Goal: Task Accomplishment & Management: Manage account settings

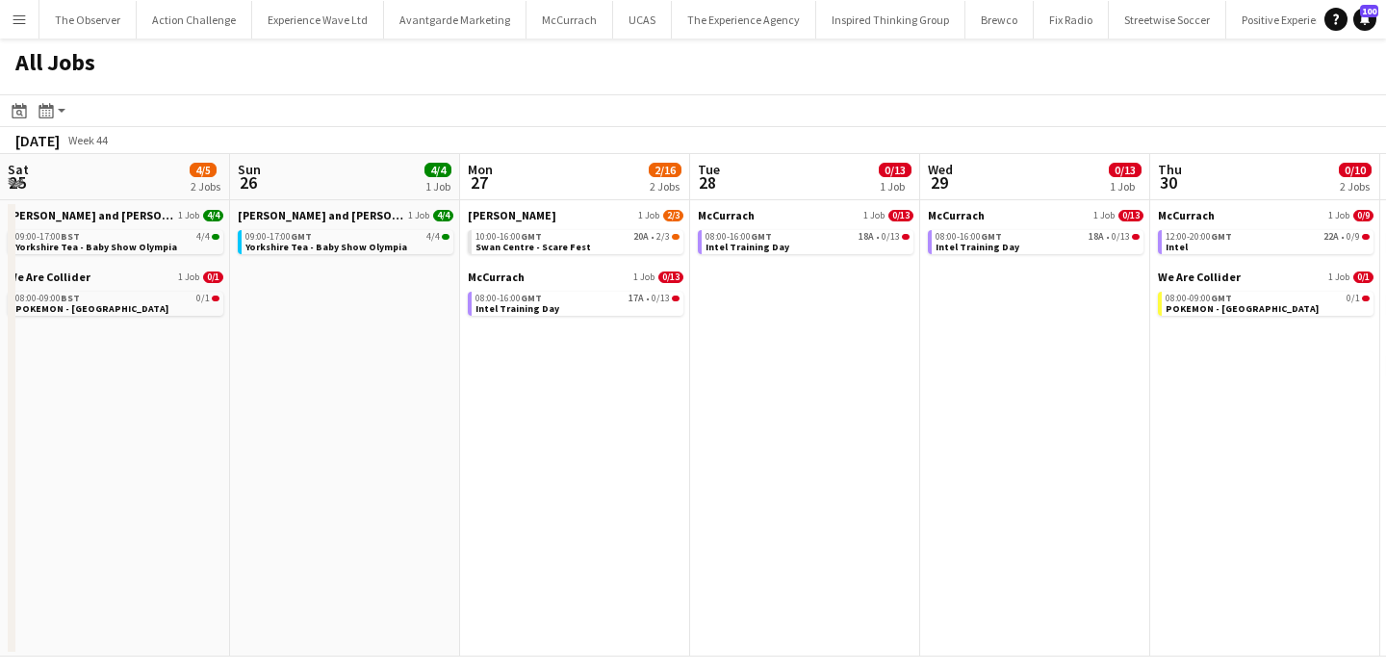
scroll to position [0, 538]
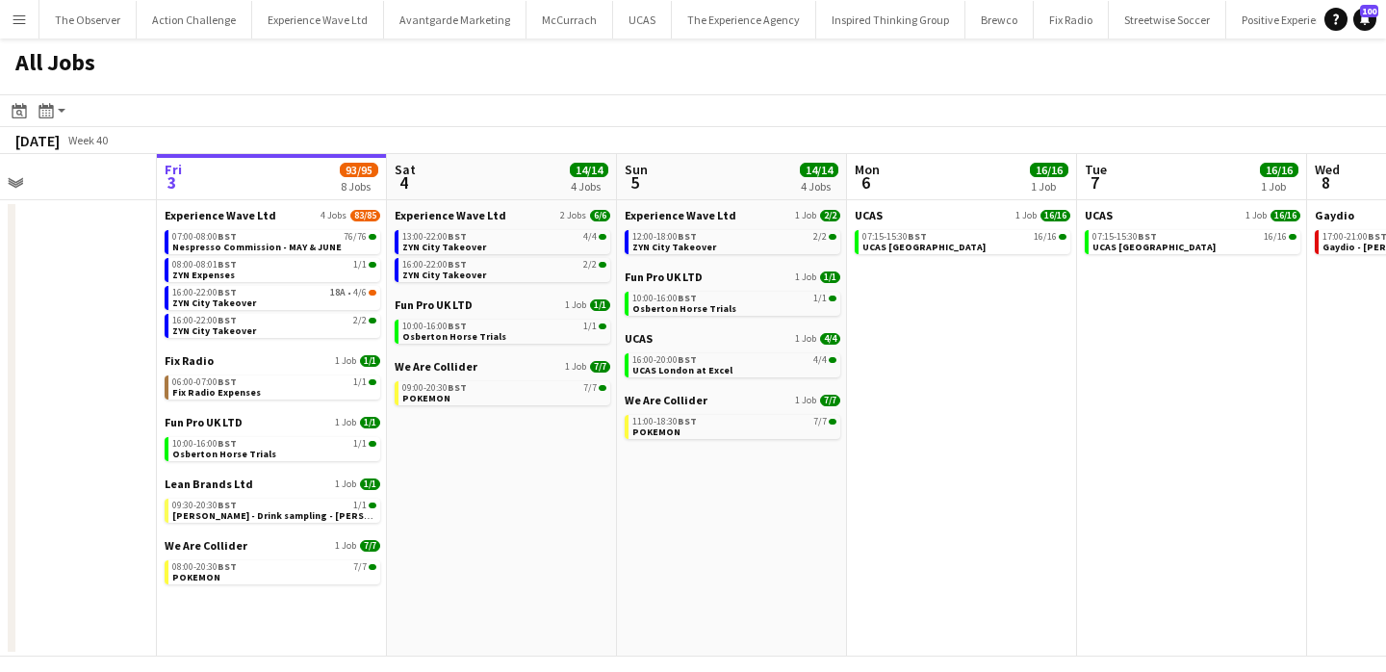
scroll to position [0, 536]
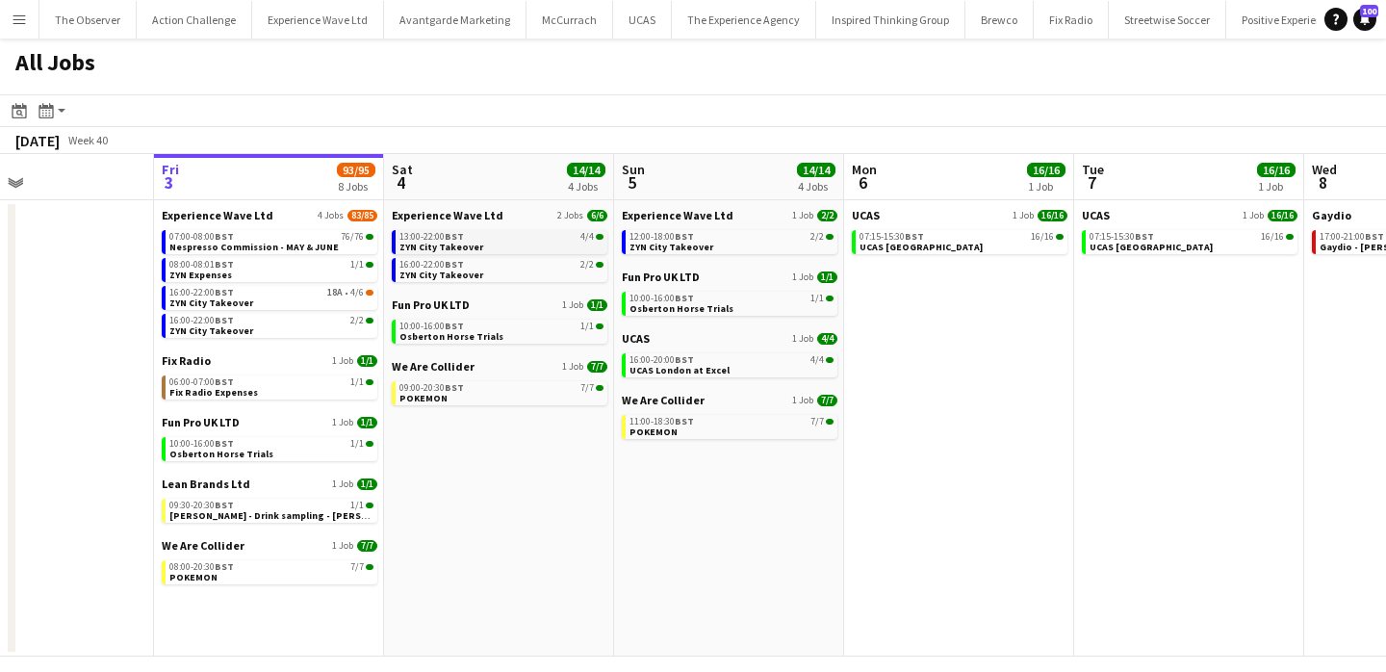
click at [459, 236] on span "BST" at bounding box center [454, 236] width 19 height 13
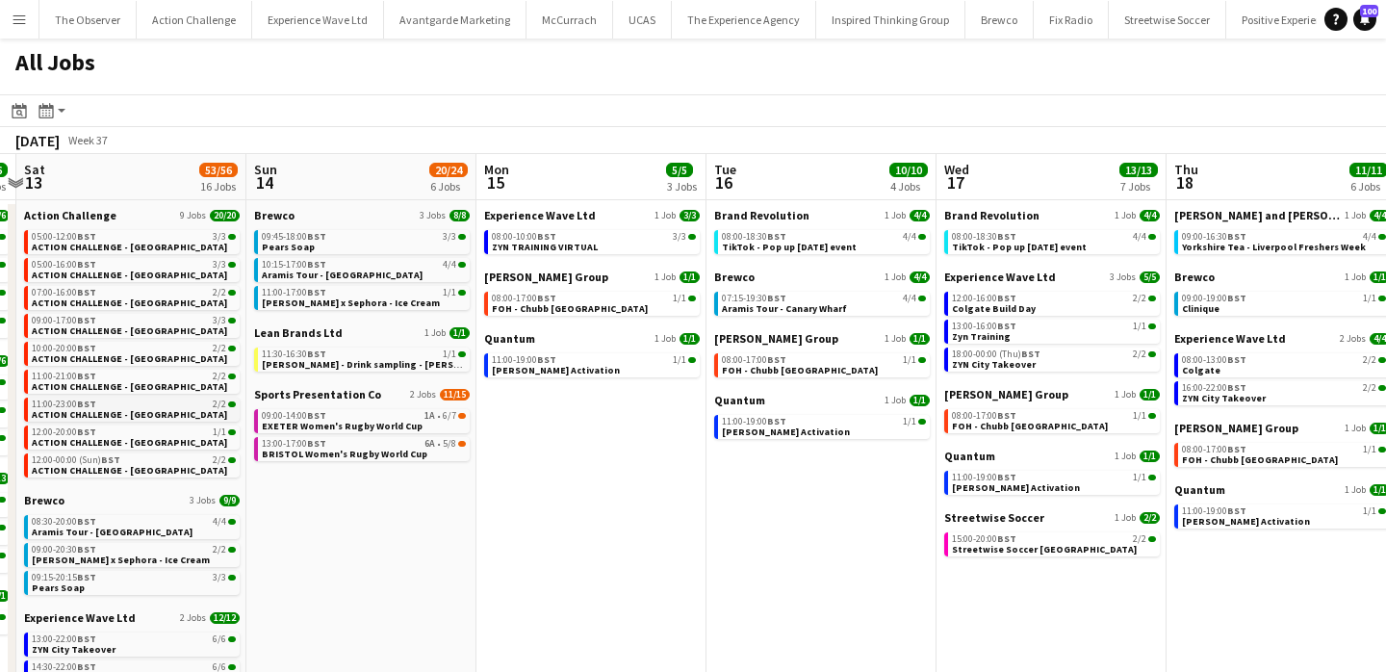
scroll to position [0, 605]
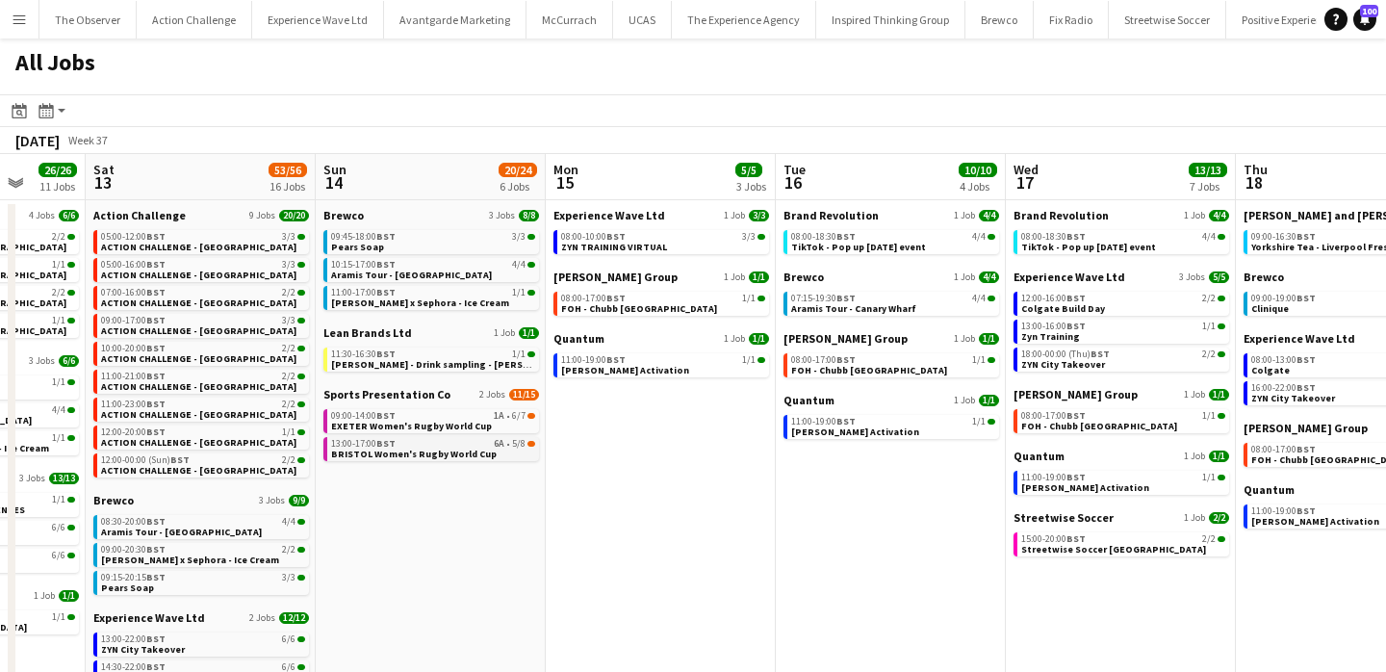
click at [376, 453] on span "BRISTOL Women's Rugby World Cup" at bounding box center [414, 454] width 166 height 13
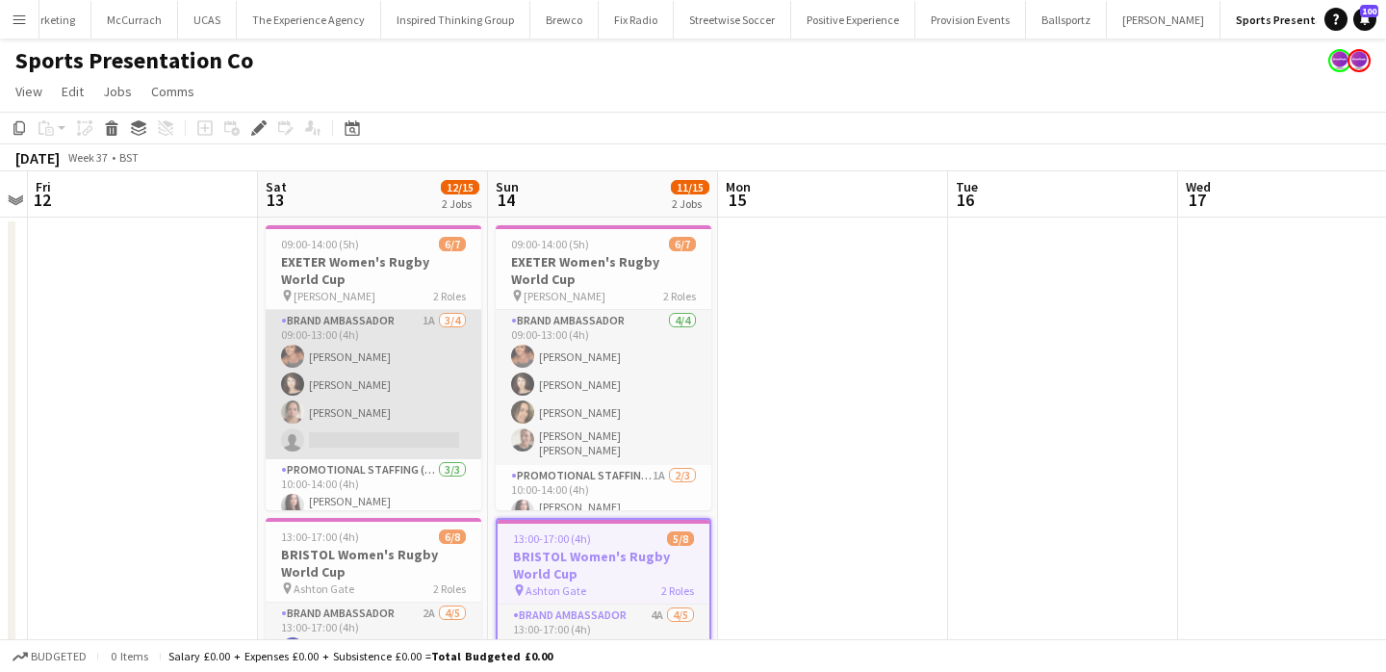
click at [401, 449] on app-card-role "Brand Ambassador 1A 3/4 09:00-13:00 (4h) Jodie Sanders Ellen Swailes Amy Lee si…" at bounding box center [374, 384] width 216 height 149
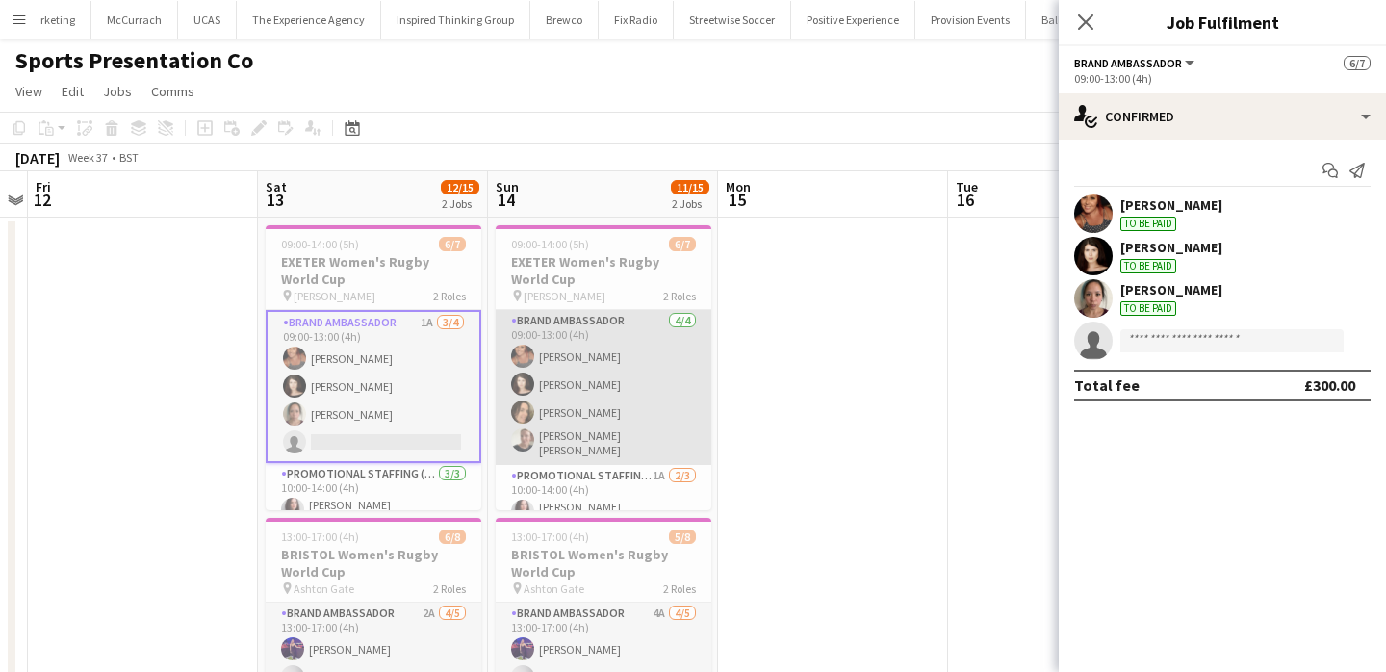
click at [556, 449] on app-card-role "Brand Ambassador 4/4 09:00-13:00 (4h) Jodie Sanders Ellen Swailes Anna Platten …" at bounding box center [604, 387] width 216 height 155
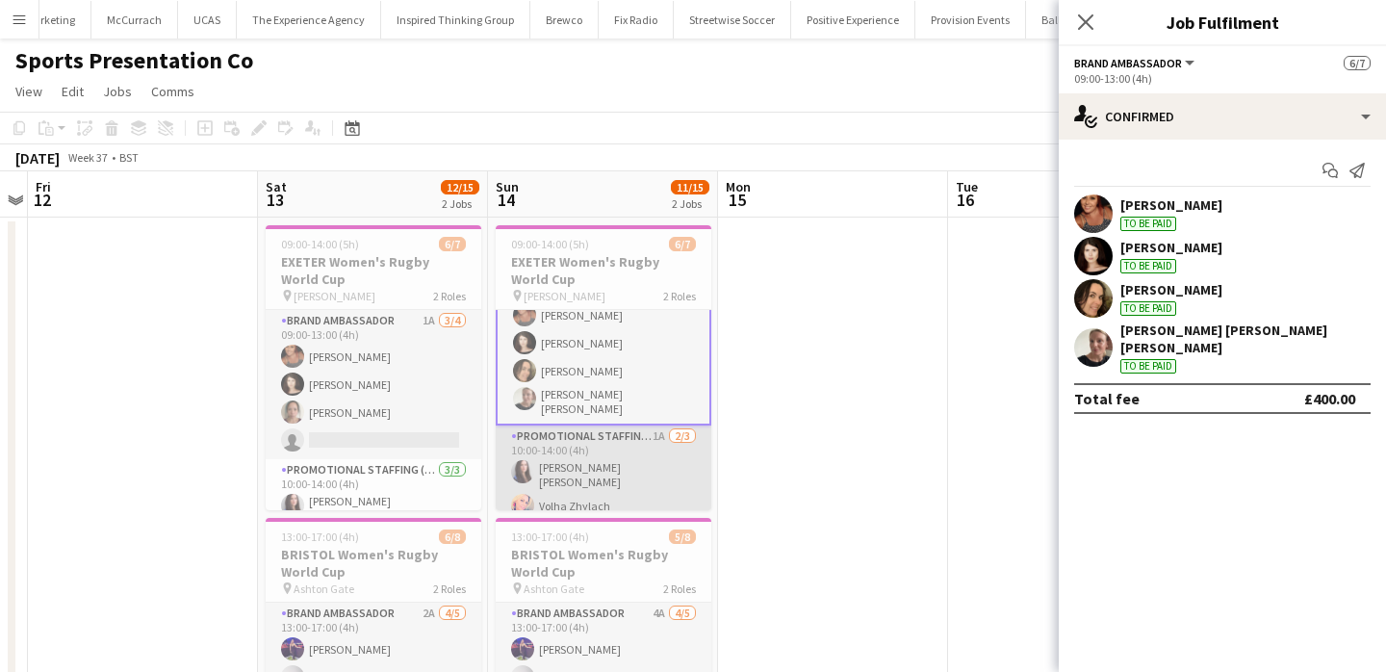
scroll to position [74, 0]
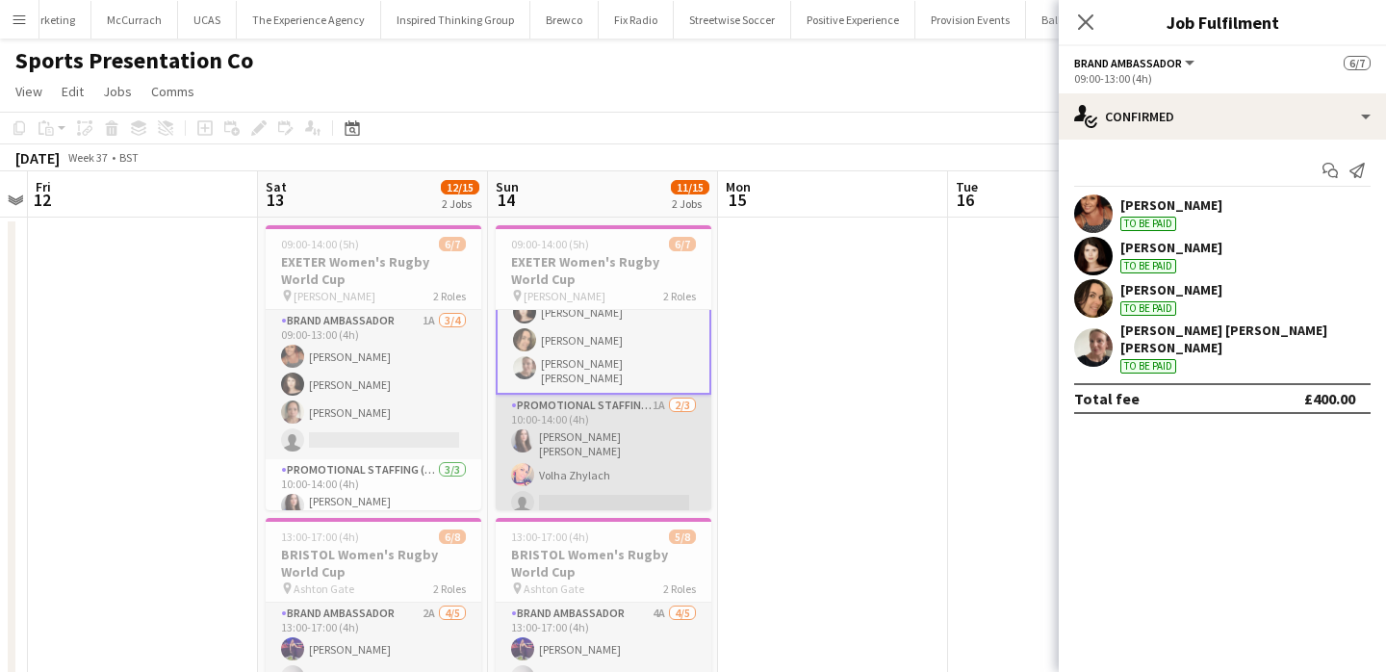
click at [559, 484] on app-card-role "Promotional Staffing (Brand Ambassadors) 1A 2/3 10:00-14:00 (4h) Mireia Quingle…" at bounding box center [604, 458] width 216 height 127
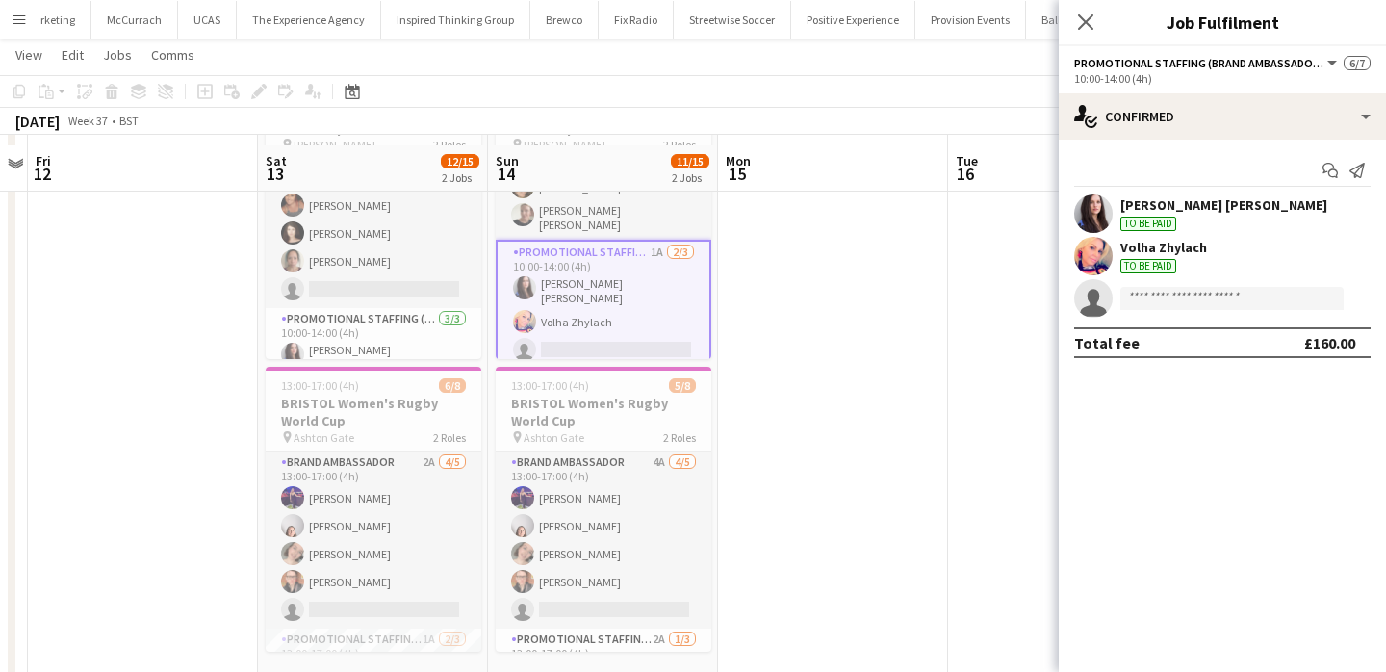
scroll to position [160, 0]
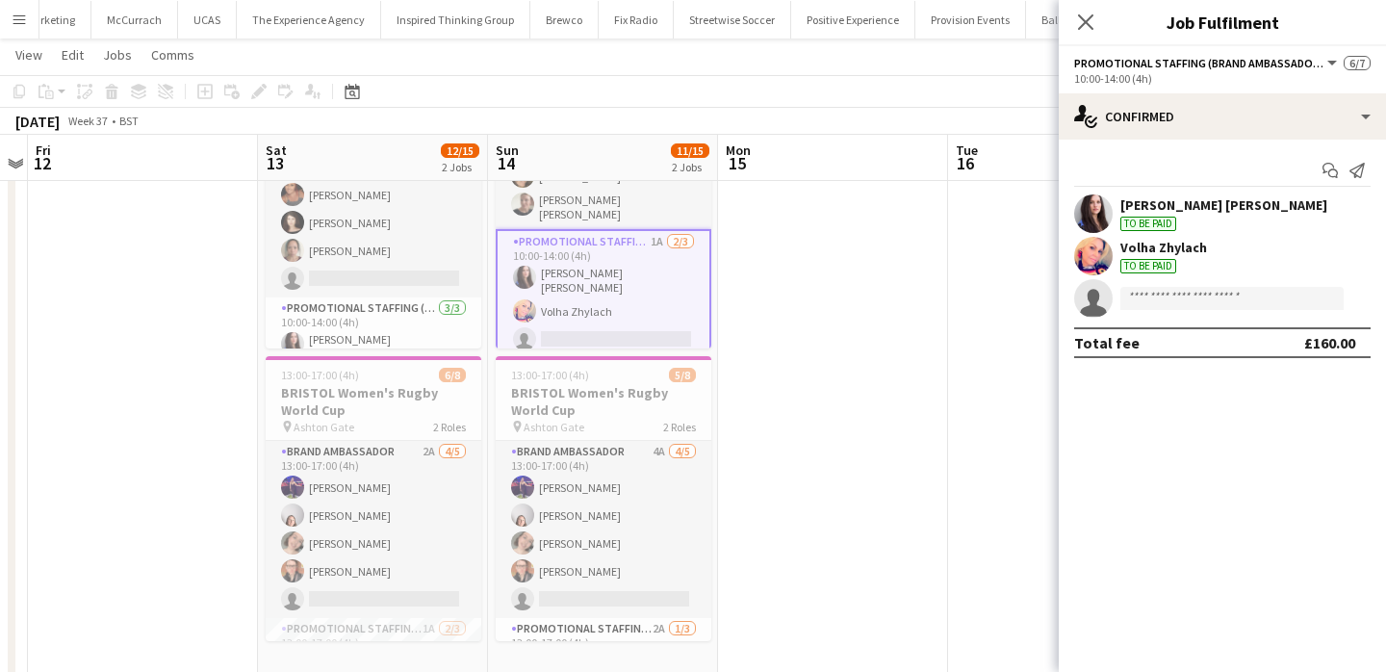
click at [558, 548] on app-card-role "Brand Ambassador 4A 4/5 13:00-17:00 (4h) Jennifer Duffy Genevieve Callander Emi…" at bounding box center [604, 529] width 216 height 177
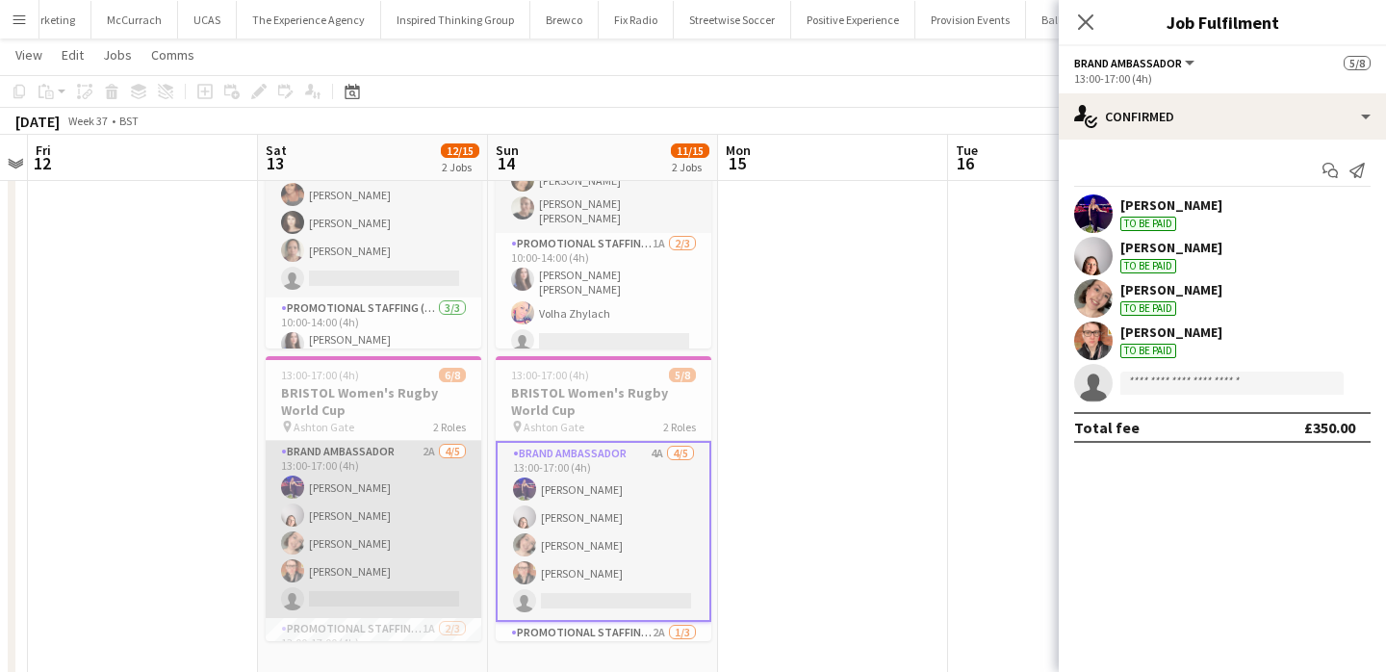
click at [452, 557] on app-card-role "Brand Ambassador 2A 4/5 13:00-17:00 (4h) Jennifer Duffy Genevieve Callander Emi…" at bounding box center [374, 529] width 216 height 177
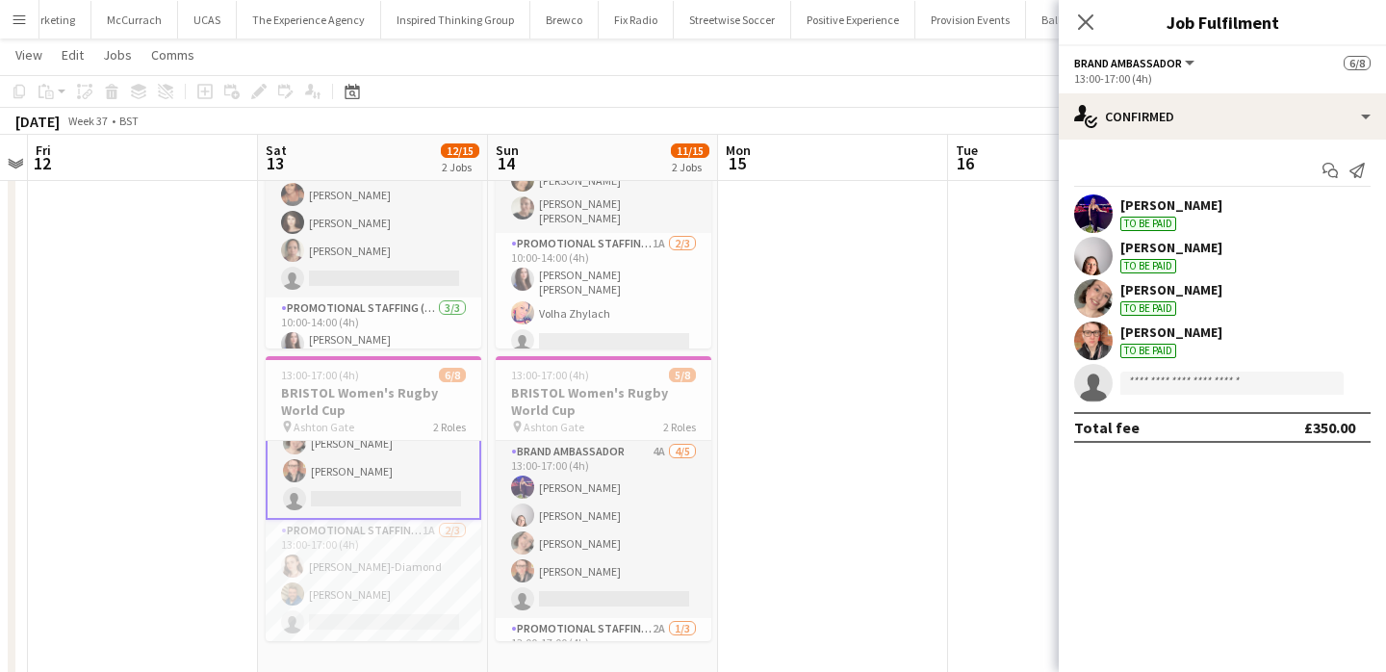
click at [452, 557] on app-card-role "Promotional Staffing (Brand Ambassadors) 1A 2/3 13:00-17:00 (4h) Athena Gibson-…" at bounding box center [374, 580] width 216 height 121
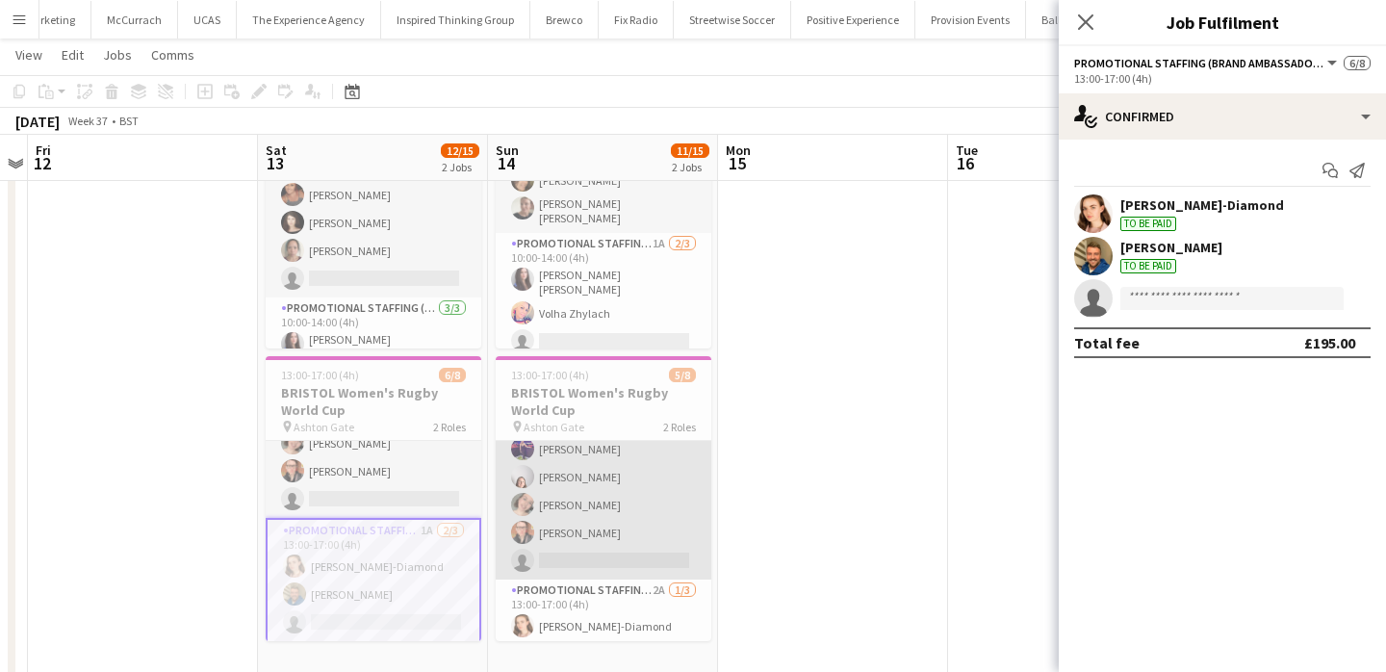
scroll to position [98, 0]
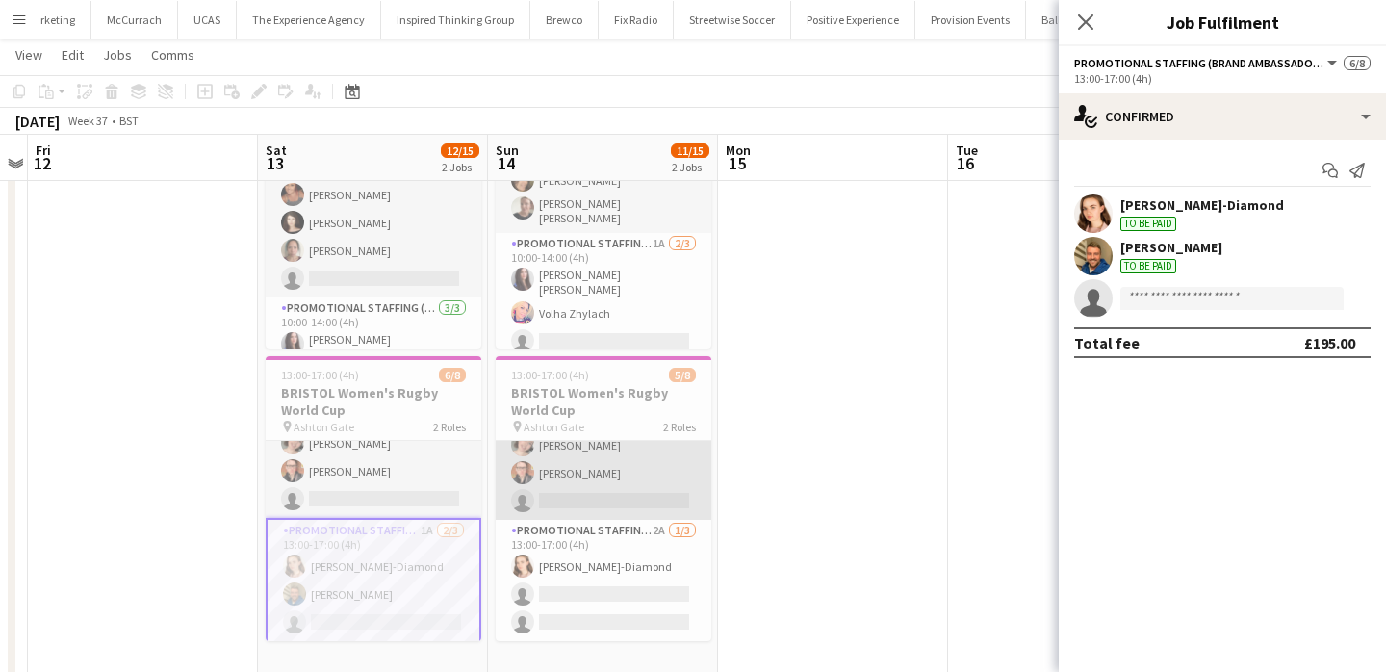
click at [563, 580] on app-card-role "Promotional Staffing (Brand Ambassadors) 2A 1/3 13:00-17:00 (4h) Athena Gibson-…" at bounding box center [604, 580] width 216 height 121
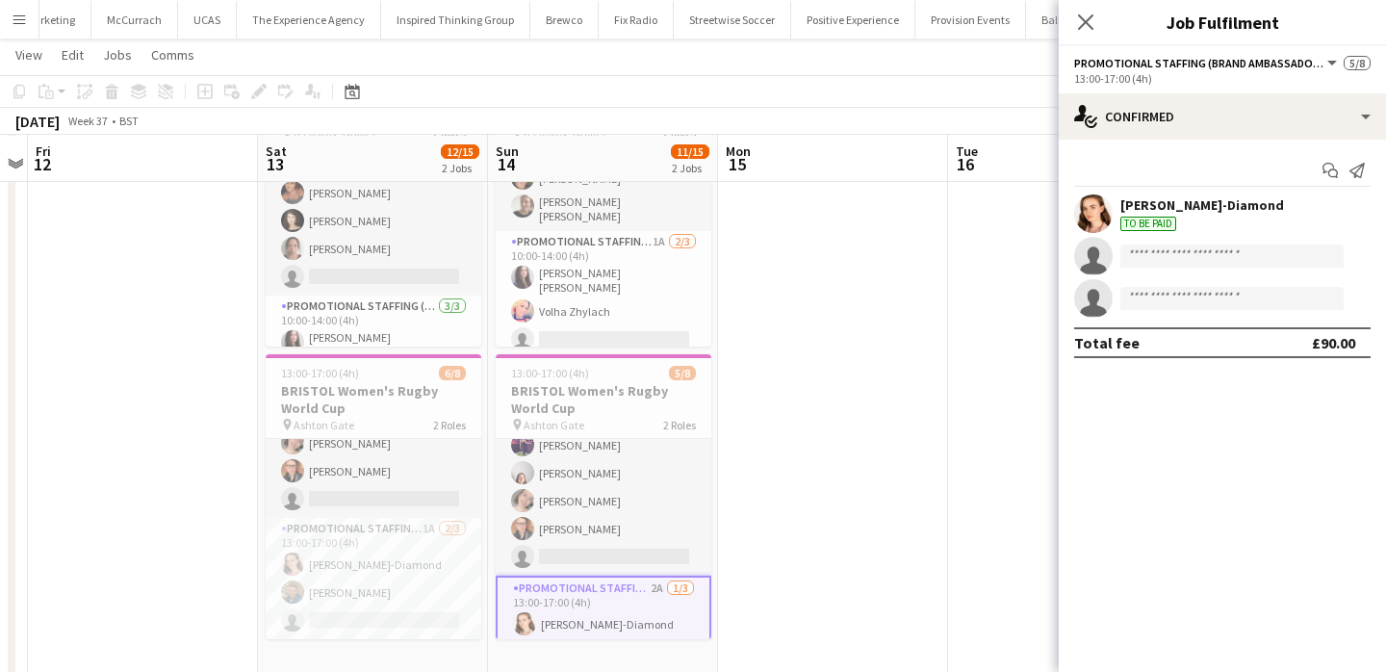
scroll to position [163, 0]
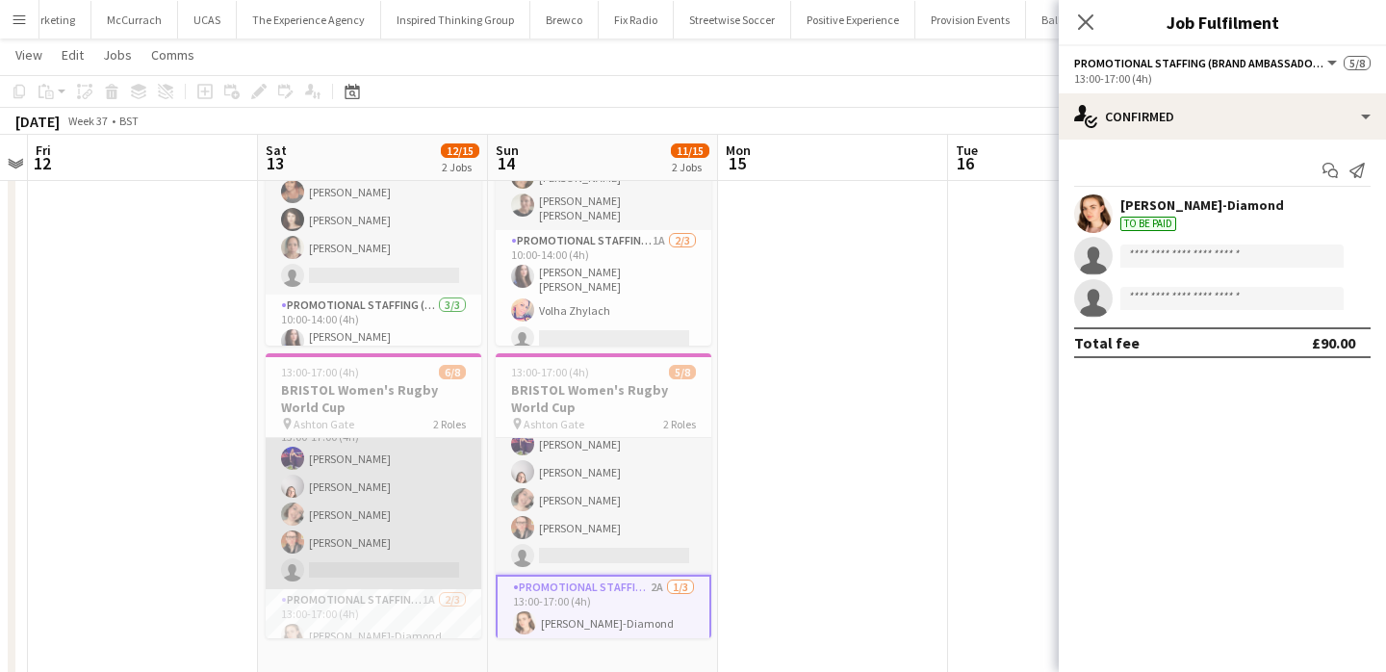
click at [430, 516] on app-card-role "Brand Ambassador 2A 4/5 13:00-17:00 (4h) Jennifer Duffy Genevieve Callander Emi…" at bounding box center [374, 500] width 216 height 177
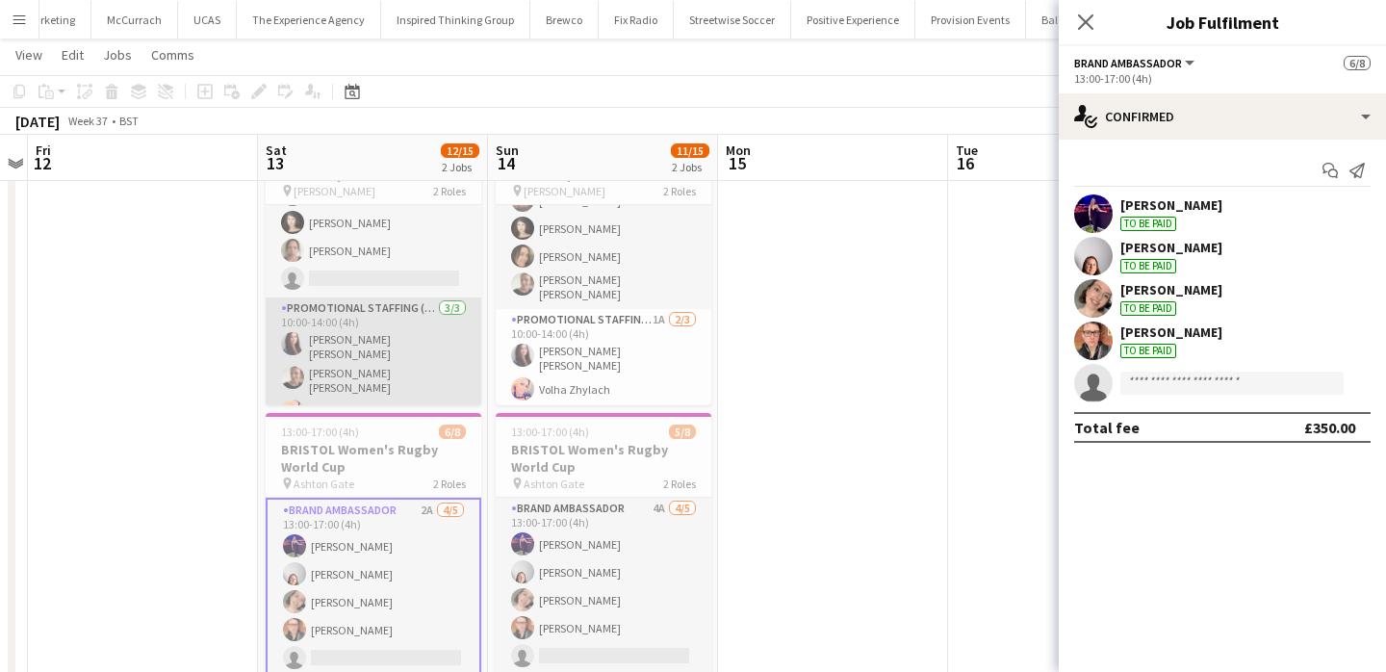
scroll to position [70, 0]
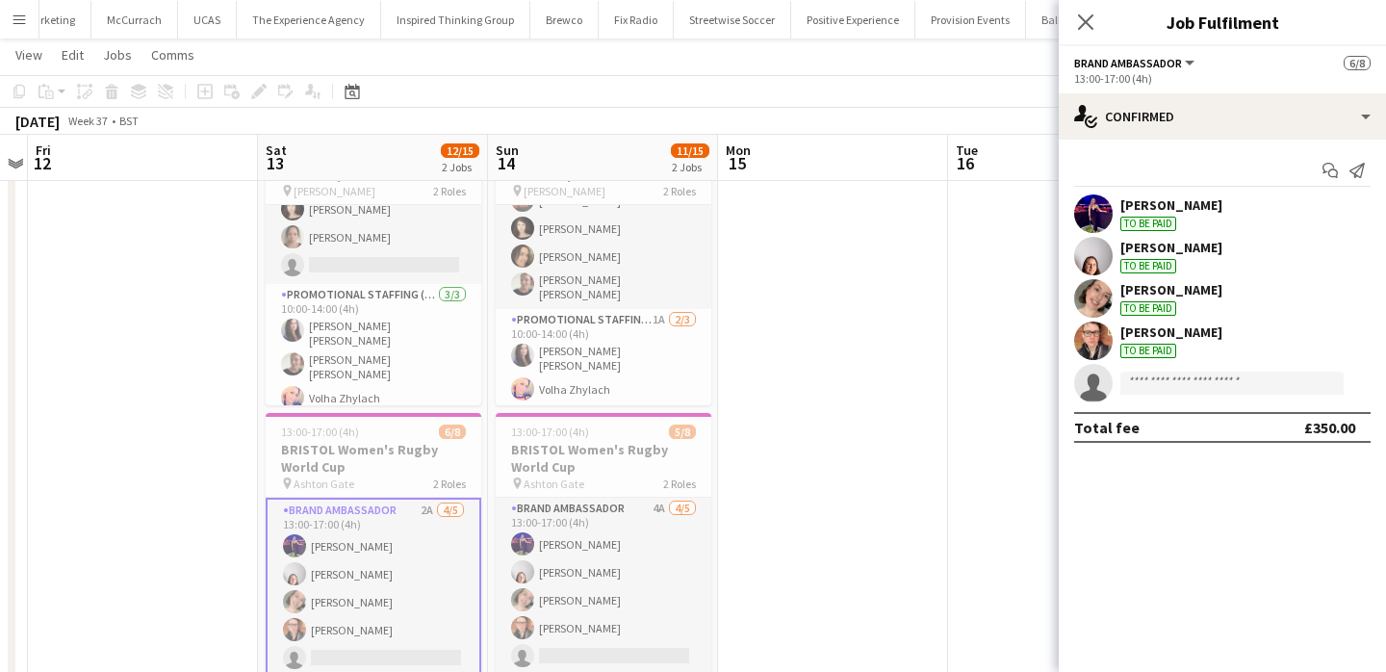
click at [885, 428] on app-date-cell at bounding box center [833, 425] width 230 height 624
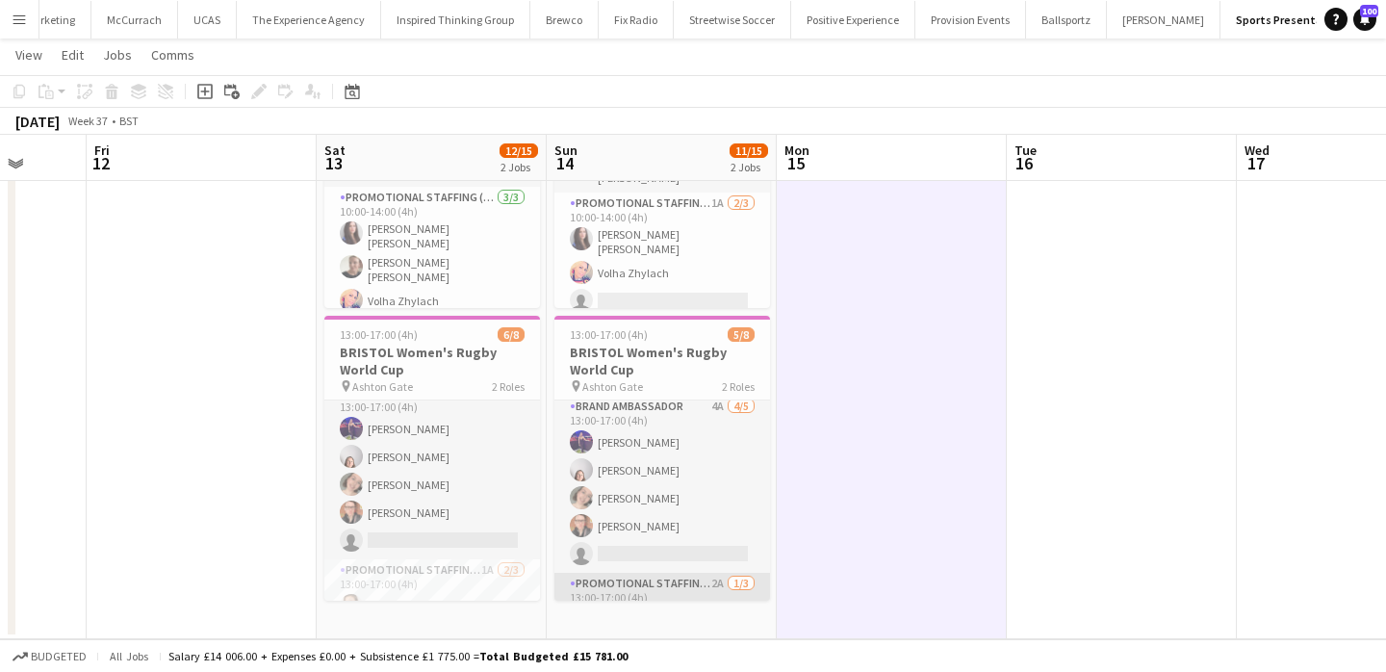
scroll to position [0, 0]
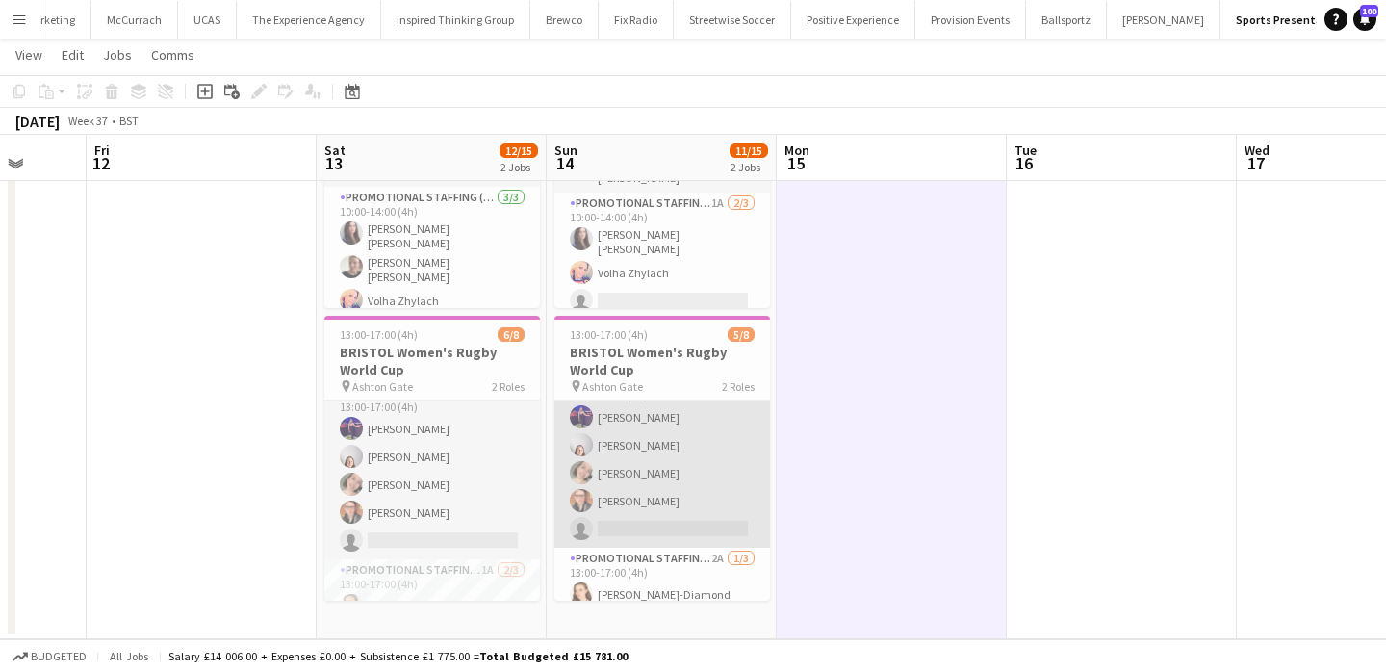
click at [612, 526] on app-card-role "Brand Ambassador 4A 4/5 13:00-17:00 (4h) Jennifer Duffy Genevieve Callander Emi…" at bounding box center [663, 459] width 216 height 177
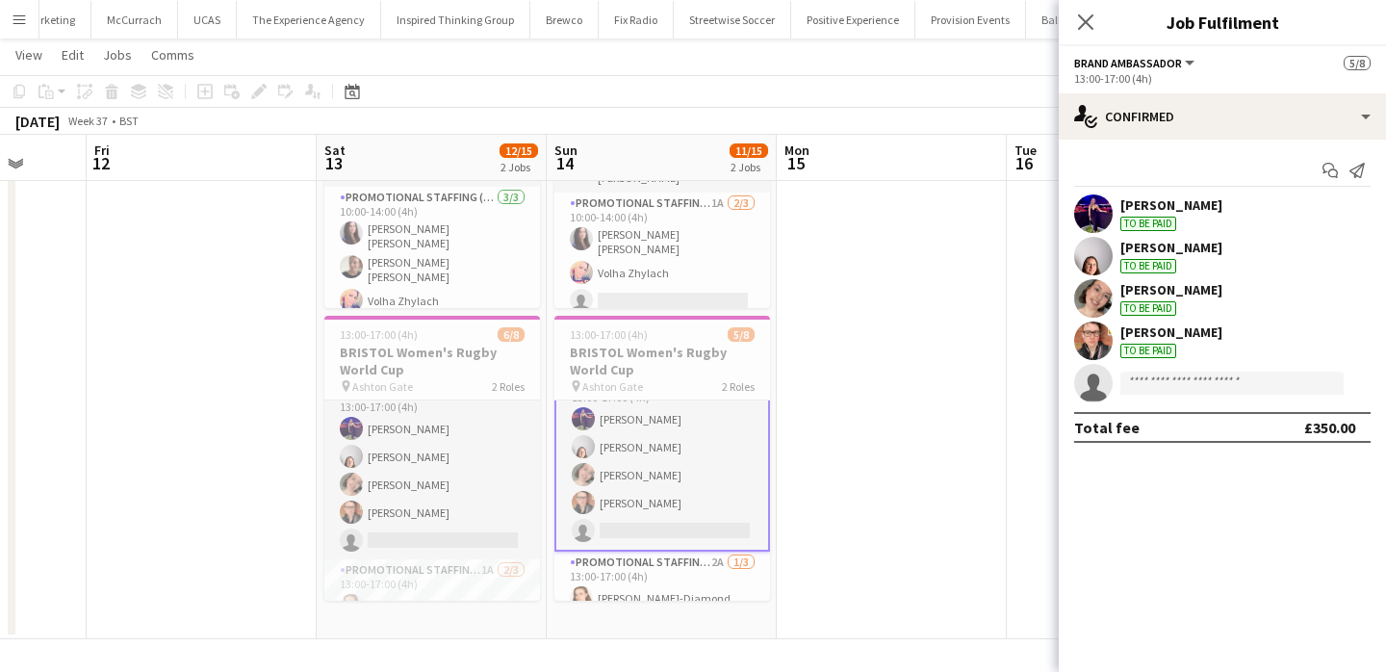
scroll to position [32, 0]
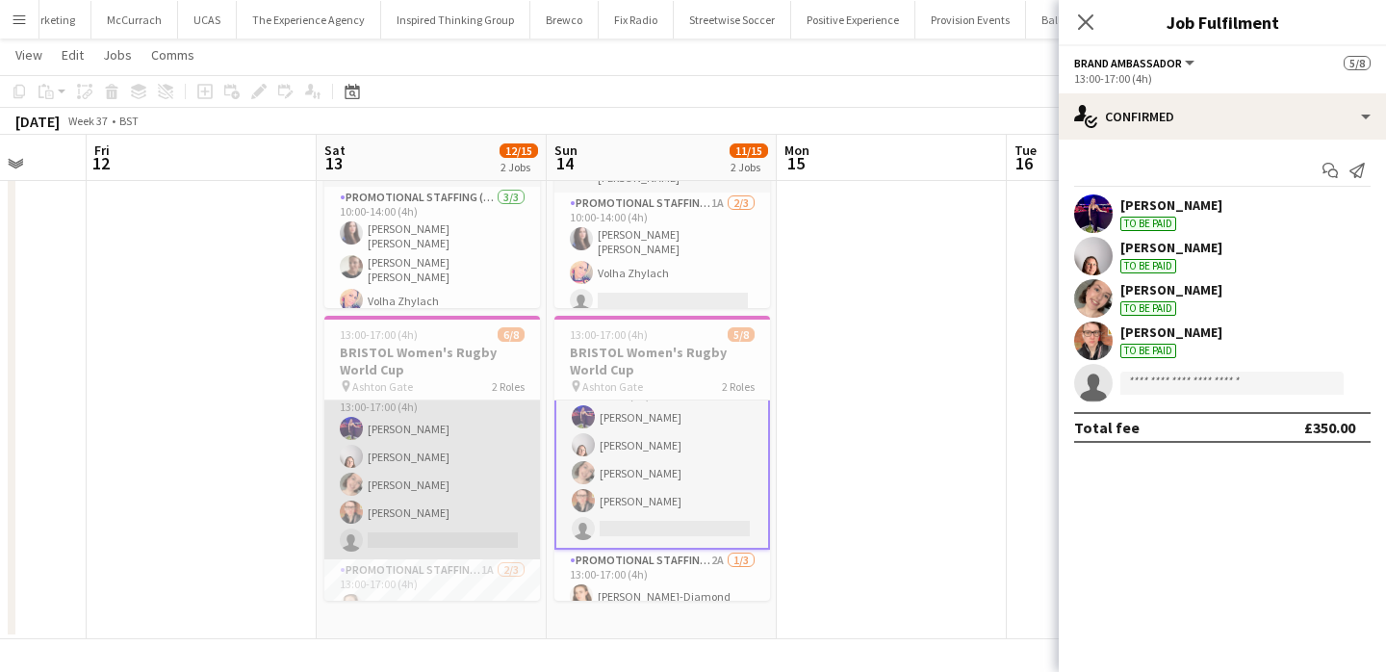
click at [443, 482] on app-card-role "Brand Ambassador 2A 4/5 13:00-17:00 (4h) Jennifer Duffy Genevieve Callander Emi…" at bounding box center [432, 470] width 216 height 177
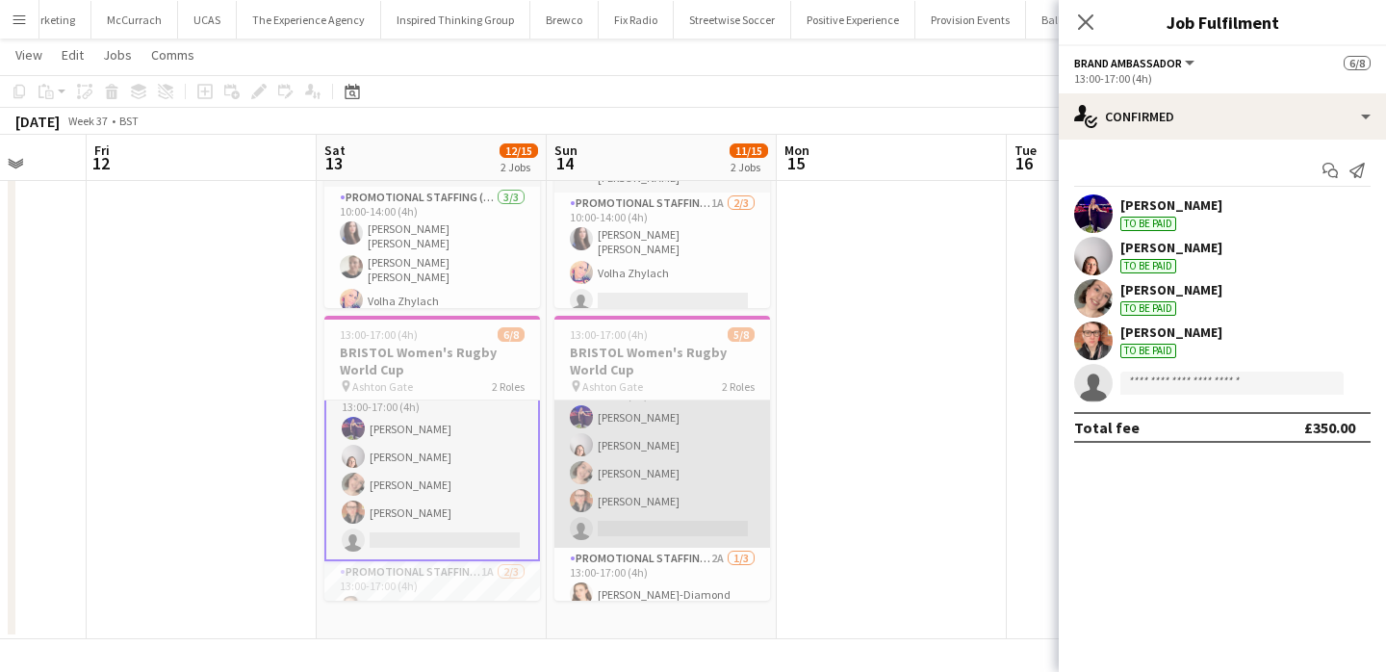
click at [632, 475] on app-card-role "Brand Ambassador 4A 4/5 13:00-17:00 (4h) Jennifer Duffy Genevieve Callander Emi…" at bounding box center [663, 459] width 216 height 177
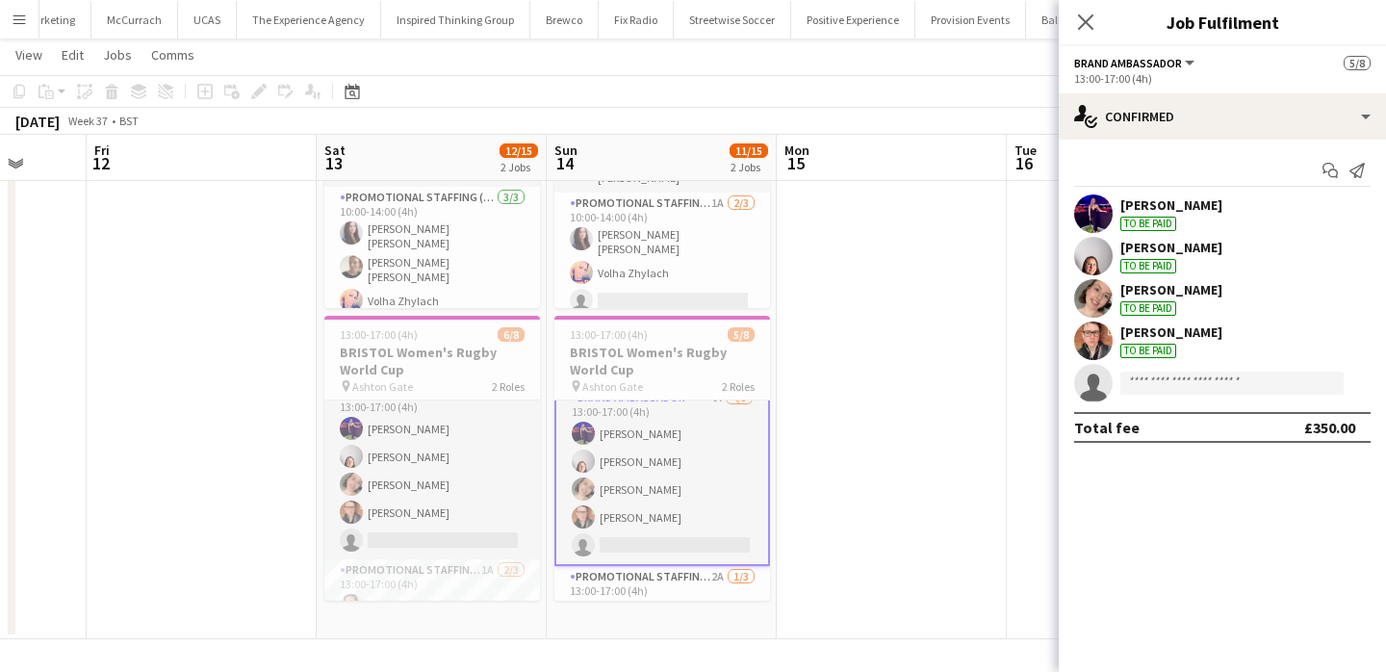
scroll to position [17, 0]
click at [836, 482] on app-date-cell at bounding box center [892, 327] width 230 height 624
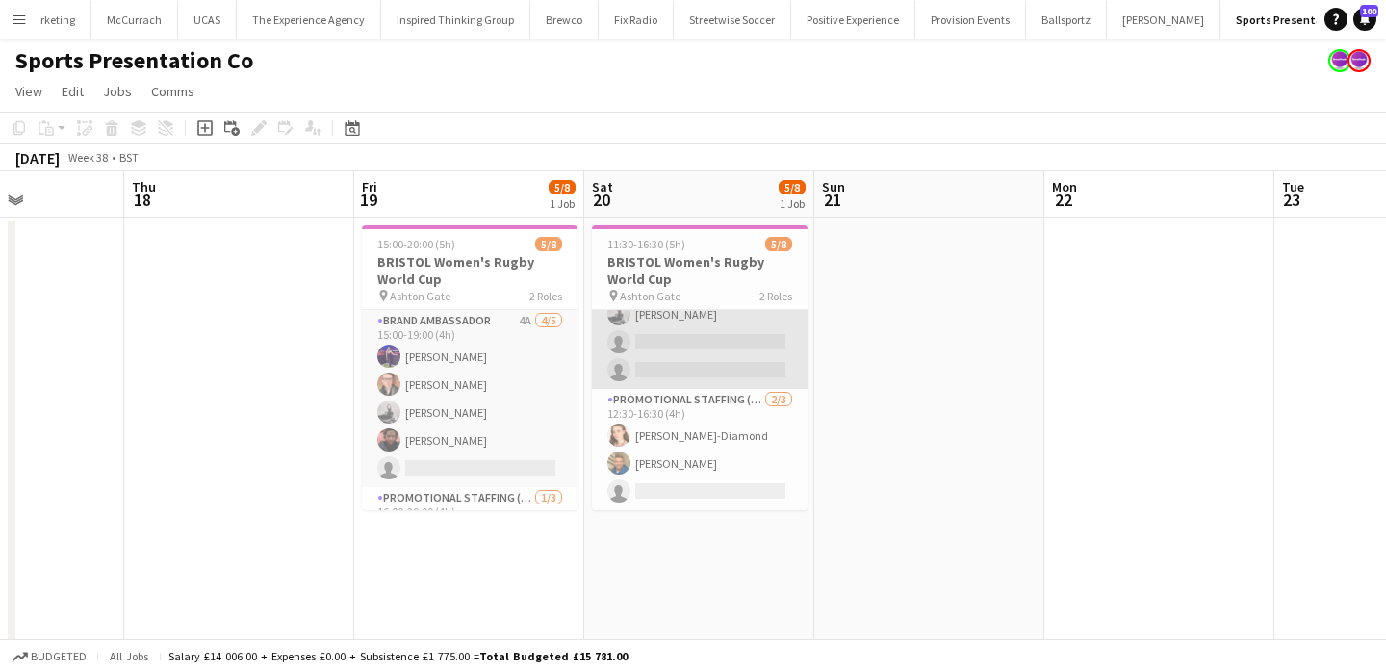
scroll to position [0, 0]
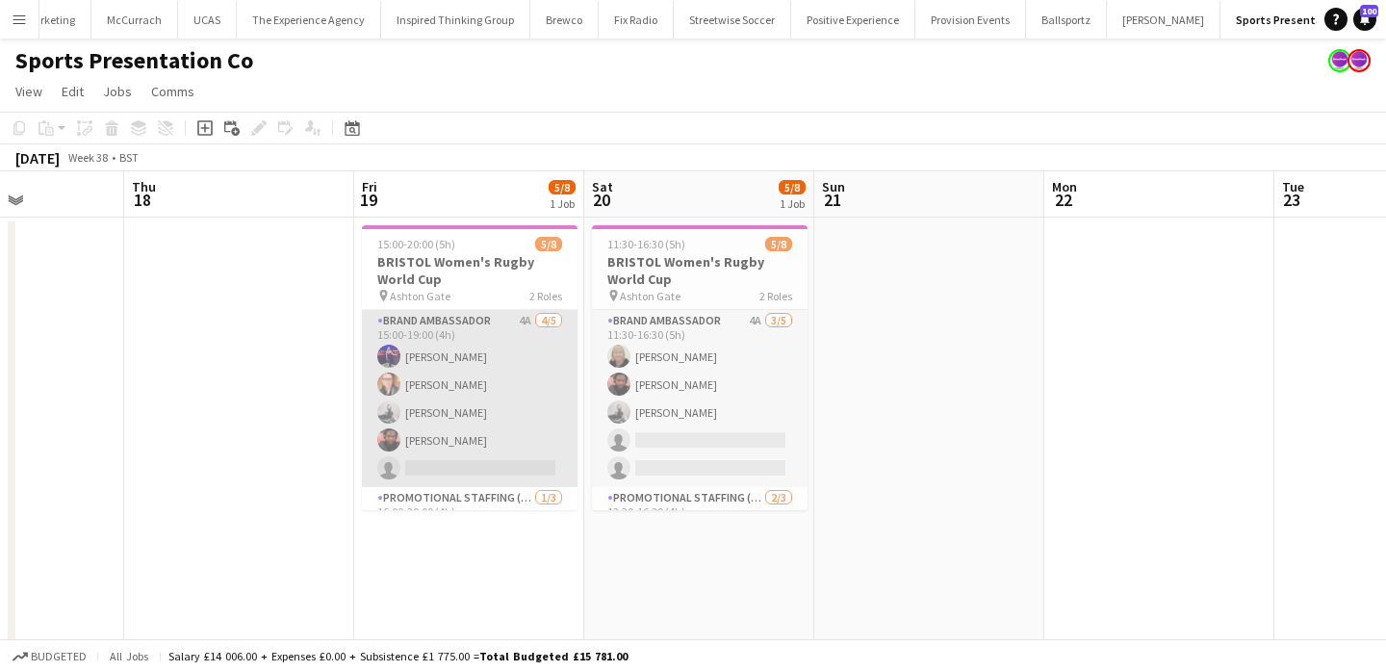
click at [543, 349] on app-card-role "Brand Ambassador 4A 4/5 15:00-19:00 (4h) Jennifer Duffy Caitlin Cordwell Emily …" at bounding box center [470, 398] width 216 height 177
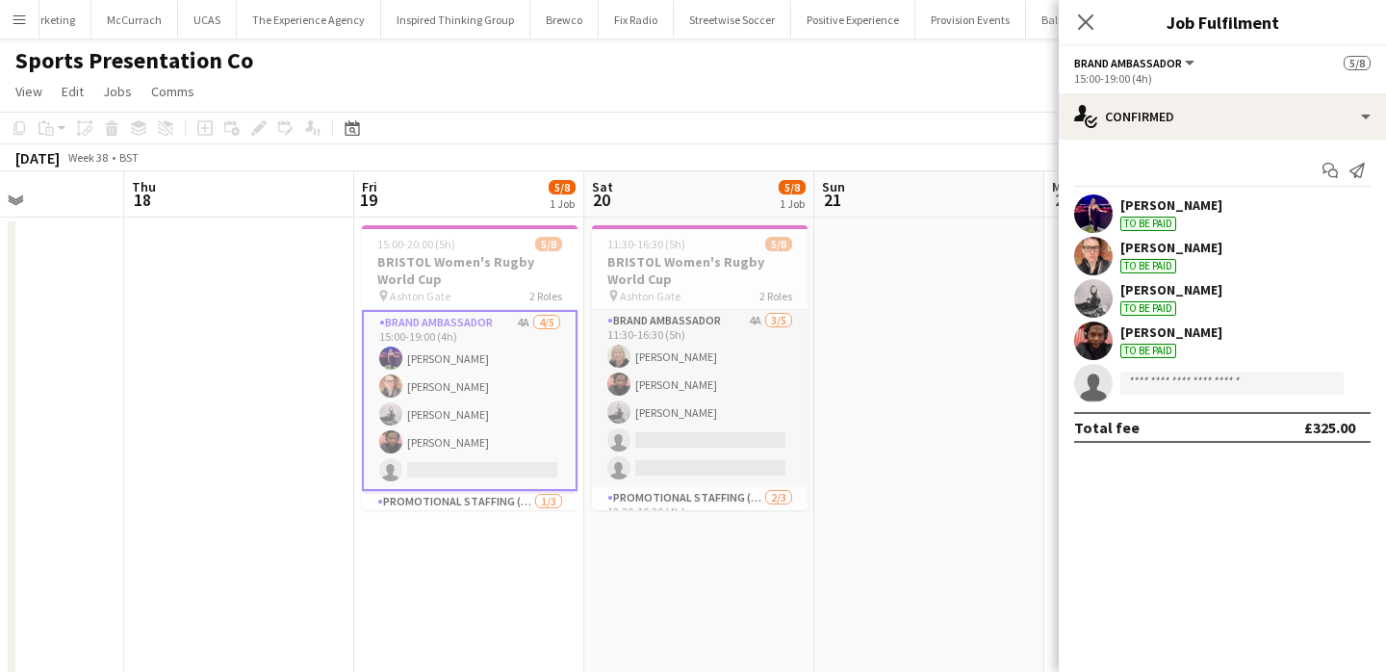
click at [932, 369] on app-date-cell at bounding box center [930, 530] width 230 height 624
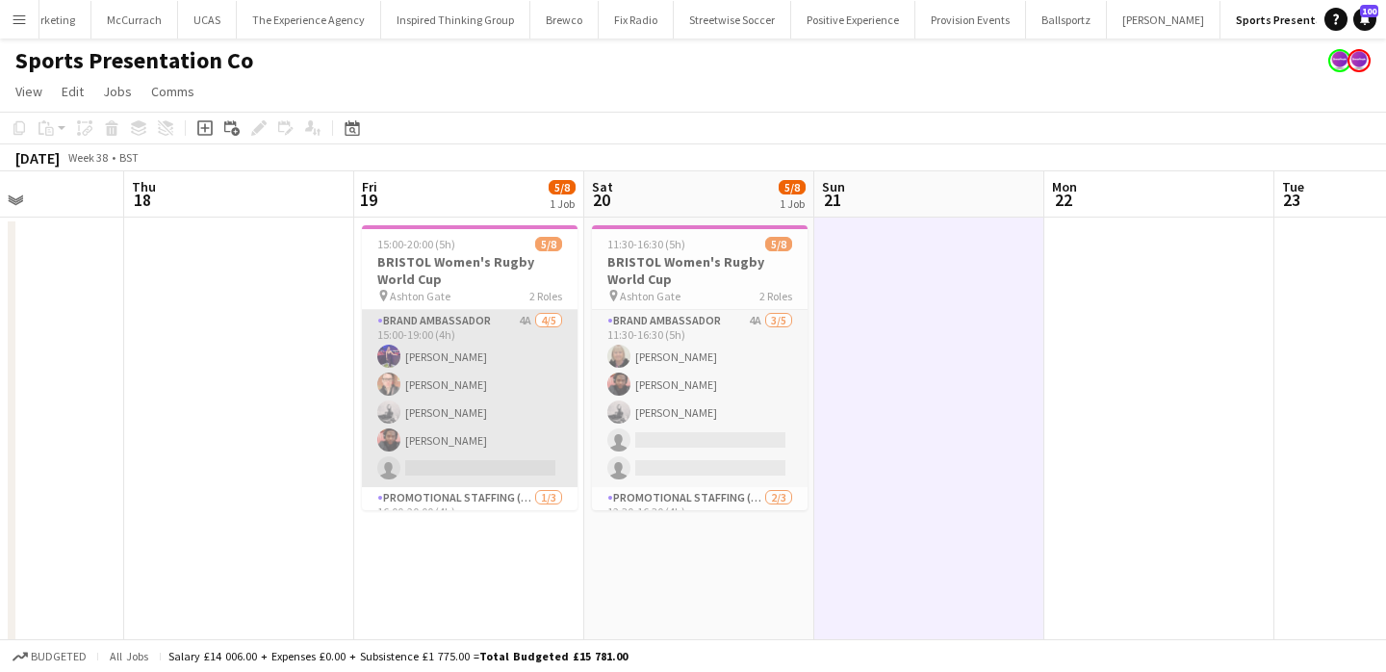
click at [532, 393] on app-card-role "Brand Ambassador 4A 4/5 15:00-19:00 (4h) Jennifer Duffy Caitlin Cordwell Emily …" at bounding box center [470, 398] width 216 height 177
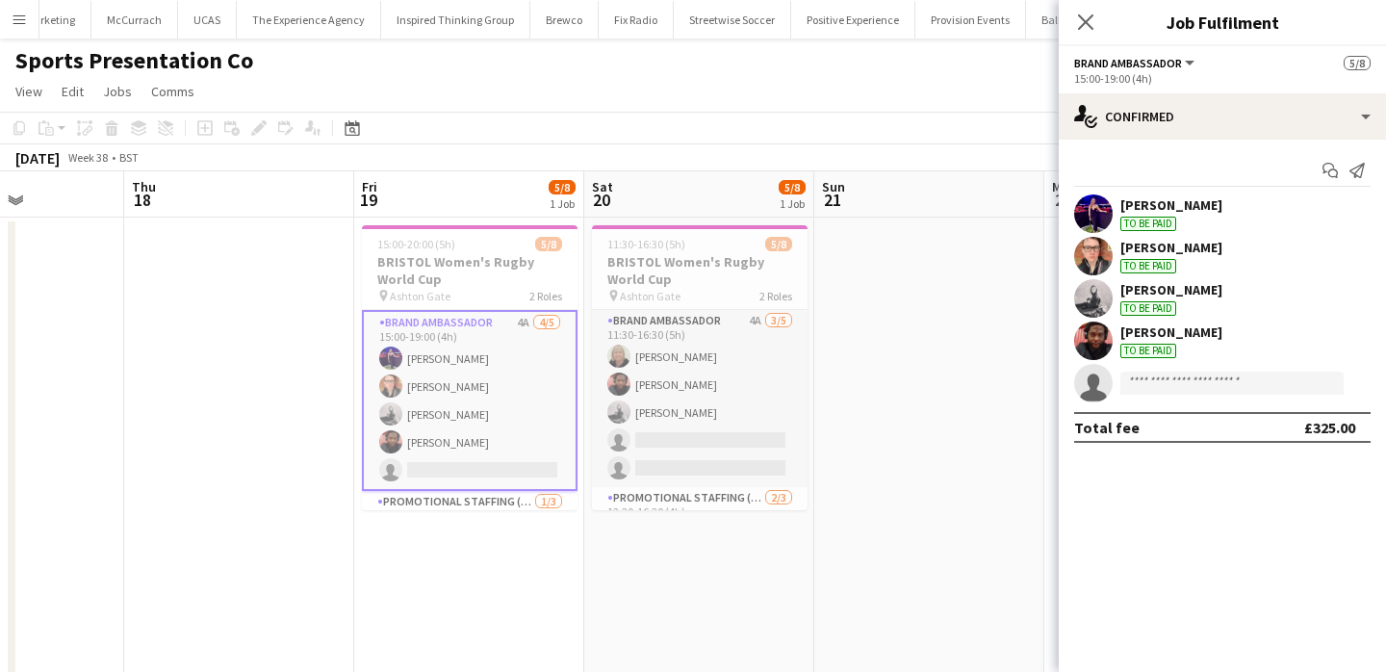
click at [1194, 214] on div "Jennifer Duffy To be paid" at bounding box center [1172, 213] width 102 height 35
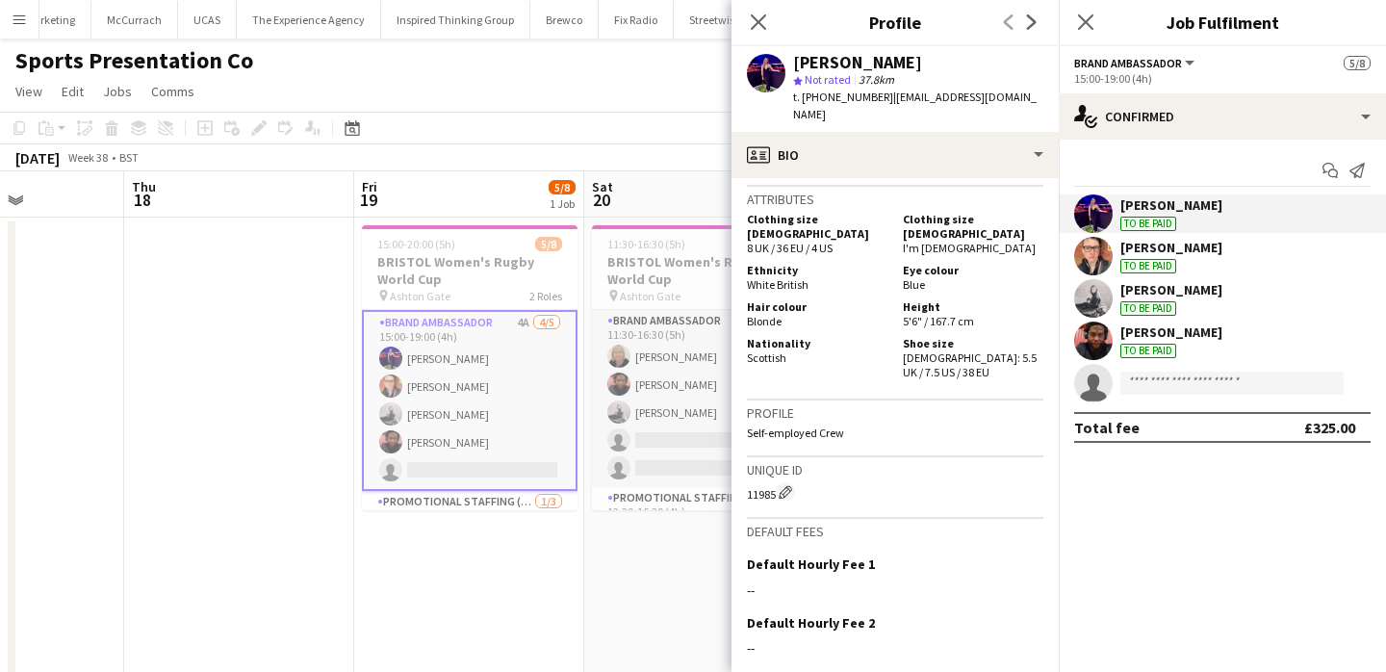
scroll to position [1176, 0]
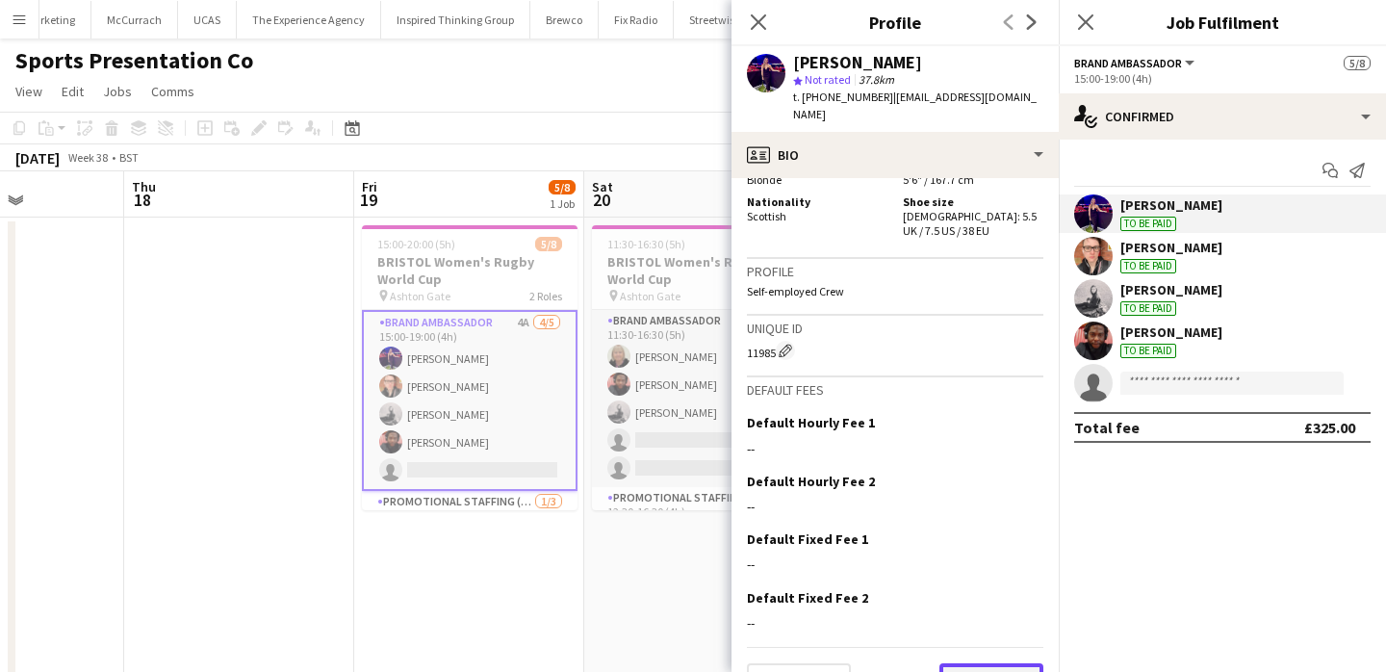
click at [995, 663] on button "Next" at bounding box center [992, 682] width 104 height 39
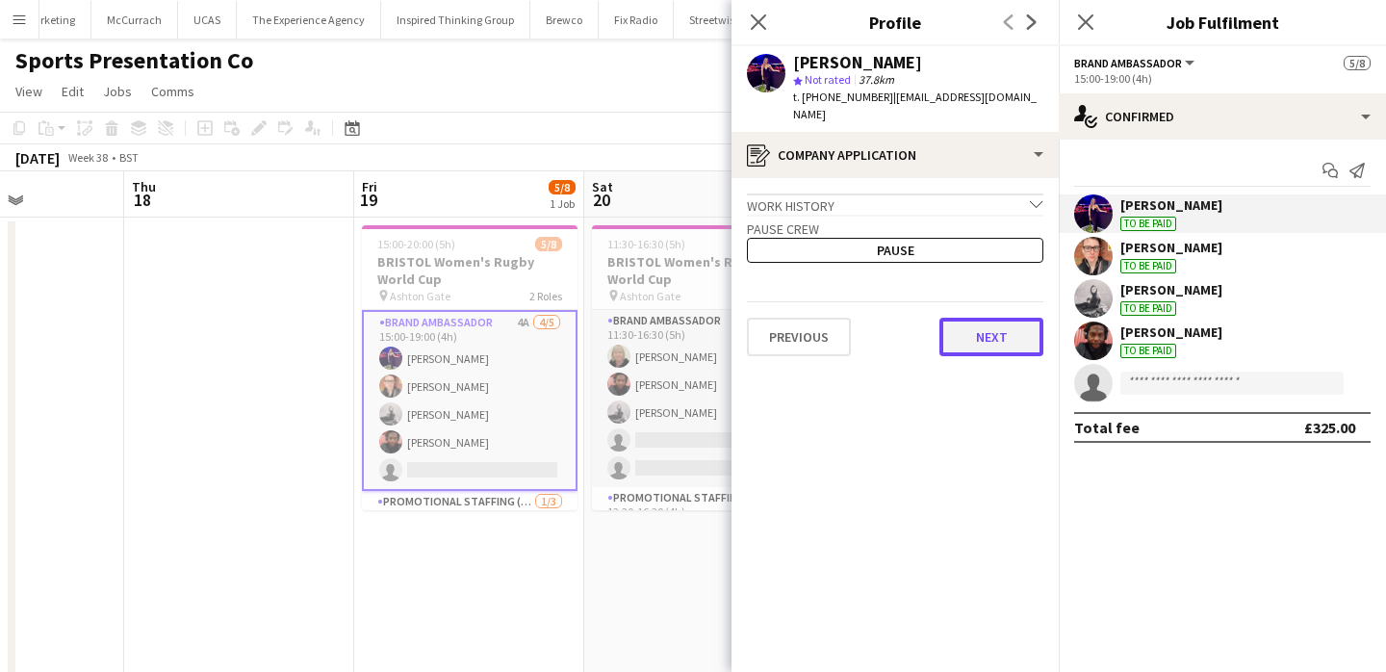
click at [1030, 318] on button "Next" at bounding box center [992, 337] width 104 height 39
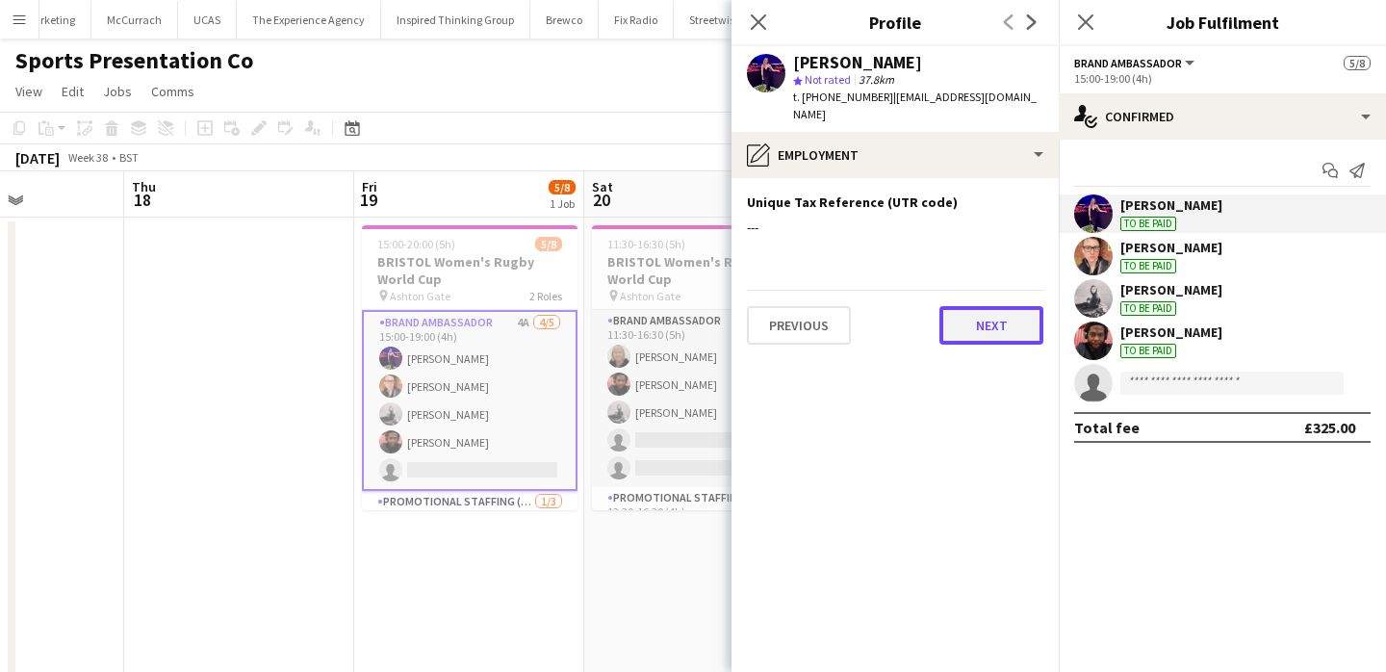
click at [1012, 313] on button "Next" at bounding box center [992, 325] width 104 height 39
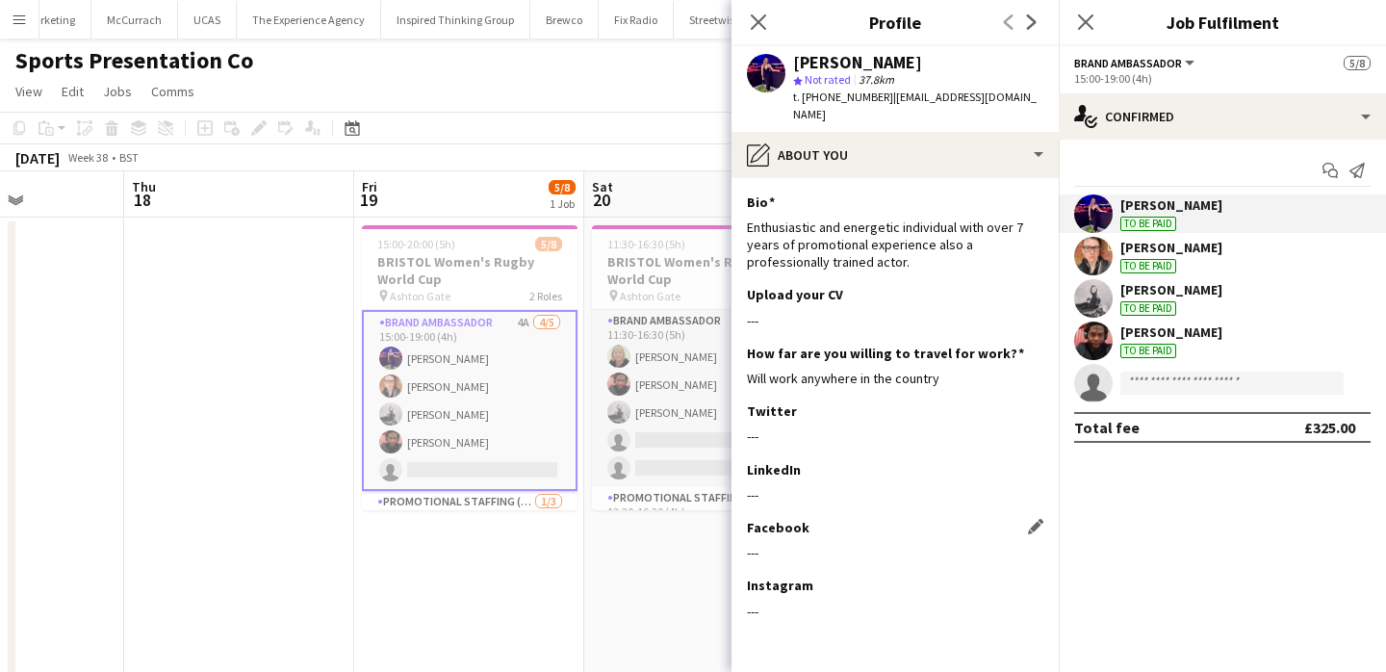
scroll to position [54, 0]
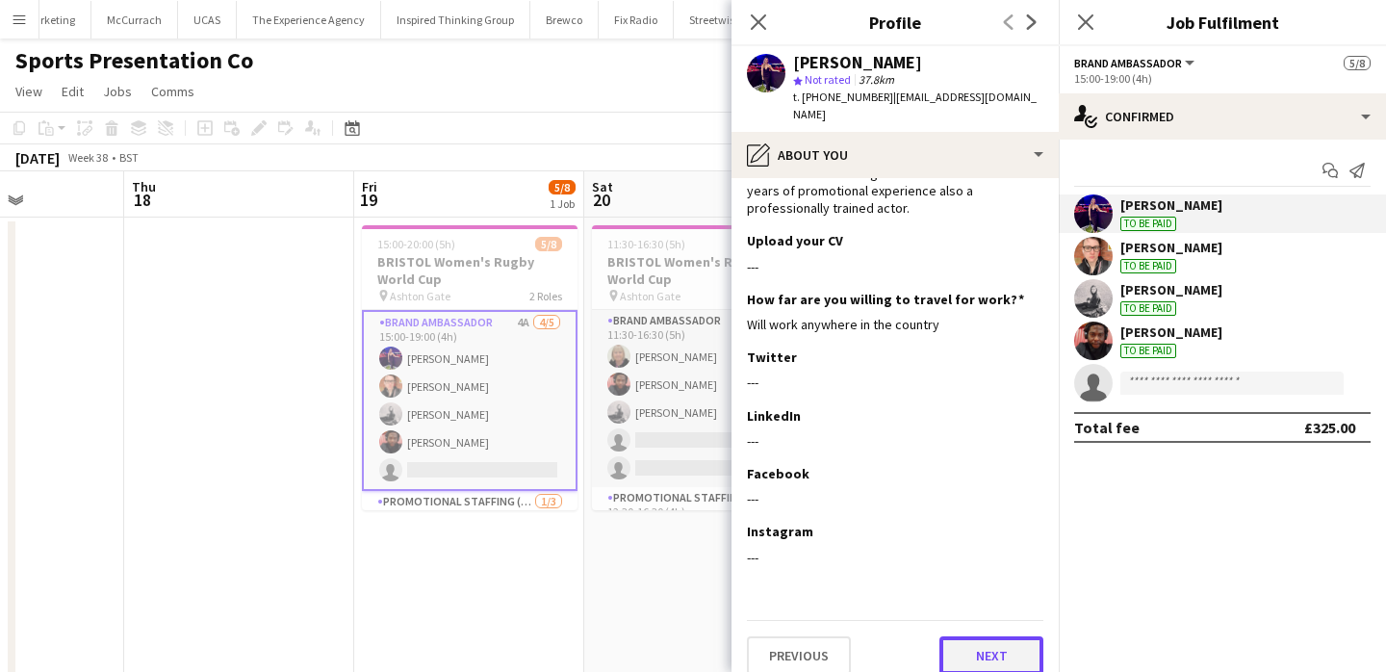
click at [963, 636] on button "Next" at bounding box center [992, 655] width 104 height 39
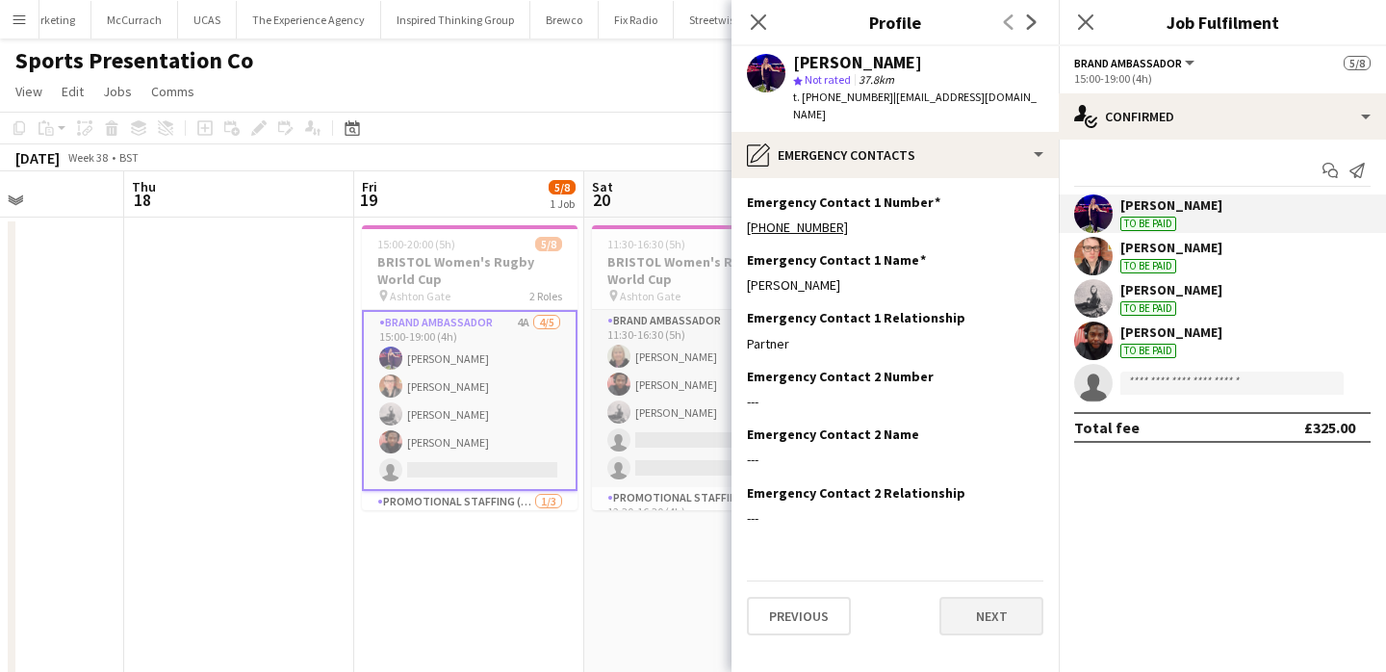
scroll to position [0, 0]
click at [971, 613] on button "Next" at bounding box center [992, 616] width 104 height 39
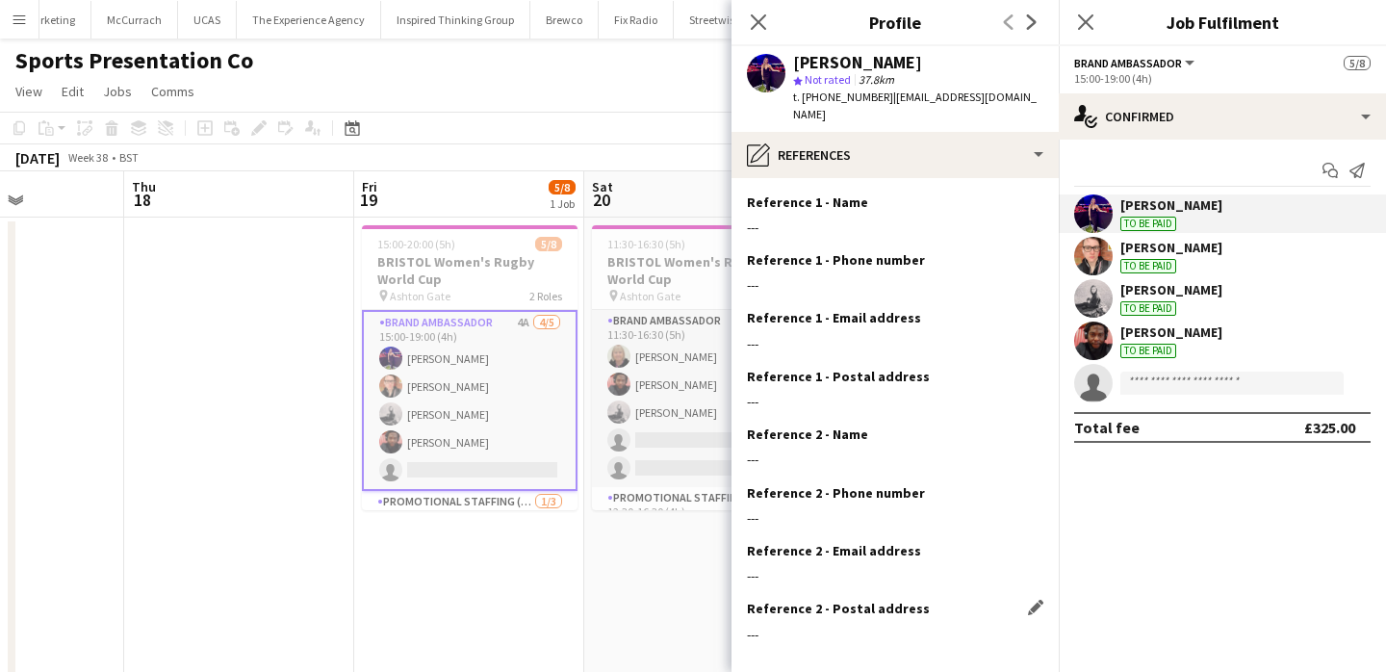
scroll to position [77, 0]
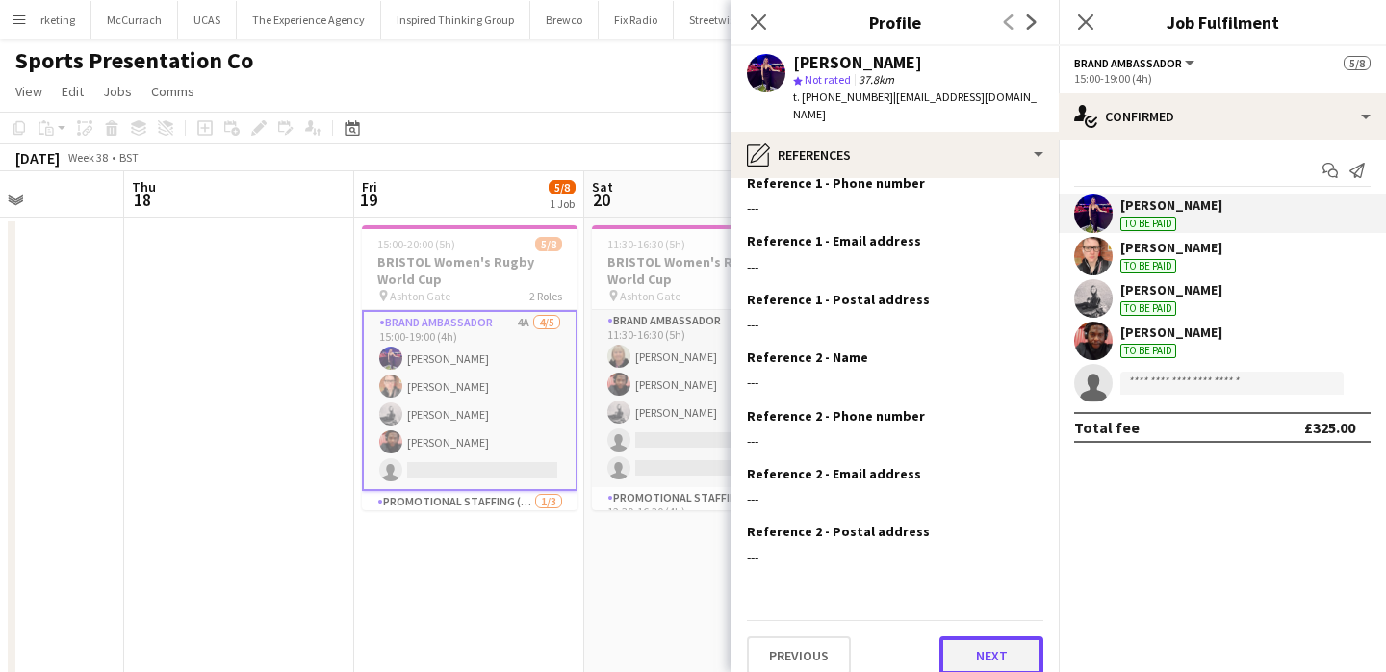
click at [982, 636] on button "Next" at bounding box center [992, 655] width 104 height 39
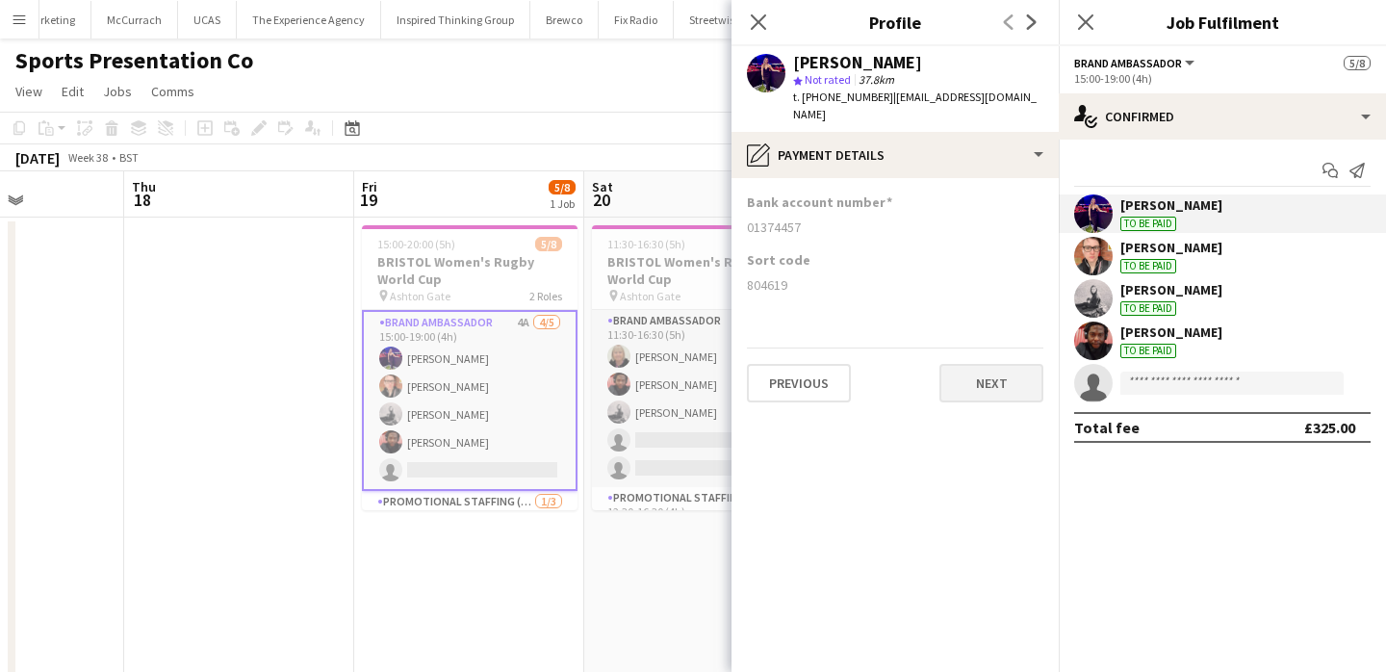
scroll to position [0, 0]
click at [1020, 367] on button "Next" at bounding box center [992, 383] width 104 height 39
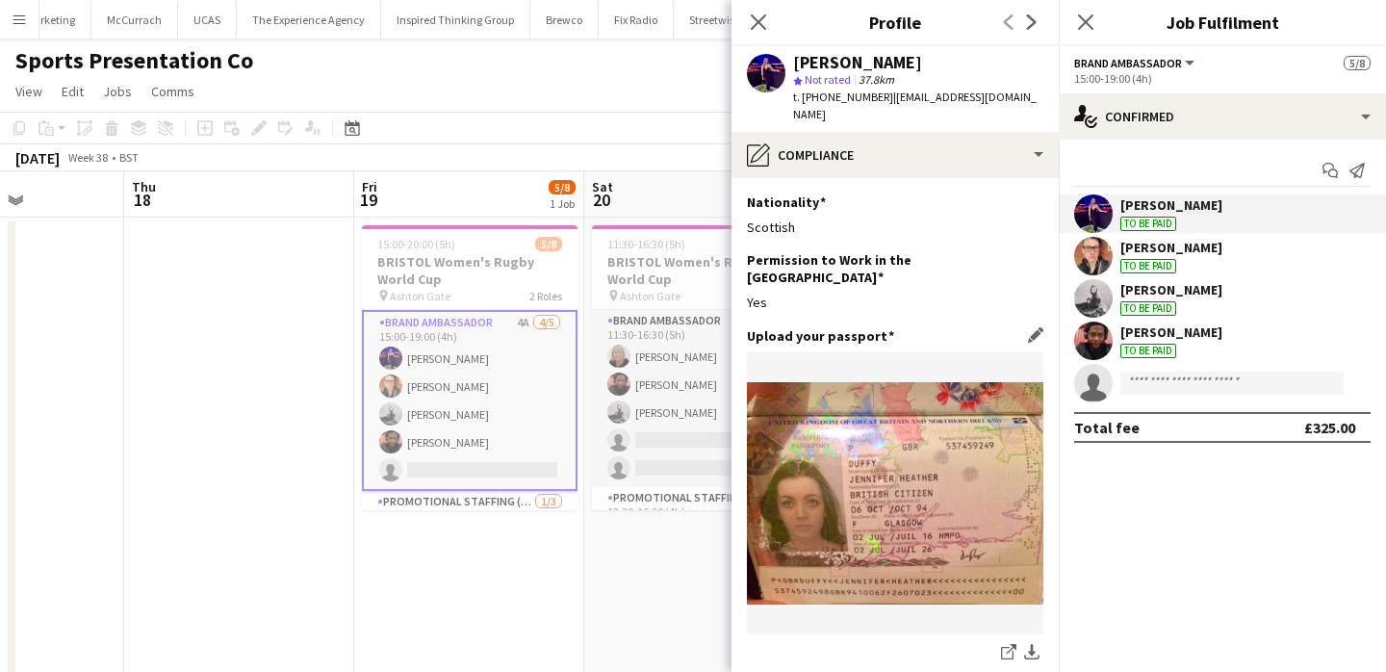
scroll to position [333, 0]
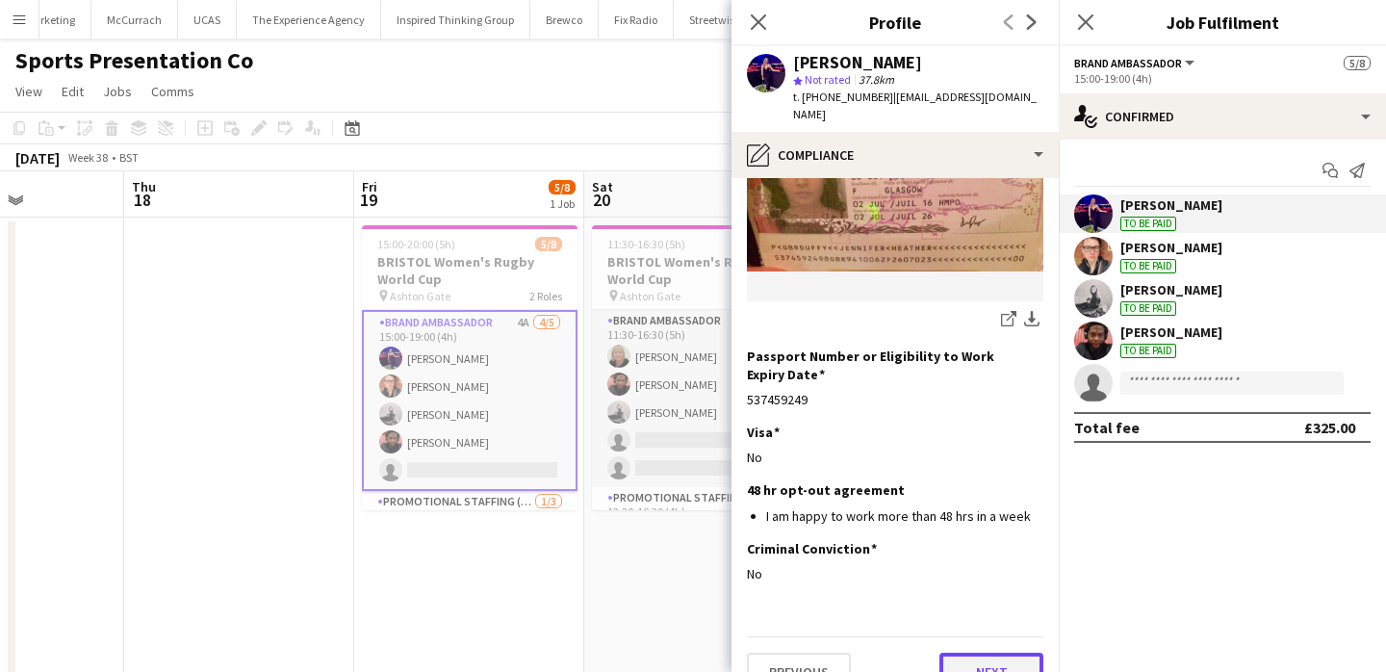
click at [978, 653] on button "Next" at bounding box center [992, 672] width 104 height 39
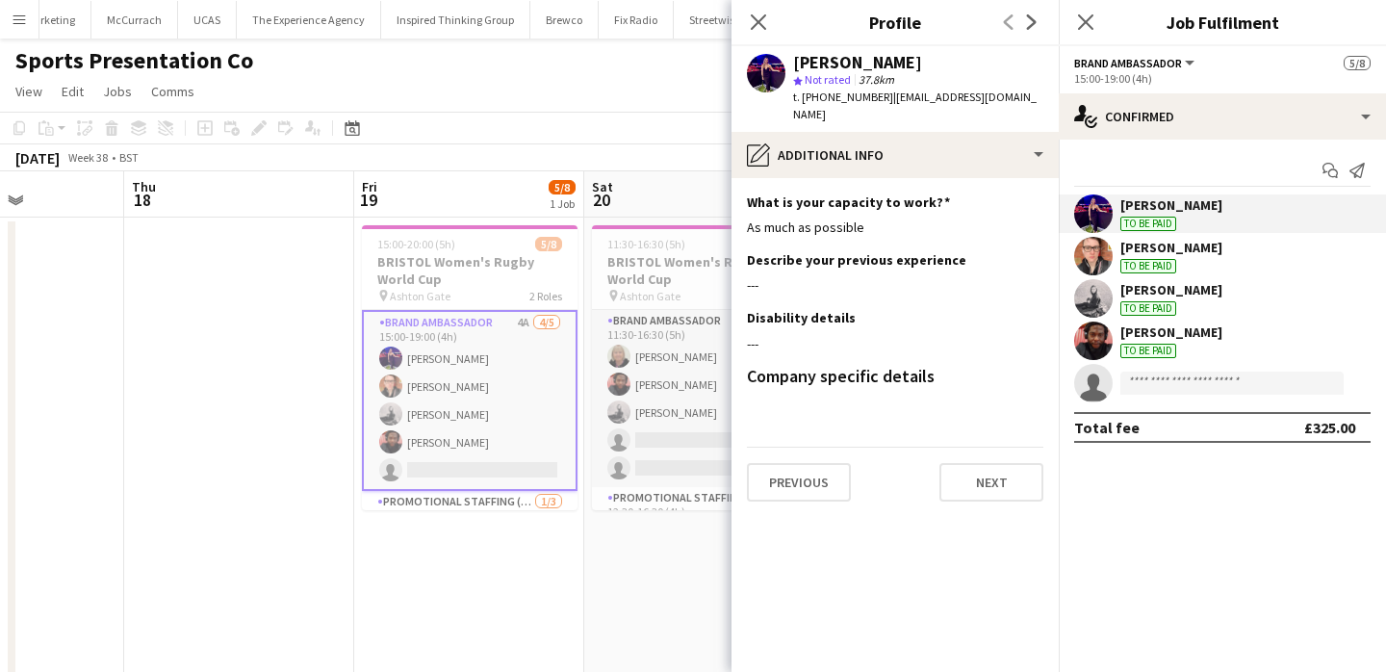
click at [1011, 447] on div "Previous Next" at bounding box center [895, 474] width 297 height 55
click at [1010, 464] on button "Next" at bounding box center [992, 482] width 104 height 39
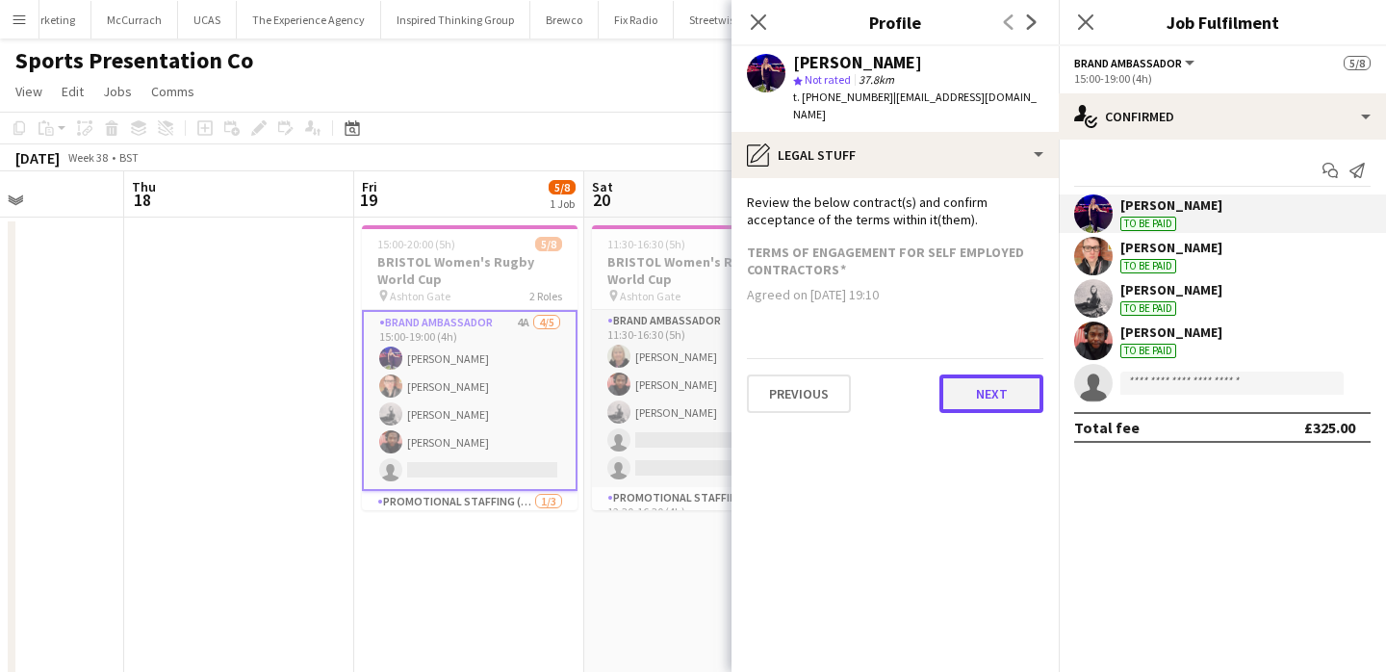
click at [1021, 375] on button "Next" at bounding box center [992, 394] width 104 height 39
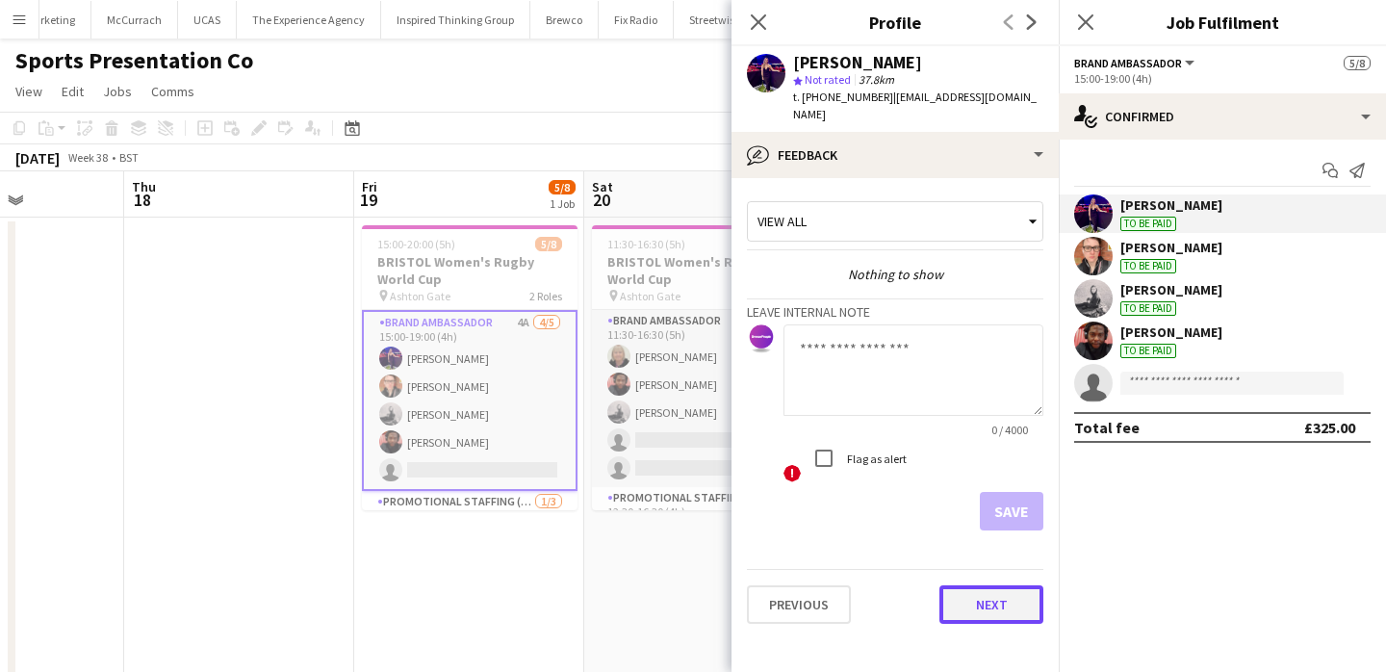
click at [987, 585] on button "Next" at bounding box center [992, 604] width 104 height 39
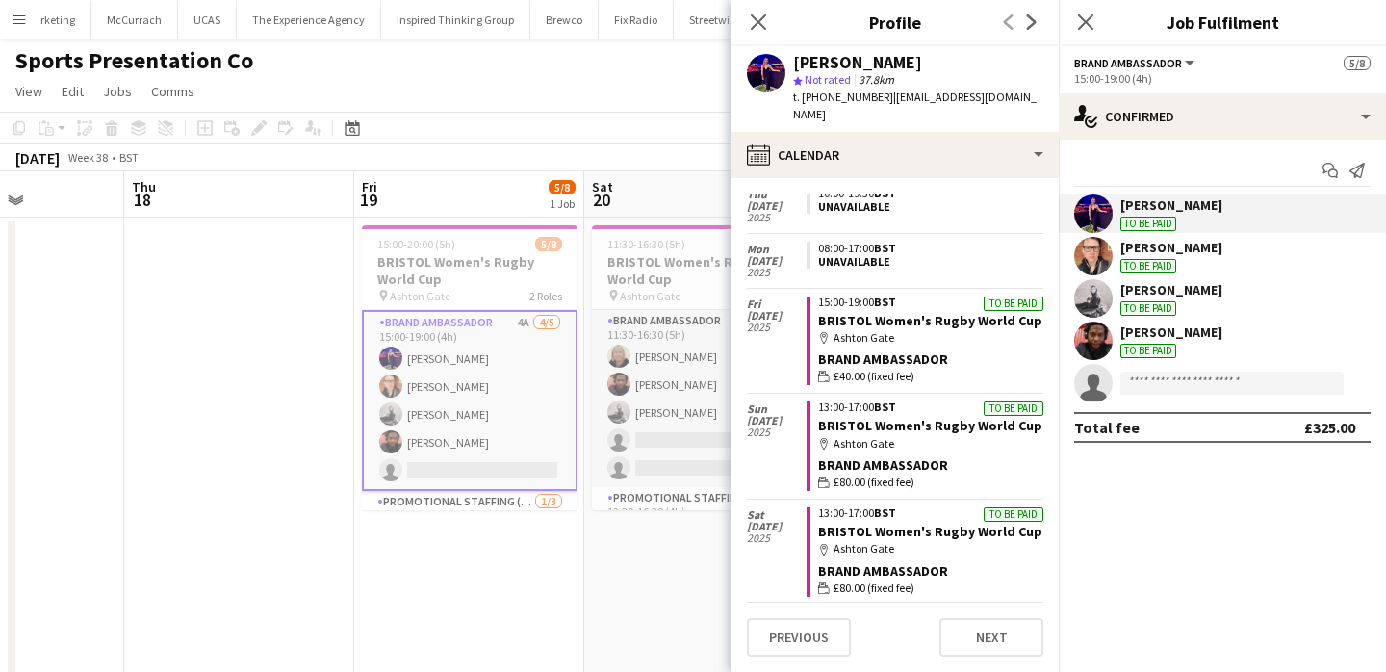
scroll to position [123, 0]
click at [520, 556] on app-date-cell "15:00-20:00 (5h) 5/8 BRISTOL Women's Rugby World Cup pin Ashton Gate 2 Roles Br…" at bounding box center [469, 530] width 230 height 624
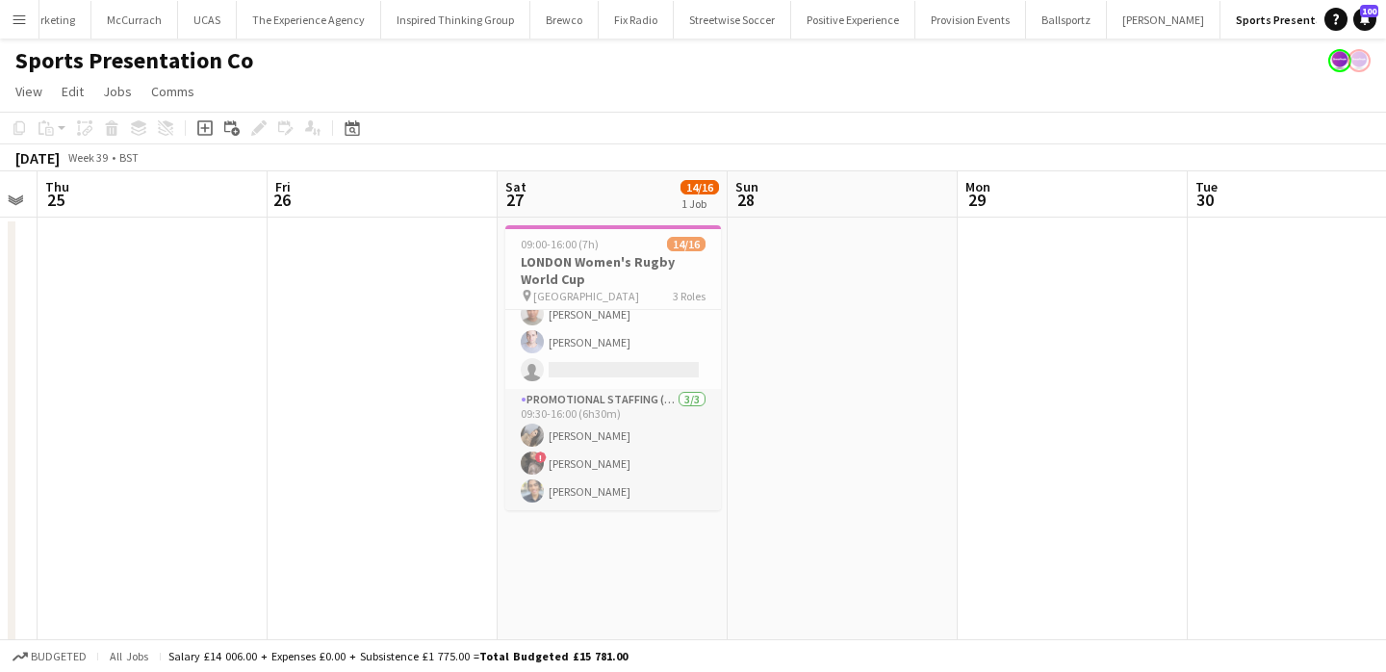
scroll to position [0, 0]
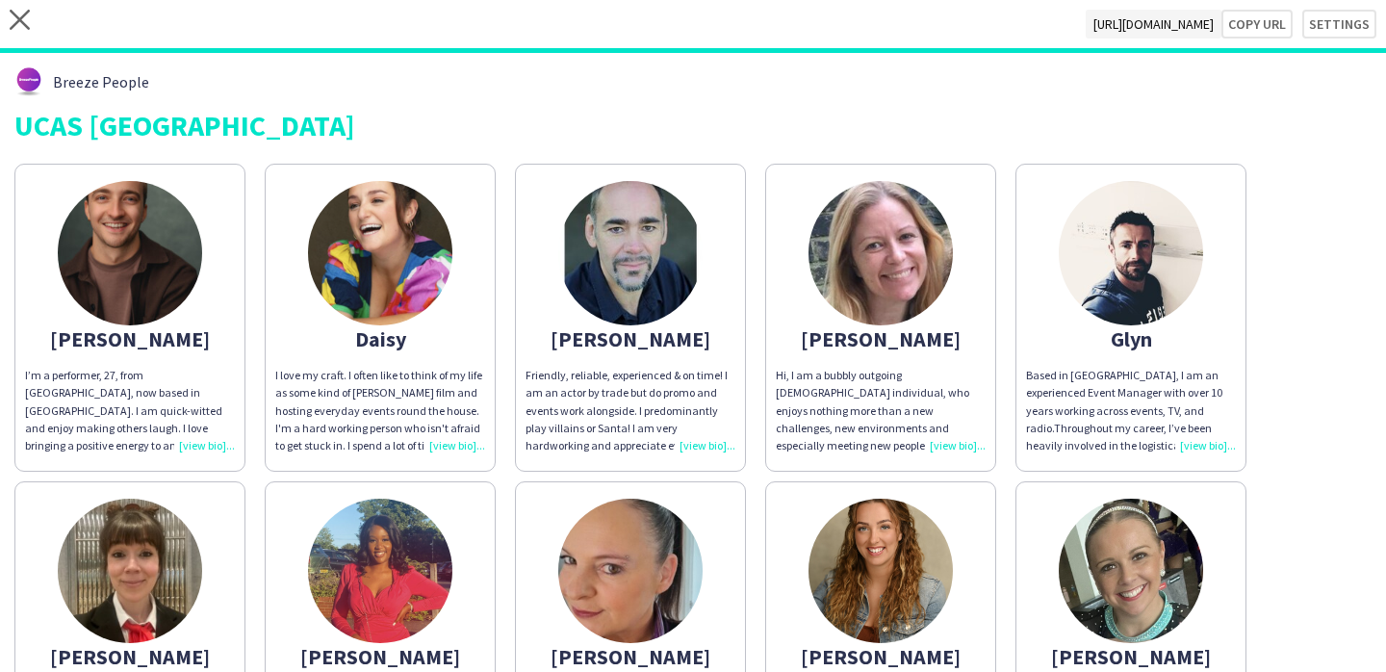
scroll to position [449, 0]
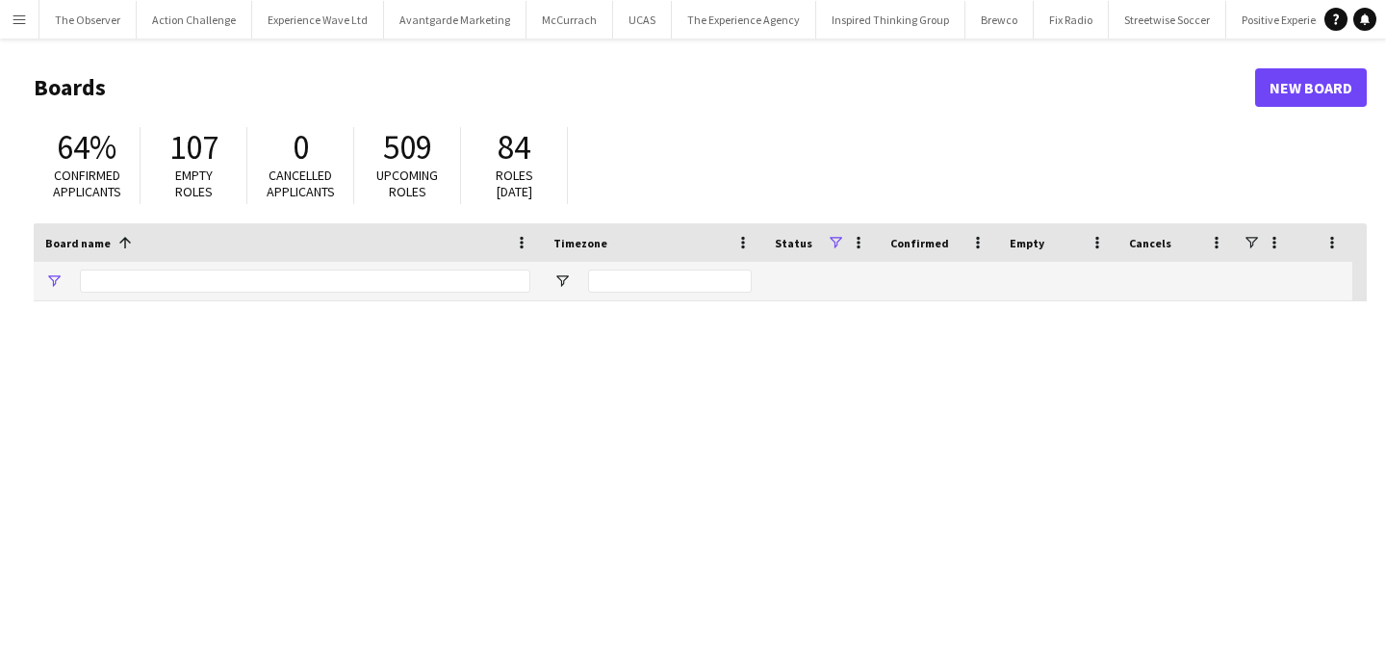
type input "**"
click at [19, 9] on button "Menu" at bounding box center [19, 19] width 39 height 39
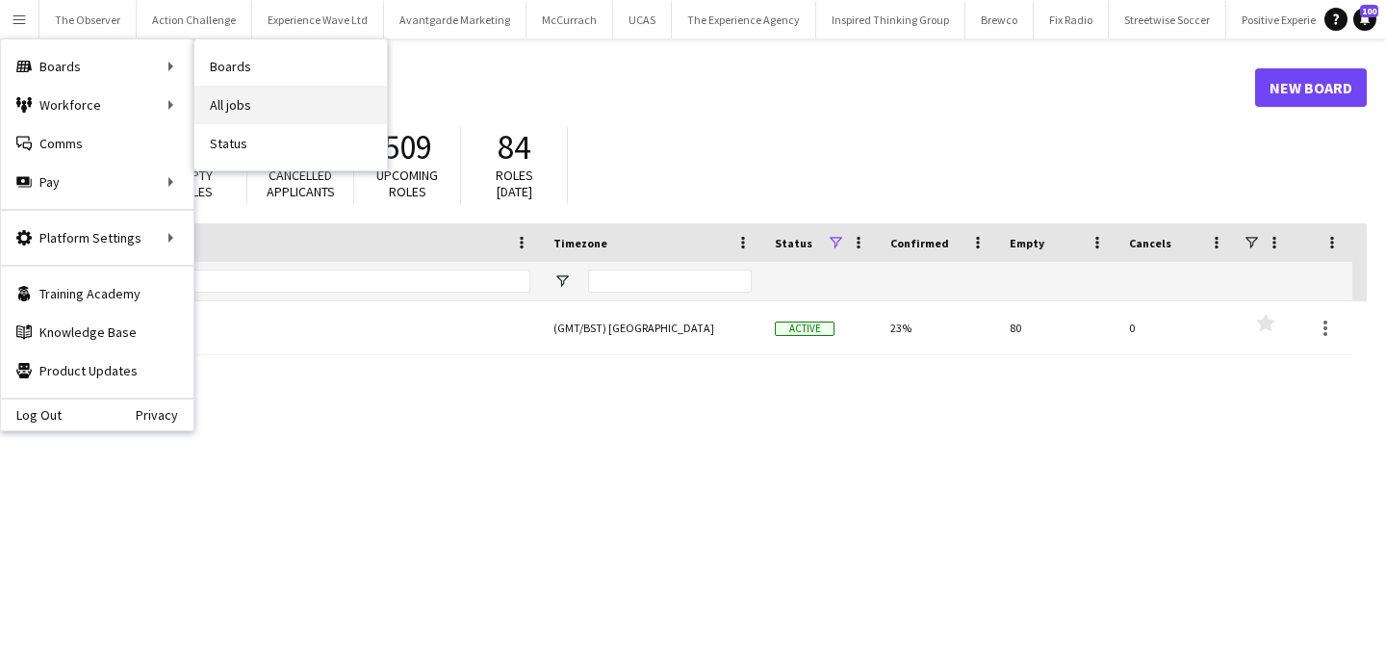
click at [244, 86] on link "All jobs" at bounding box center [290, 105] width 193 height 39
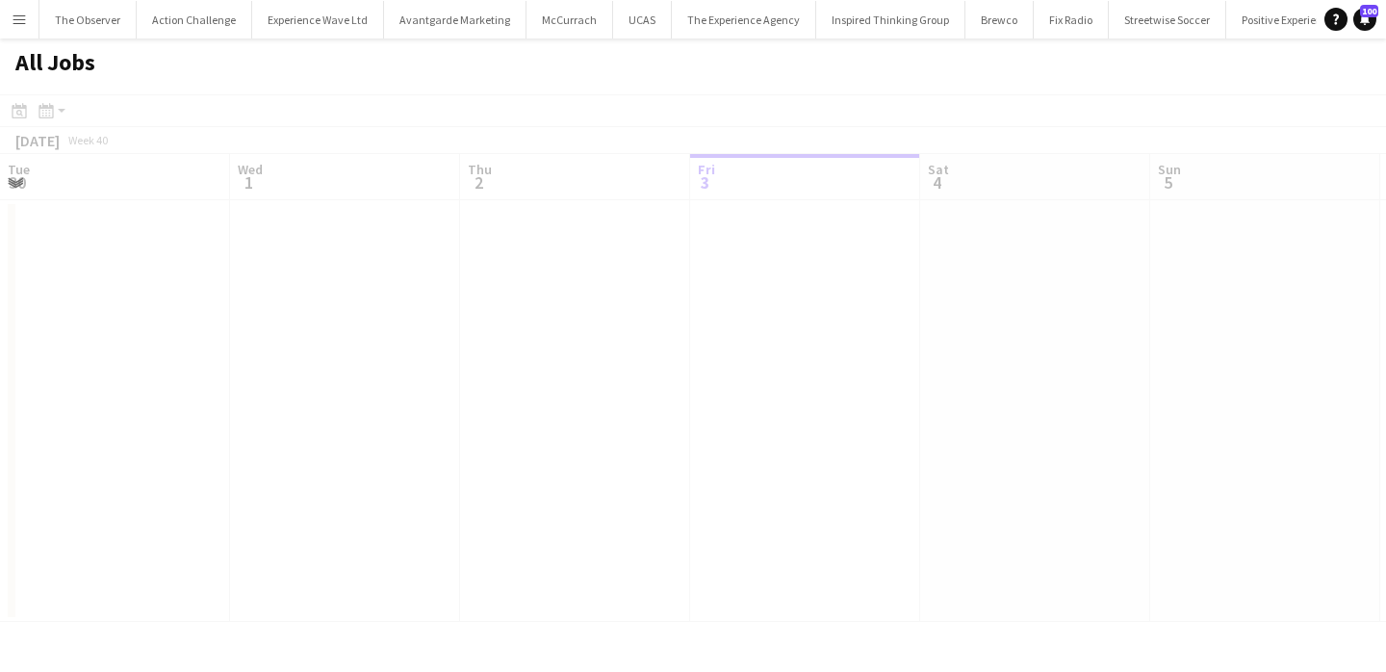
scroll to position [0, 460]
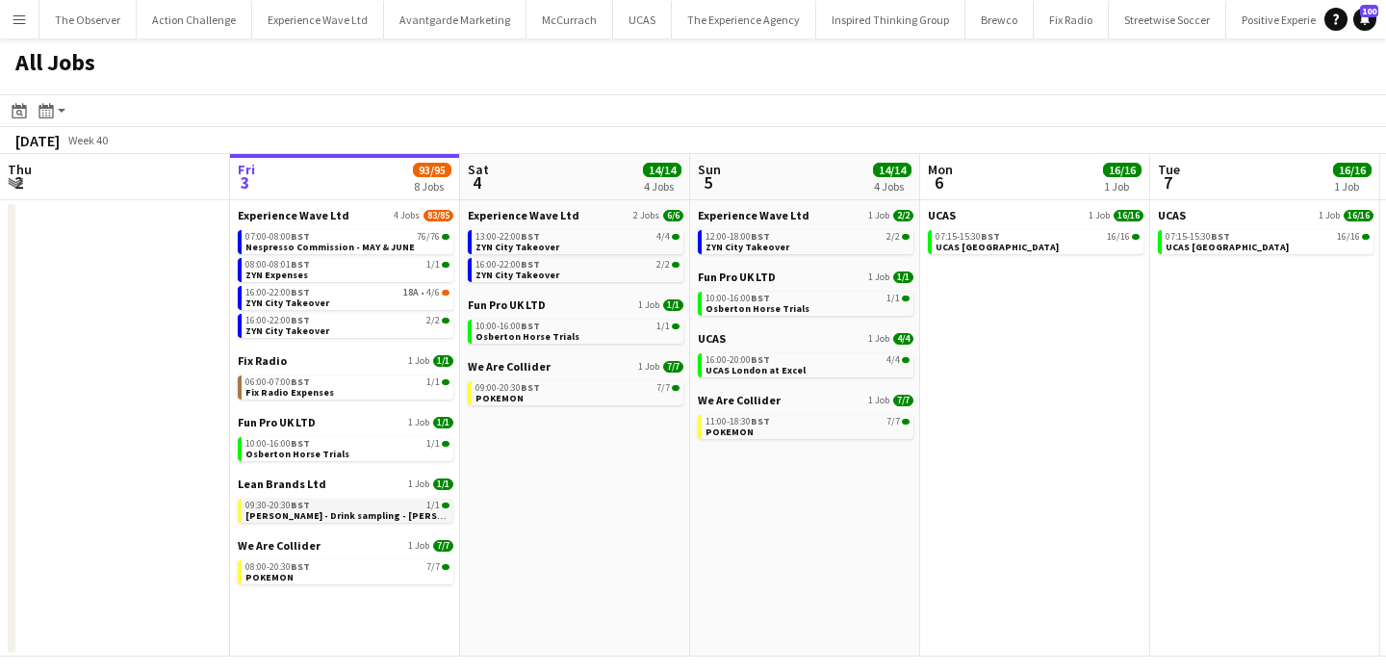
click at [351, 517] on span "[PERSON_NAME] - Drink sampling - [PERSON_NAME]" at bounding box center [366, 515] width 240 height 13
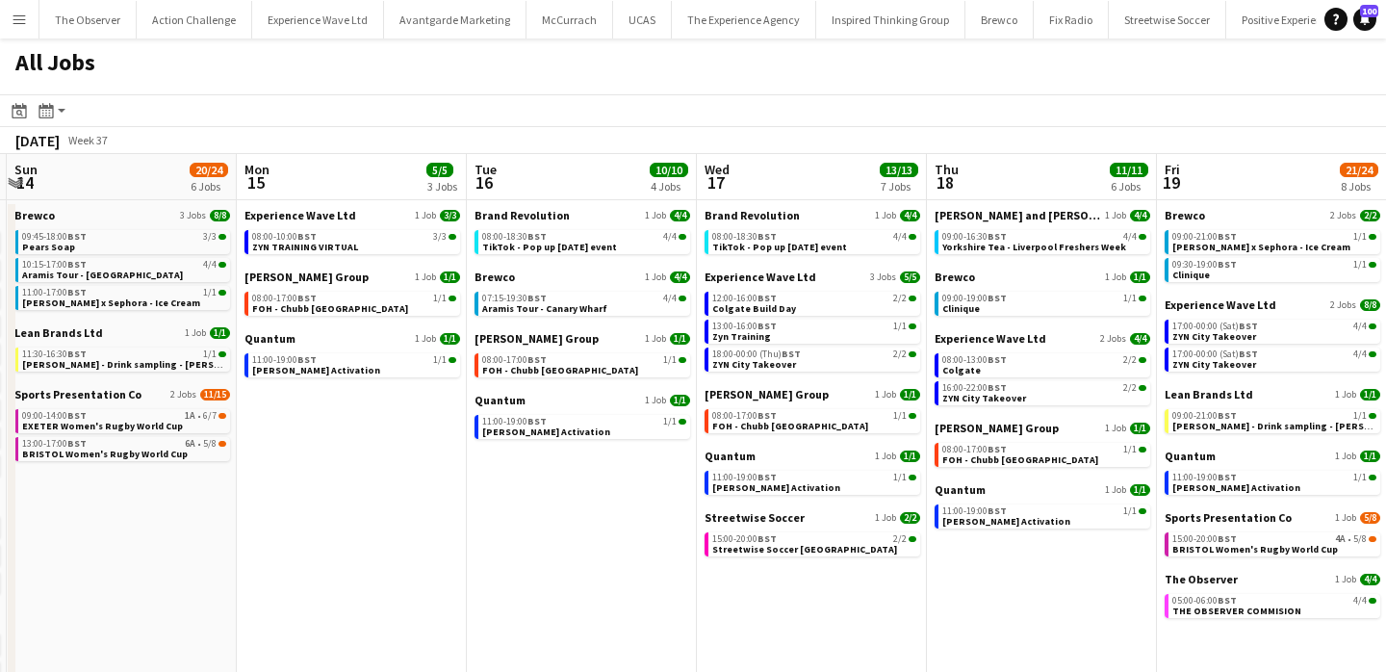
scroll to position [0, 525]
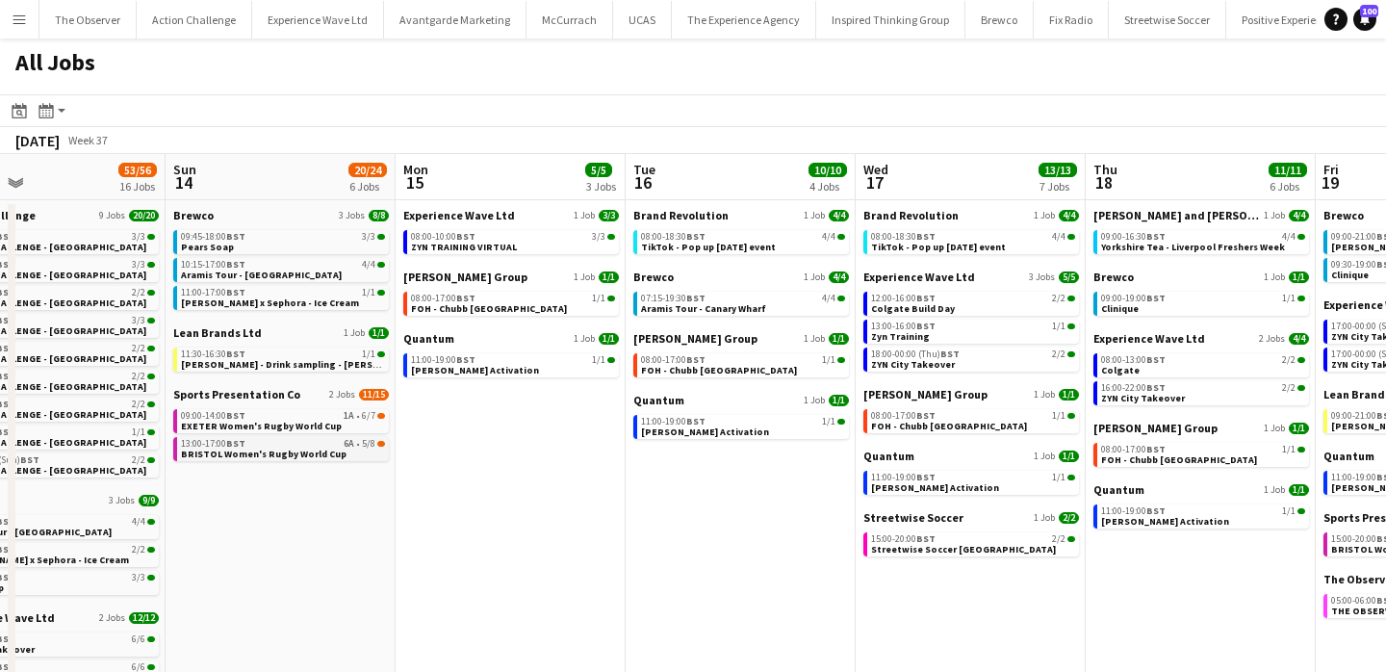
click at [320, 450] on span "BRISTOL Women's Rugby World Cup" at bounding box center [264, 454] width 166 height 13
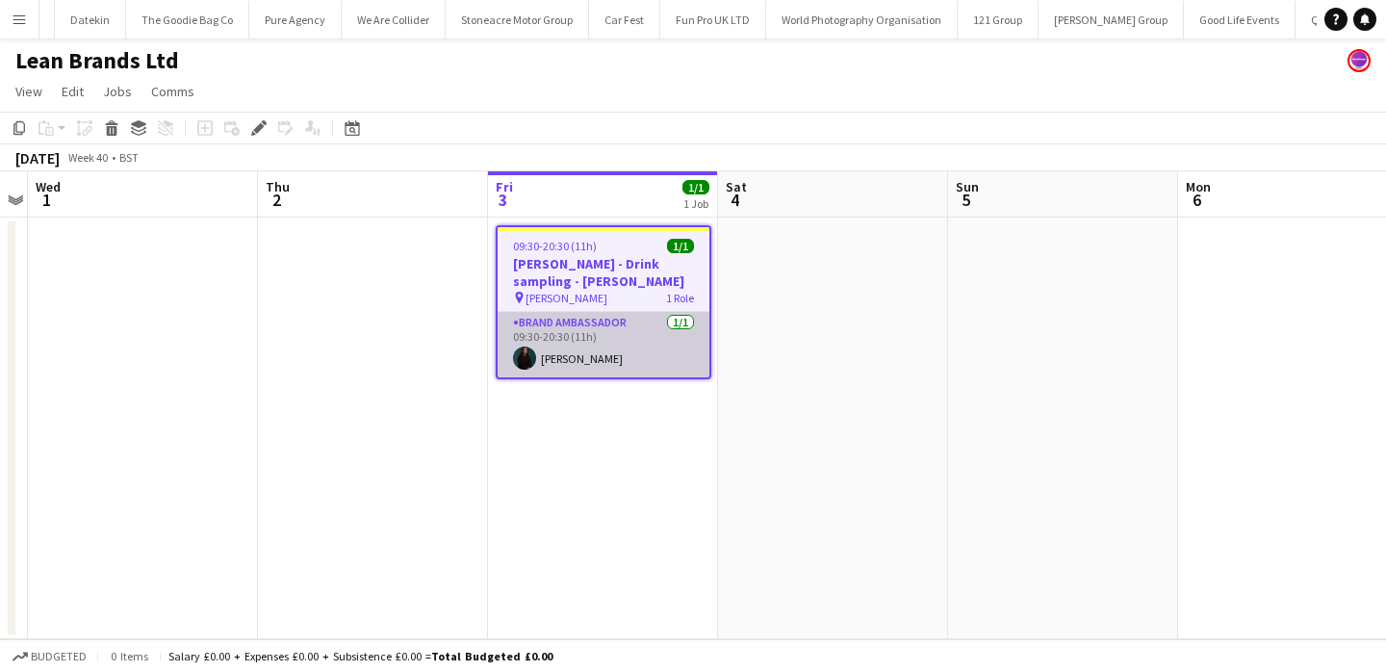
scroll to position [0, 2427]
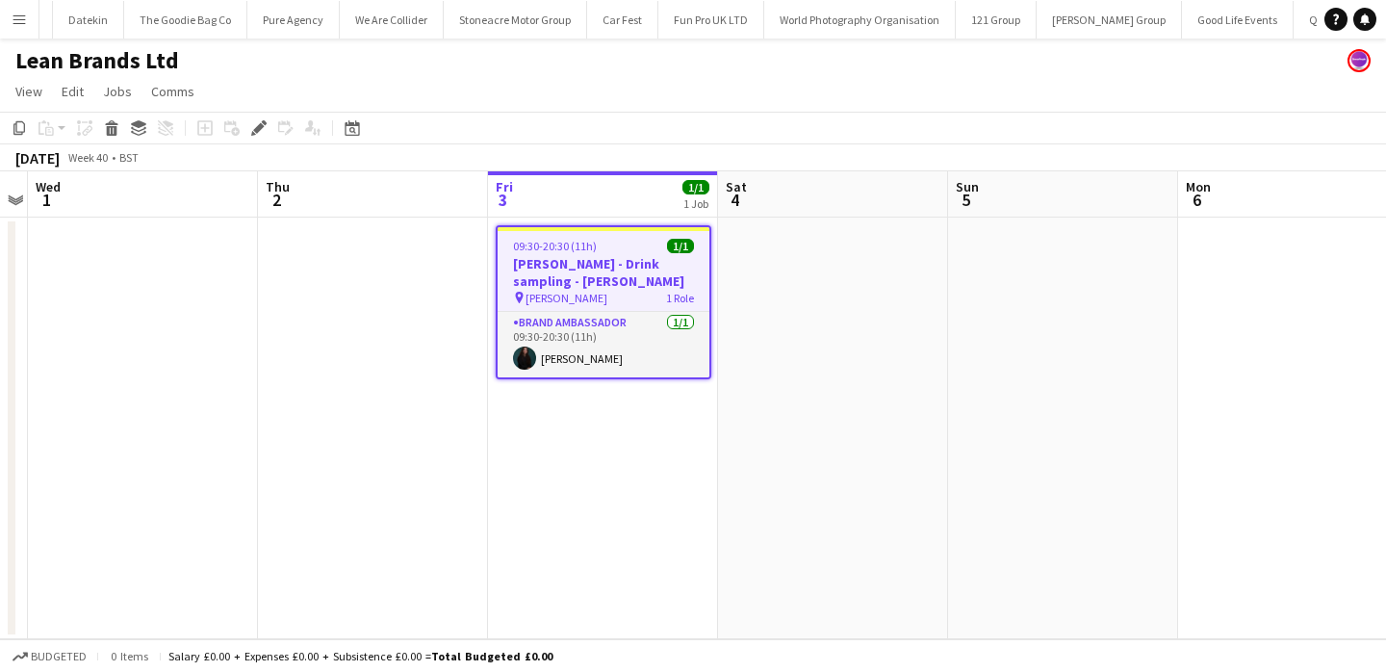
click at [612, 277] on h3 "[PERSON_NAME] - Drink sampling - [PERSON_NAME]" at bounding box center [604, 272] width 212 height 35
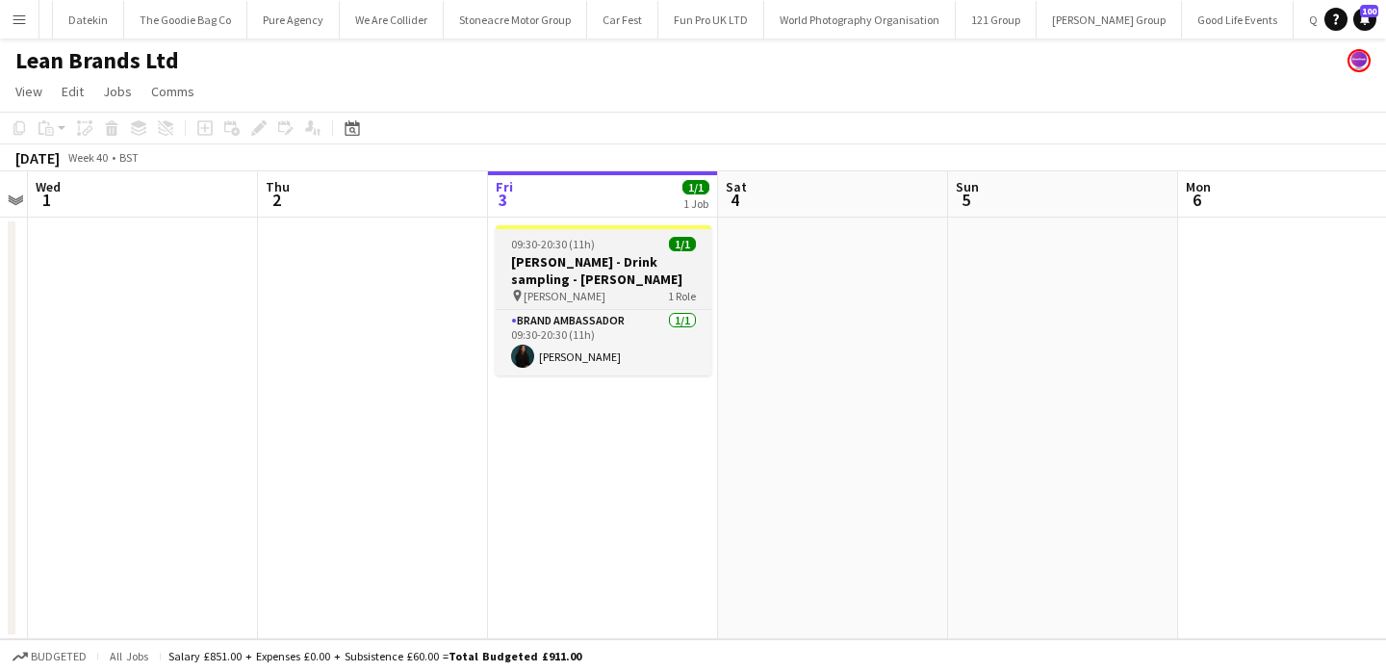
click at [634, 238] on div "09:30-20:30 (11h) 1/1" at bounding box center [604, 244] width 216 height 14
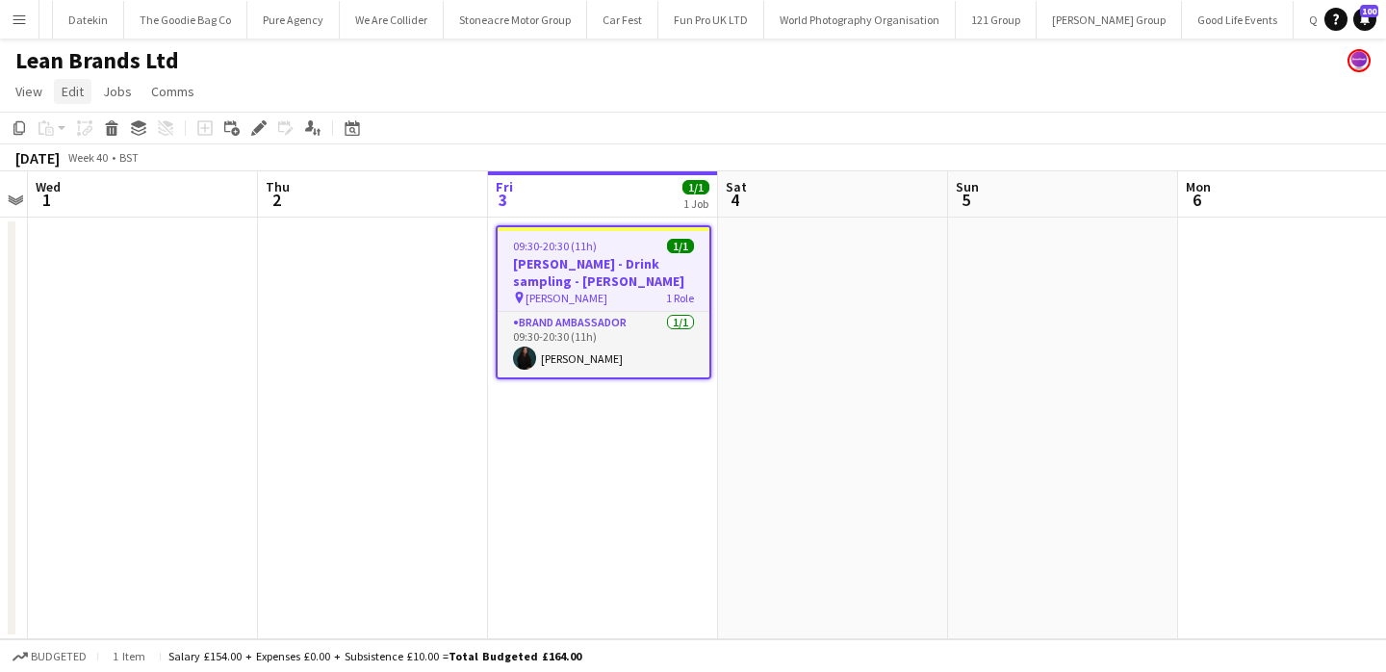
click at [79, 92] on span "Edit" at bounding box center [73, 91] width 22 height 17
click at [95, 128] on span "Copy Command C" at bounding box center [110, 133] width 80 height 18
click at [793, 256] on app-date-cell at bounding box center [833, 429] width 230 height 422
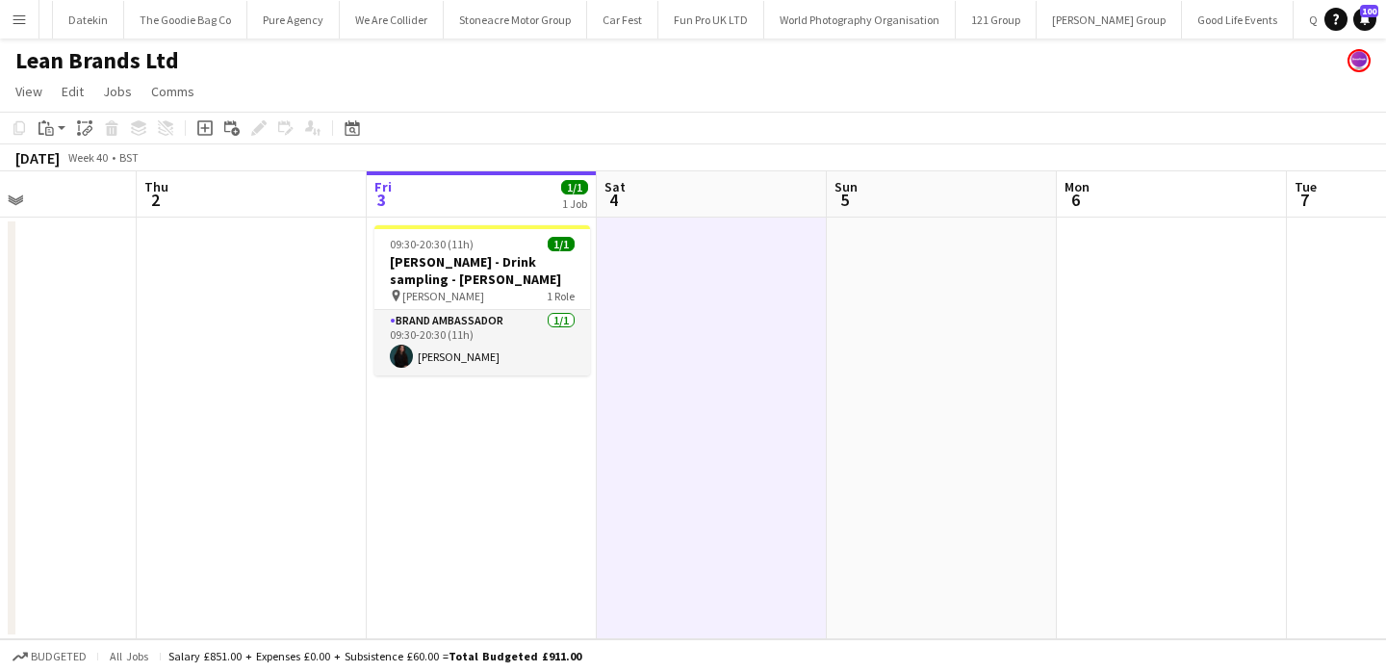
scroll to position [0, 820]
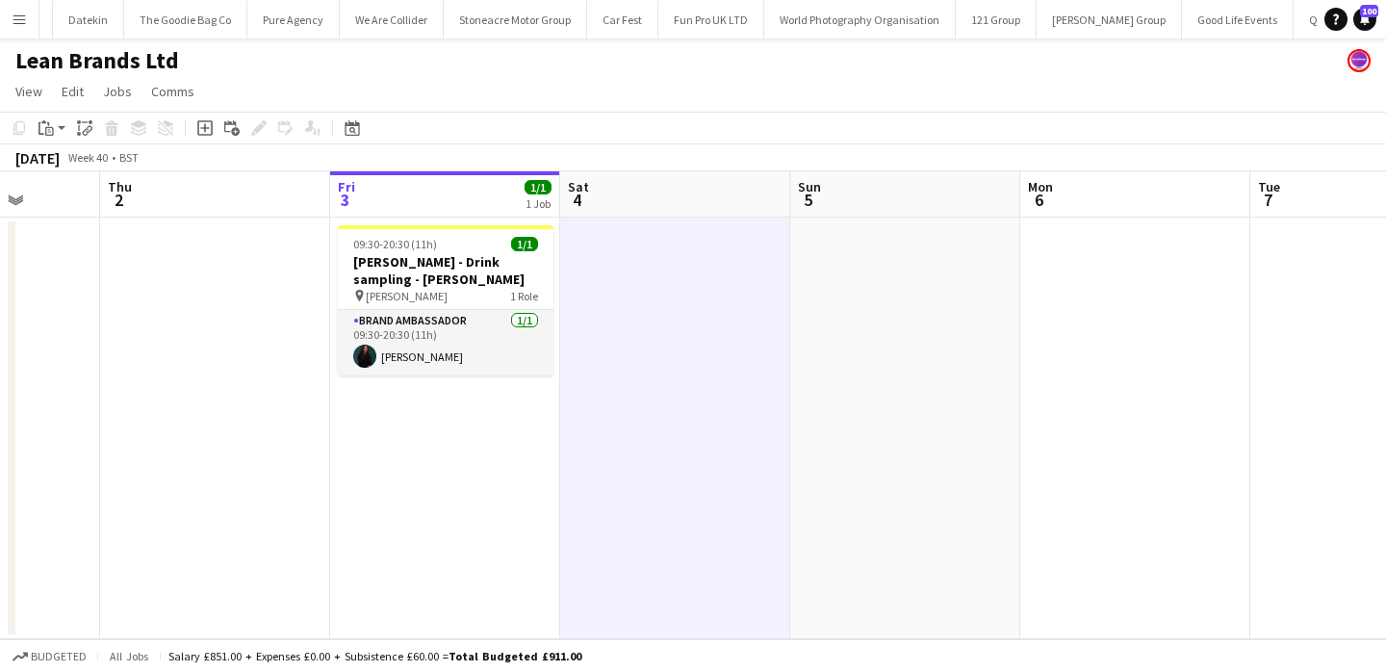
click at [642, 267] on app-date-cell at bounding box center [675, 429] width 230 height 422
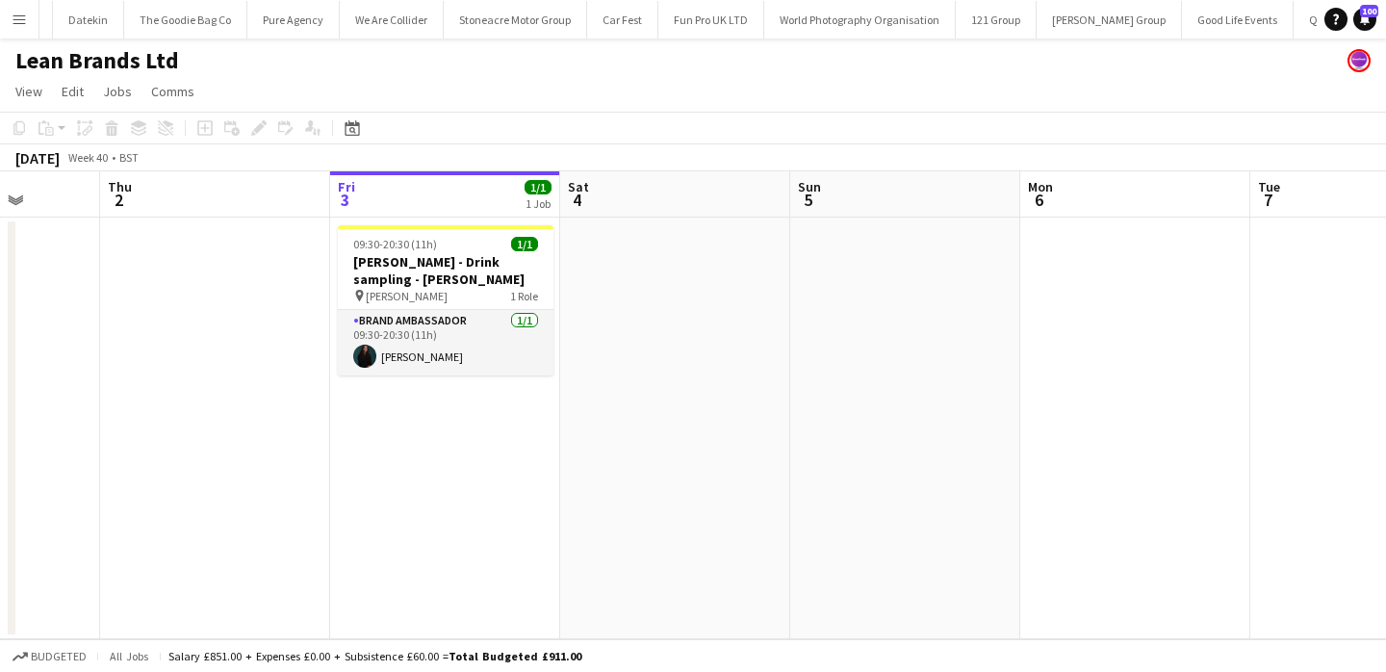
click at [642, 267] on app-date-cell at bounding box center [675, 429] width 230 height 422
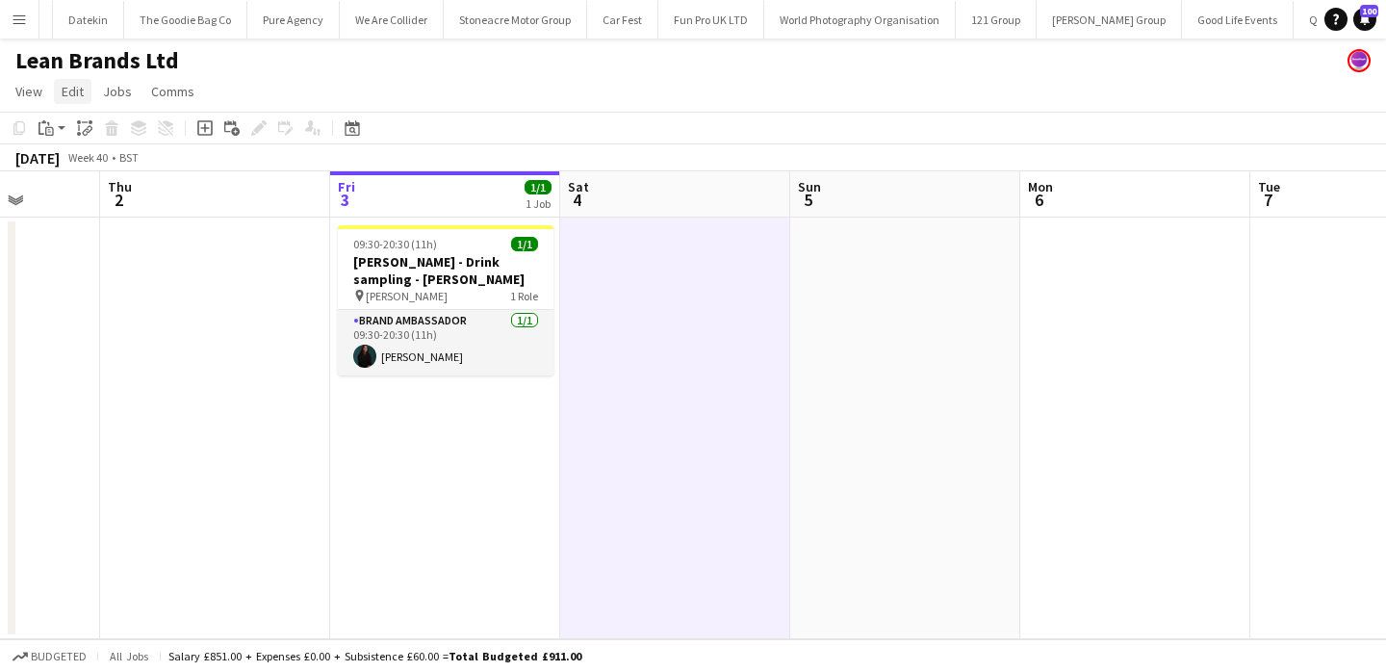
click at [80, 95] on span "Edit" at bounding box center [73, 91] width 22 height 17
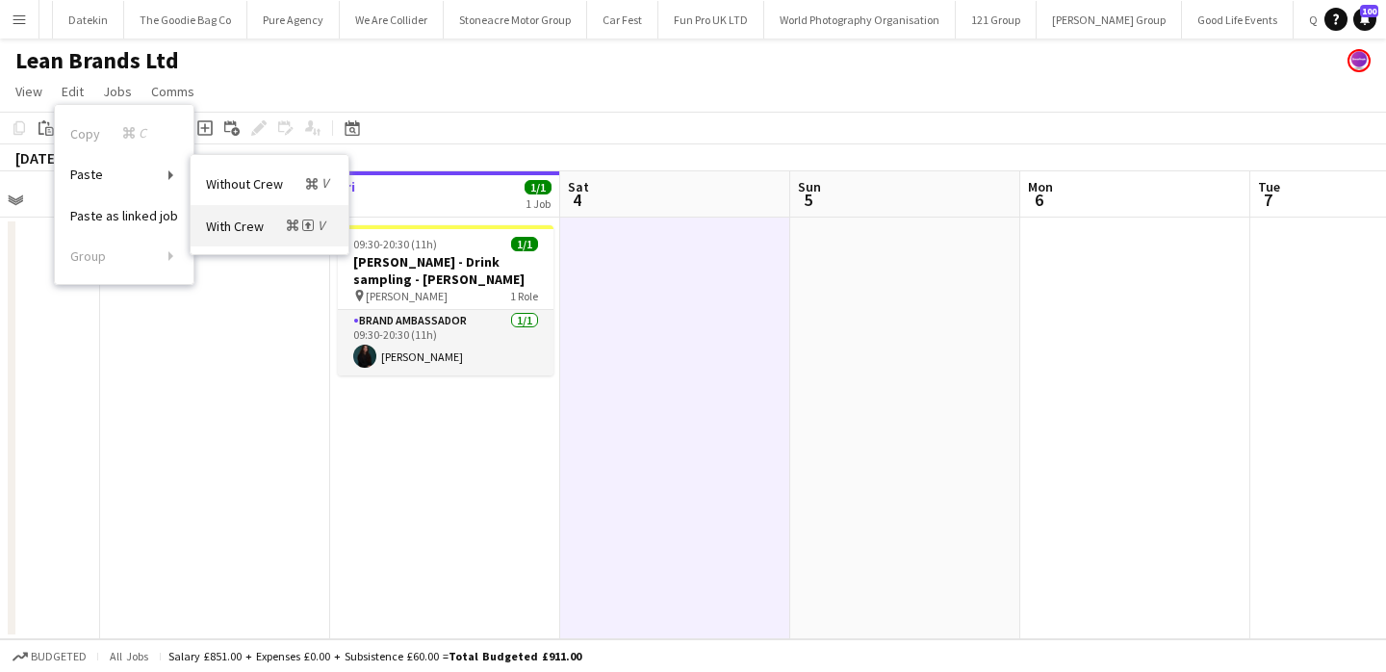
click at [254, 222] on span "With Crew Command Shift V" at bounding box center [267, 226] width 123 height 18
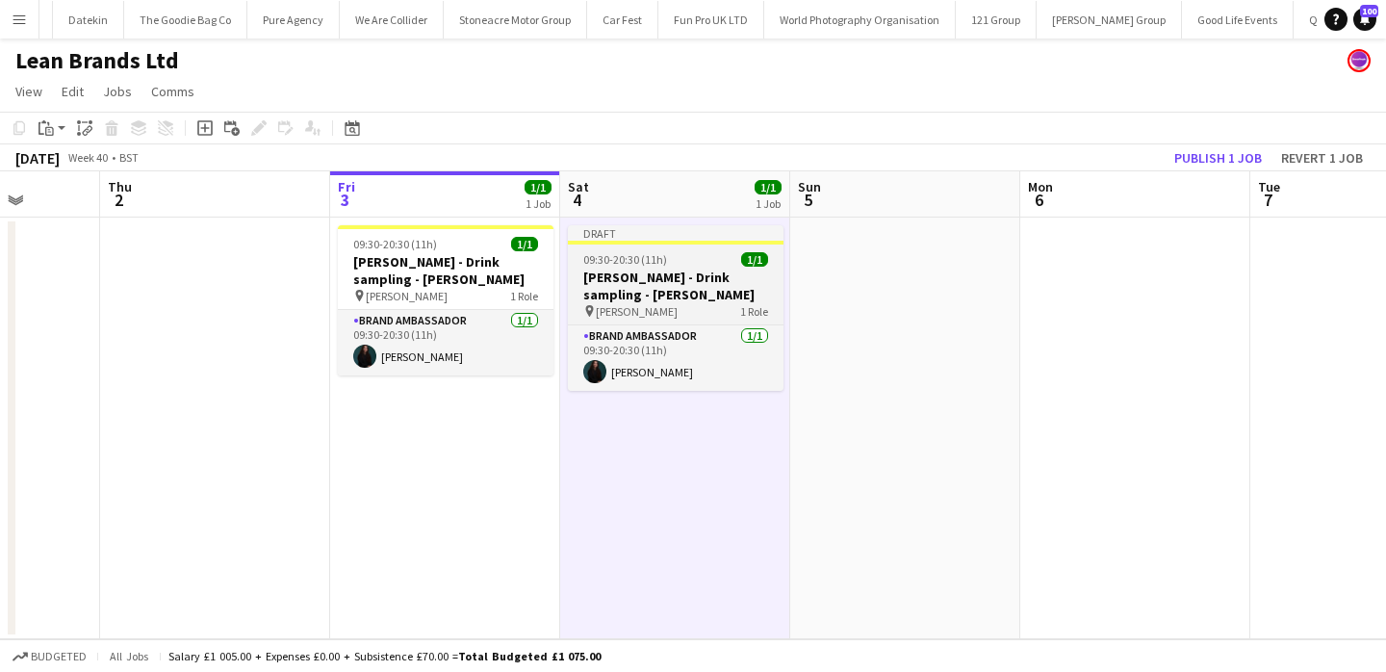
click at [621, 283] on h3 "[PERSON_NAME] - Drink sampling - [PERSON_NAME]" at bounding box center [676, 286] width 216 height 35
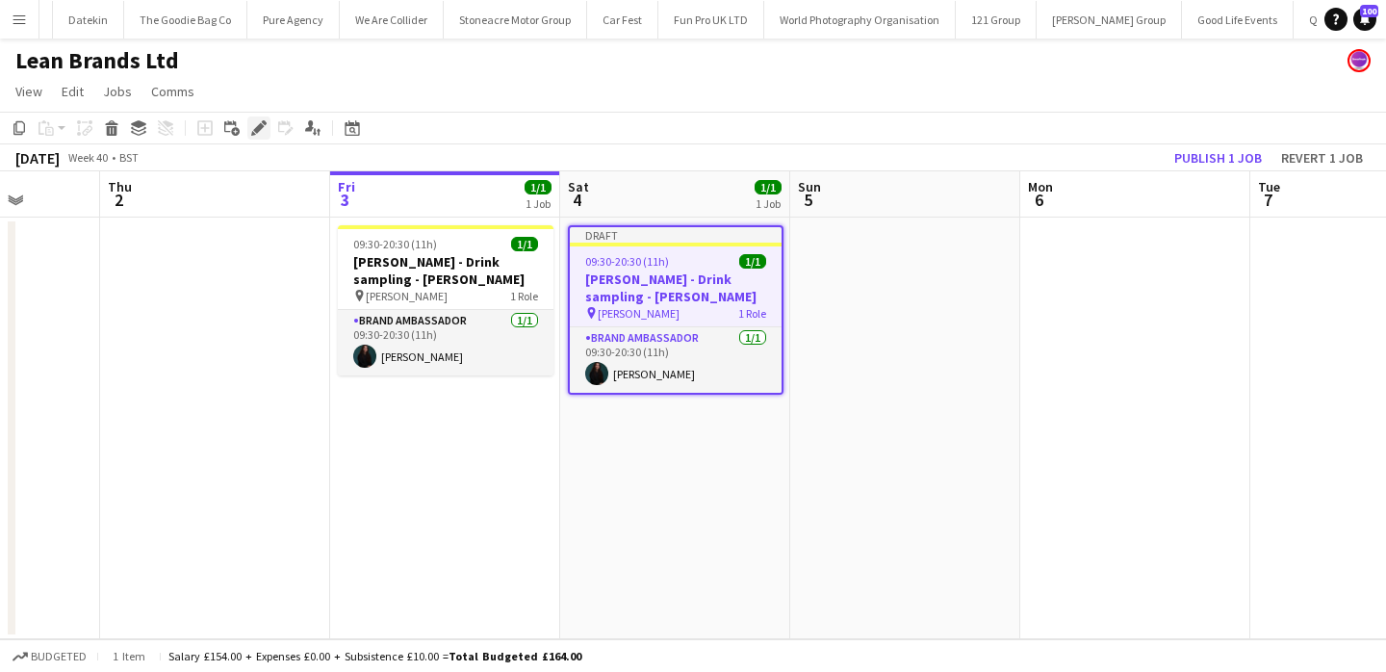
click at [248, 124] on div "Edit" at bounding box center [258, 127] width 23 height 23
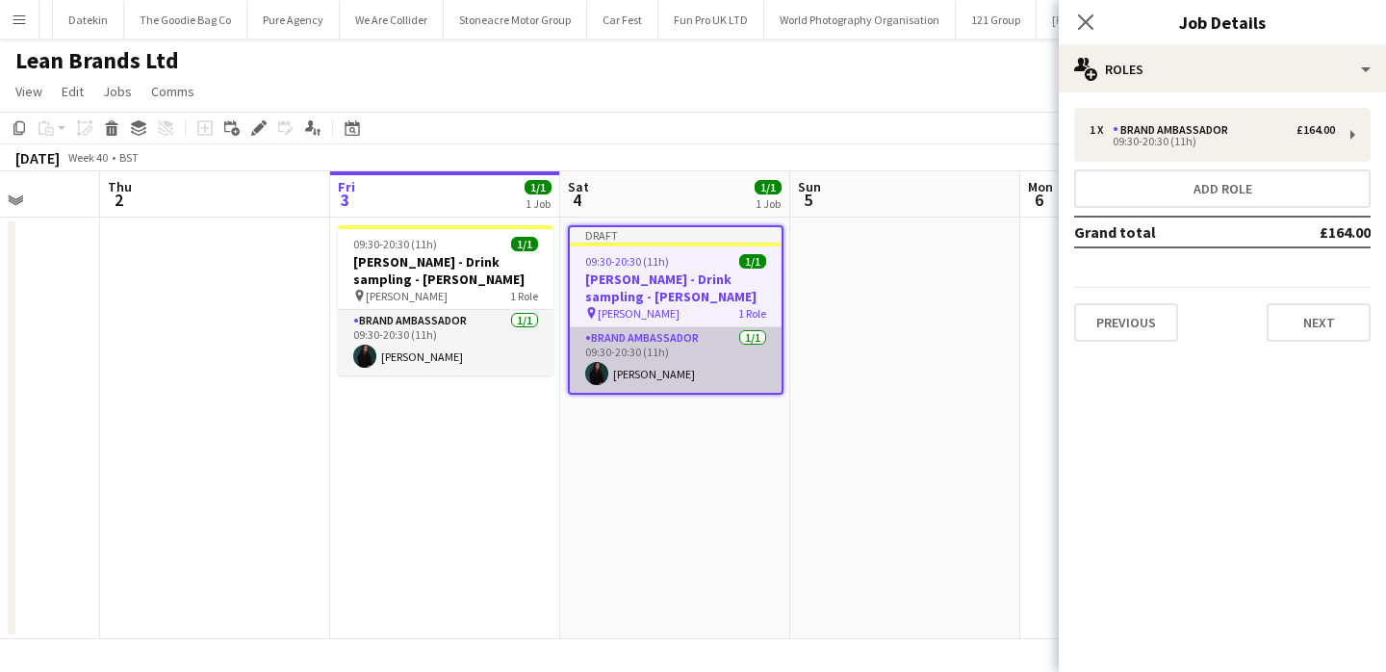
click at [641, 354] on app-card-role "Brand Ambassador 1/1 09:30-20:30 (11h) Laura Craus" at bounding box center [676, 359] width 212 height 65
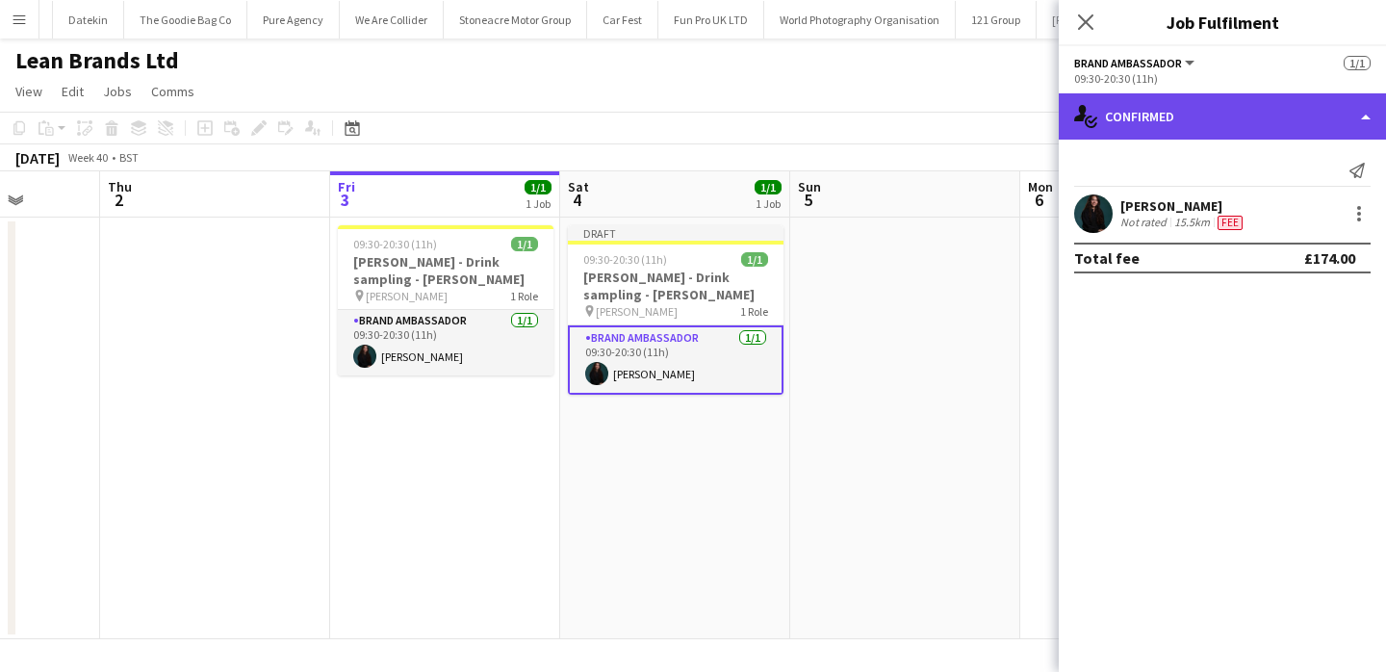
click at [1169, 126] on div "single-neutral-actions-check-2 Confirmed" at bounding box center [1222, 116] width 327 height 46
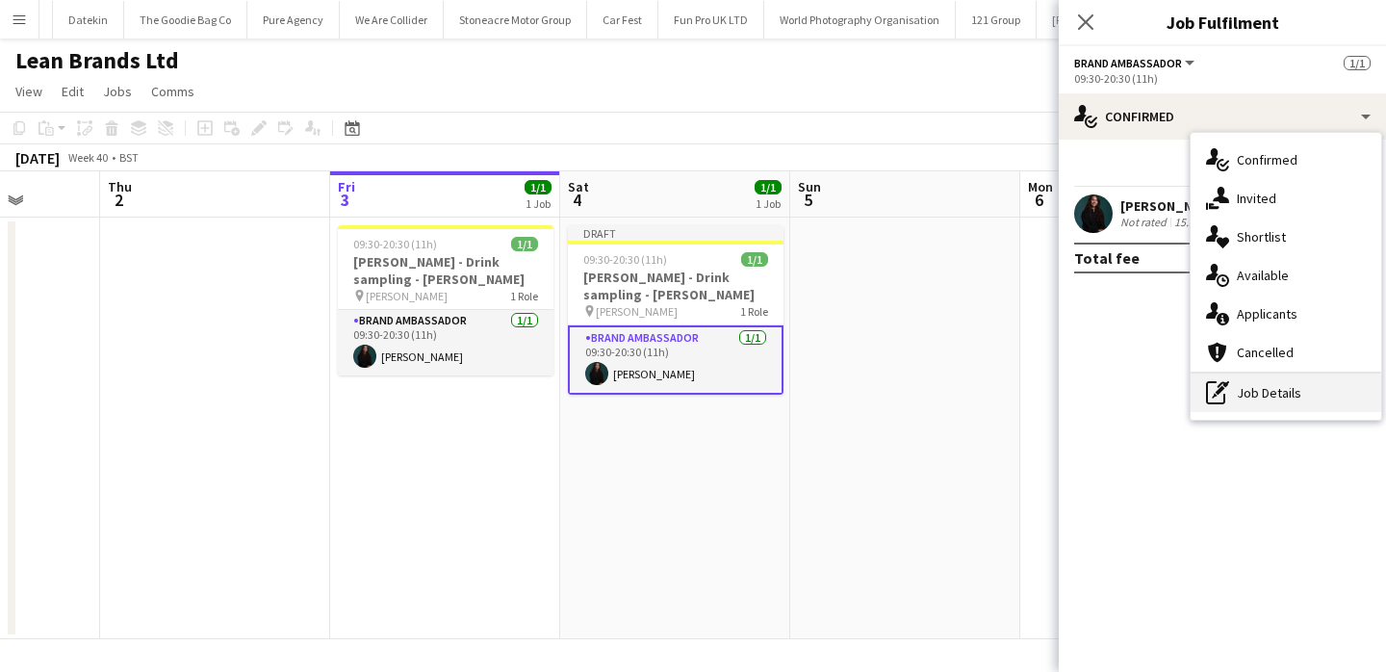
click at [1243, 405] on div "pen-write Job Details" at bounding box center [1286, 393] width 191 height 39
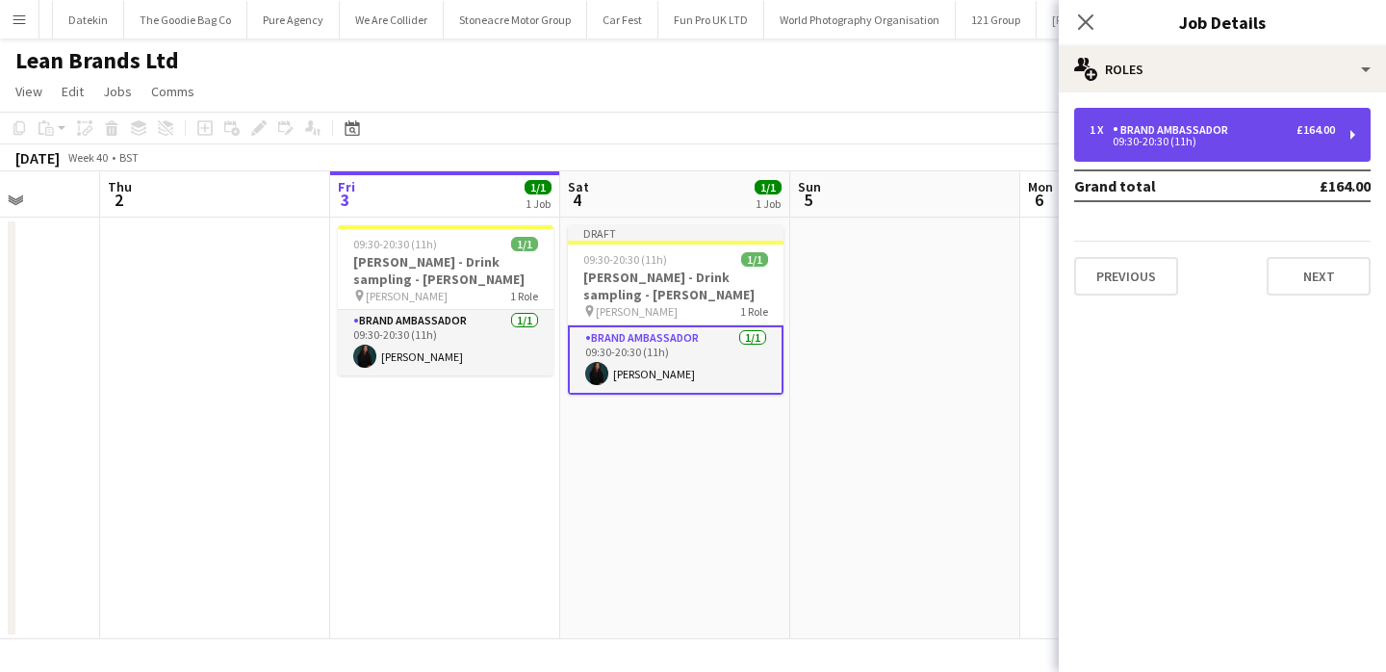
click at [1154, 137] on div "09:30-20:30 (11h)" at bounding box center [1213, 142] width 246 height 10
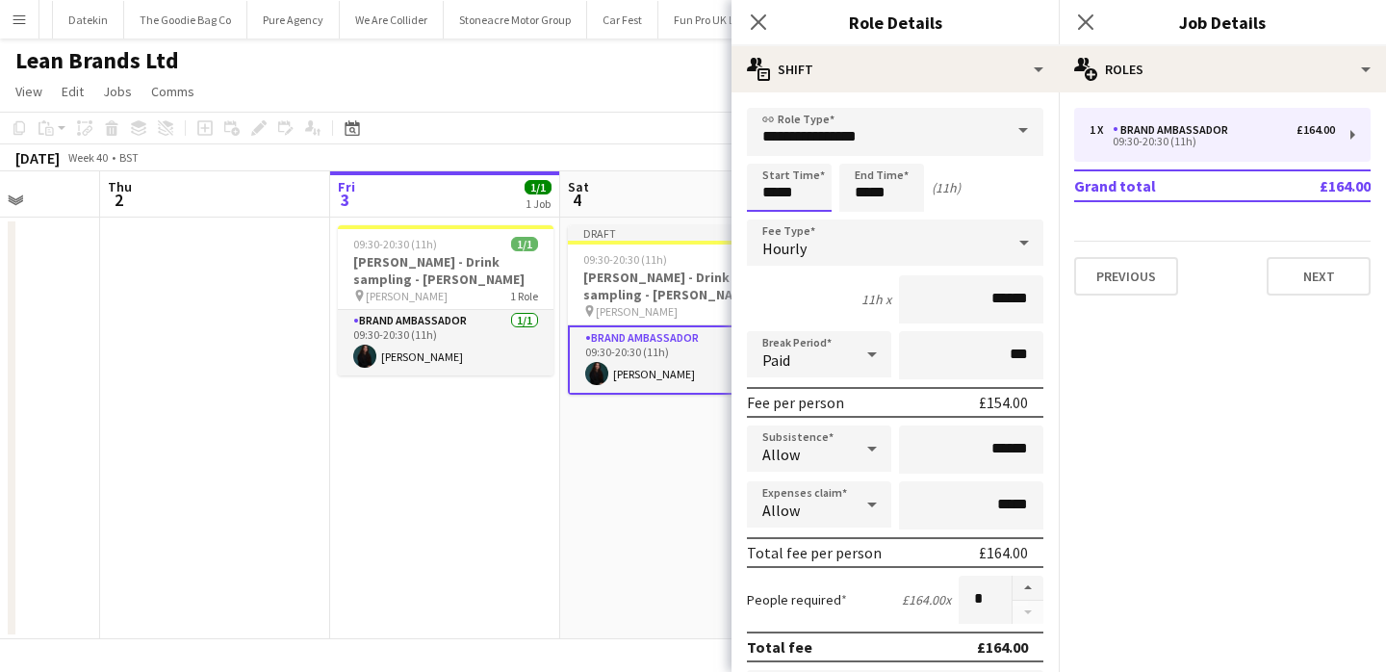
click at [811, 201] on input "*****" at bounding box center [789, 188] width 85 height 48
click at [767, 161] on div at bounding box center [770, 153] width 39 height 19
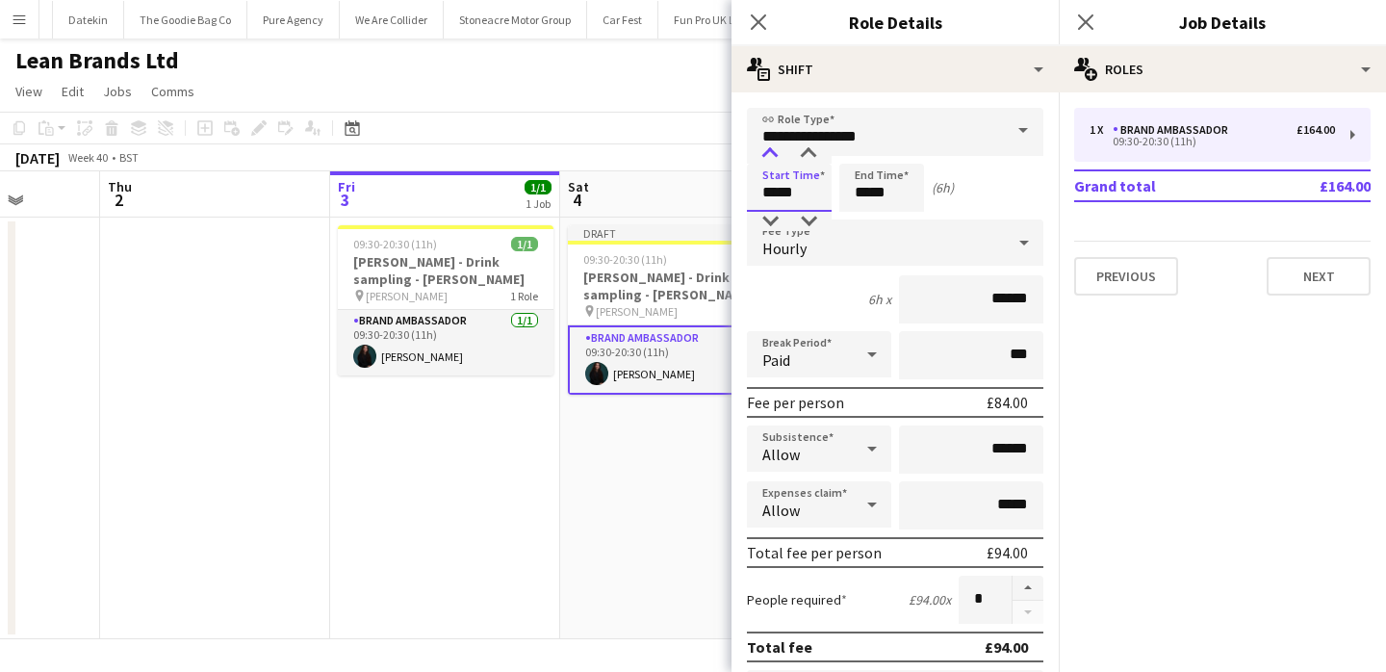
click at [767, 161] on div at bounding box center [770, 153] width 39 height 19
click at [772, 217] on div at bounding box center [770, 221] width 39 height 19
click at [812, 218] on div at bounding box center [808, 221] width 39 height 19
type input "*****"
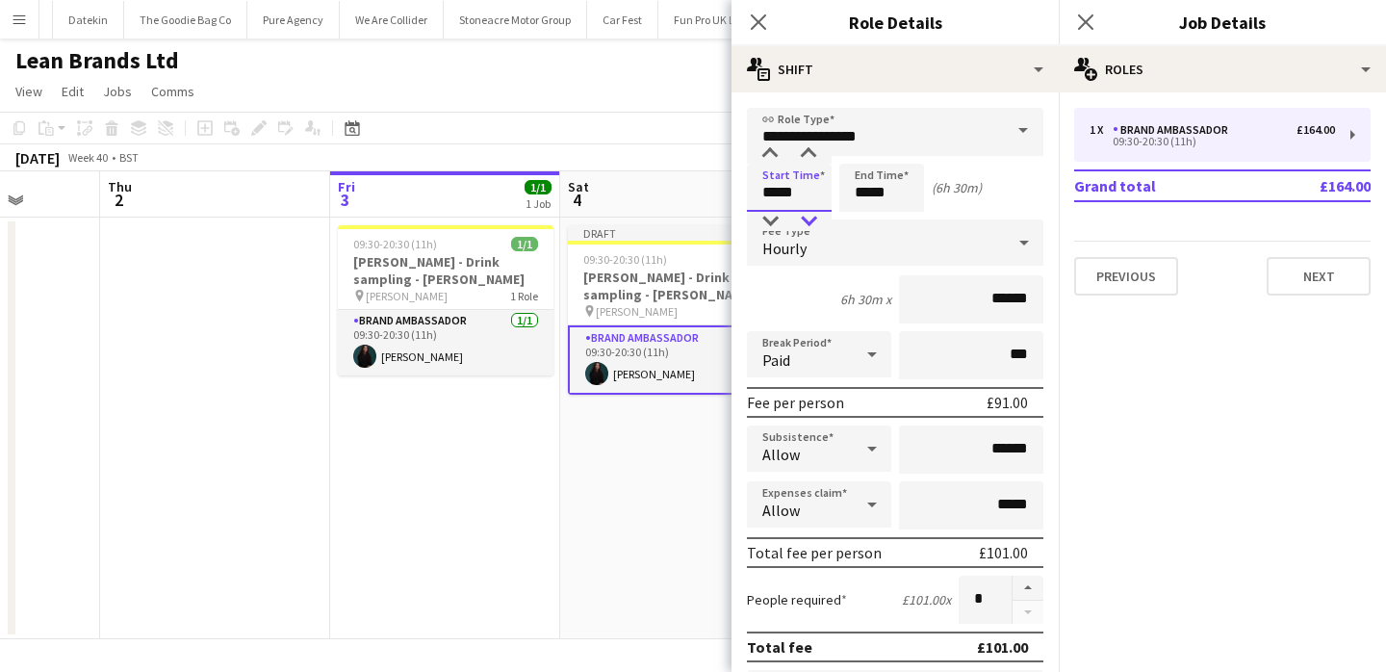
click at [812, 218] on div at bounding box center [808, 221] width 39 height 19
click at [903, 191] on input "*****" at bounding box center [882, 188] width 85 height 48
click at [867, 215] on div at bounding box center [862, 221] width 39 height 19
click at [898, 216] on div at bounding box center [901, 221] width 39 height 19
type input "*****"
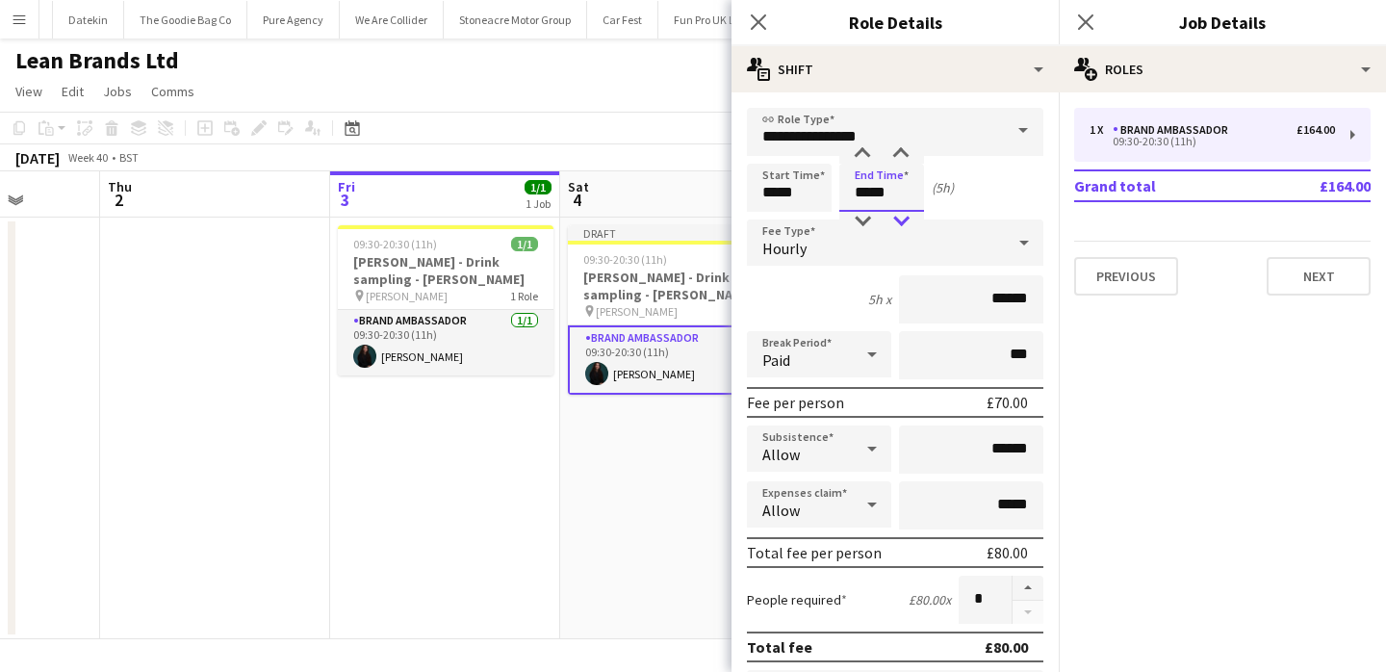
click at [898, 216] on div at bounding box center [901, 221] width 39 height 19
click at [614, 483] on app-date-cell "Draft 09:30-20:30 (11h) 1/1 Ruben Spritz - Drink sampling - Costco Thurrock pin…" at bounding box center [675, 429] width 230 height 422
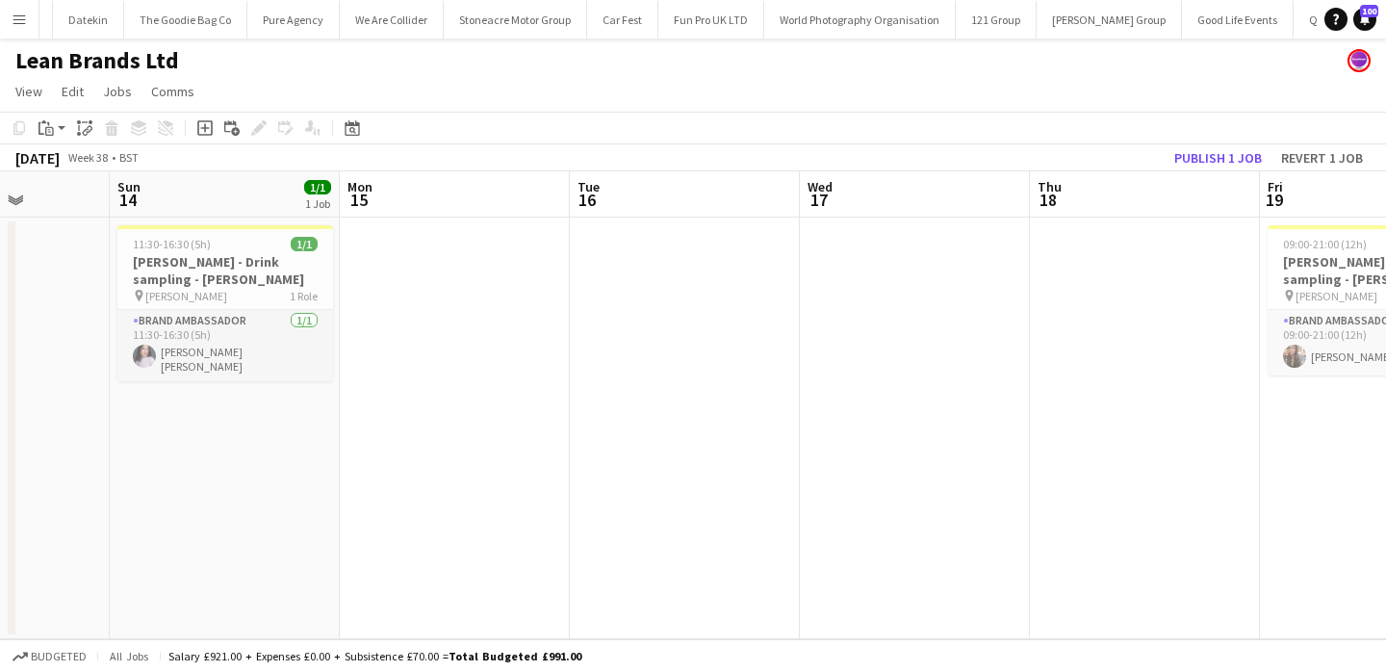
scroll to position [0, 514]
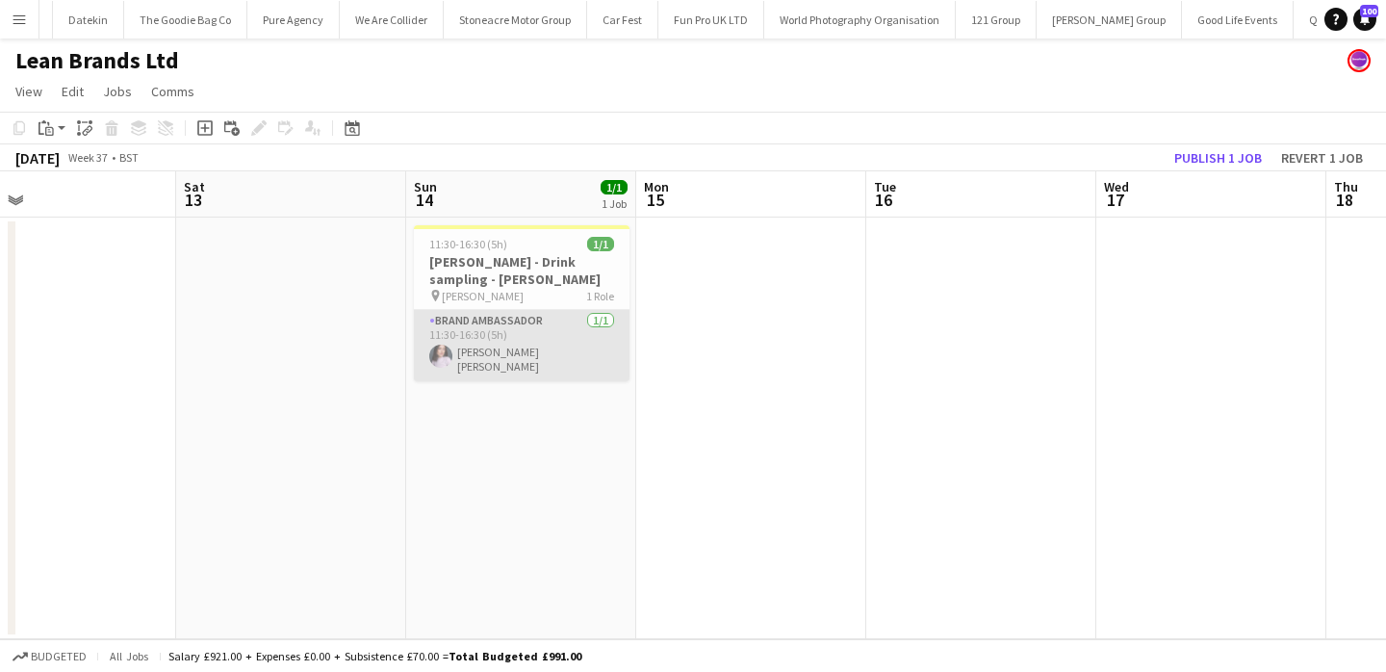
click at [556, 331] on app-card-role "Brand Ambassador 1/1 11:30-16:30 (5h) Ella Taylor Bliss" at bounding box center [522, 345] width 216 height 71
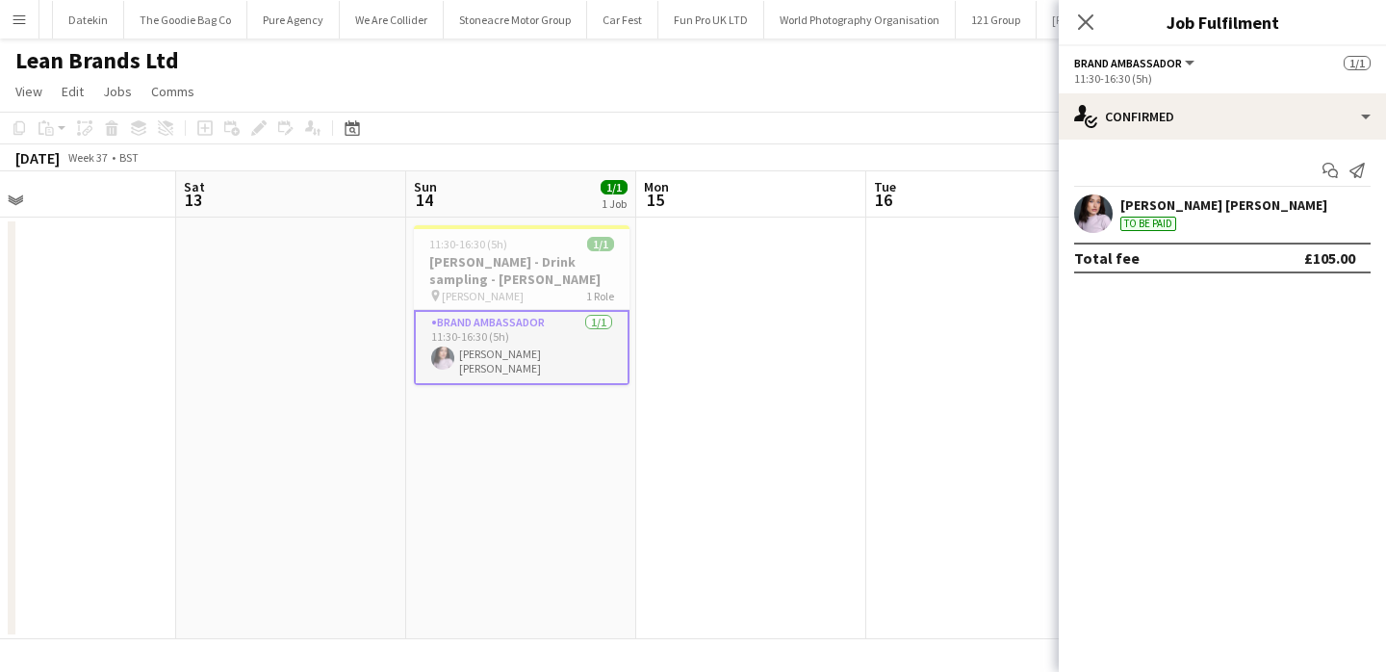
click at [1073, 214] on div "Ella Taylor Bliss To be paid" at bounding box center [1222, 213] width 327 height 39
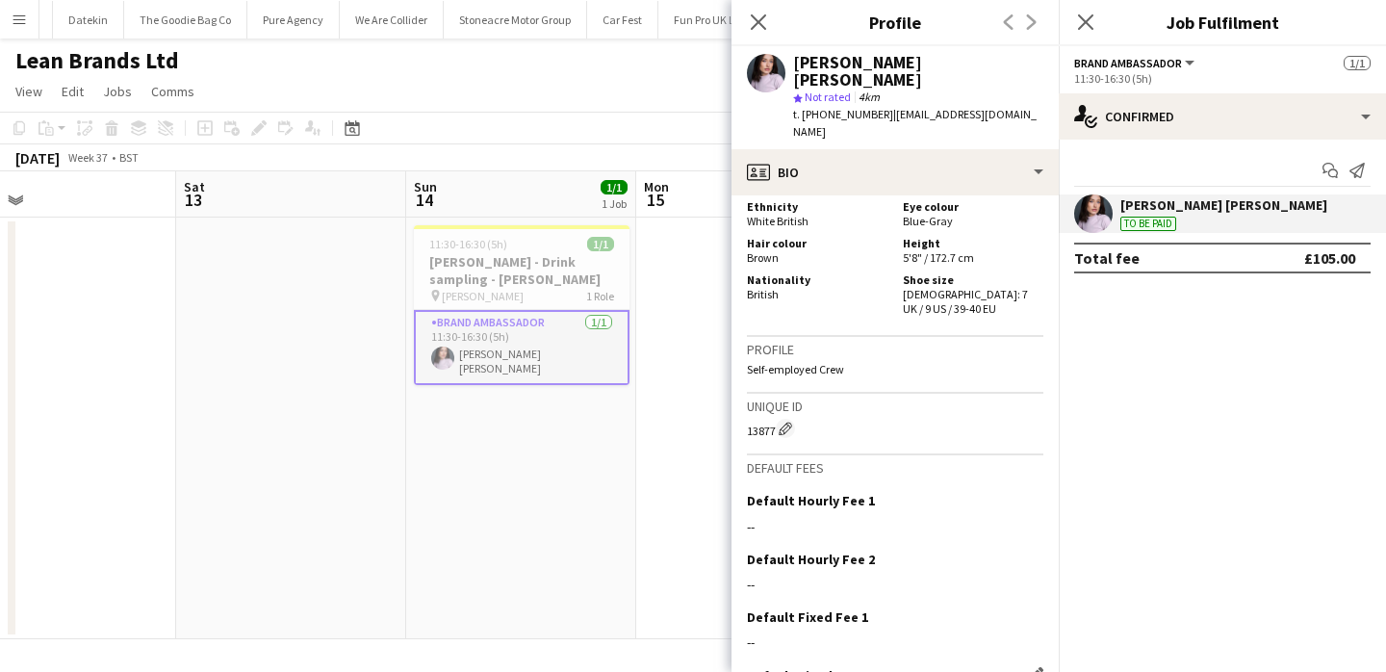
scroll to position [1190, 0]
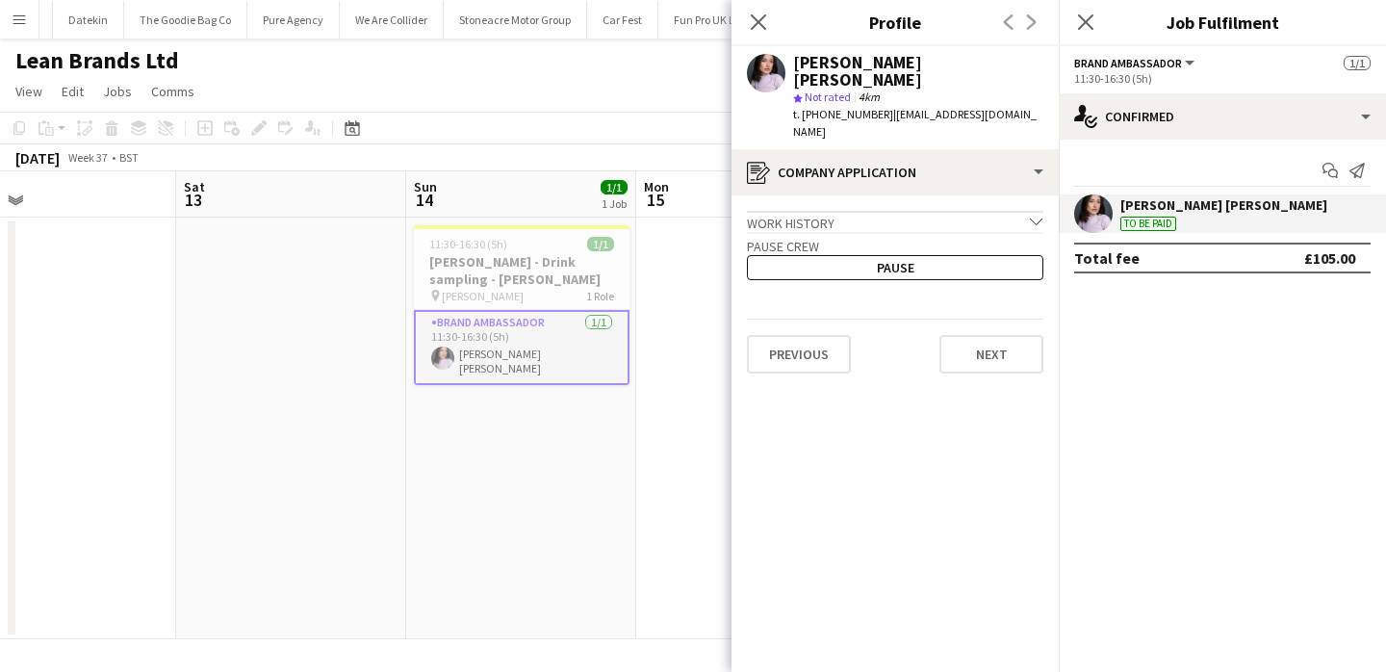
click at [1005, 341] on app-crew-profile-application "Work history chevron-down Incomplete Pause crew Pause Previous Next" at bounding box center [895, 433] width 327 height 477
click at [1005, 335] on button "Next" at bounding box center [992, 354] width 104 height 39
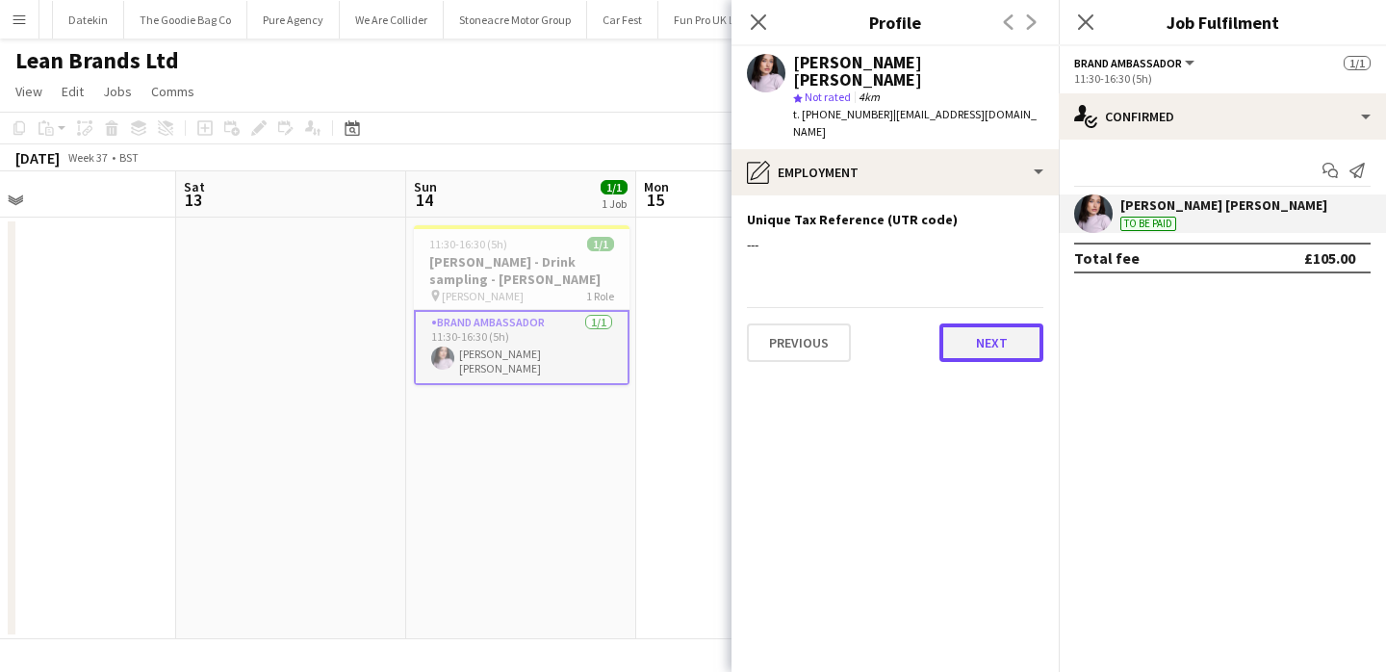
click at [1003, 323] on button "Next" at bounding box center [992, 342] width 104 height 39
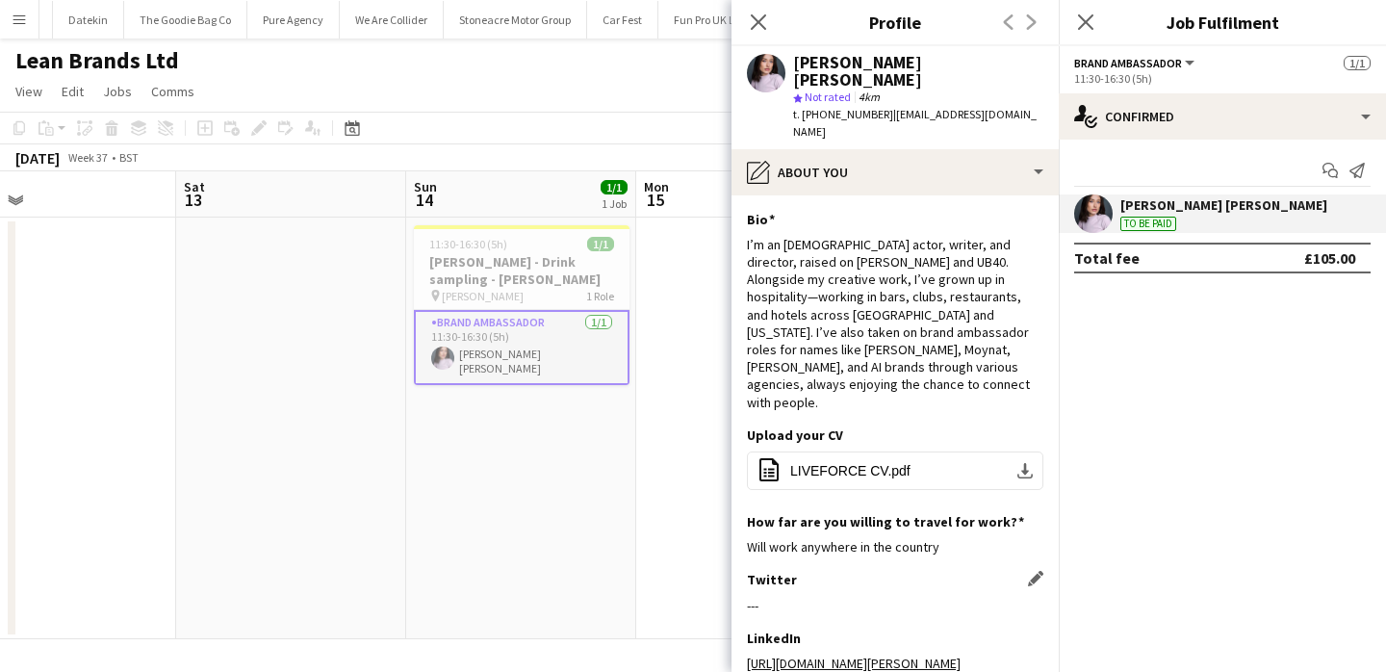
scroll to position [188, 0]
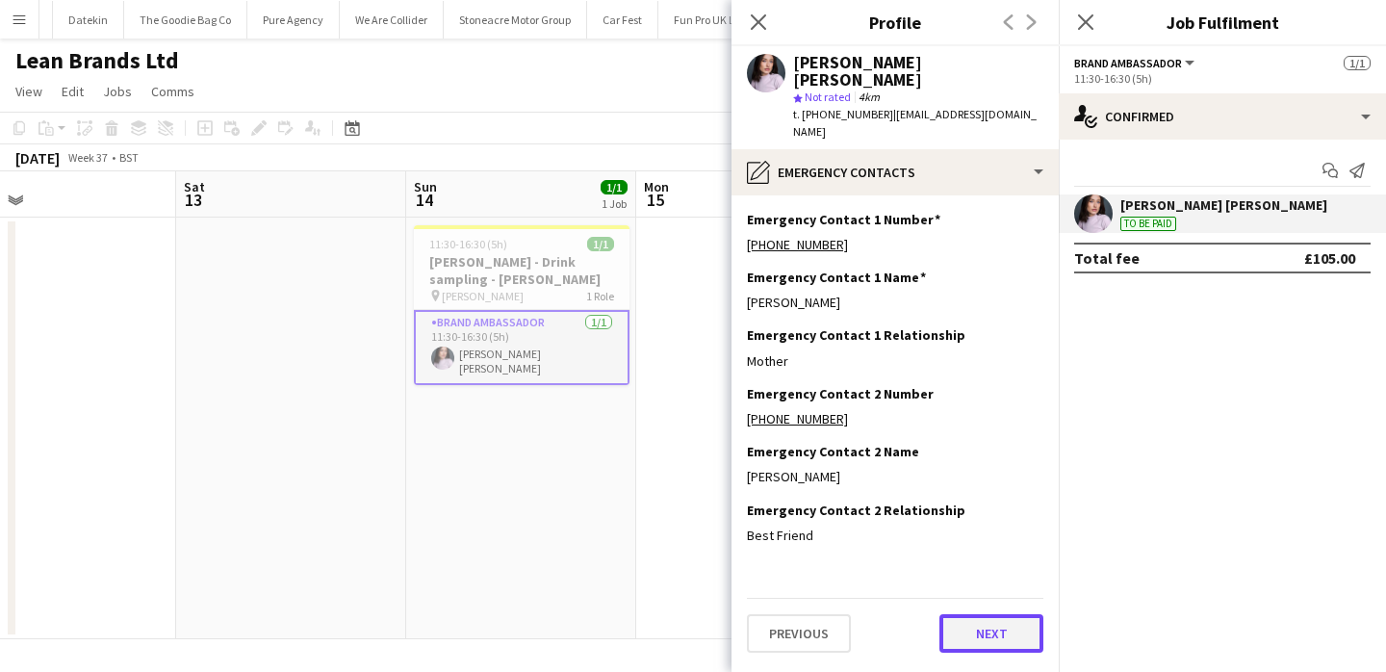
click at [988, 614] on button "Next" at bounding box center [992, 633] width 104 height 39
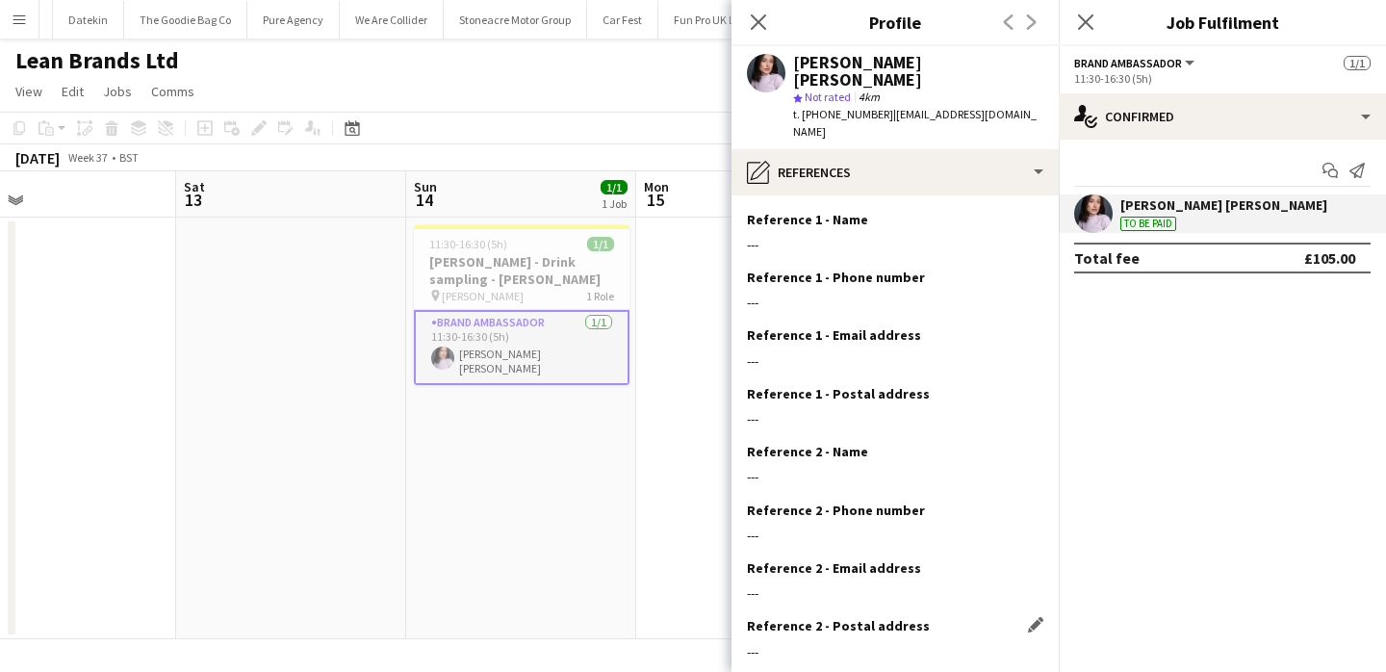
scroll to position [77, 0]
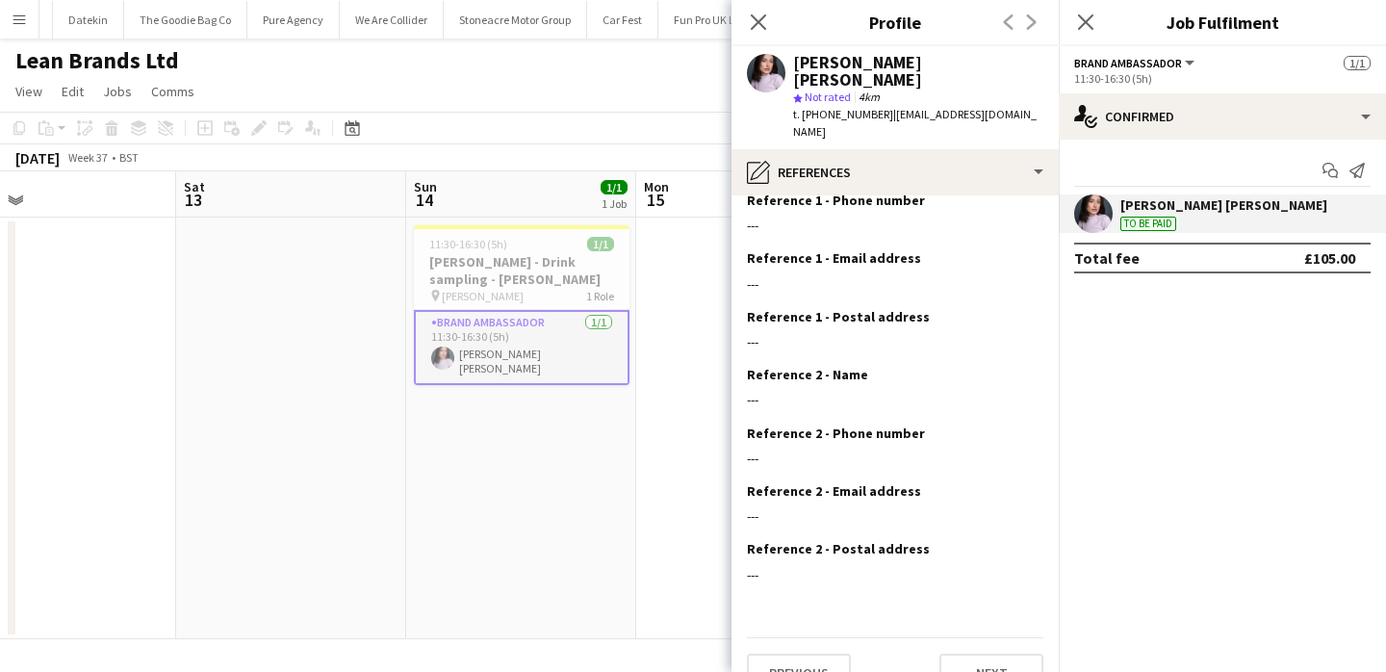
click at [984, 657] on app-section-data-types "Reference 1 - Name Edit this field --- Reference 1 - Phone number Edit this fie…" at bounding box center [895, 433] width 327 height 477
click at [985, 654] on button "Next" at bounding box center [992, 673] width 104 height 39
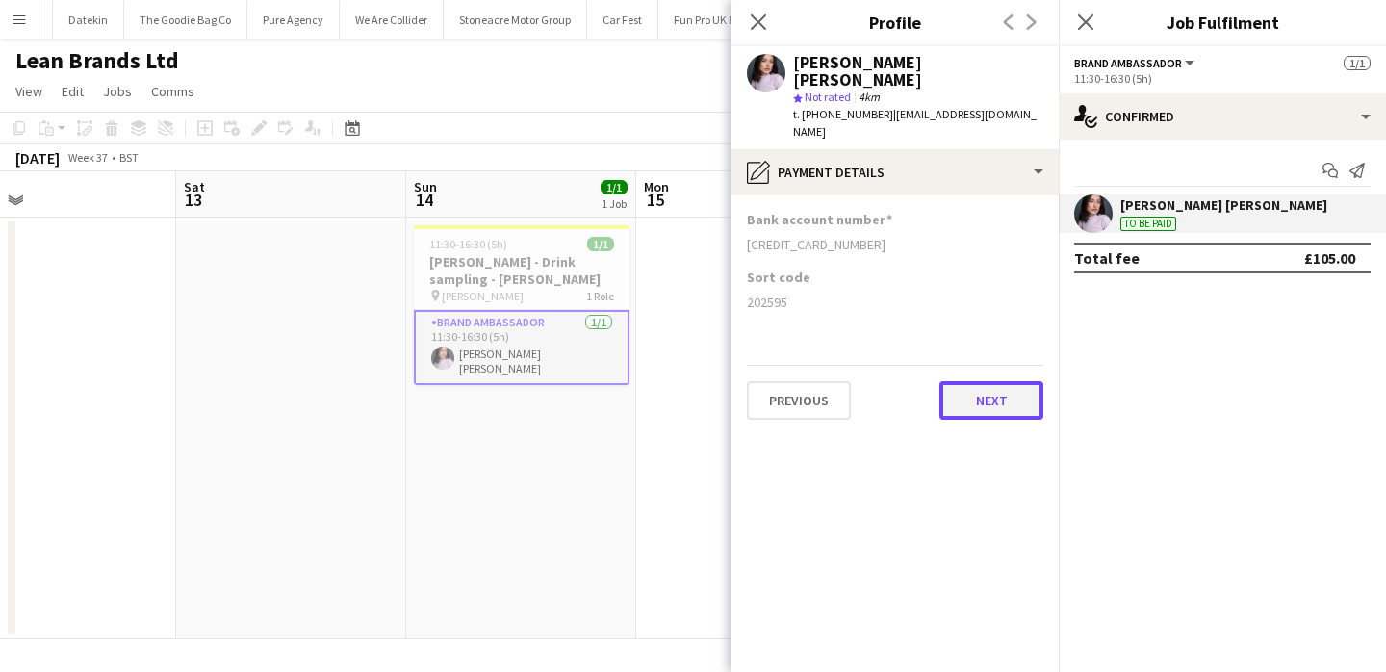
click at [1031, 381] on button "Next" at bounding box center [992, 400] width 104 height 39
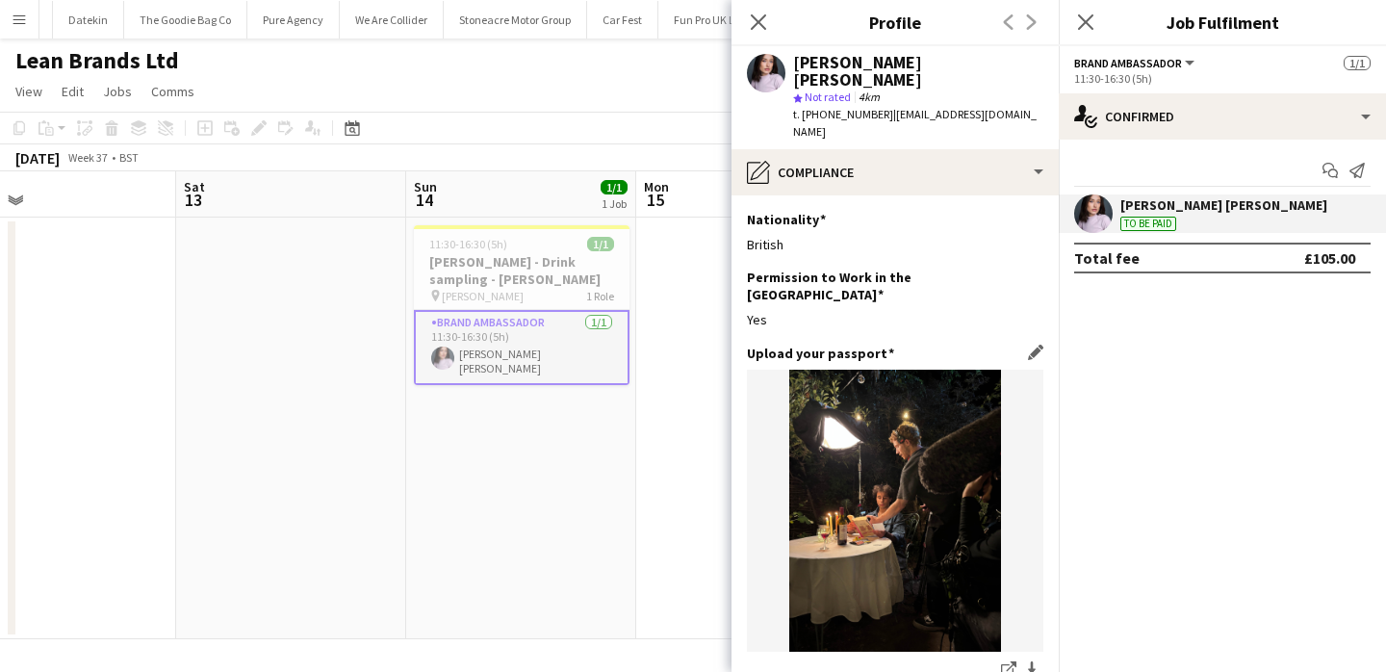
click at [1029, 370] on img at bounding box center [895, 511] width 297 height 282
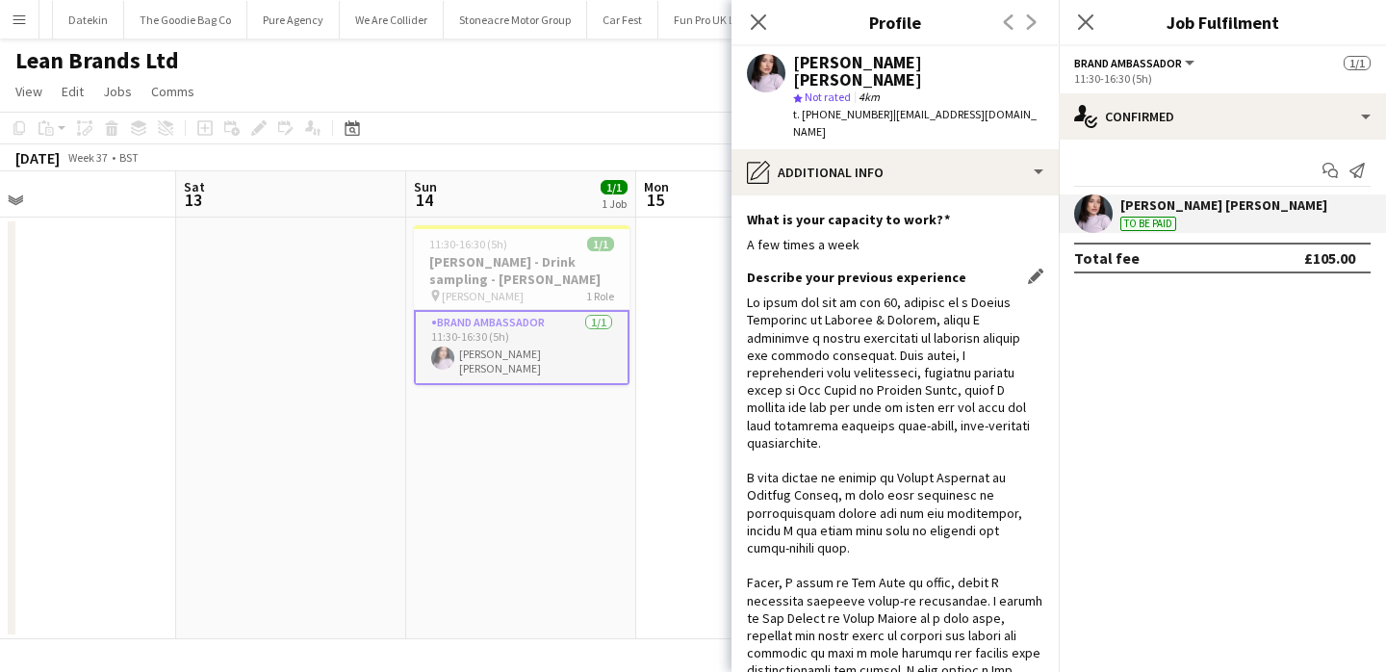
scroll to position [546, 0]
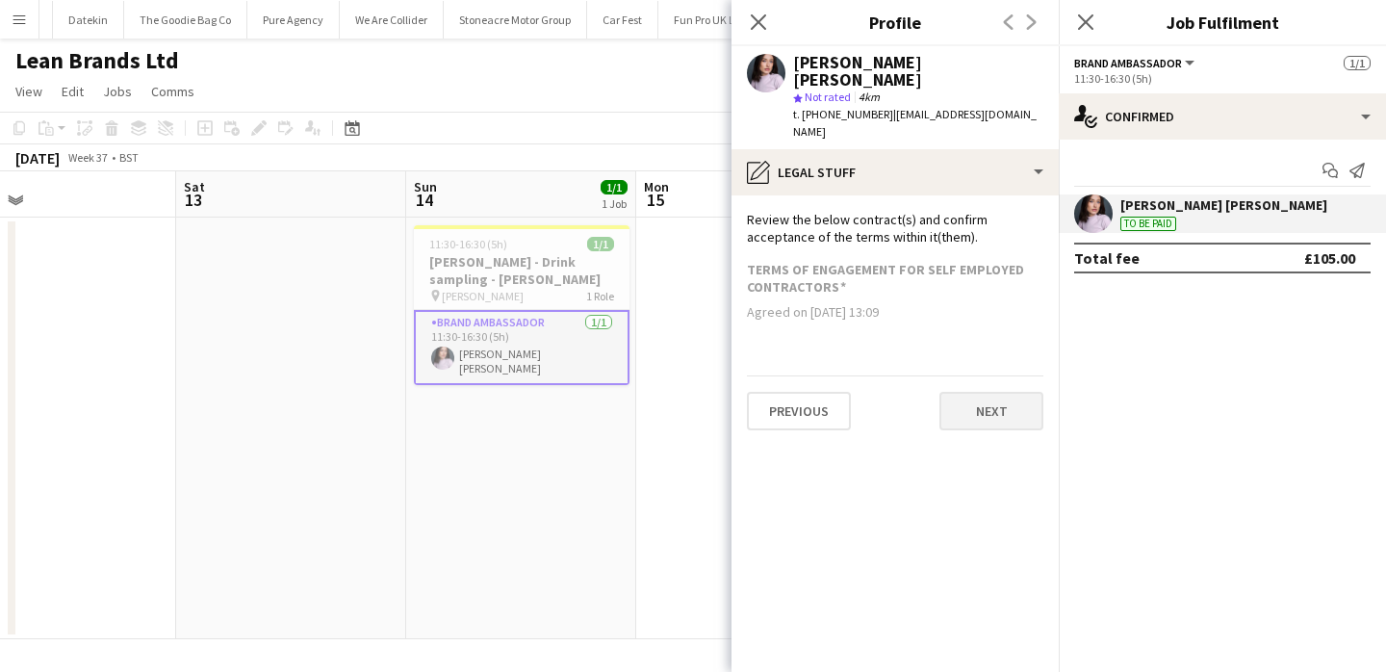
scroll to position [0, 0]
click at [1005, 392] on button "Next" at bounding box center [992, 411] width 104 height 39
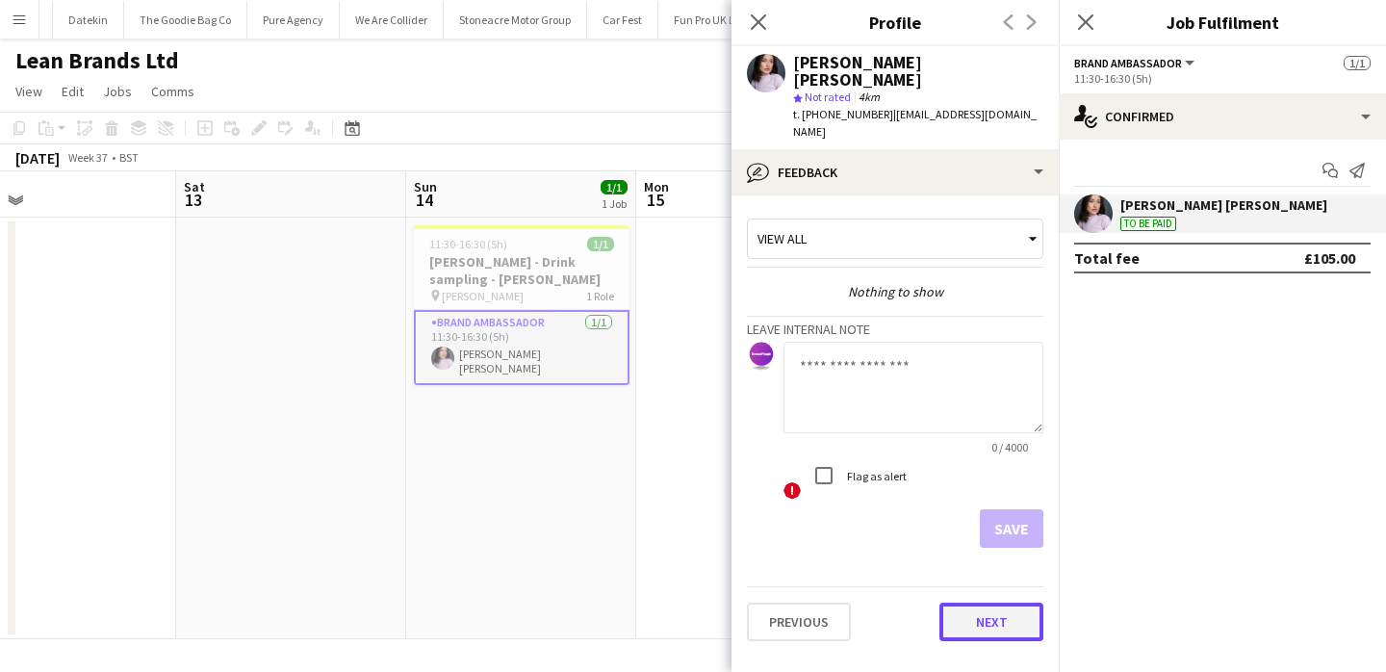
click at [991, 603] on button "Next" at bounding box center [992, 622] width 104 height 39
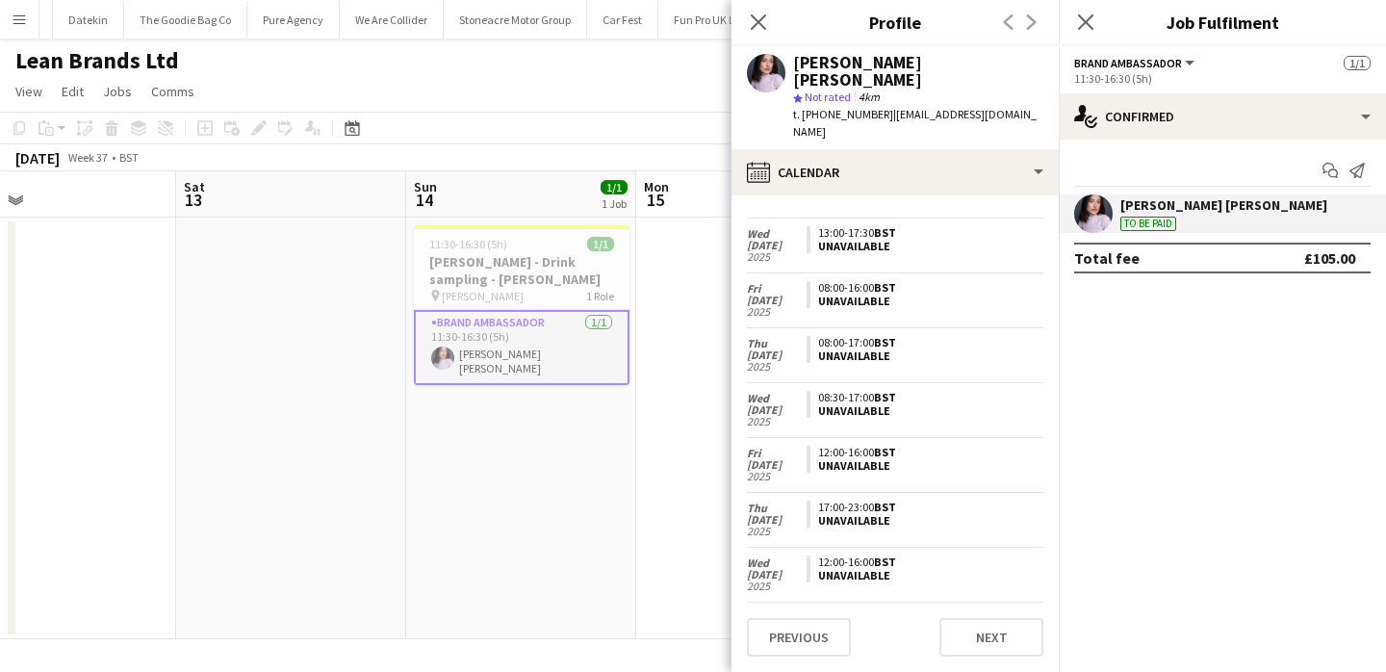
scroll to position [4379, 0]
click at [705, 501] on app-date-cell at bounding box center [751, 429] width 230 height 422
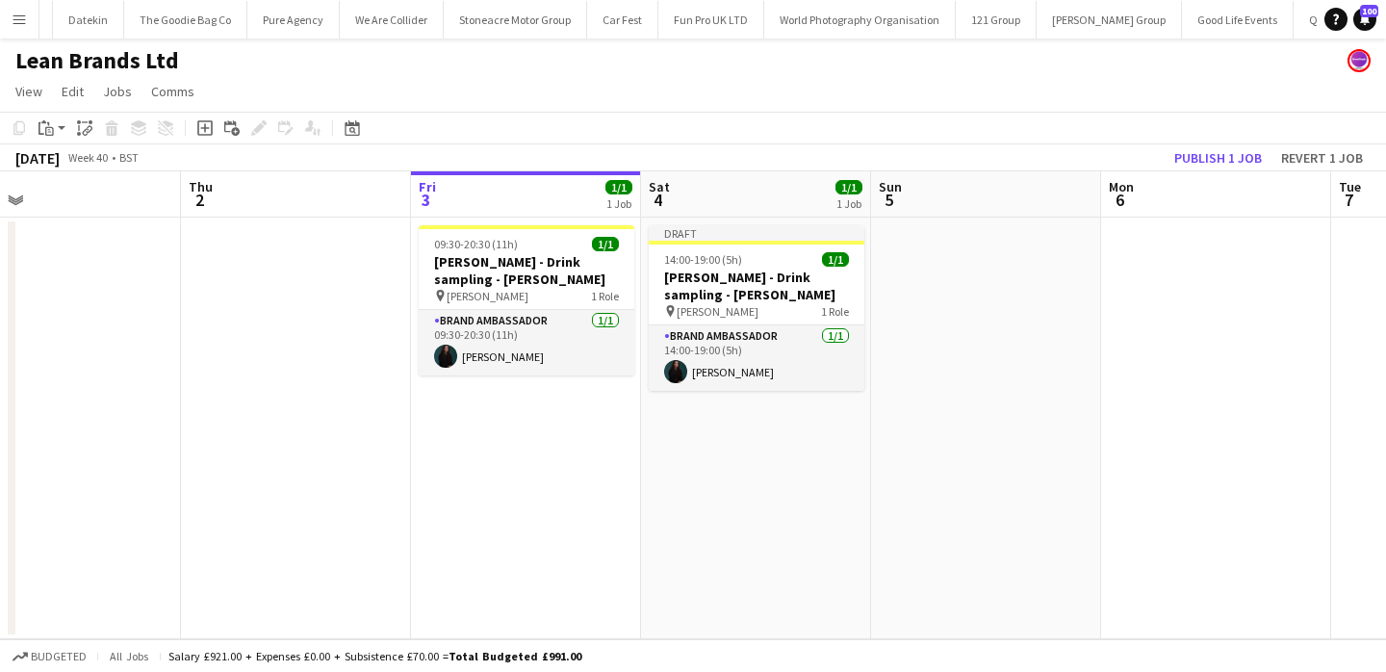
scroll to position [0, 741]
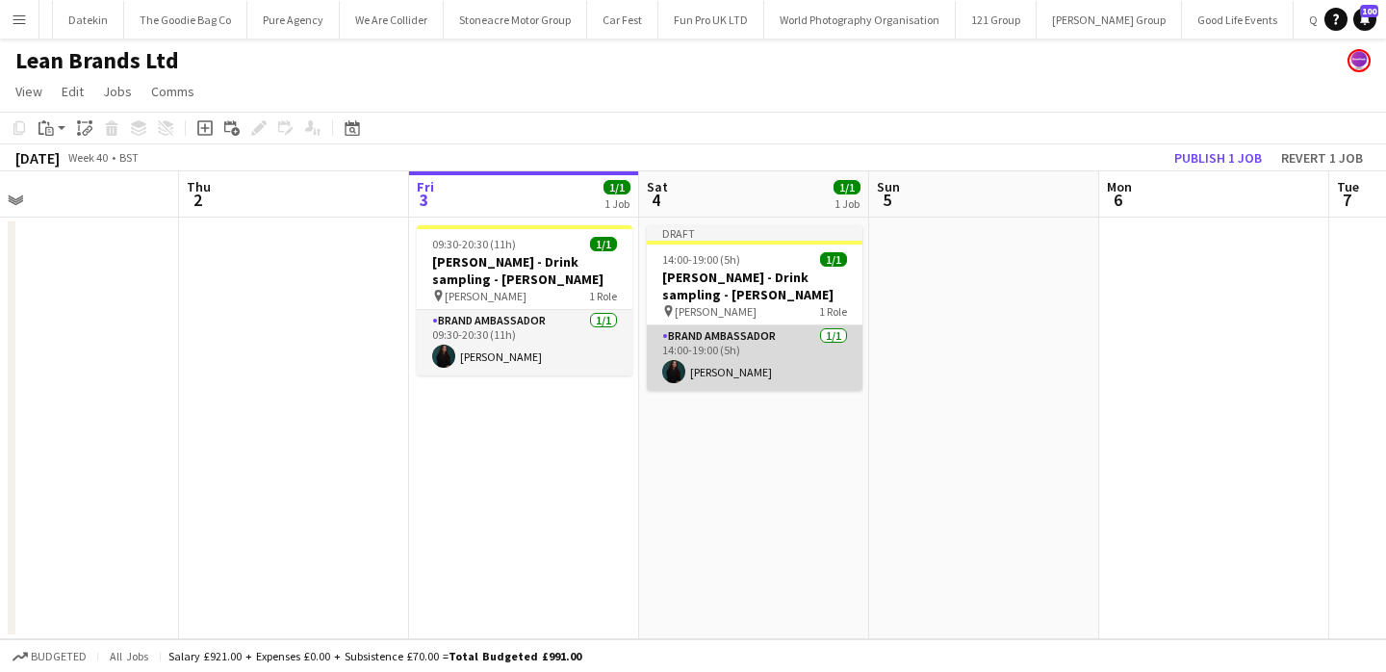
click at [749, 356] on app-card-role "Brand Ambassador 1/1 14:00-19:00 (5h) Laura Craus" at bounding box center [755, 357] width 216 height 65
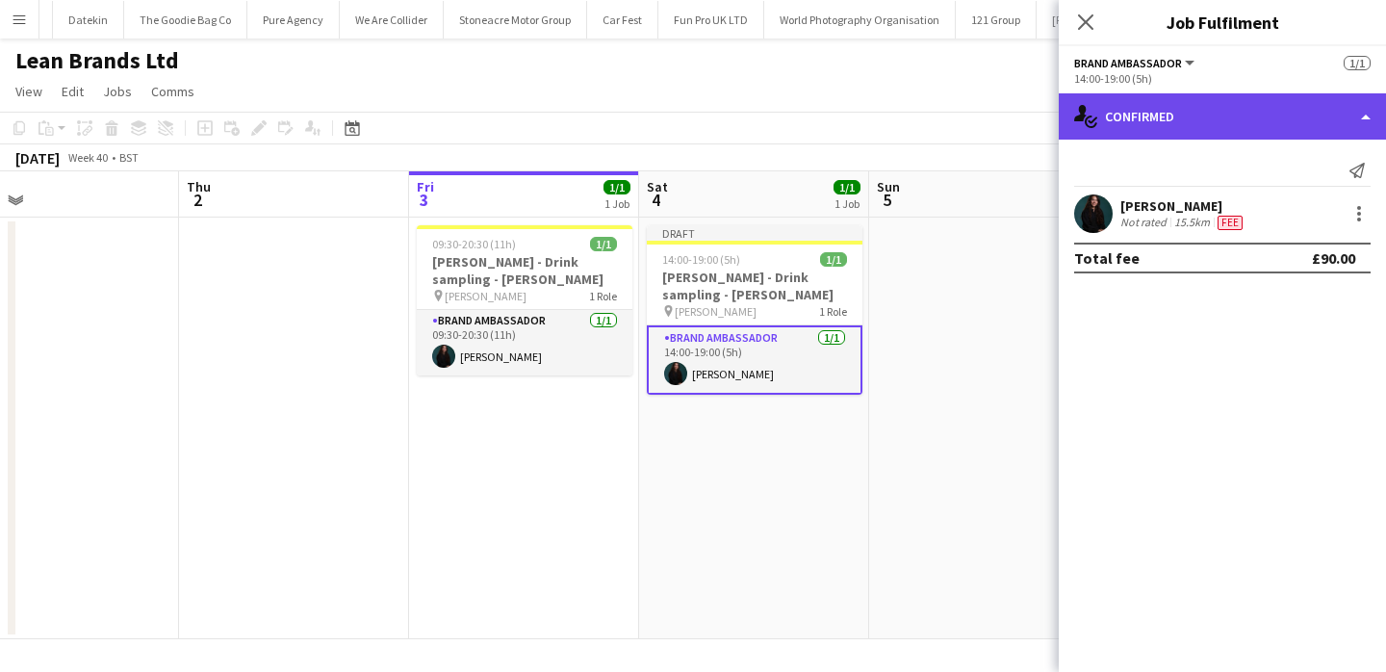
click at [1240, 123] on div "single-neutral-actions-check-2 Confirmed" at bounding box center [1222, 116] width 327 height 46
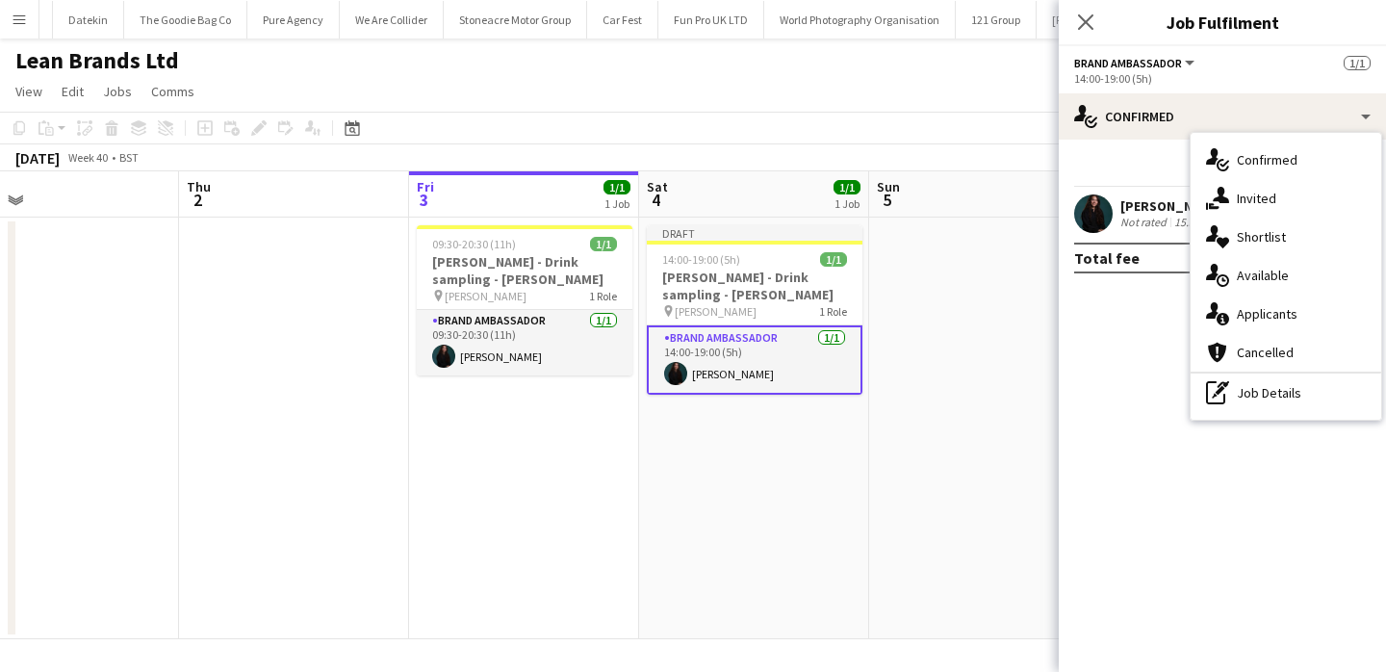
click at [1141, 218] on div "Not rated" at bounding box center [1146, 222] width 50 height 15
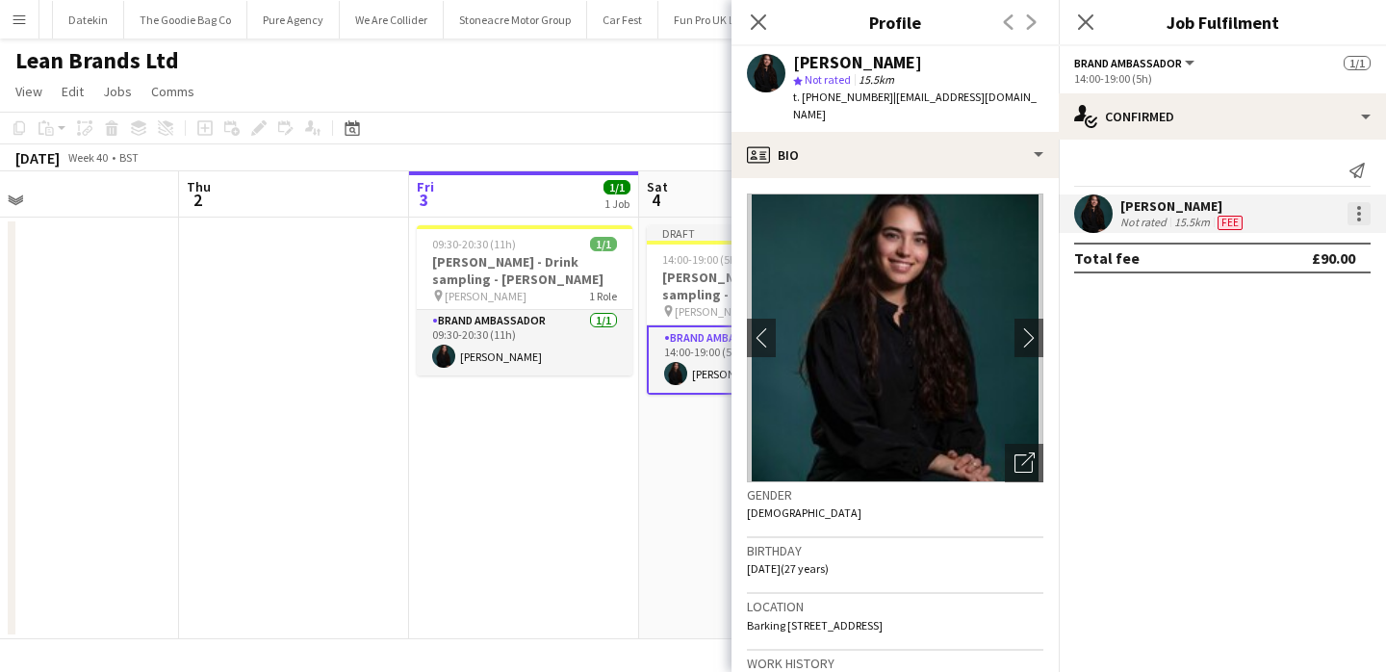
click at [1356, 217] on div at bounding box center [1359, 213] width 23 height 23
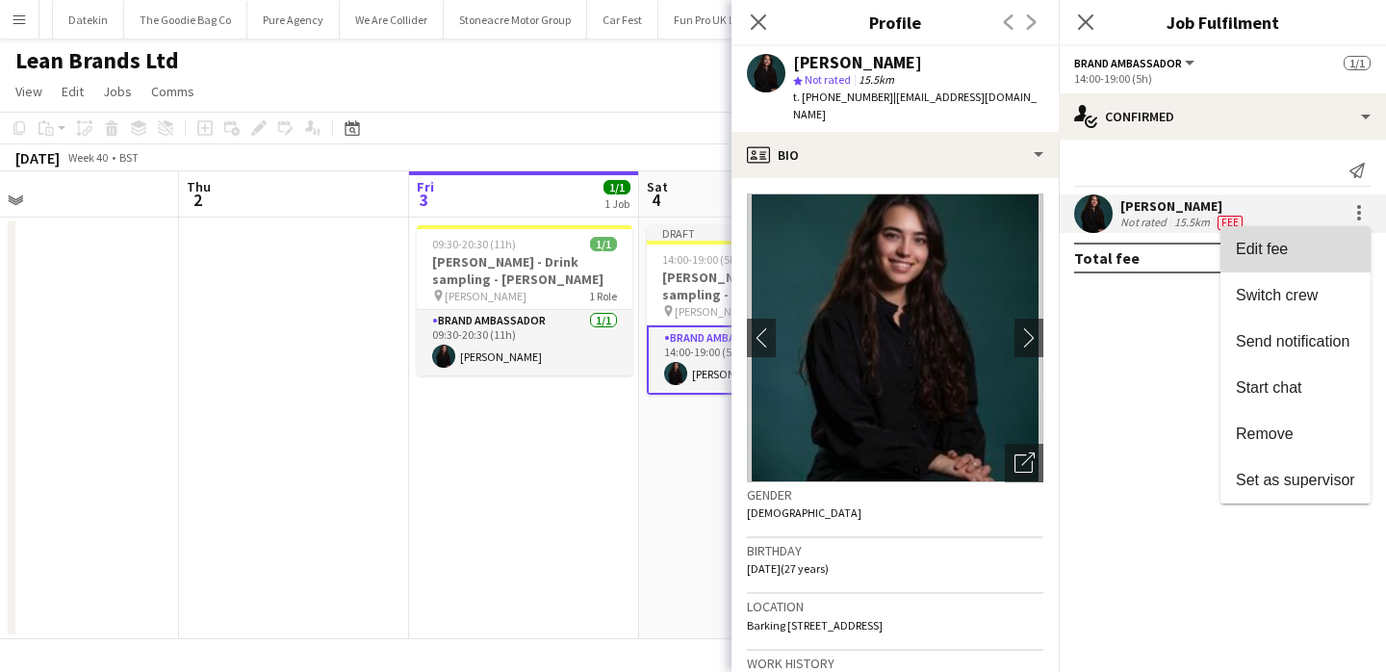
click at [1342, 248] on span "Edit fee" at bounding box center [1295, 249] width 119 height 17
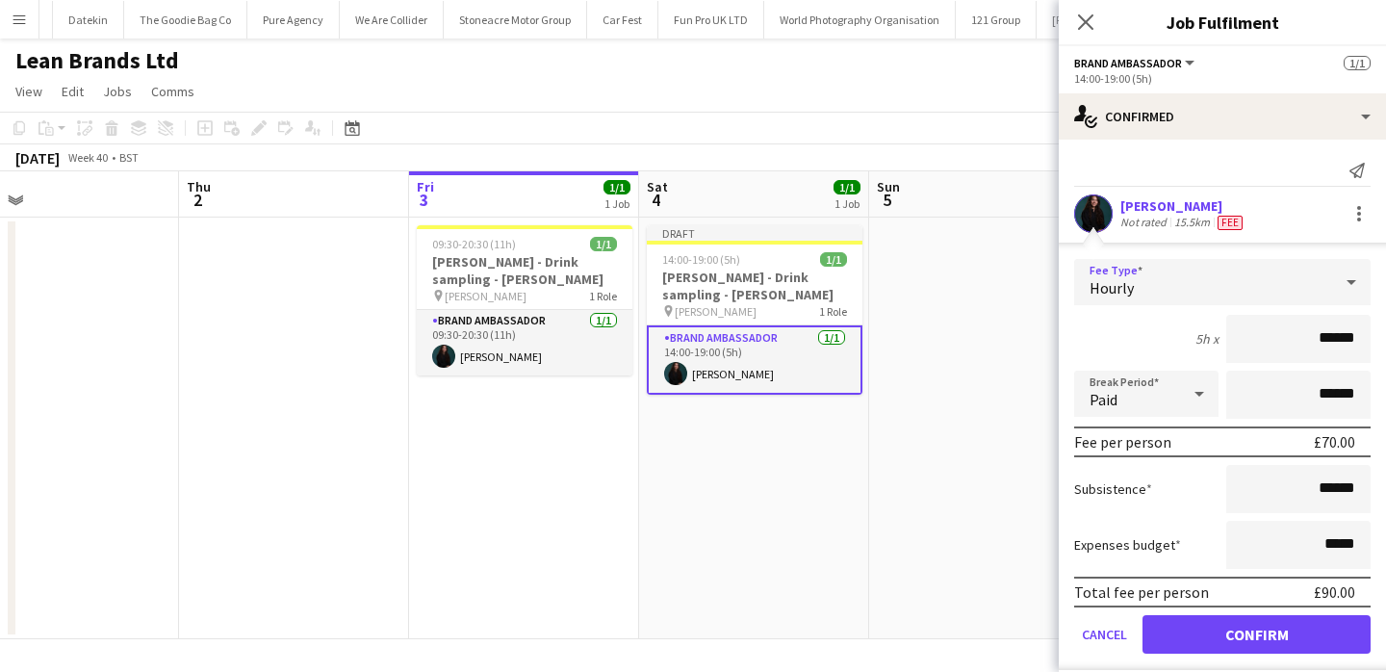
click at [1293, 295] on div "Hourly" at bounding box center [1203, 282] width 258 height 46
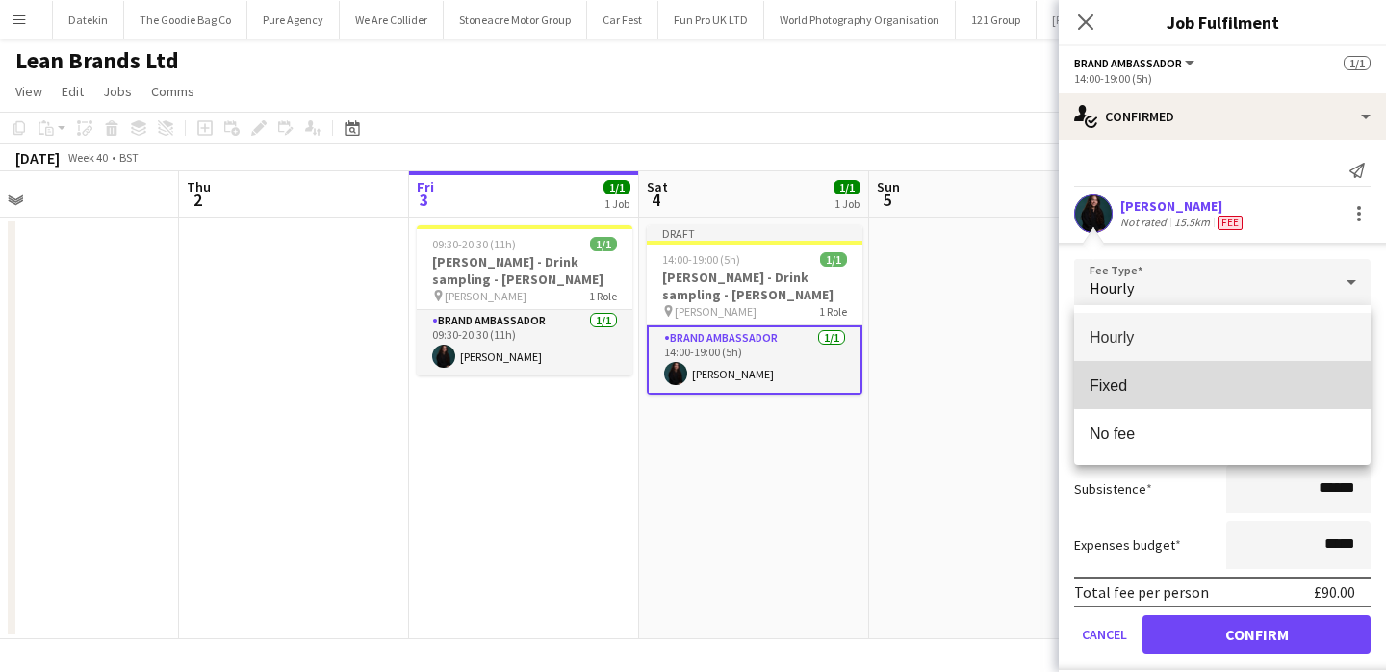
click at [1282, 374] on mat-option "Fixed" at bounding box center [1222, 385] width 297 height 48
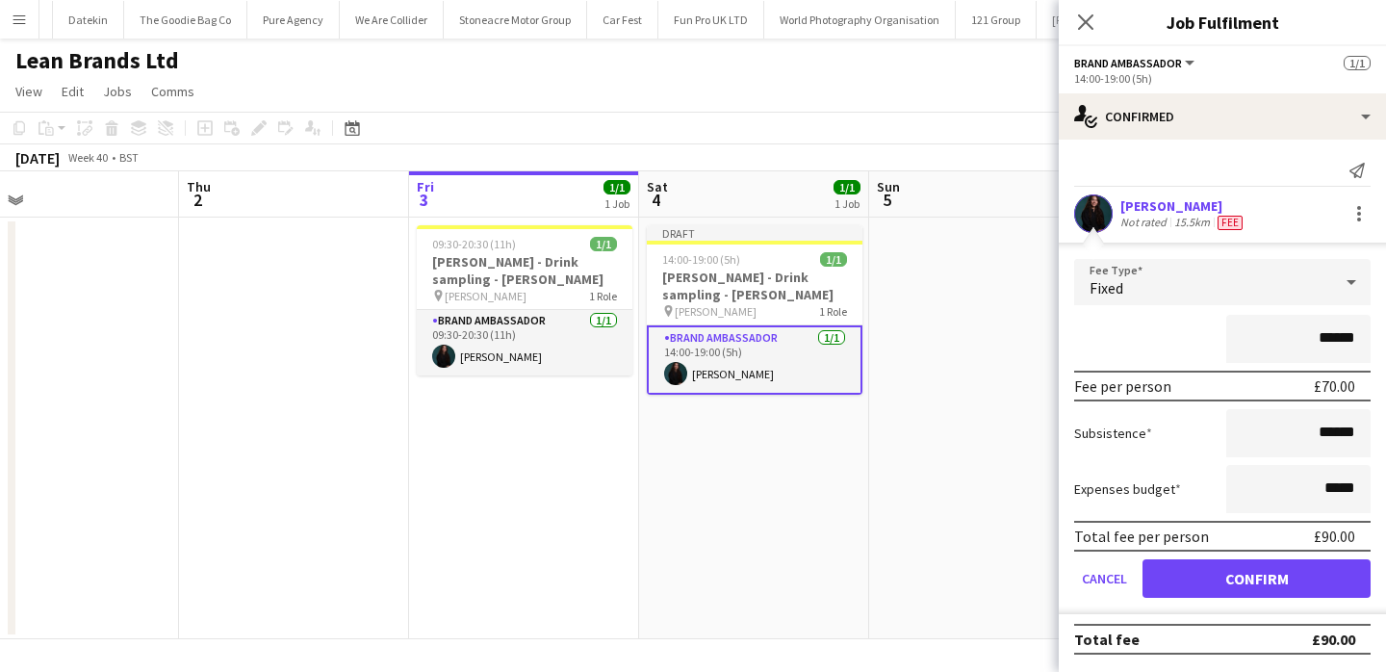
click at [1345, 340] on input "******" at bounding box center [1299, 339] width 144 height 48
click at [485, 349] on app-card-role "Brand Ambassador 1/1 09:30-20:30 (11h) Laura Craus" at bounding box center [525, 342] width 216 height 65
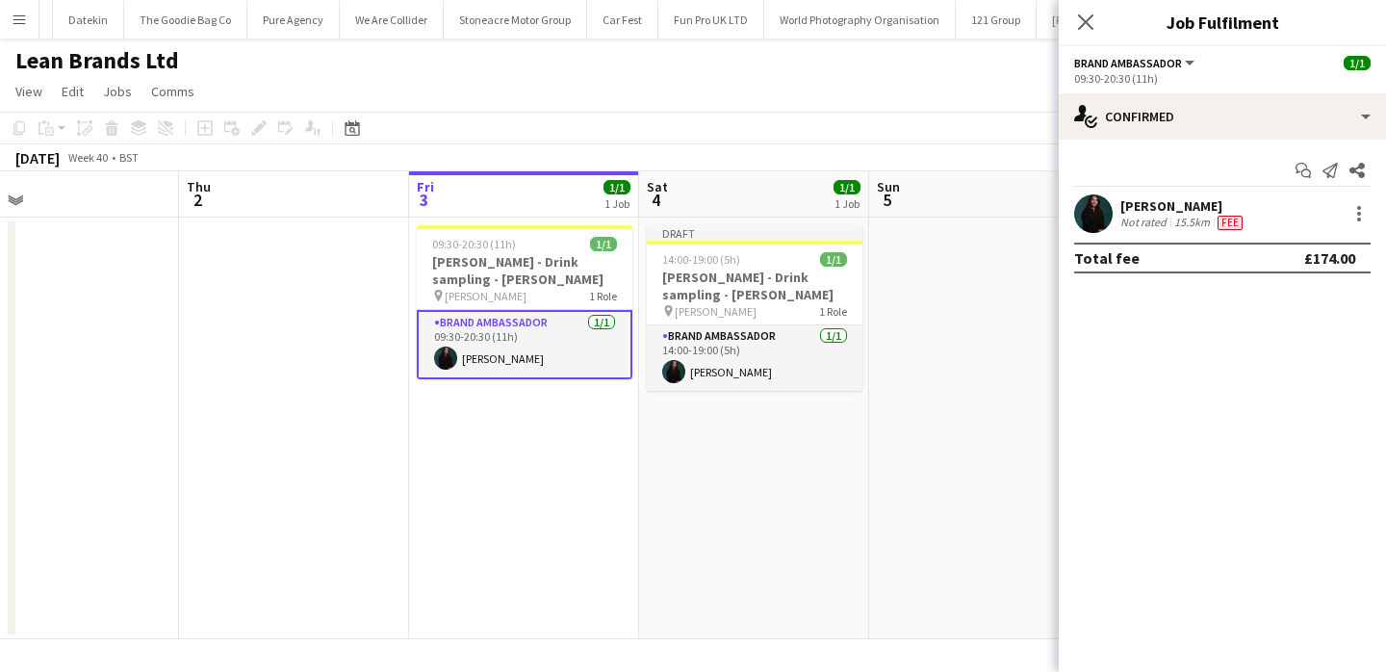
click at [1154, 201] on div "Laura Craus" at bounding box center [1184, 205] width 126 height 17
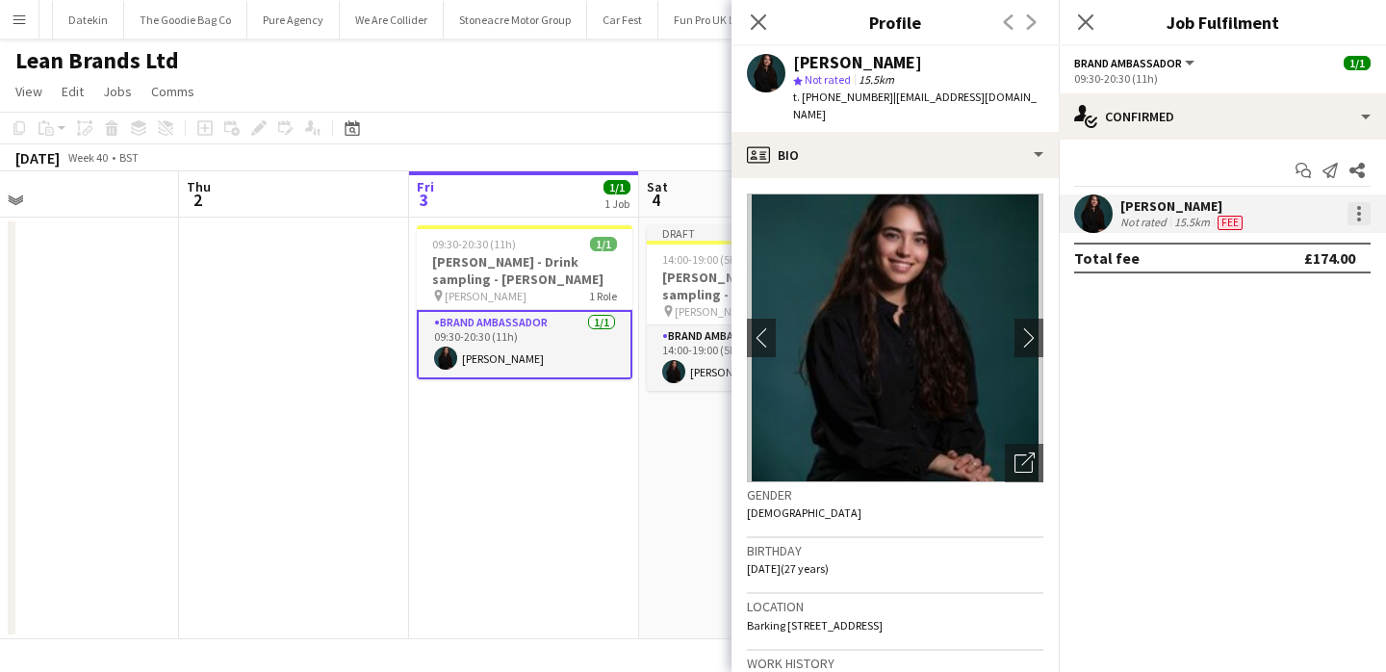
click at [1358, 219] on div at bounding box center [1360, 220] width 4 height 4
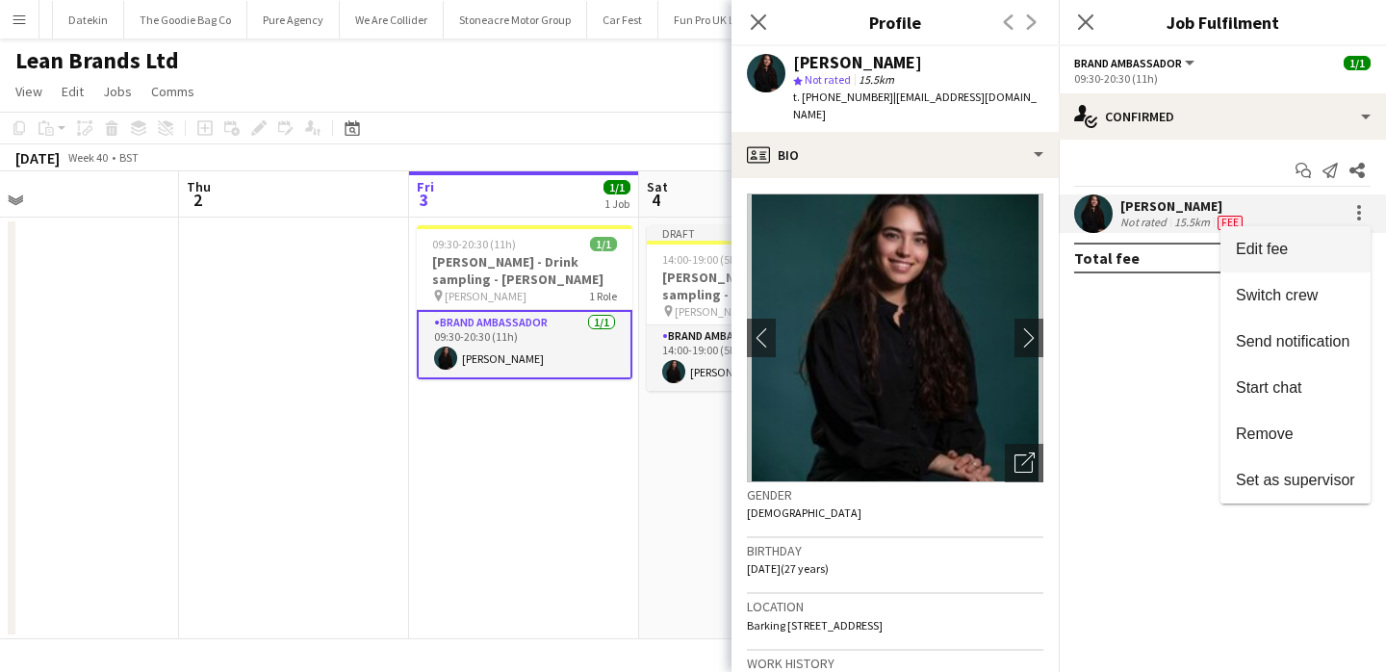
click at [1356, 240] on button "Edit fee" at bounding box center [1296, 249] width 150 height 46
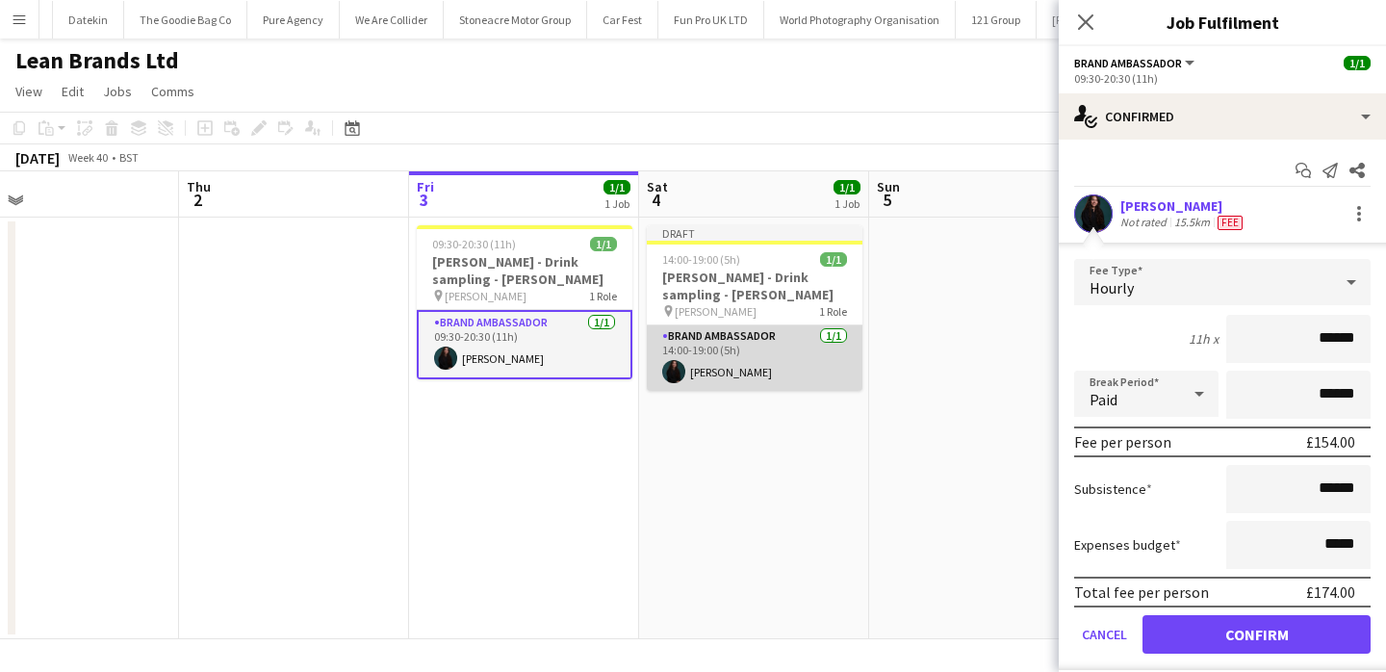
click at [735, 364] on app-card-role "Brand Ambassador 1/1 14:00-19:00 (5h) Laura Craus" at bounding box center [755, 357] width 216 height 65
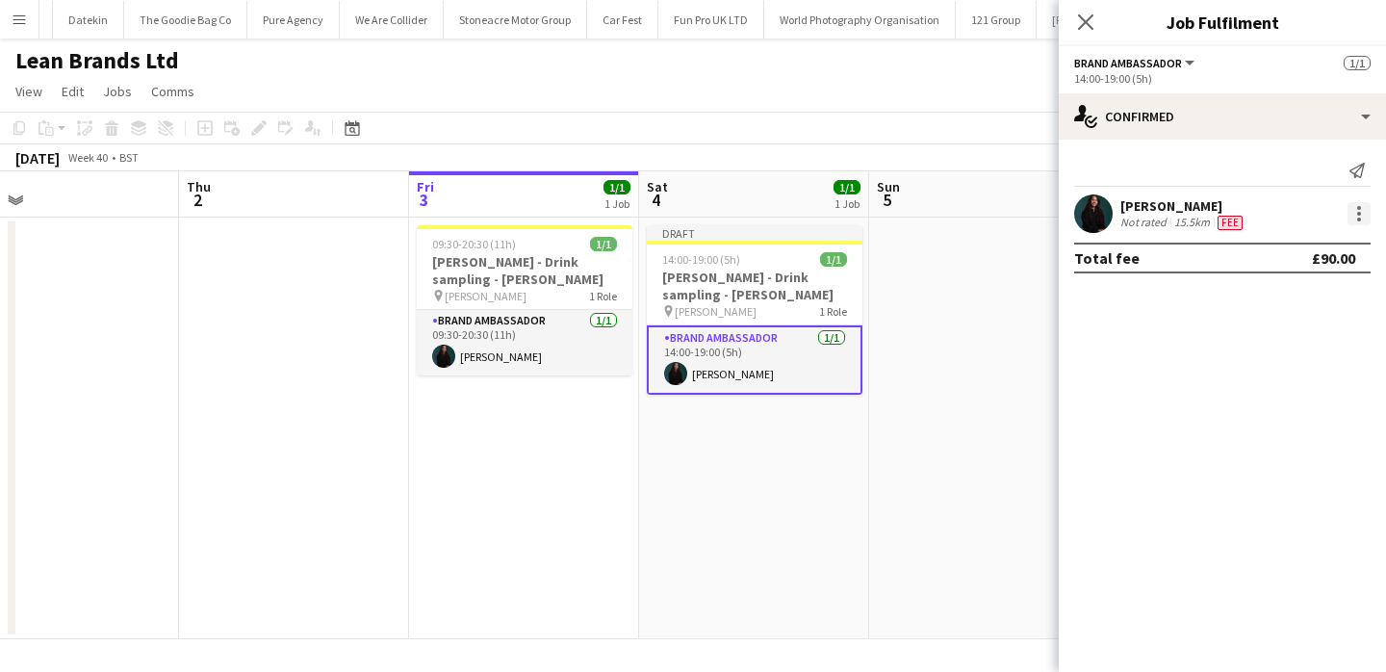
click at [1365, 214] on div at bounding box center [1359, 213] width 23 height 23
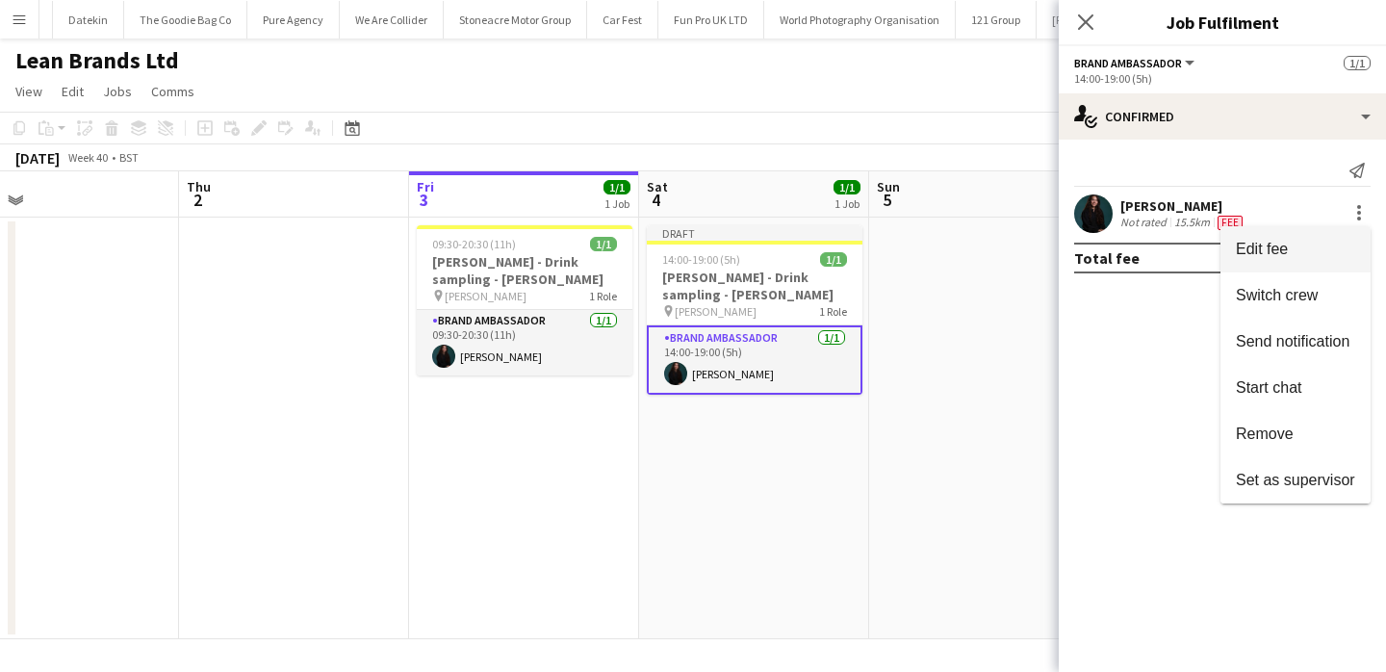
click at [1356, 252] on button "Edit fee" at bounding box center [1296, 249] width 150 height 46
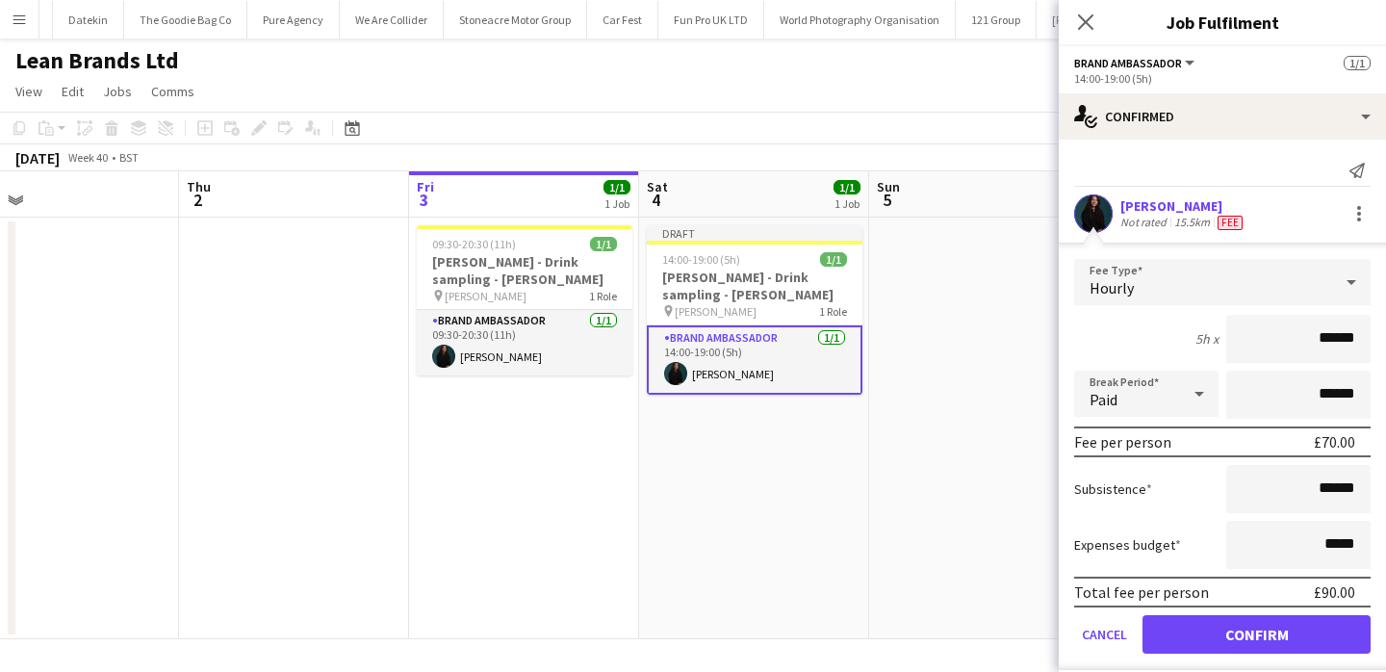
click at [1314, 298] on div "Hourly" at bounding box center [1203, 282] width 258 height 46
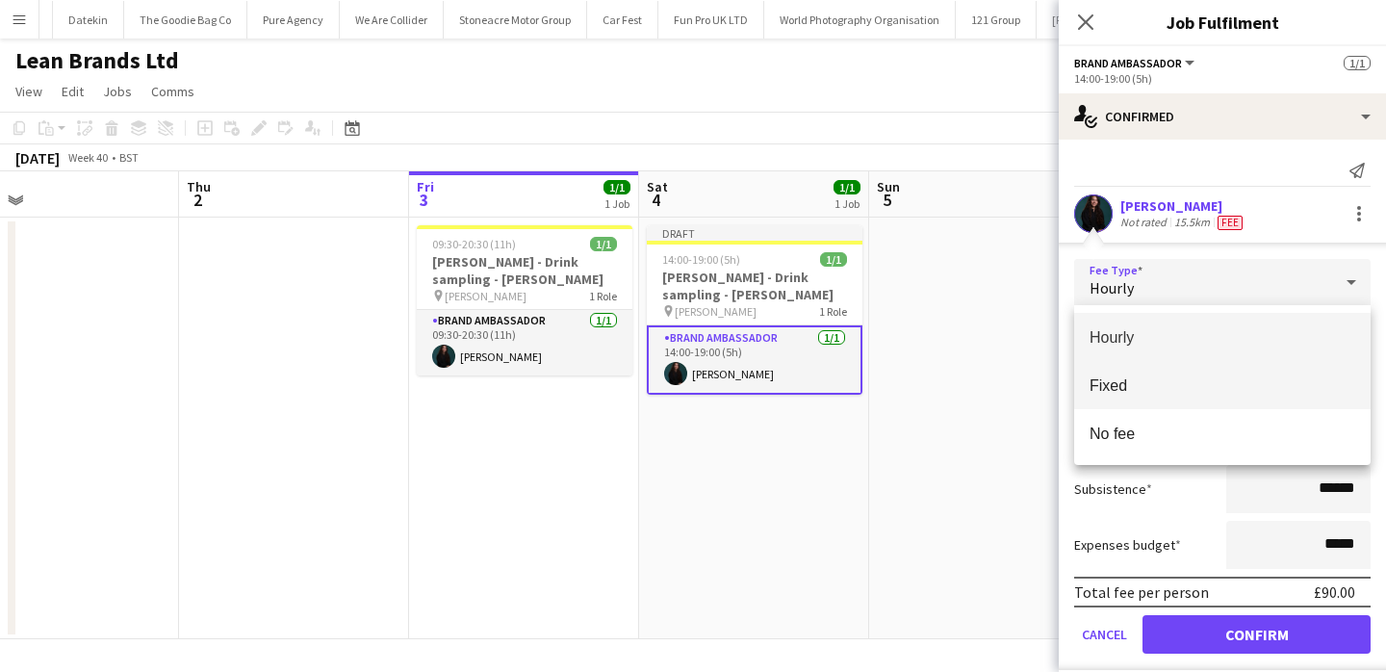
click at [1288, 391] on span "Fixed" at bounding box center [1223, 385] width 266 height 18
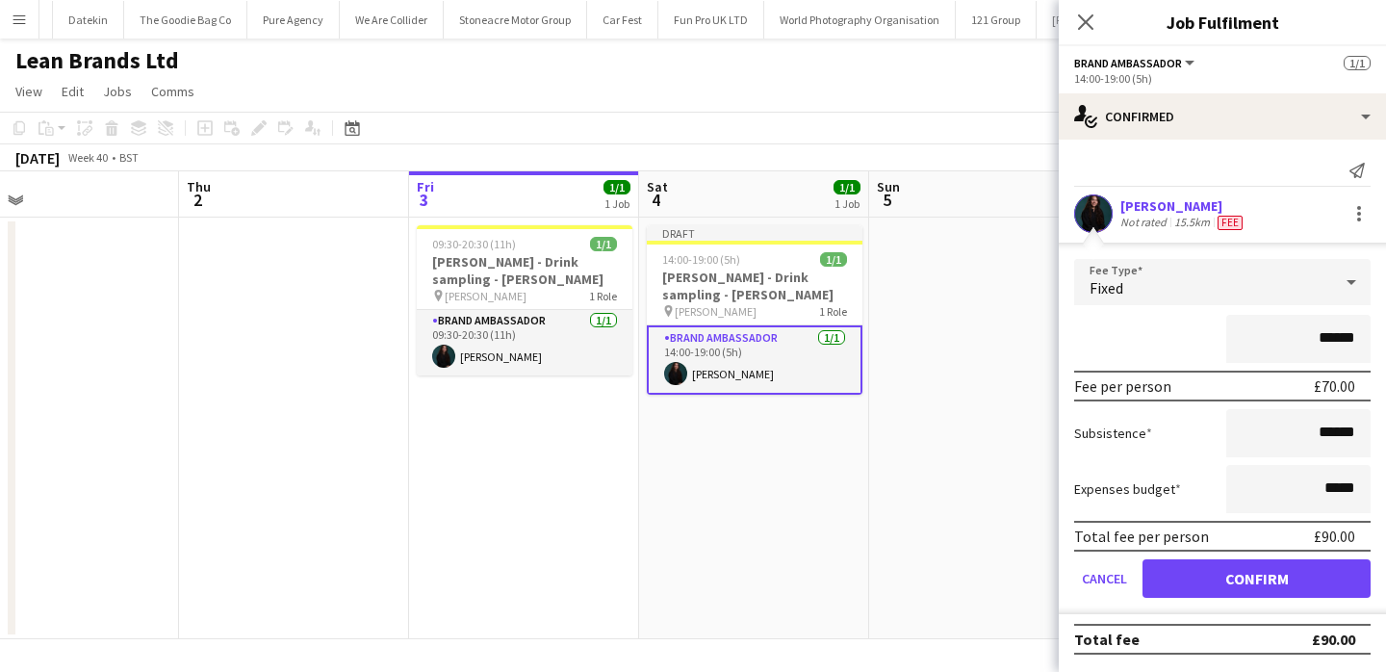
click at [1340, 338] on input "******" at bounding box center [1299, 339] width 144 height 48
click at [1337, 334] on input "******" at bounding box center [1299, 339] width 144 height 48
type input "******"
click at [1278, 575] on button "Confirm" at bounding box center [1257, 578] width 228 height 39
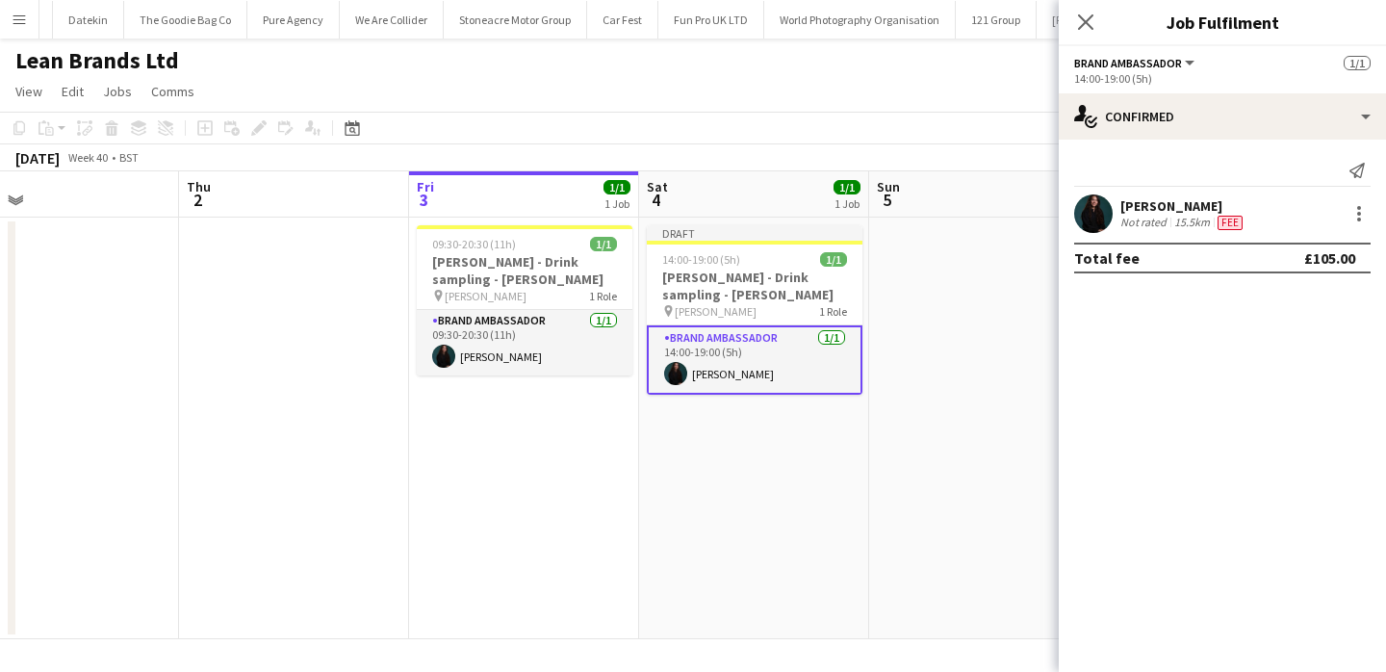
click at [993, 493] on app-date-cell at bounding box center [984, 429] width 230 height 422
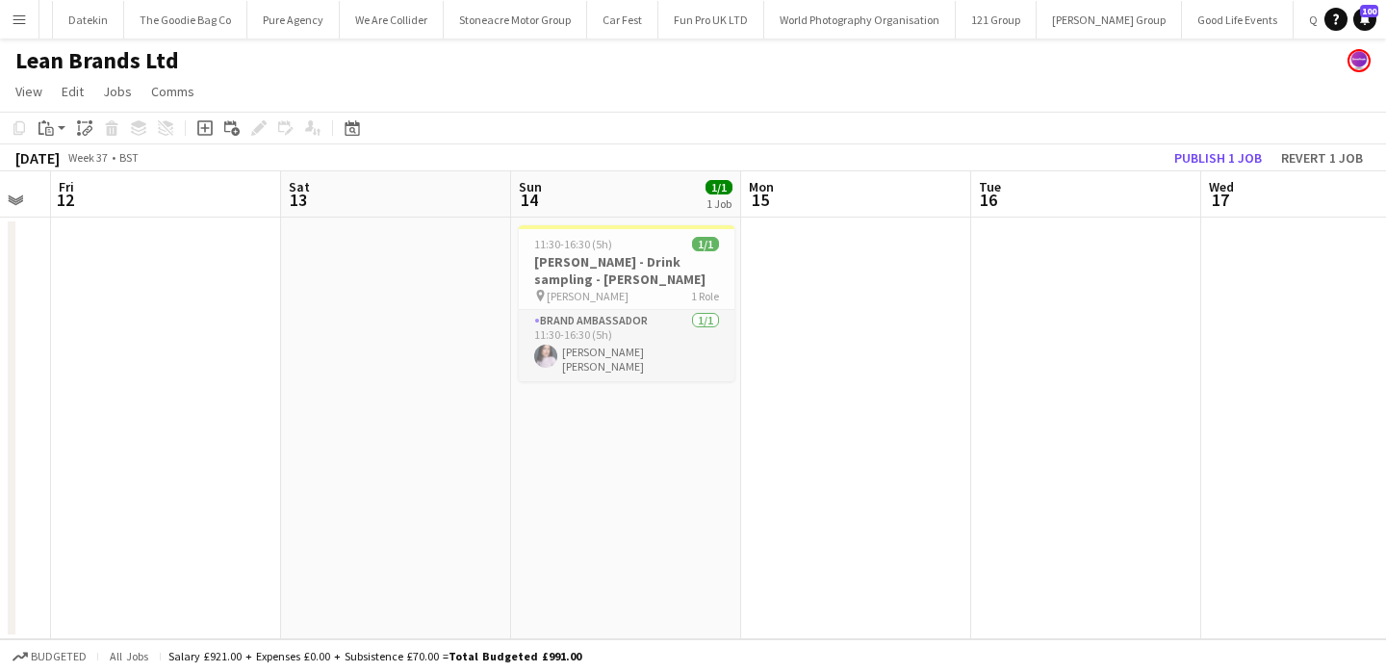
scroll to position [0, 896]
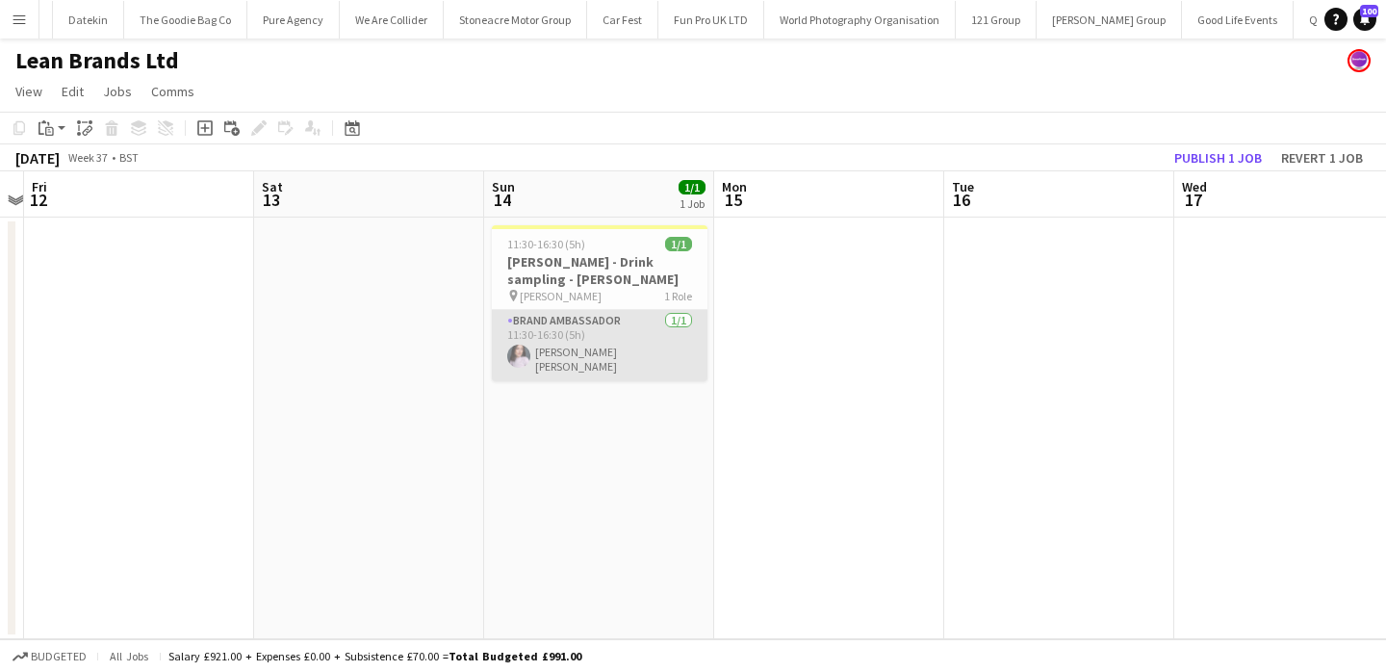
click at [633, 371] on app-card-role "Brand Ambassador 1/1 11:30-16:30 (5h) Ella Taylor Bliss" at bounding box center [600, 345] width 216 height 71
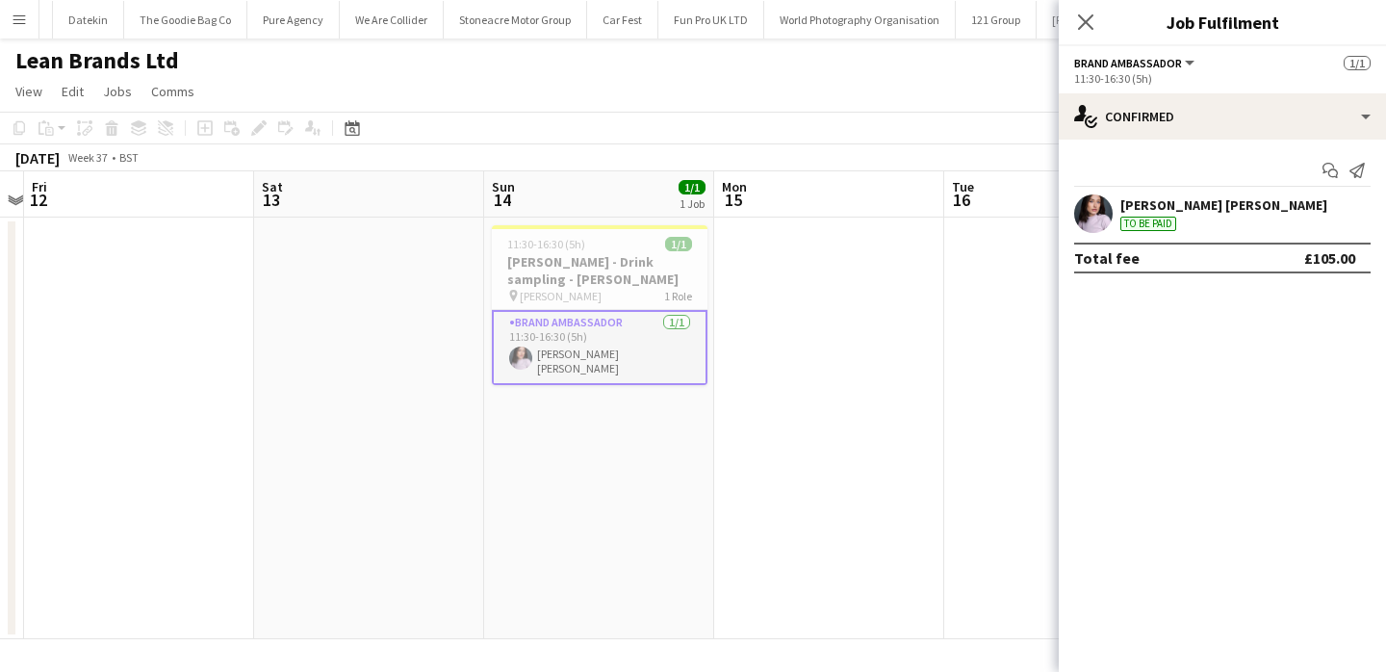
click at [975, 395] on app-date-cell at bounding box center [1059, 429] width 230 height 422
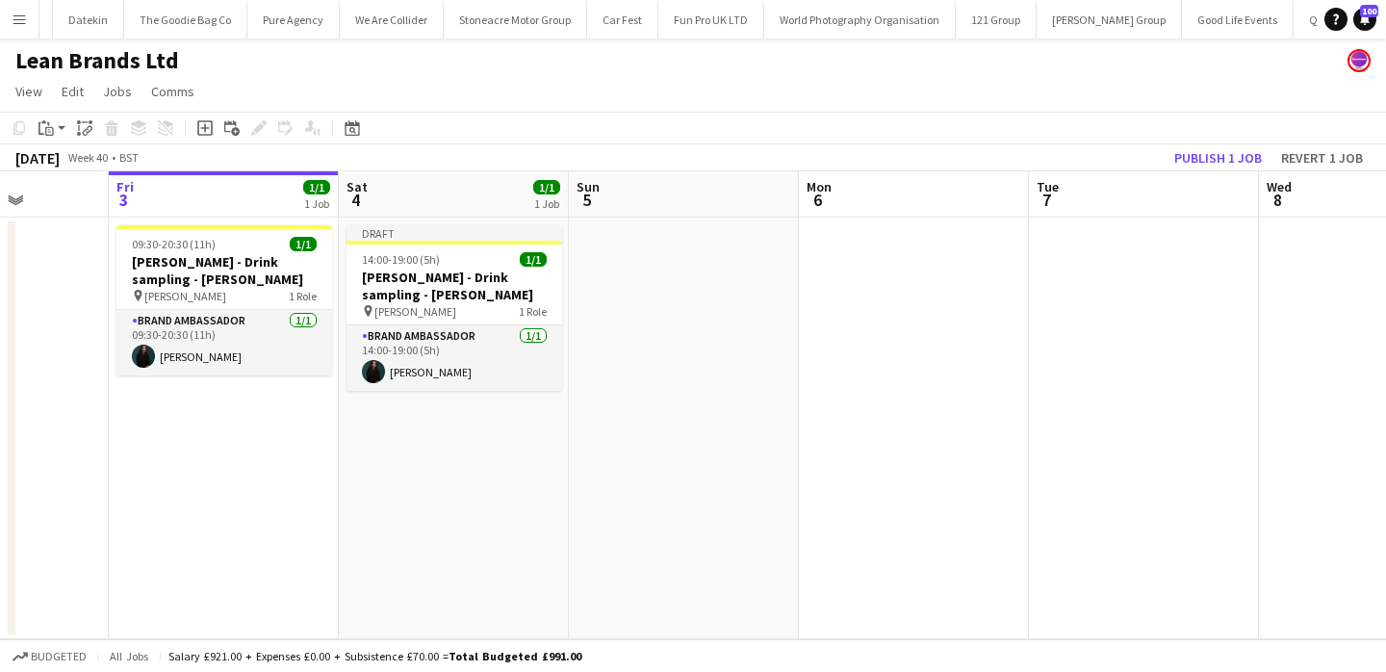
scroll to position [0, 619]
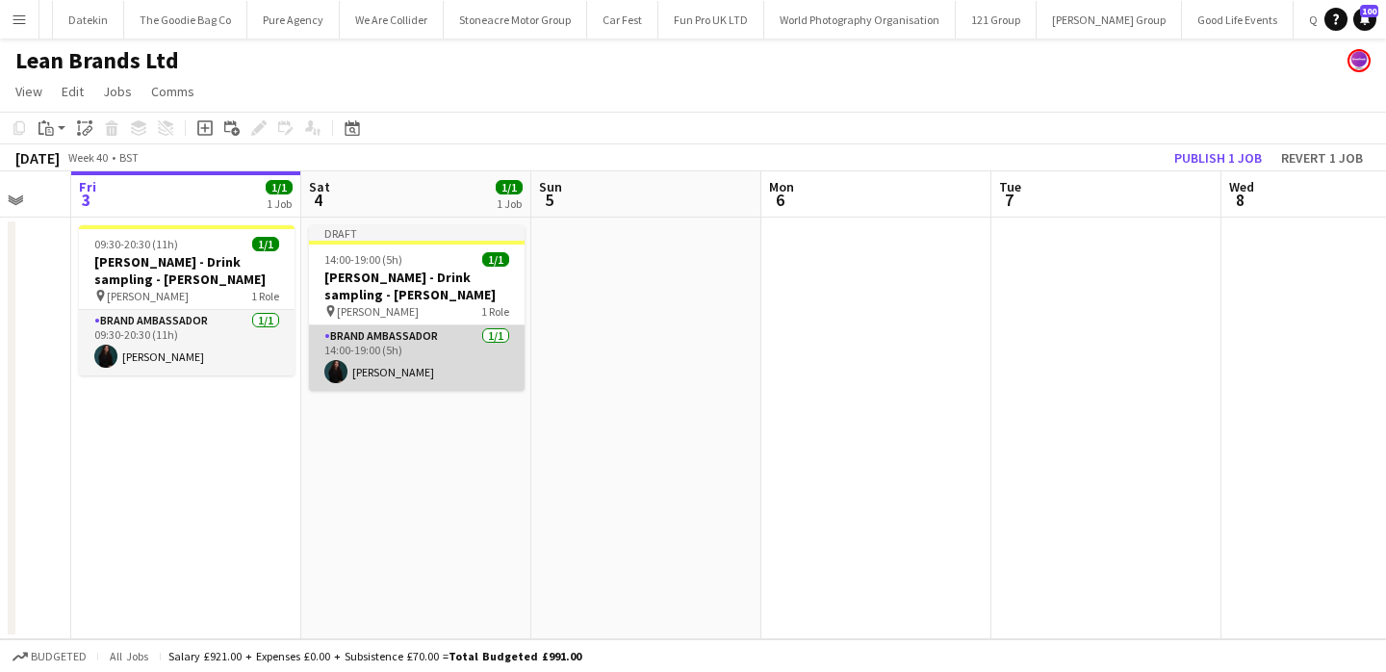
click at [410, 376] on app-card-role "Brand Ambassador 1/1 14:00-19:00 (5h) Laura Craus" at bounding box center [417, 357] width 216 height 65
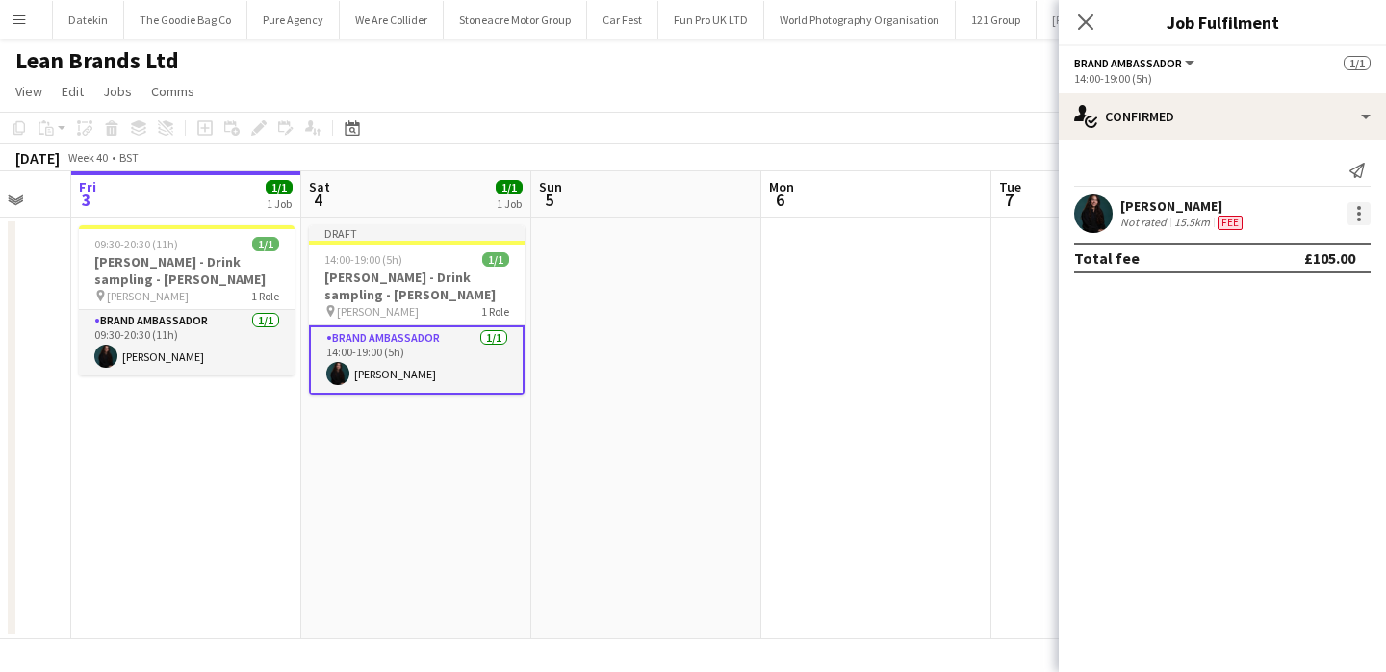
click at [1358, 216] on div at bounding box center [1359, 213] width 23 height 23
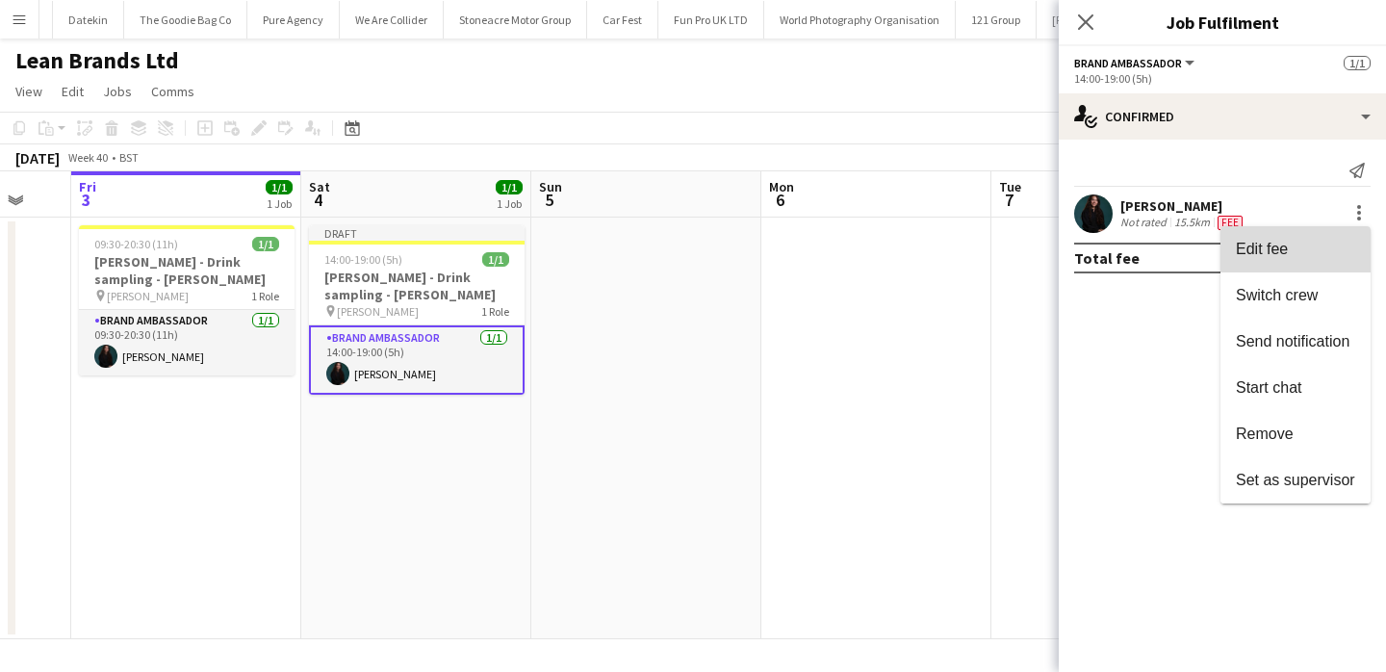
click at [1356, 246] on button "Edit fee" at bounding box center [1296, 249] width 150 height 46
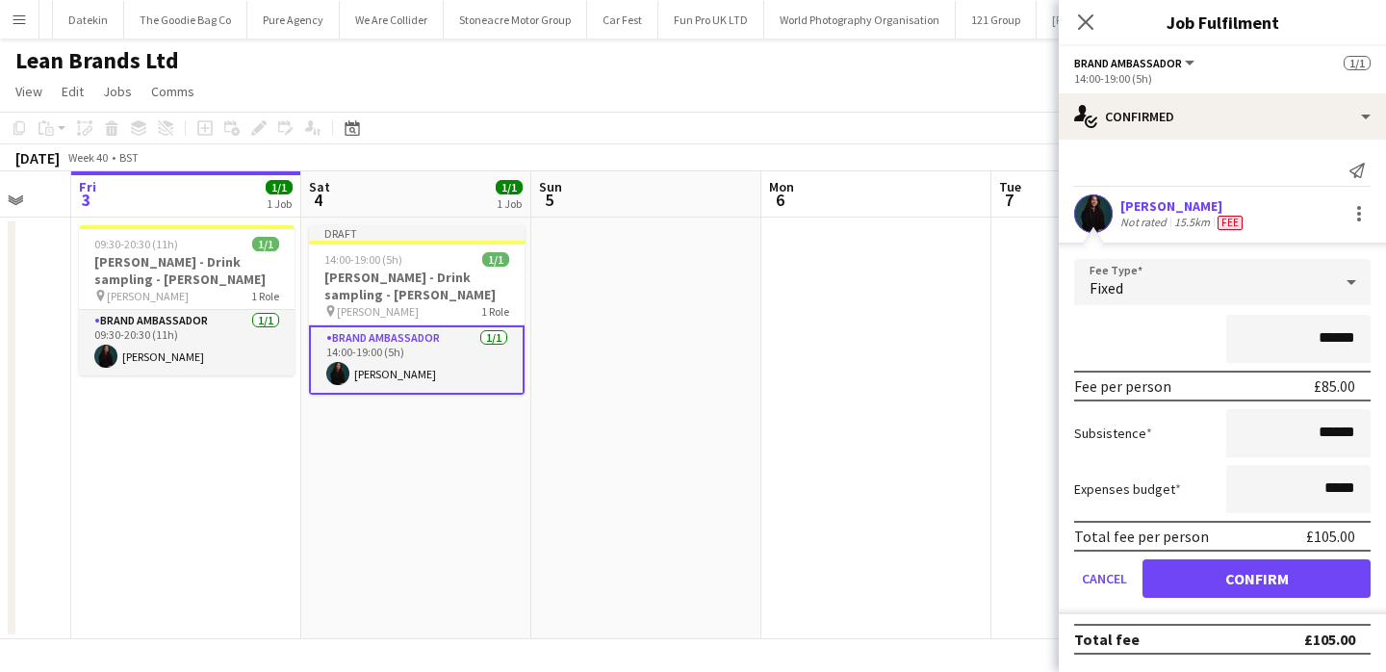
click at [970, 390] on app-date-cell at bounding box center [877, 429] width 230 height 422
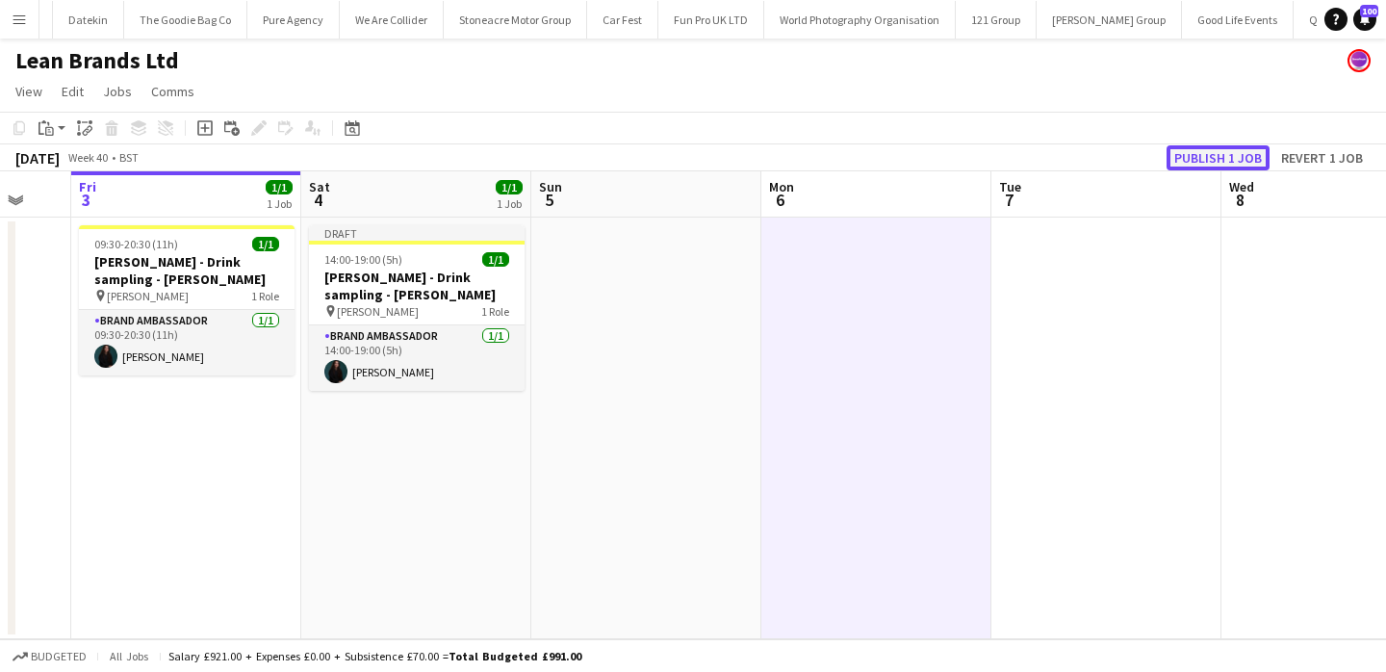
click at [1232, 162] on button "Publish 1 job" at bounding box center [1218, 157] width 103 height 25
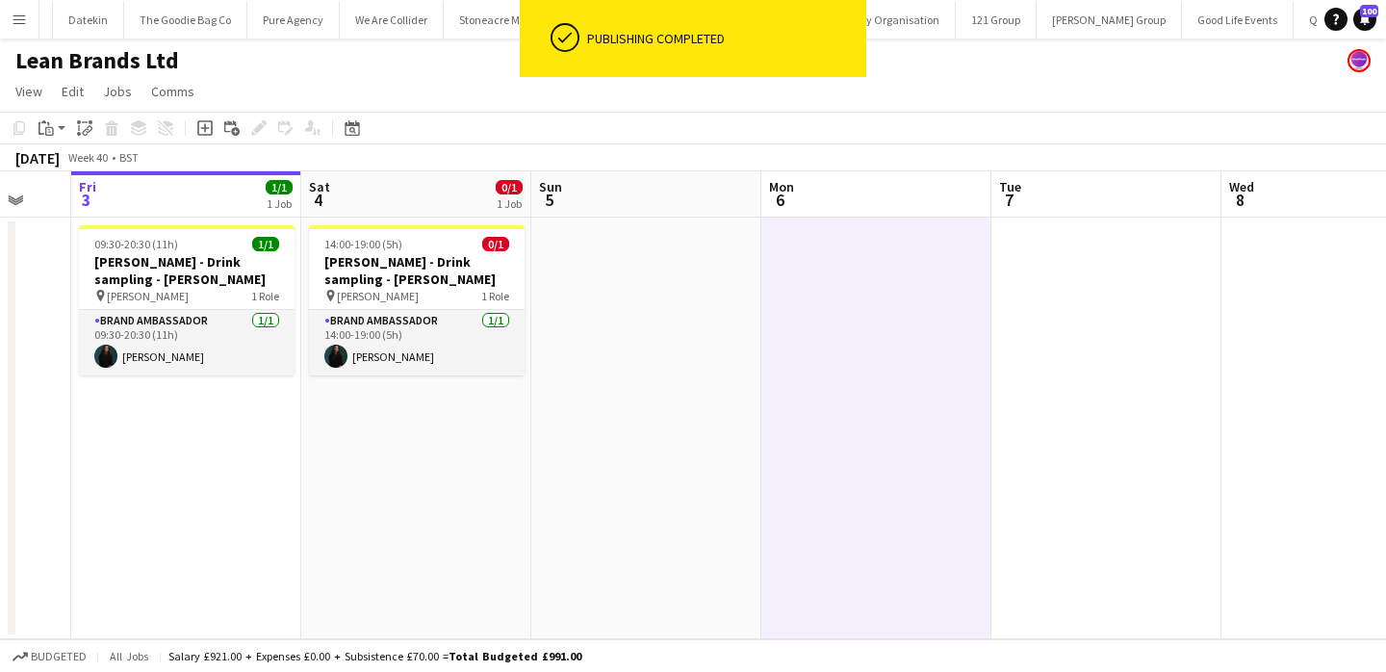
click at [619, 304] on app-date-cell at bounding box center [646, 429] width 230 height 422
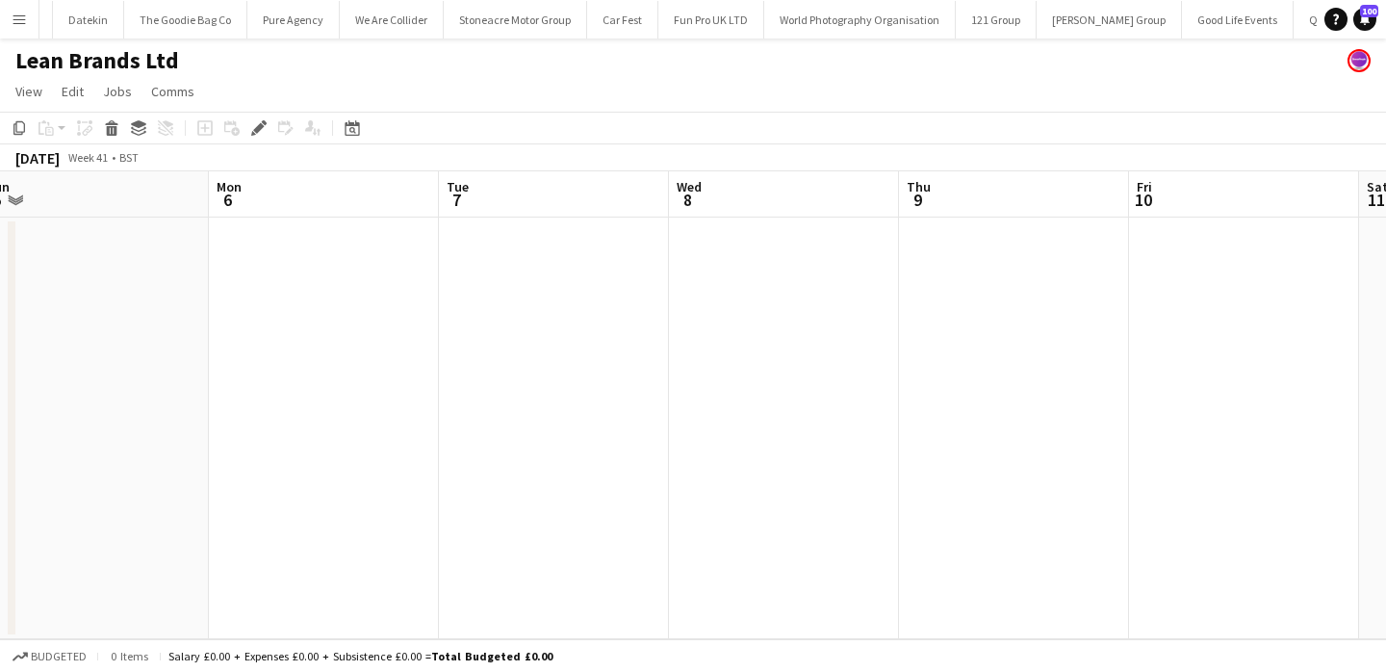
scroll to position [0, 568]
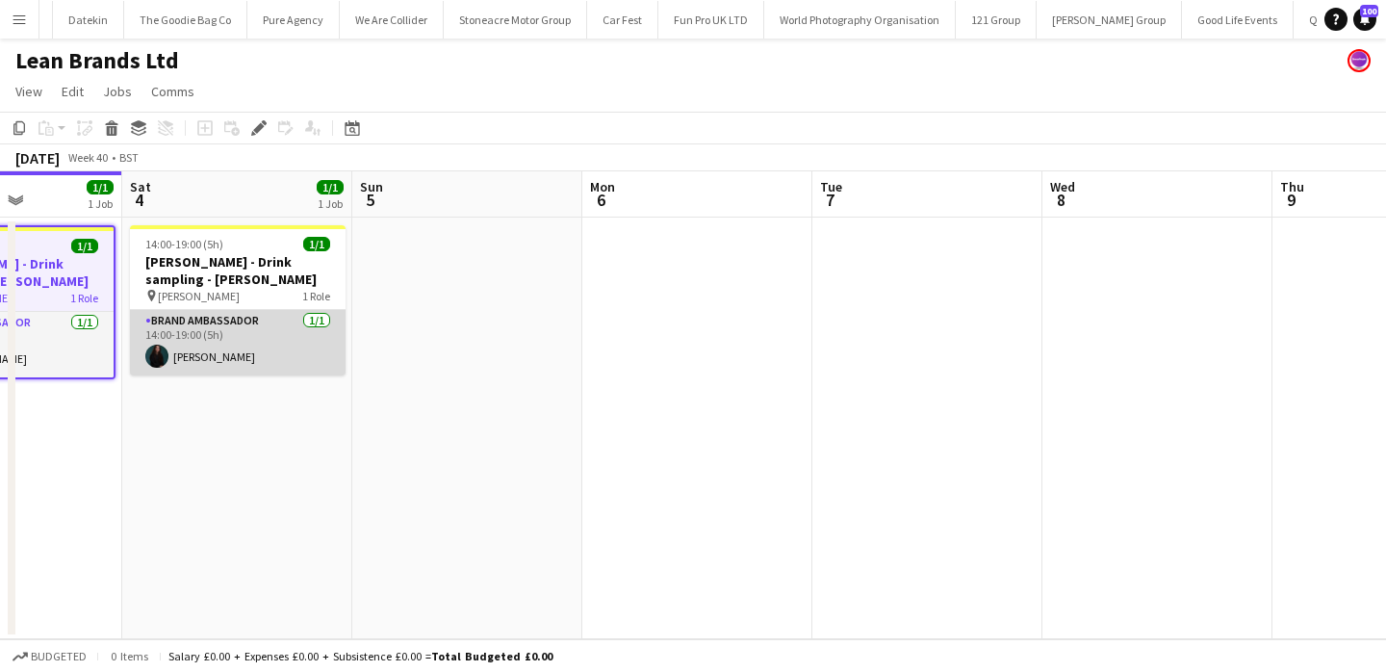
click at [257, 352] on app-card-role "Brand Ambassador [DATE] 14:00-19:00 (5h) [PERSON_NAME]" at bounding box center [238, 342] width 216 height 65
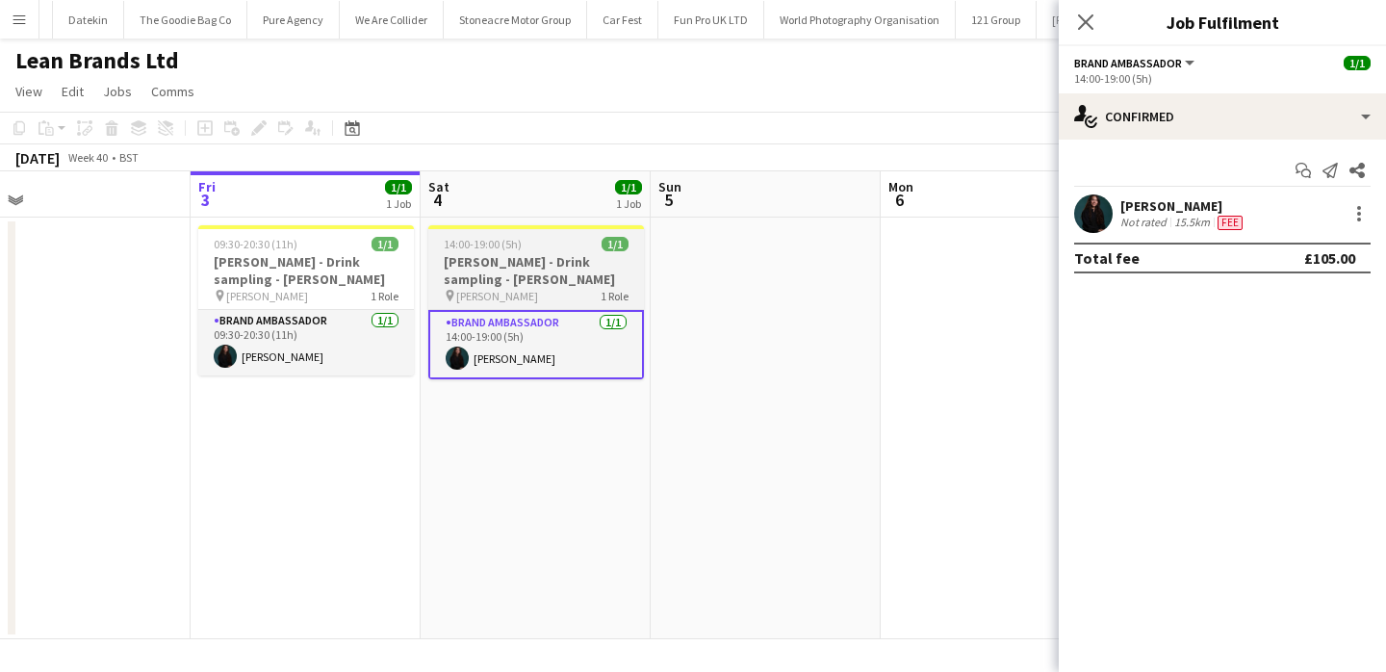
scroll to position [0, 455]
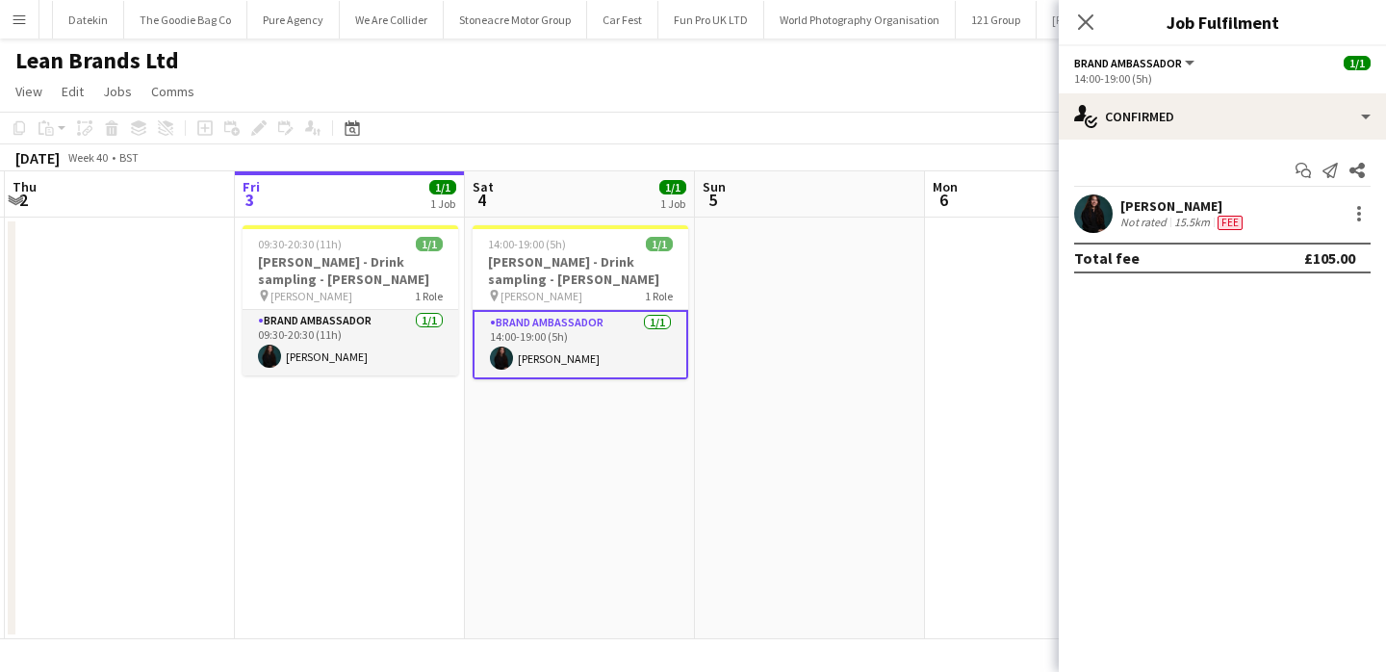
click at [906, 335] on app-date-cell at bounding box center [810, 429] width 230 height 422
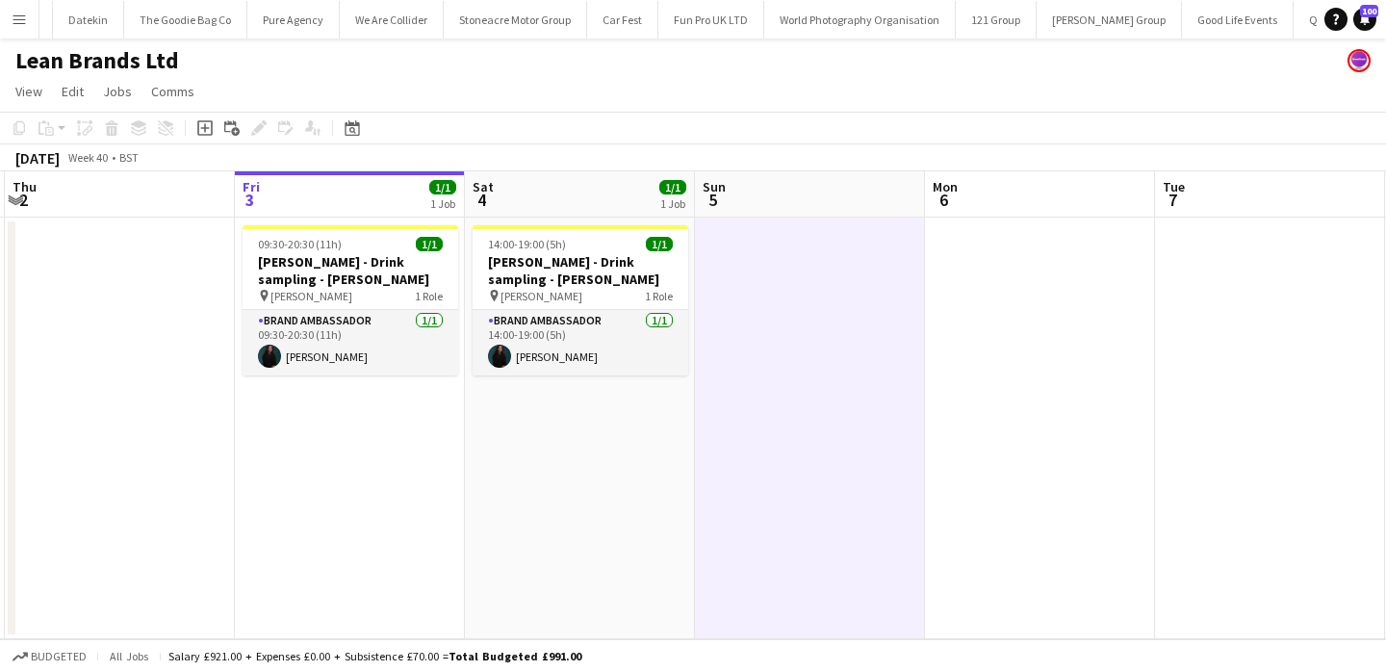
click at [23, 16] on app-icon "Menu" at bounding box center [19, 19] width 15 height 15
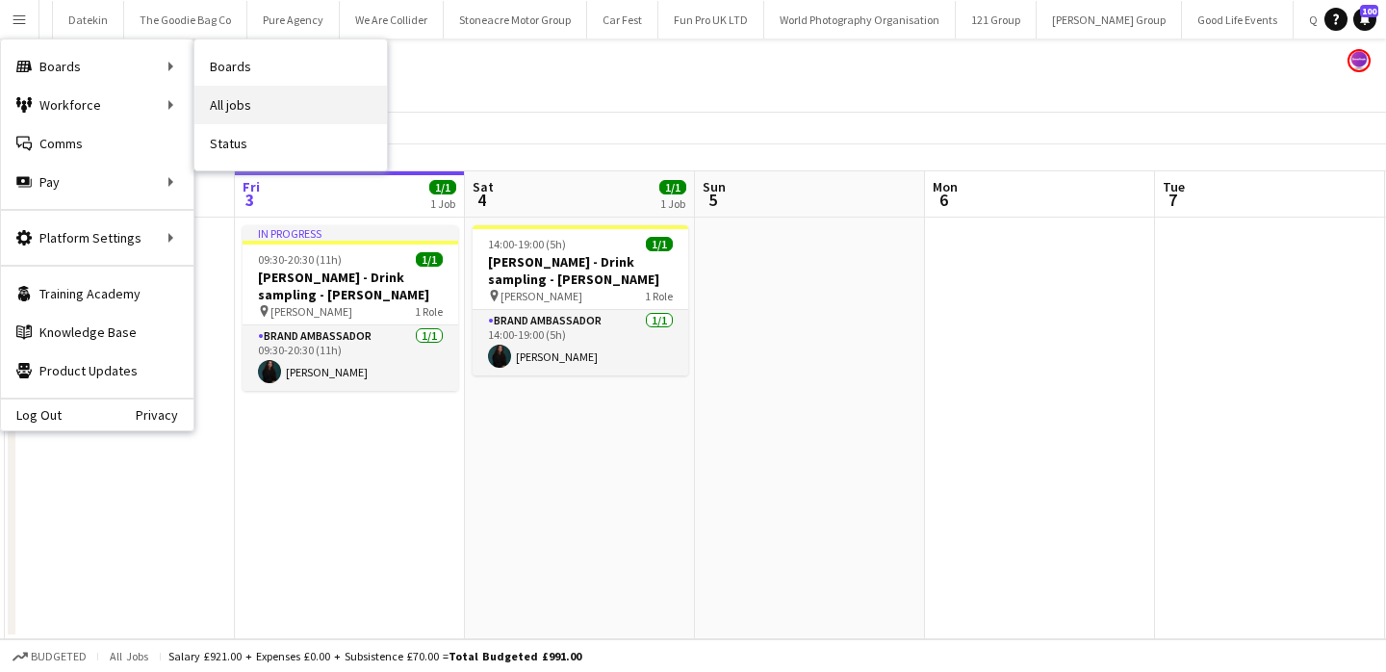
click at [223, 106] on link "All jobs" at bounding box center [290, 105] width 193 height 39
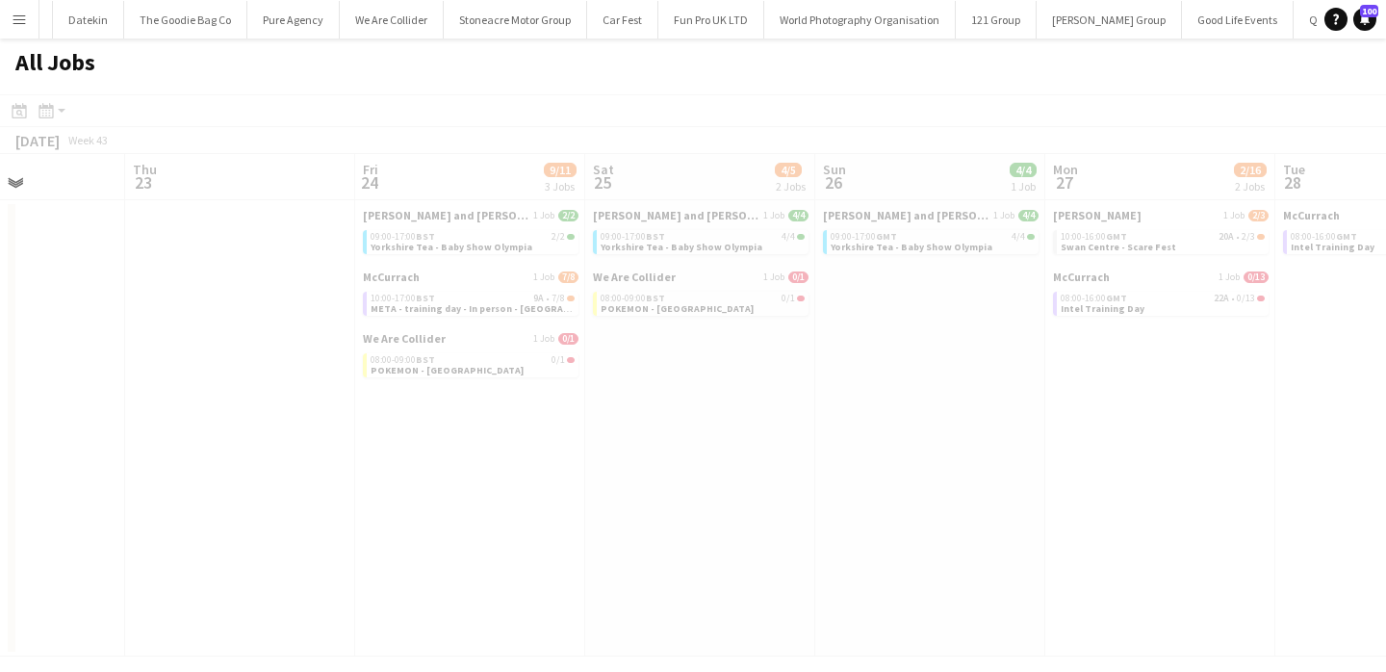
scroll to position [0, 679]
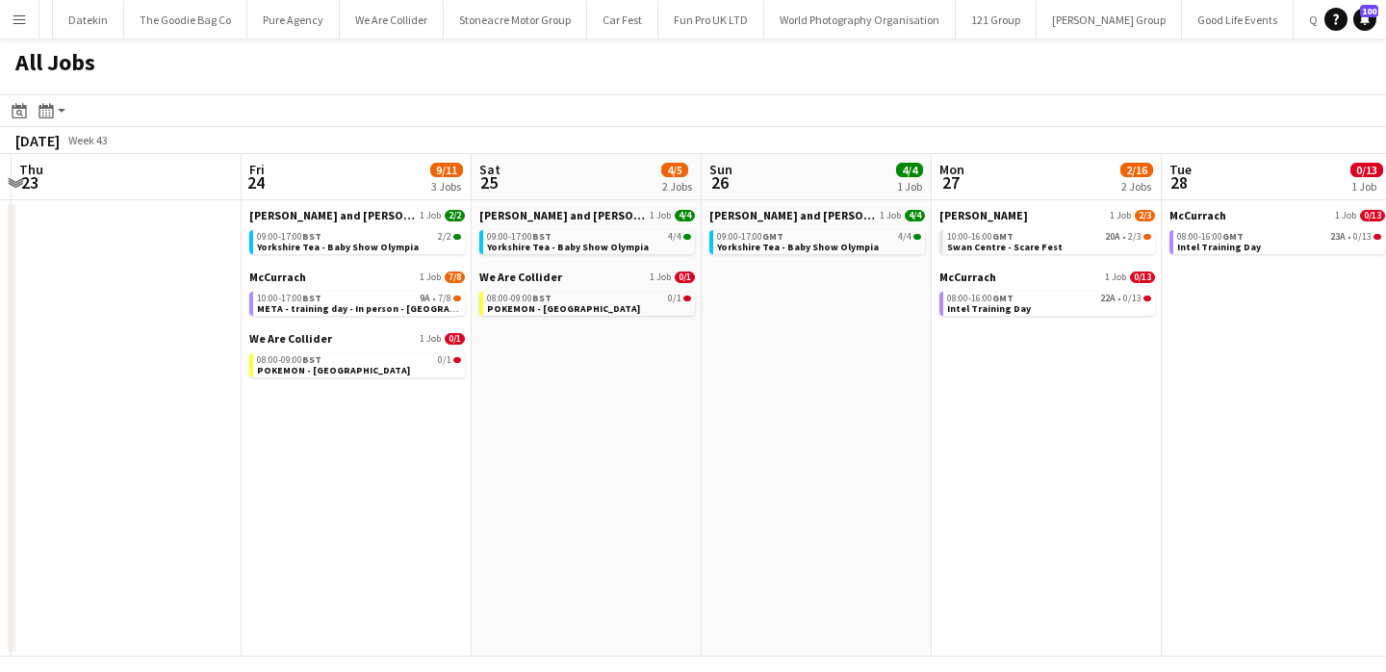
click at [24, 24] on app-icon "Menu" at bounding box center [19, 19] width 15 height 15
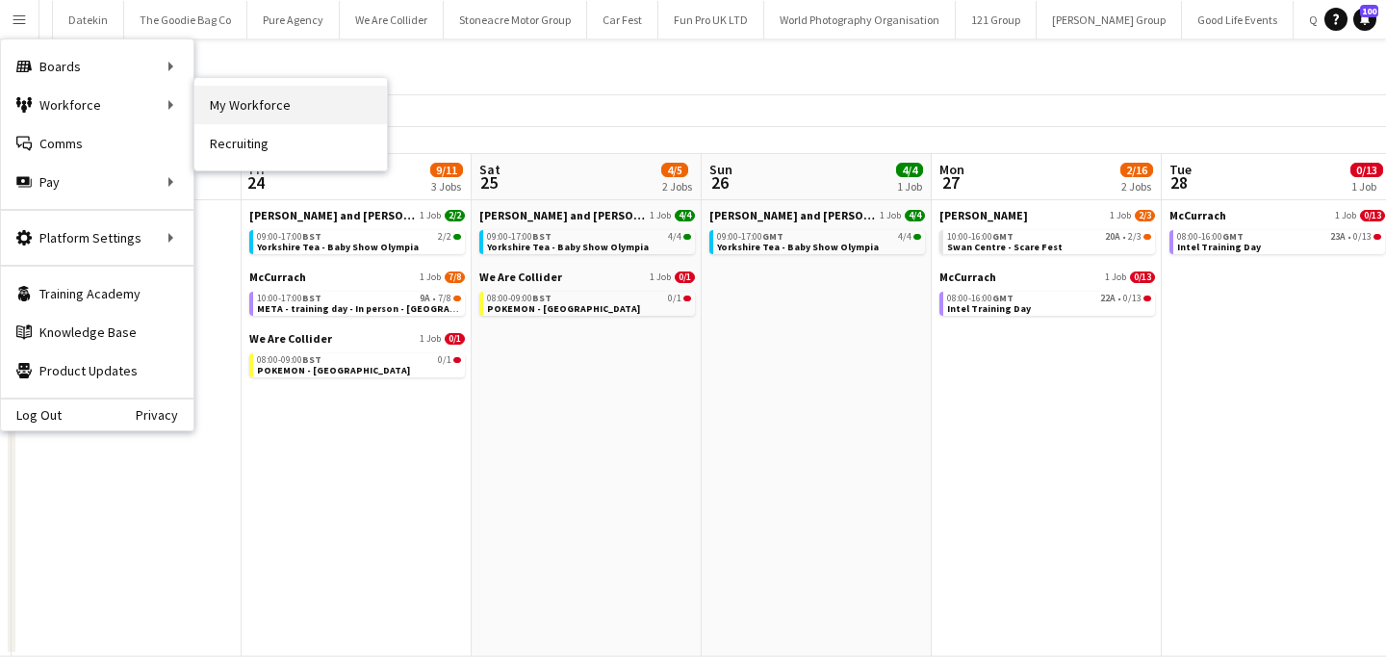
click at [266, 117] on link "My Workforce" at bounding box center [290, 105] width 193 height 39
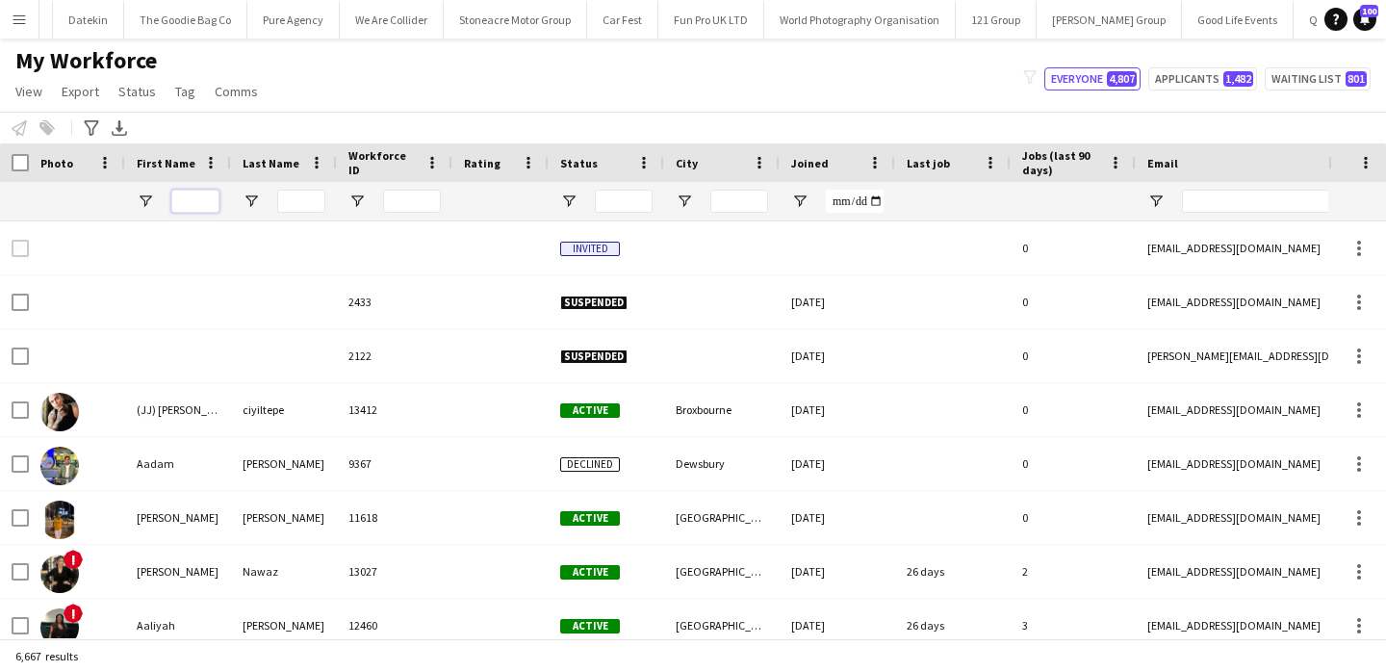
click at [196, 200] on input "First Name Filter Input" at bounding box center [195, 201] width 48 height 23
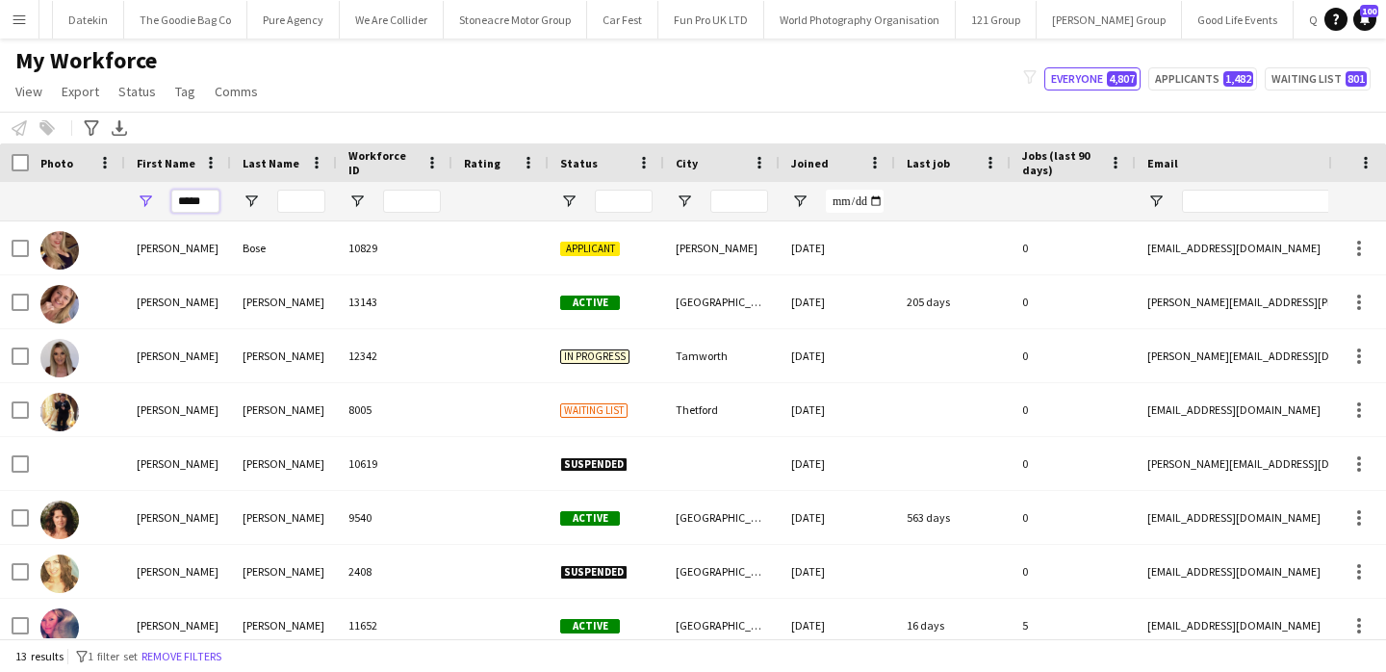
type input "*****"
click at [303, 194] on input "Last Name Filter Input" at bounding box center [301, 201] width 48 height 23
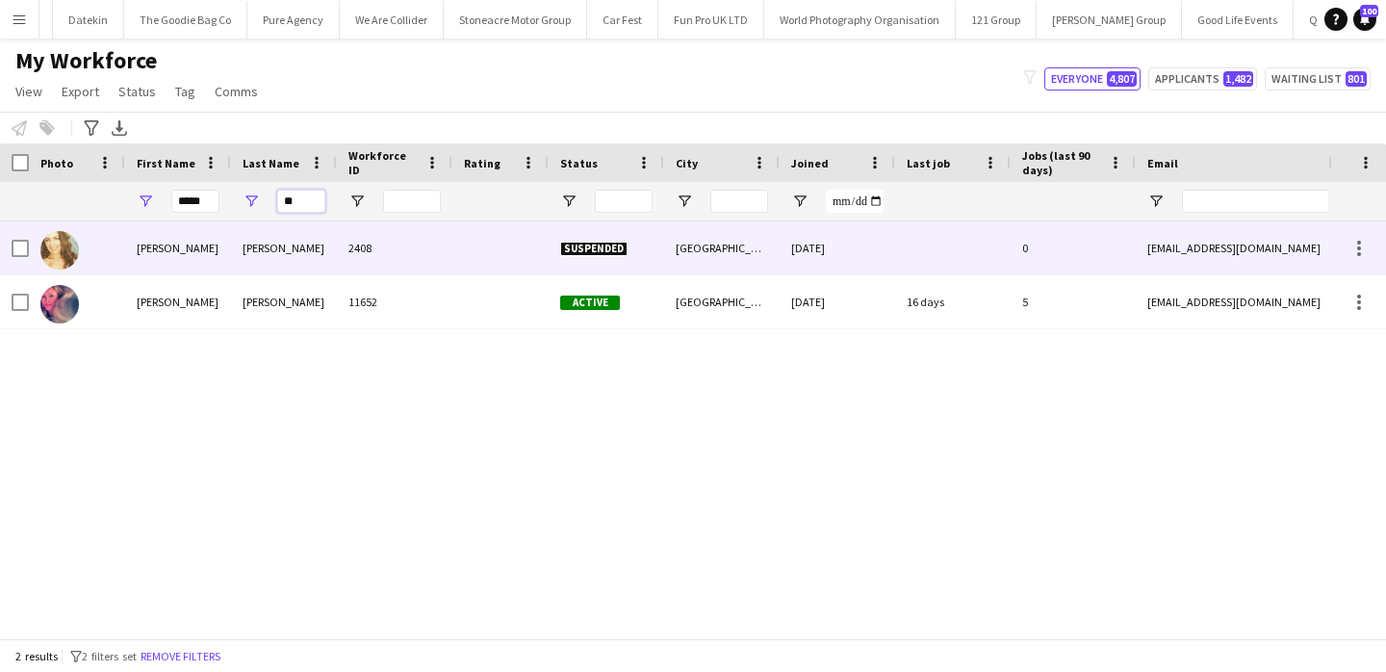
type input "**"
click at [312, 274] on div "[PERSON_NAME] 2408 Suspended [GEOGRAPHIC_DATA] [DATE] 0 [EMAIL_ADDRESS][DOMAIN_…" at bounding box center [1043, 248] width 2087 height 54
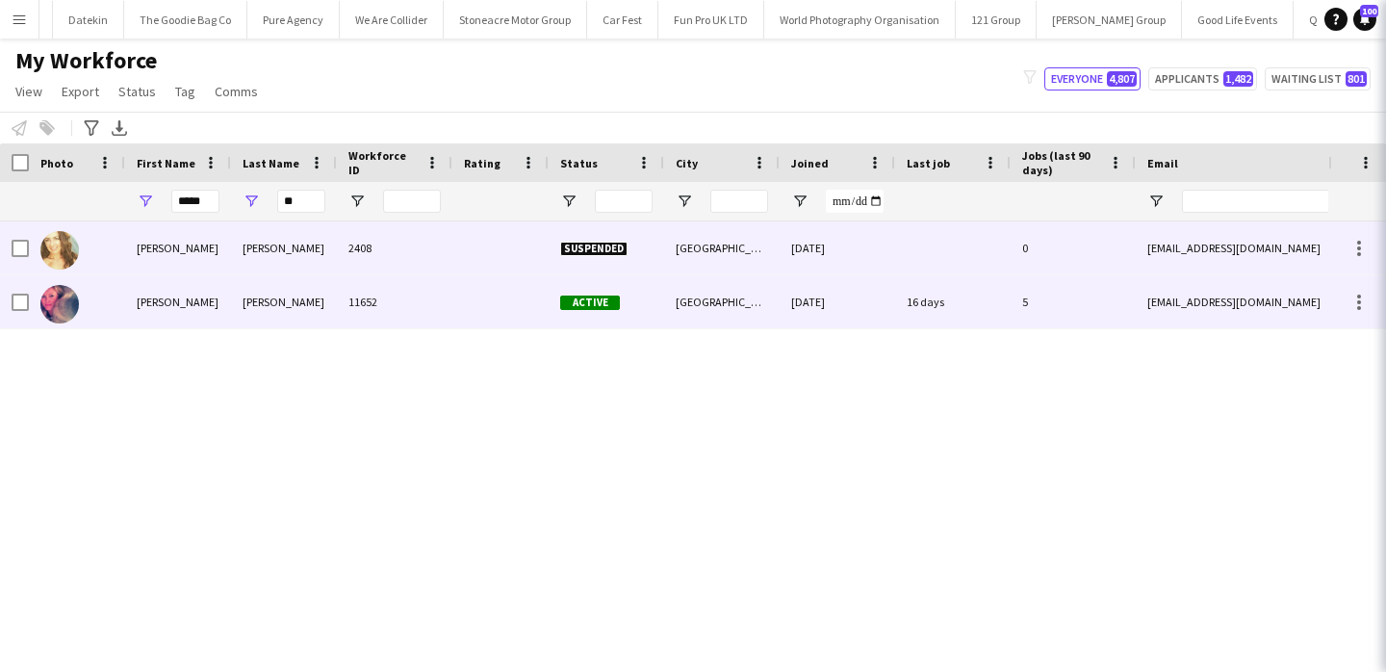
click at [324, 306] on div "[PERSON_NAME]" at bounding box center [284, 301] width 106 height 53
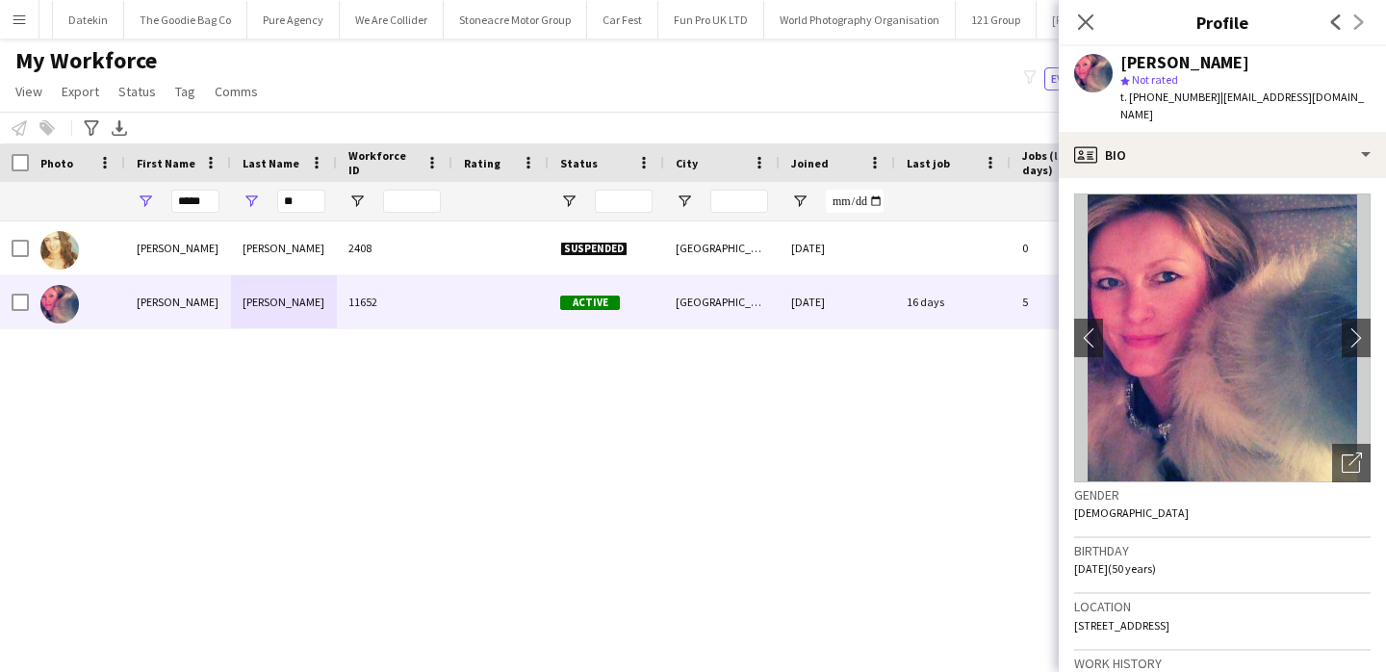
click at [1153, 62] on div "[PERSON_NAME]" at bounding box center [1185, 62] width 129 height 17
copy div "[PERSON_NAME]"
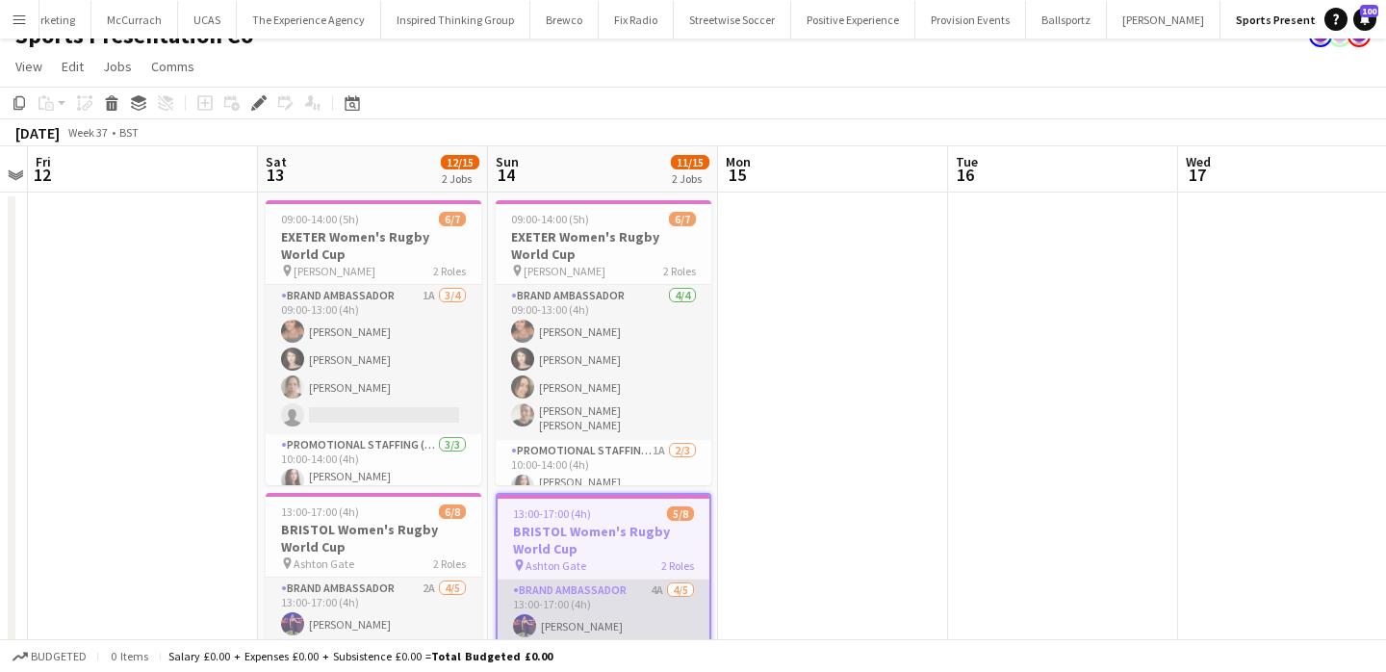
scroll to position [70, 0]
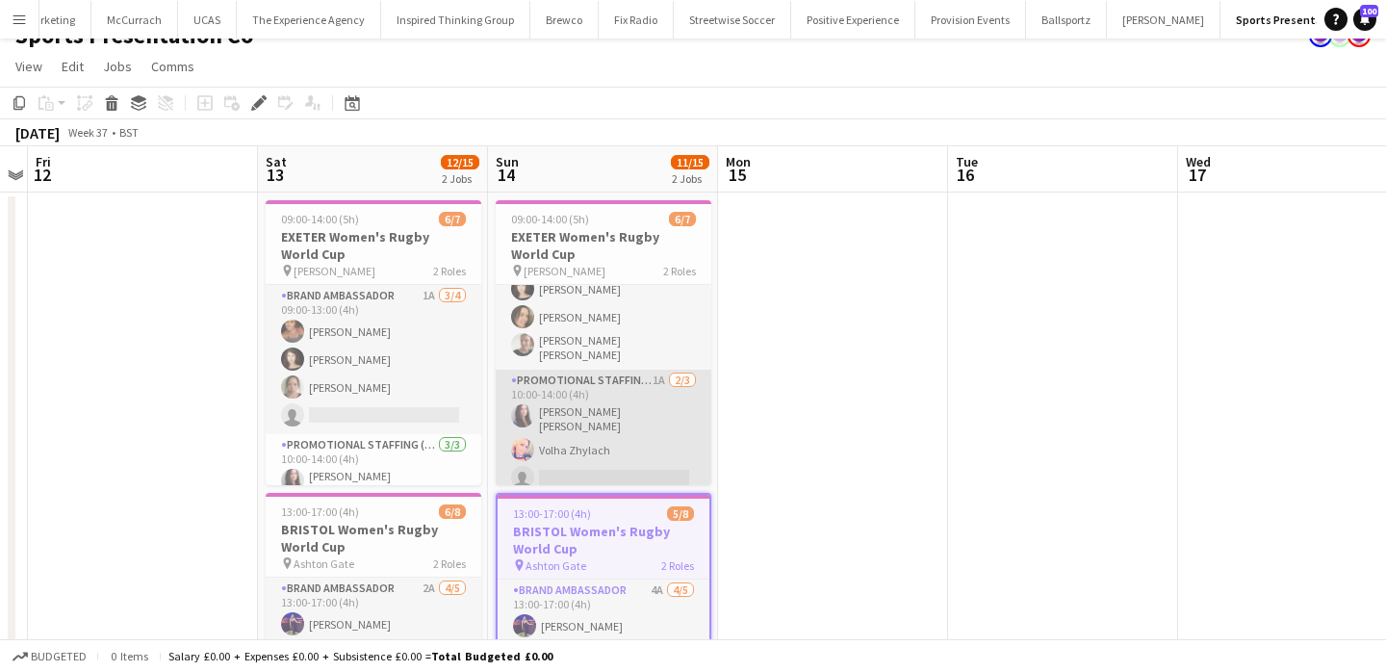
click at [629, 467] on app-card-role "Promotional Staffing (Brand Ambassadors) 1A [DATE] 10:00-14:00 (4h) [PERSON_NAM…" at bounding box center [604, 433] width 216 height 127
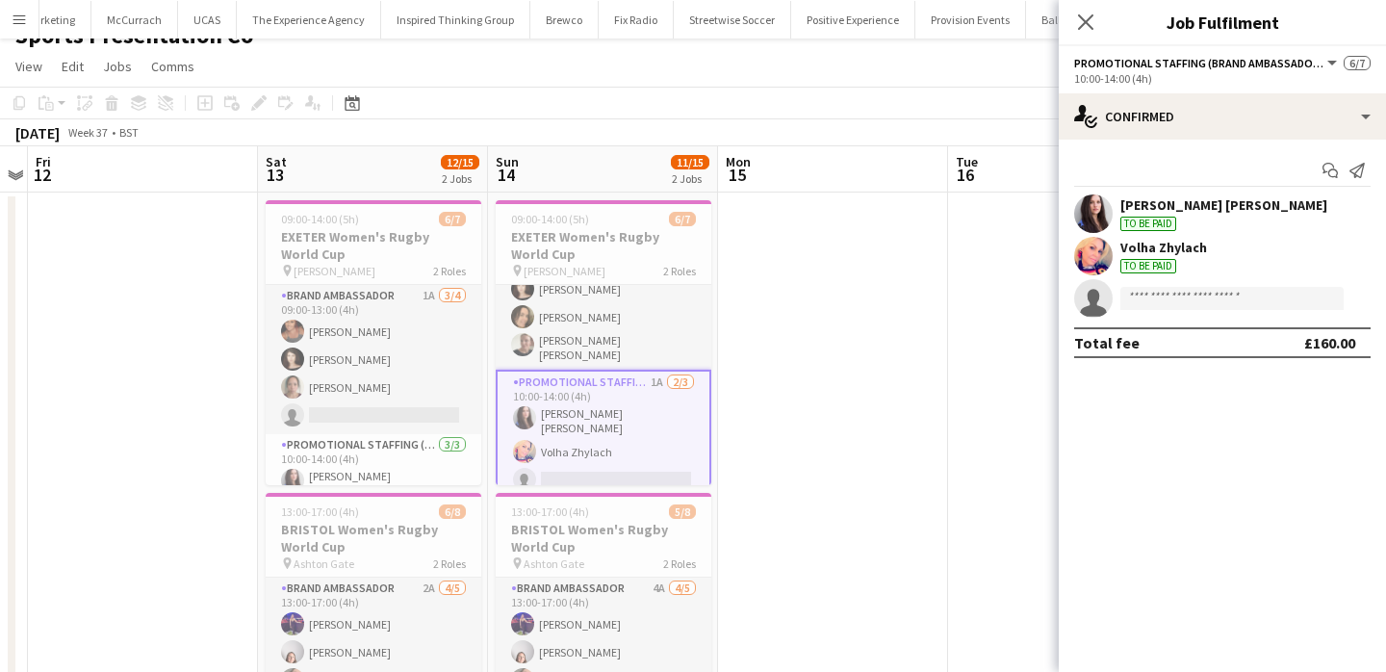
click at [1229, 310] on app-invite-slot "single-neutral-actions" at bounding box center [1222, 298] width 327 height 39
click at [1223, 302] on input at bounding box center [1232, 298] width 223 height 23
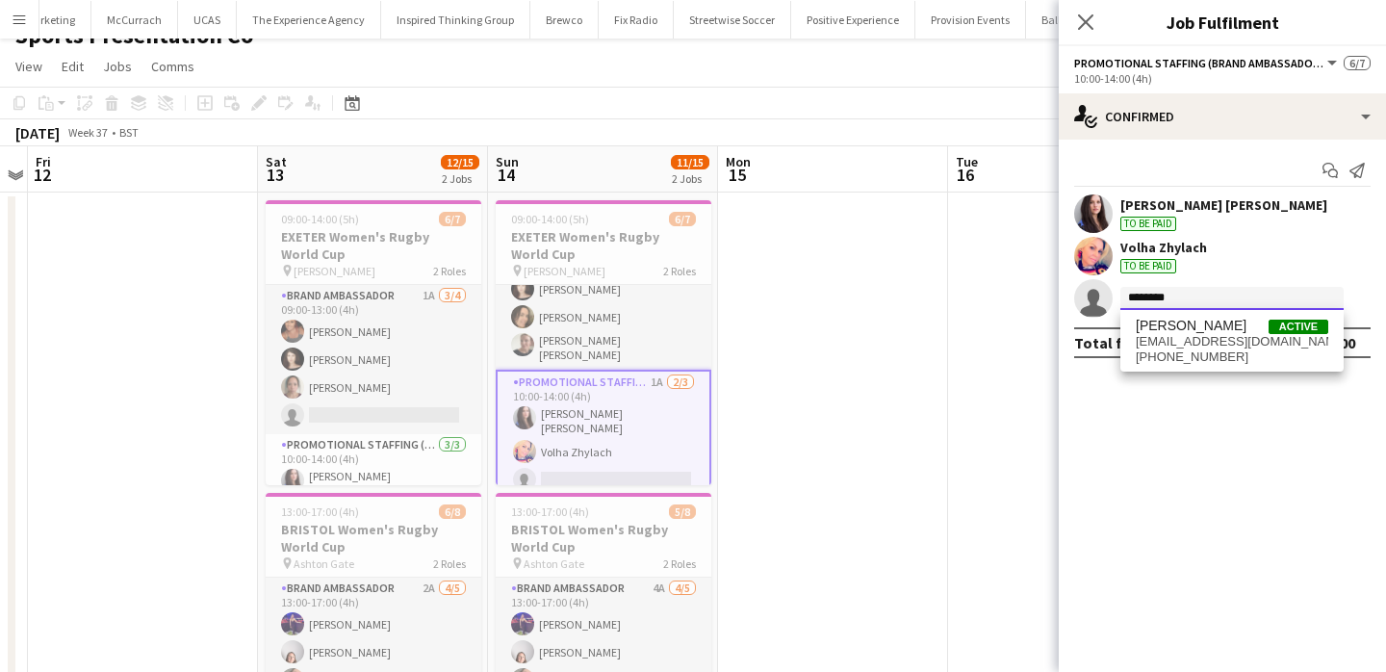
type input "********"
click at [1203, 320] on span "[PERSON_NAME]" at bounding box center [1191, 326] width 111 height 16
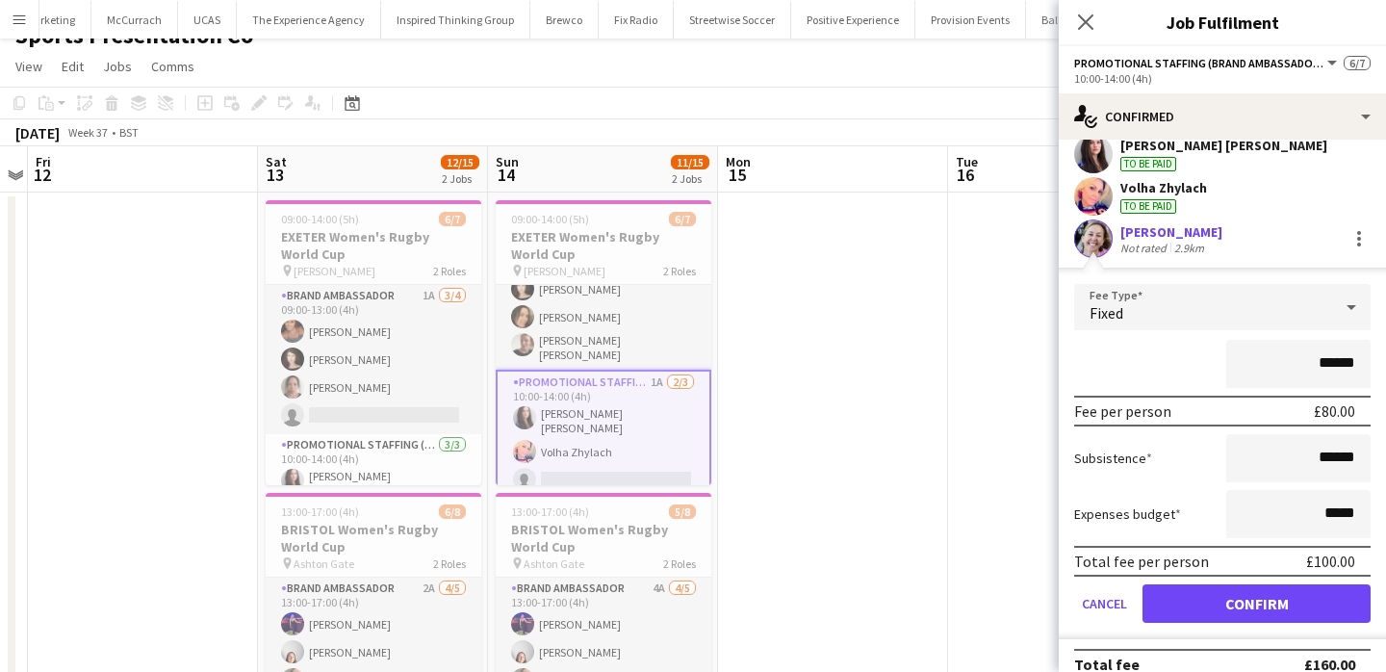
scroll to position [61, 0]
click at [1108, 244] on app-user-avatar at bounding box center [1093, 238] width 39 height 39
click at [1336, 472] on input "******" at bounding box center [1299, 457] width 144 height 48
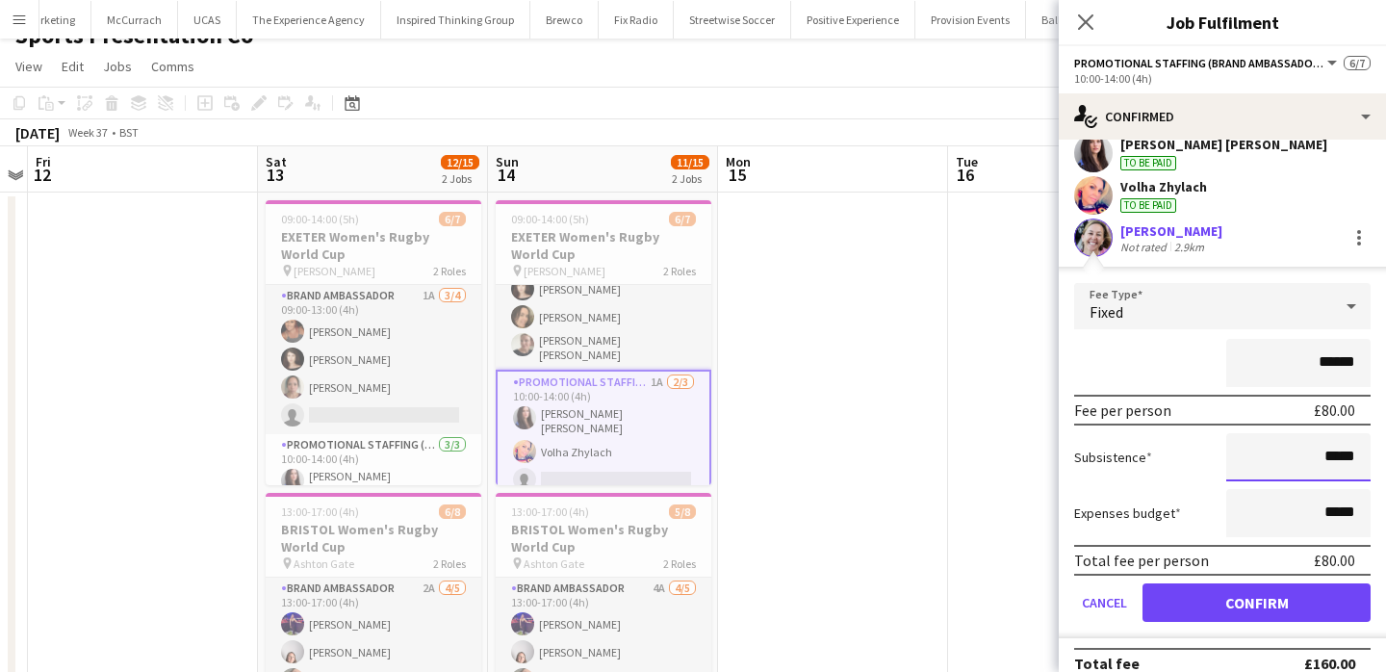
type input "*****"
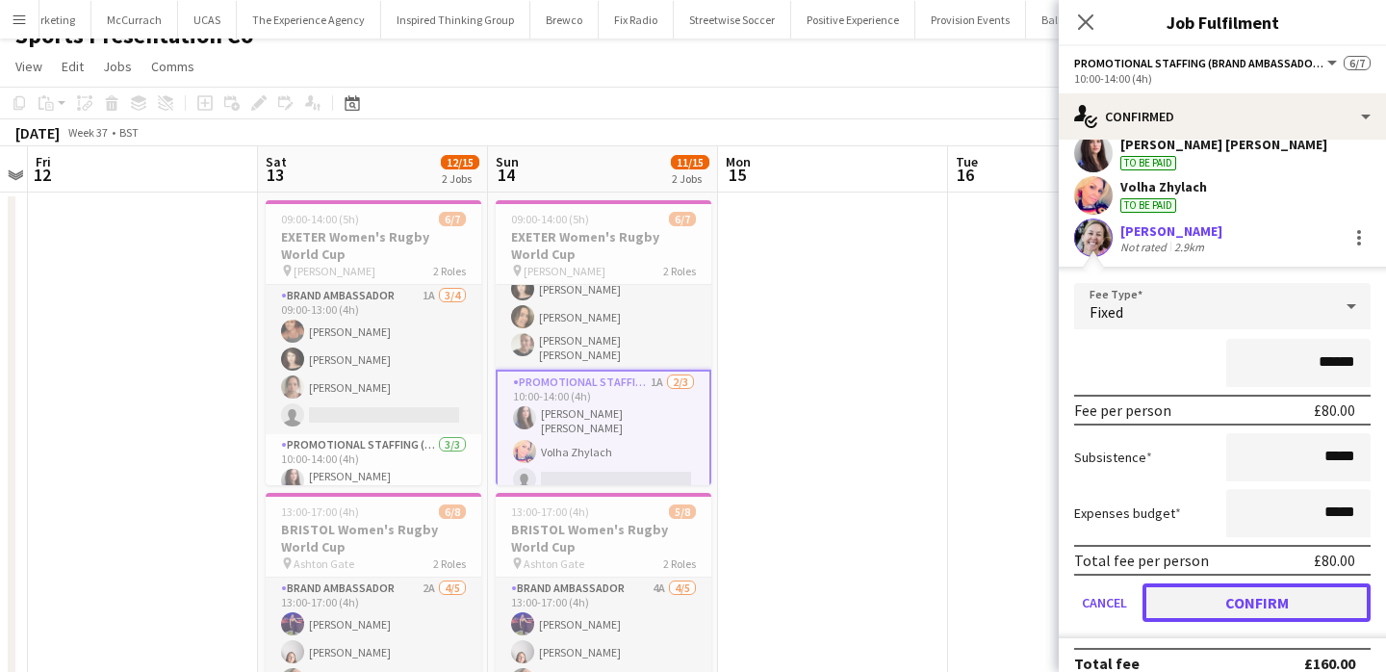
click at [1306, 611] on button "Confirm" at bounding box center [1257, 602] width 228 height 39
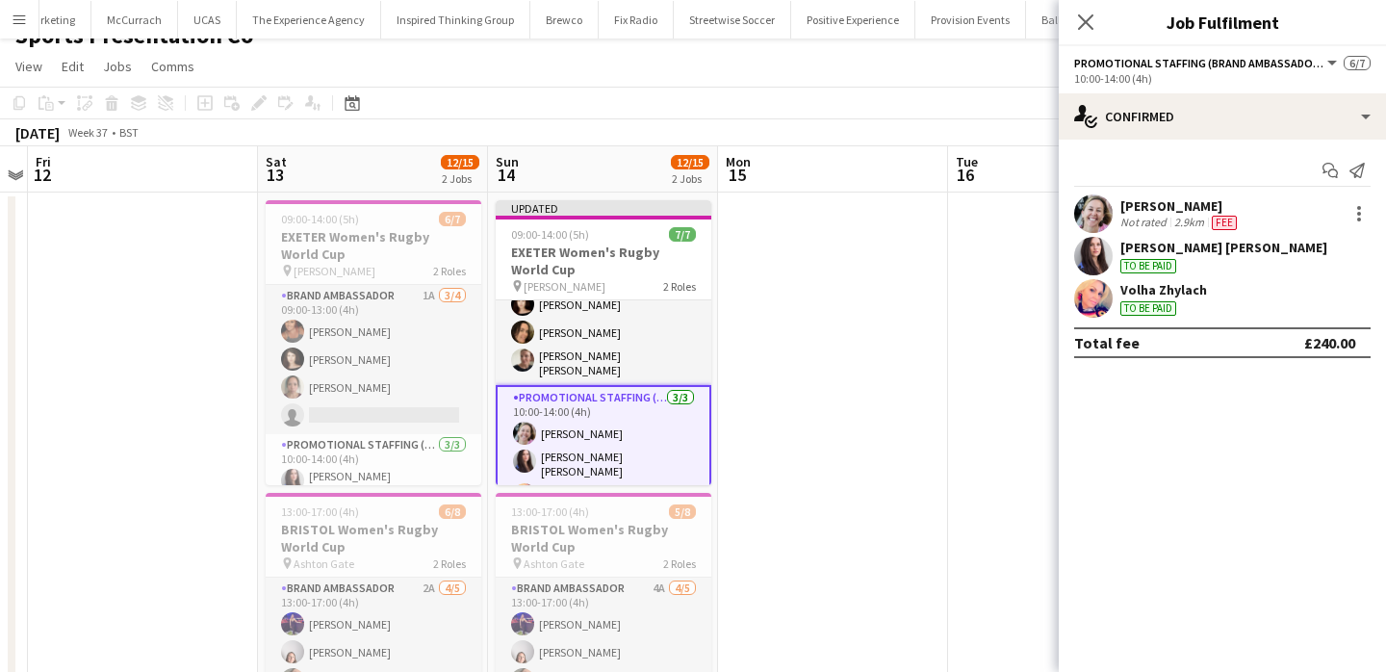
scroll to position [0, 0]
click at [1183, 207] on div "[PERSON_NAME]" at bounding box center [1181, 205] width 120 height 17
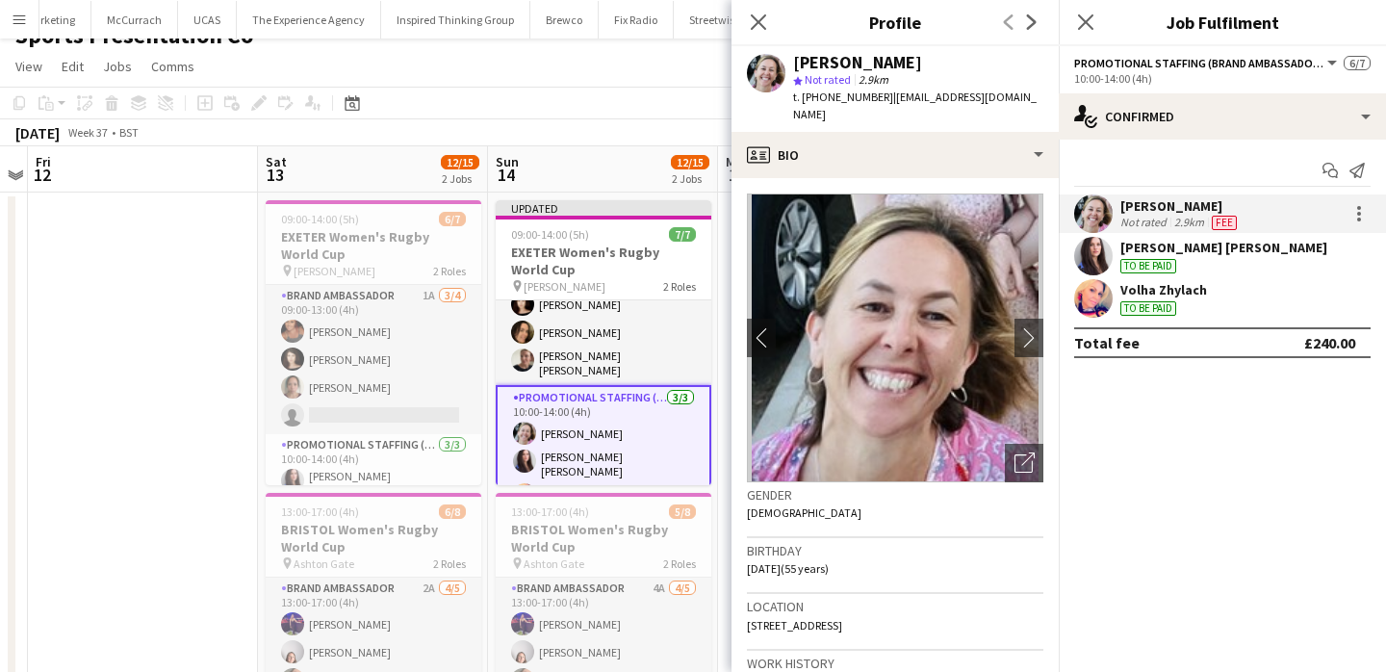
click at [120, 523] on app-date-cell at bounding box center [143, 505] width 230 height 624
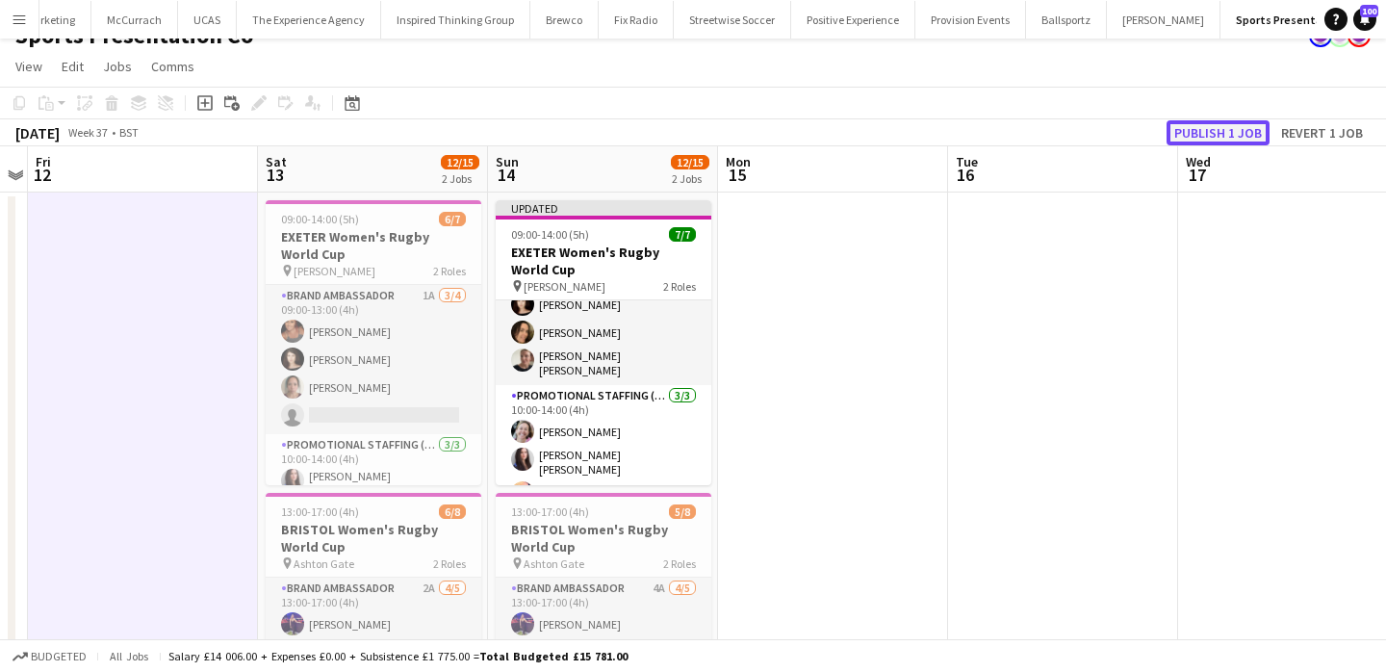
click at [1242, 131] on button "Publish 1 job" at bounding box center [1218, 132] width 103 height 25
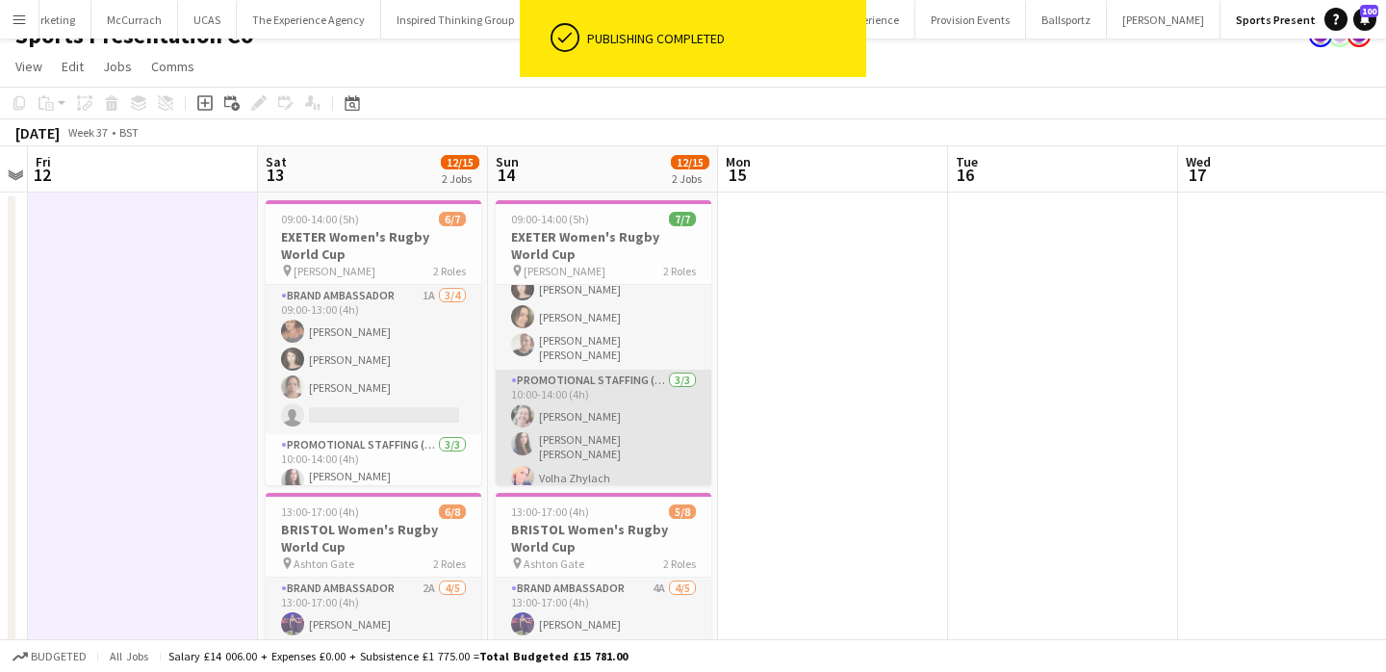
click at [673, 426] on app-card-role "Promotional Staffing (Brand Ambassadors) [DATE] 10:00-14:00 (4h) [PERSON_NAME] …" at bounding box center [604, 433] width 216 height 127
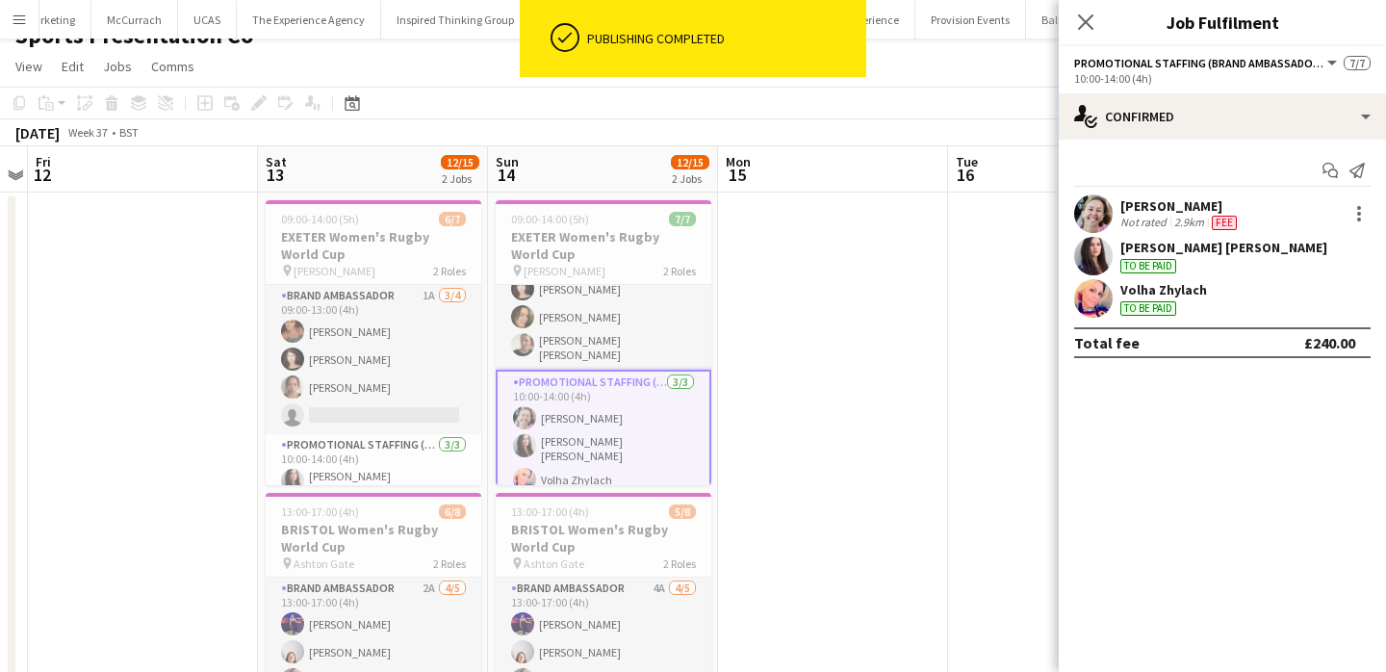
click at [1110, 209] on app-user-avatar at bounding box center [1093, 213] width 39 height 39
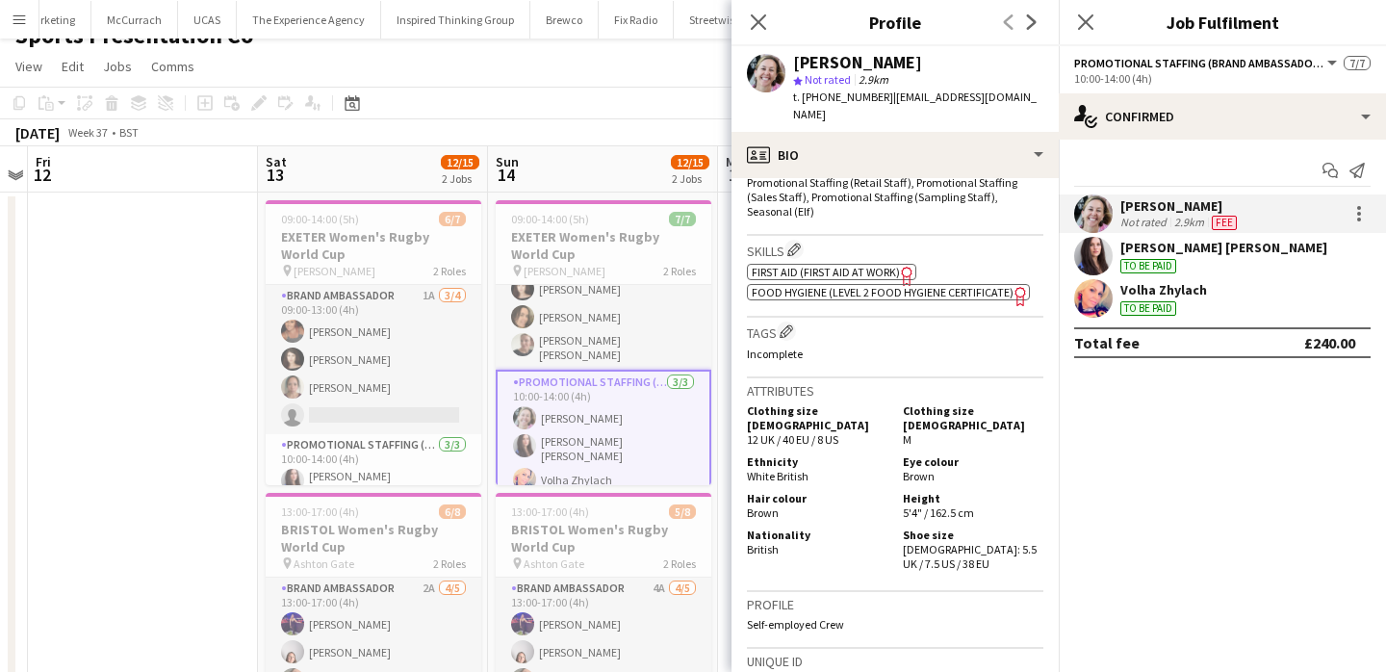
scroll to position [1040, 0]
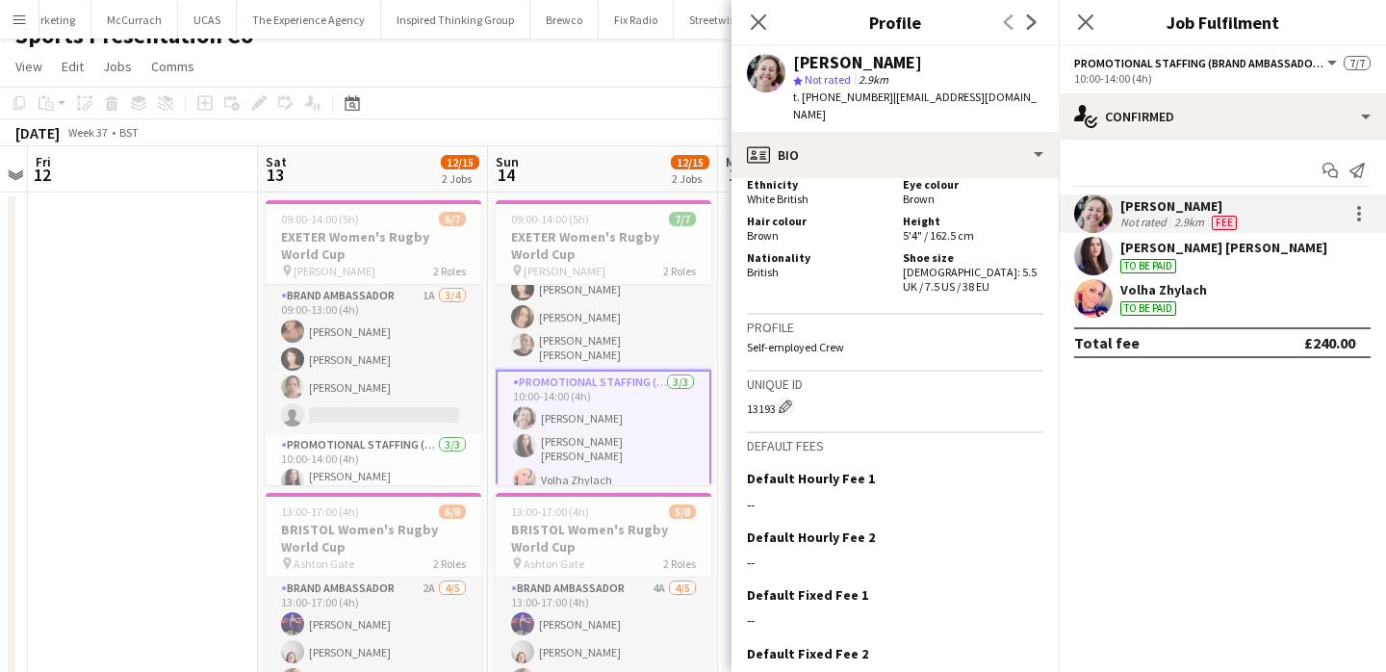
click at [565, 432] on app-card-role "Promotional Staffing (Brand Ambassadors) [DATE] 10:00-14:00 (4h) [PERSON_NAME] …" at bounding box center [604, 435] width 216 height 131
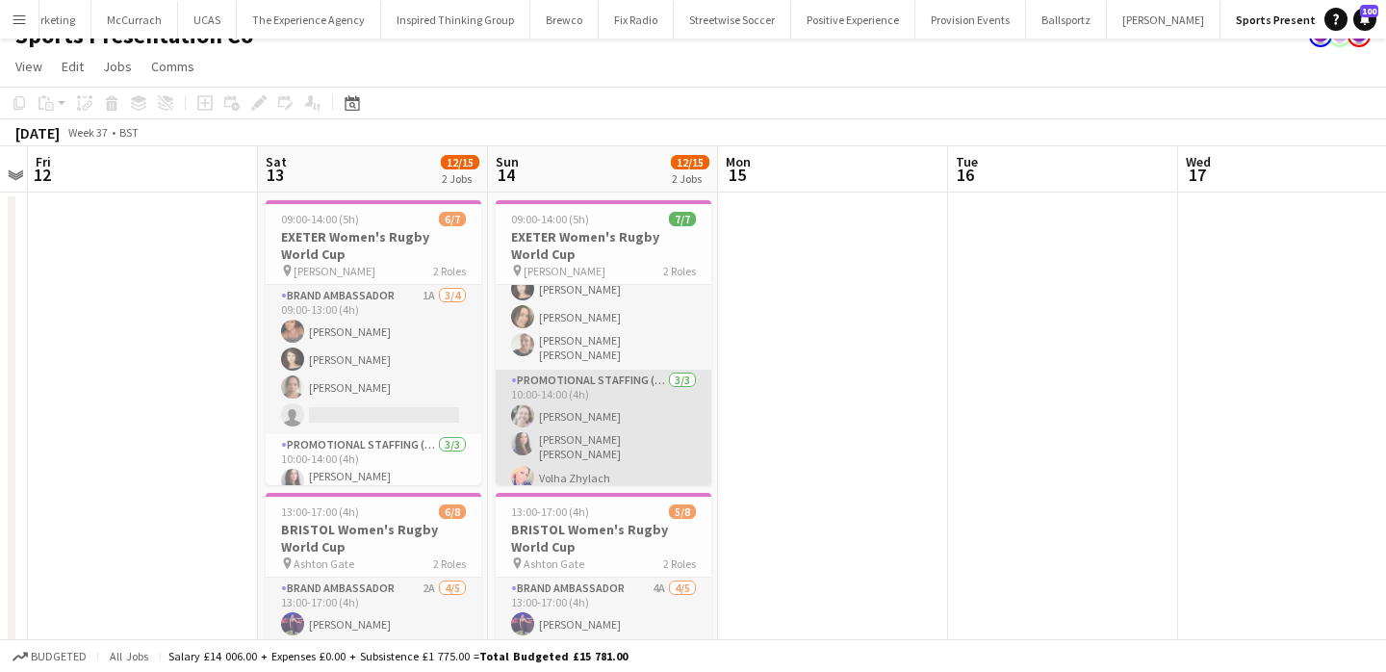
click at [612, 426] on app-card-role "Promotional Staffing (Brand Ambassadors) [DATE] 10:00-14:00 (4h) [PERSON_NAME] …" at bounding box center [604, 433] width 216 height 127
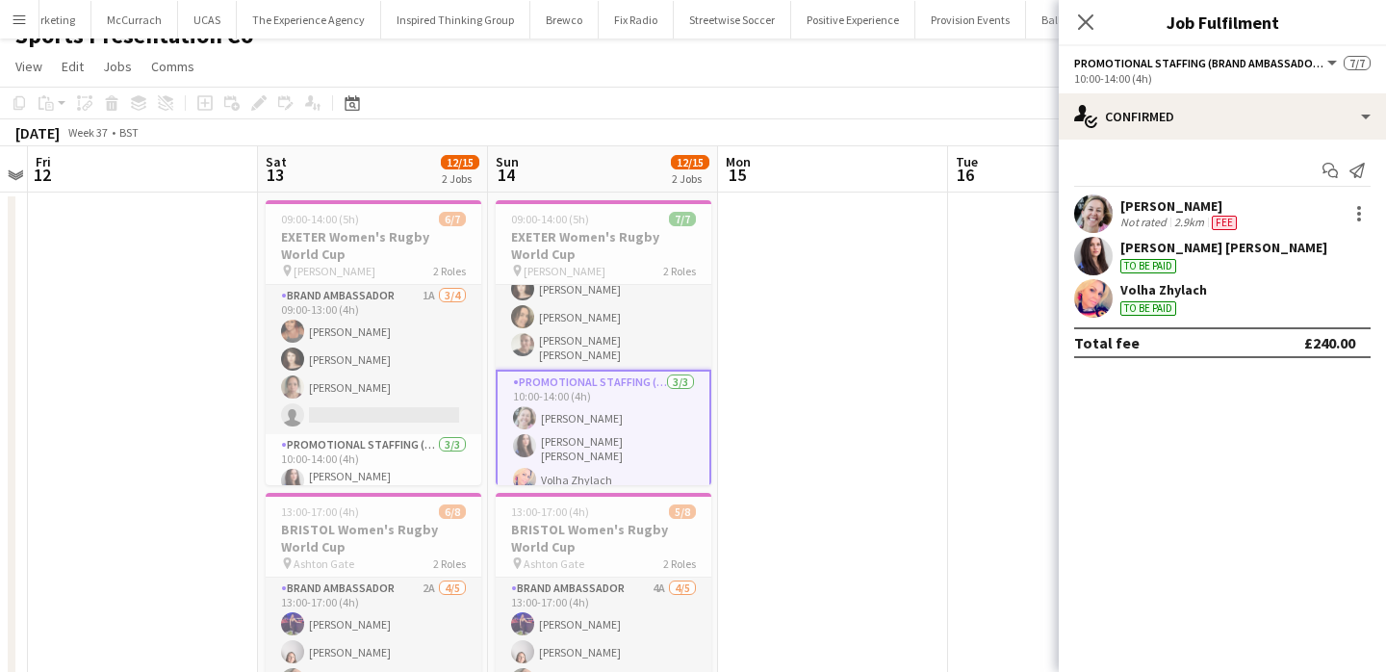
click at [1092, 221] on app-user-avatar at bounding box center [1093, 213] width 39 height 39
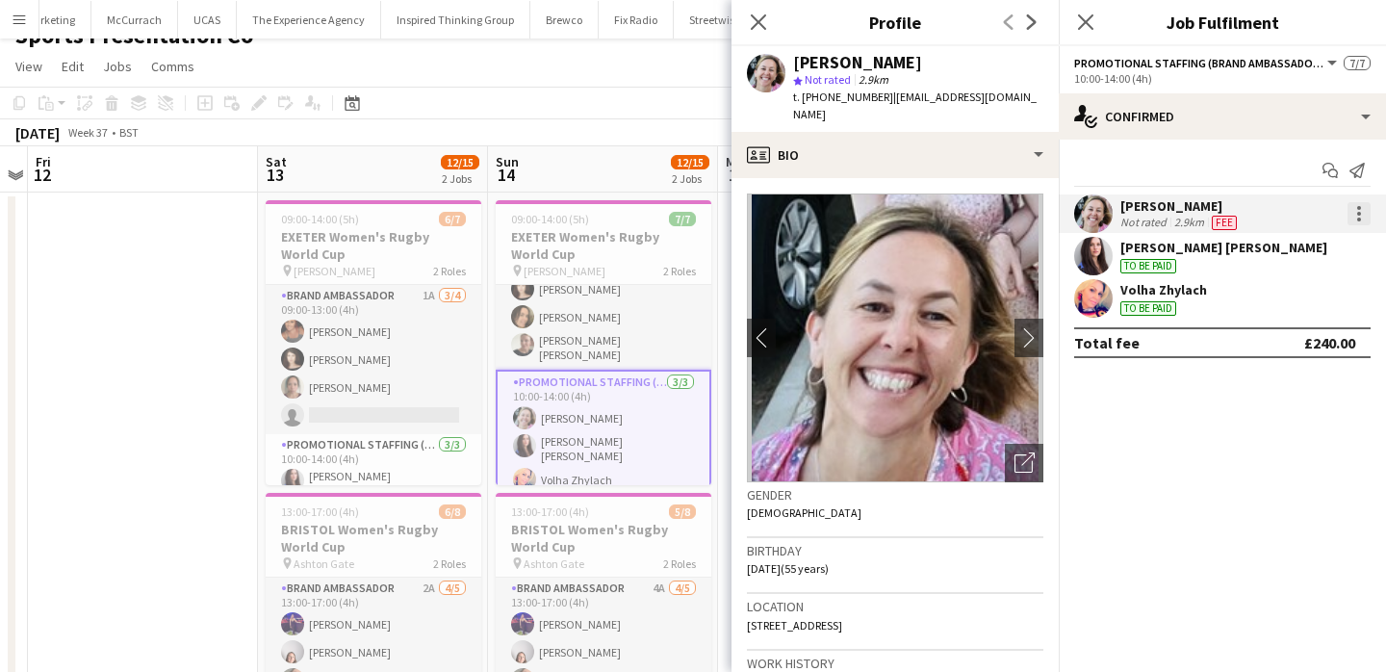
click at [1357, 211] on div at bounding box center [1359, 213] width 23 height 23
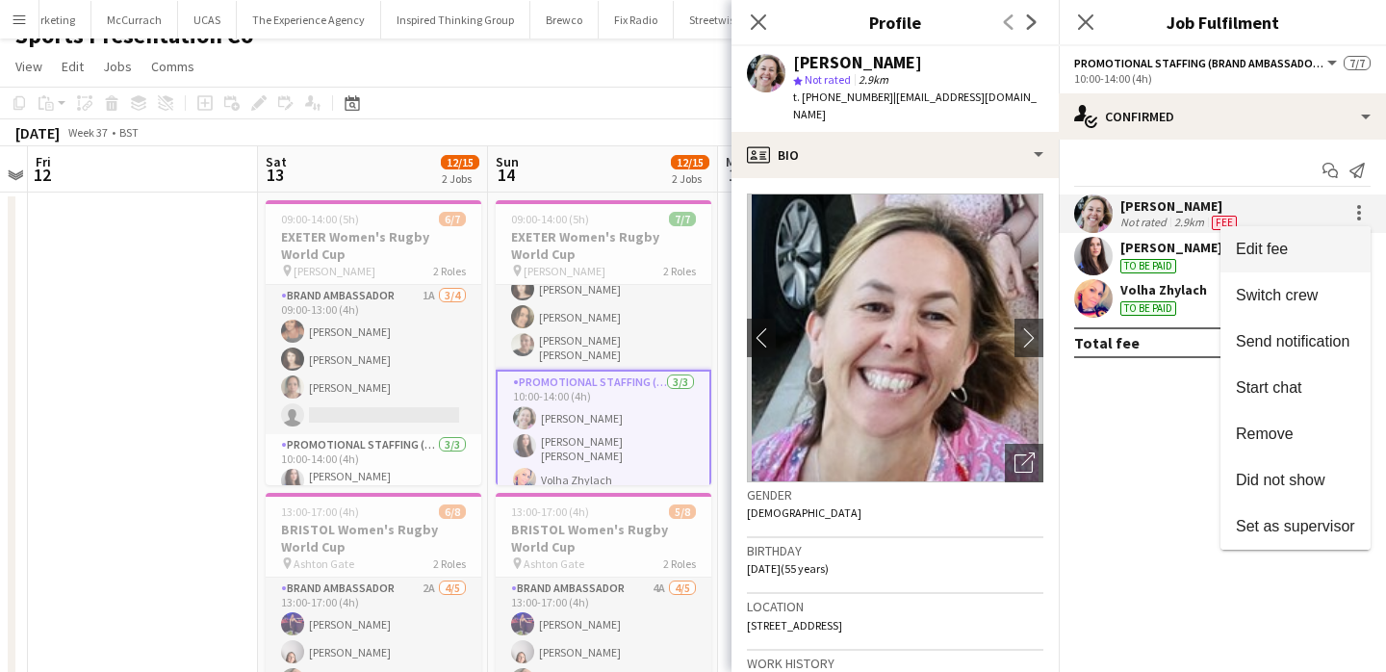
click at [1356, 240] on button "Edit fee" at bounding box center [1296, 249] width 150 height 46
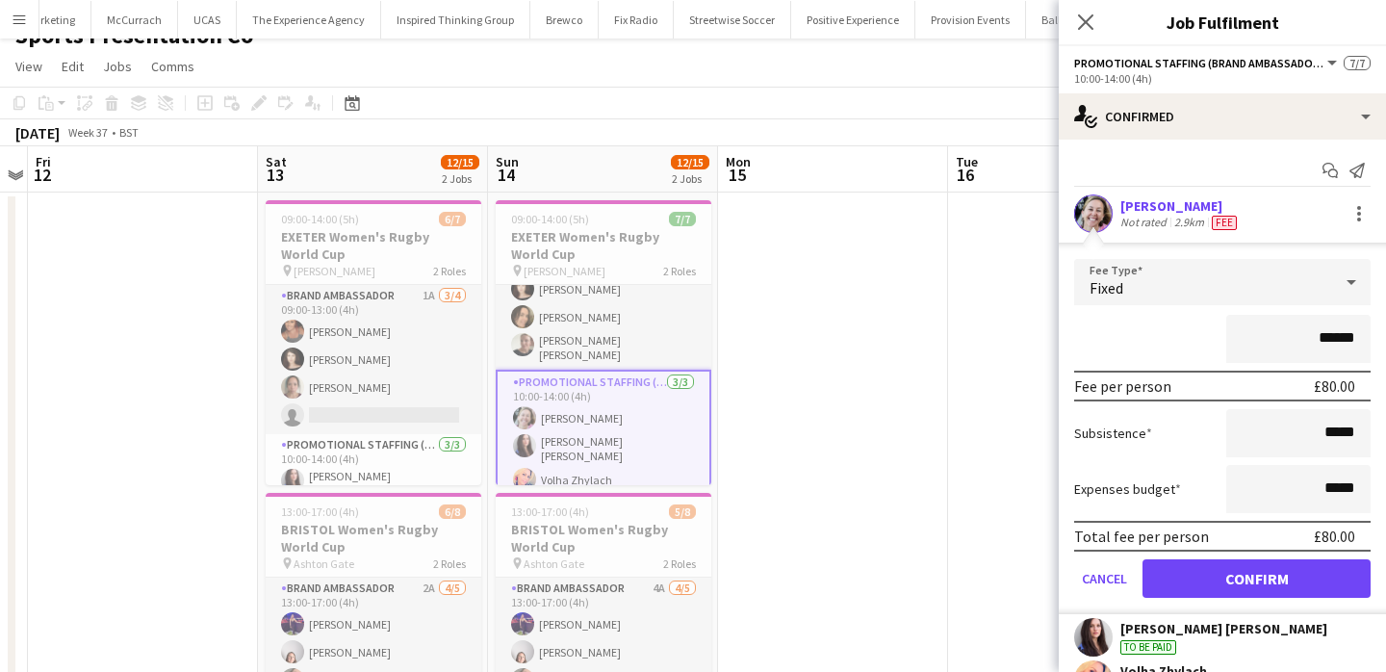
click at [939, 418] on app-date-cell at bounding box center [833, 505] width 230 height 624
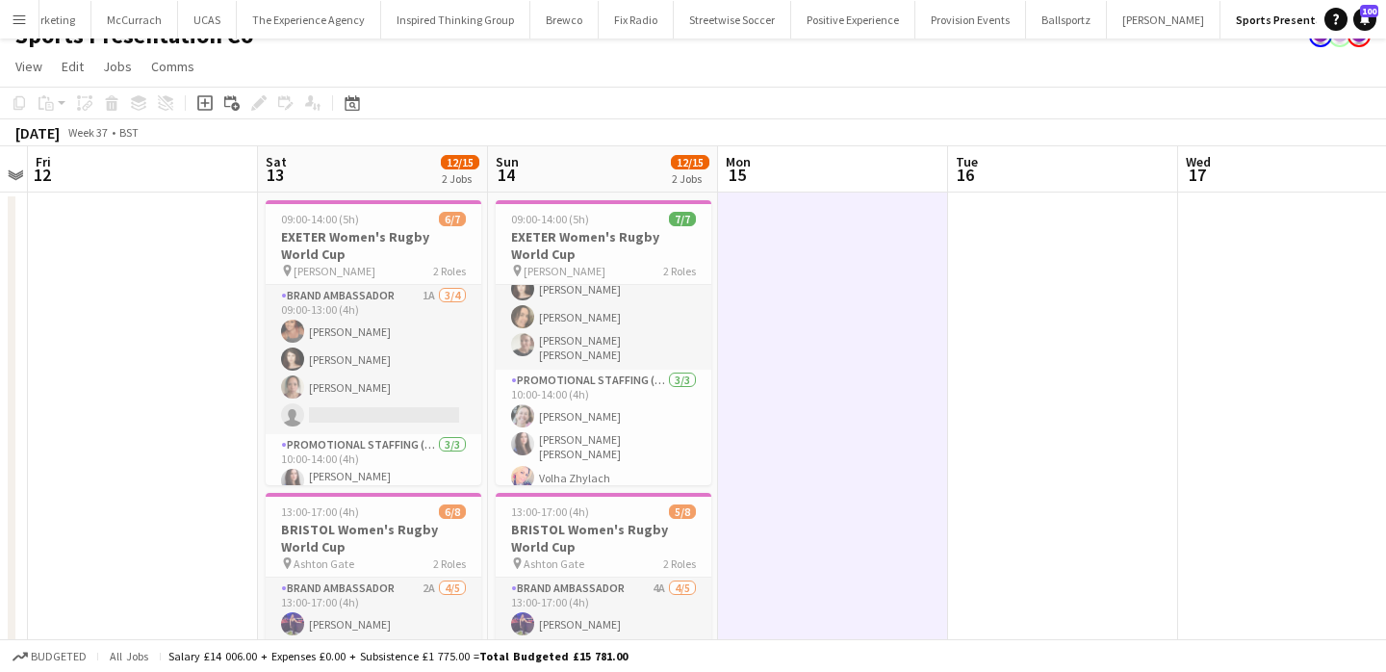
click at [14, 22] on app-icon "Menu" at bounding box center [19, 19] width 15 height 15
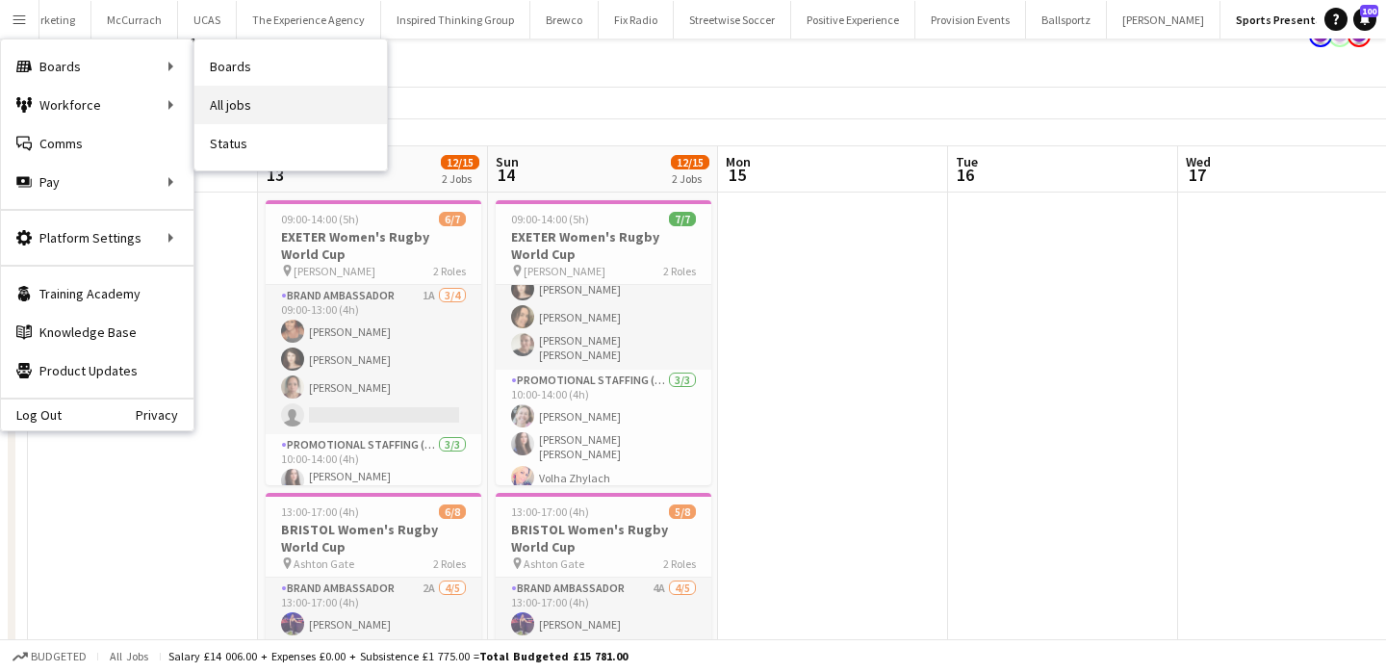
click at [284, 105] on link "All jobs" at bounding box center [290, 105] width 193 height 39
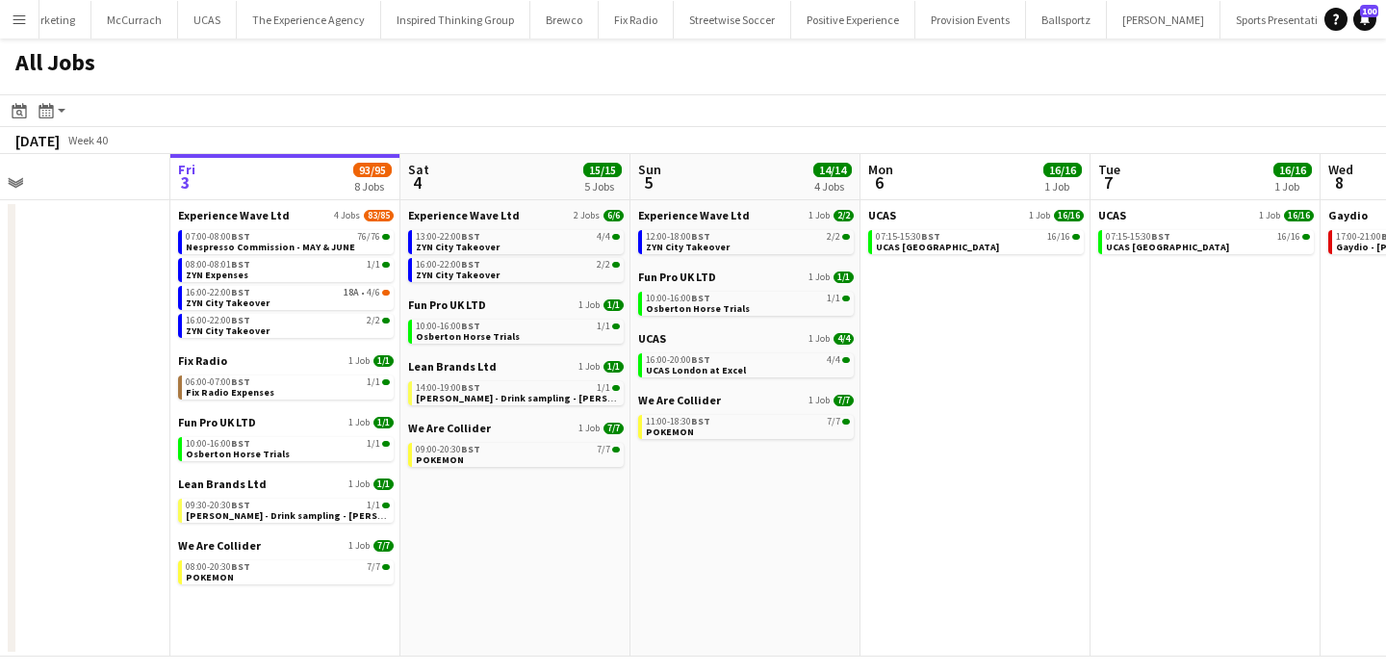
scroll to position [0, 500]
